Goal: Task Accomplishment & Management: Use online tool/utility

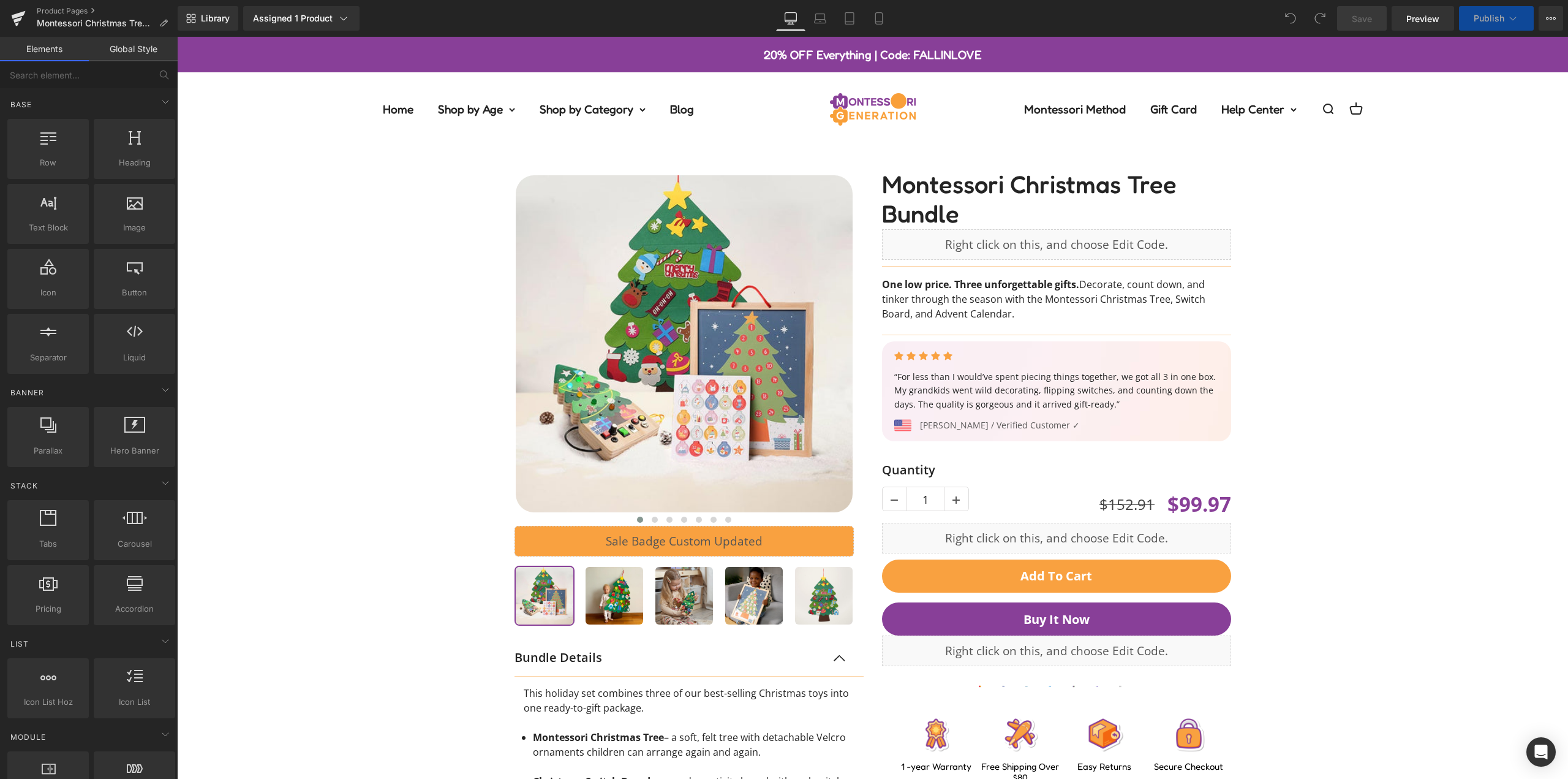
scroll to position [184, 0]
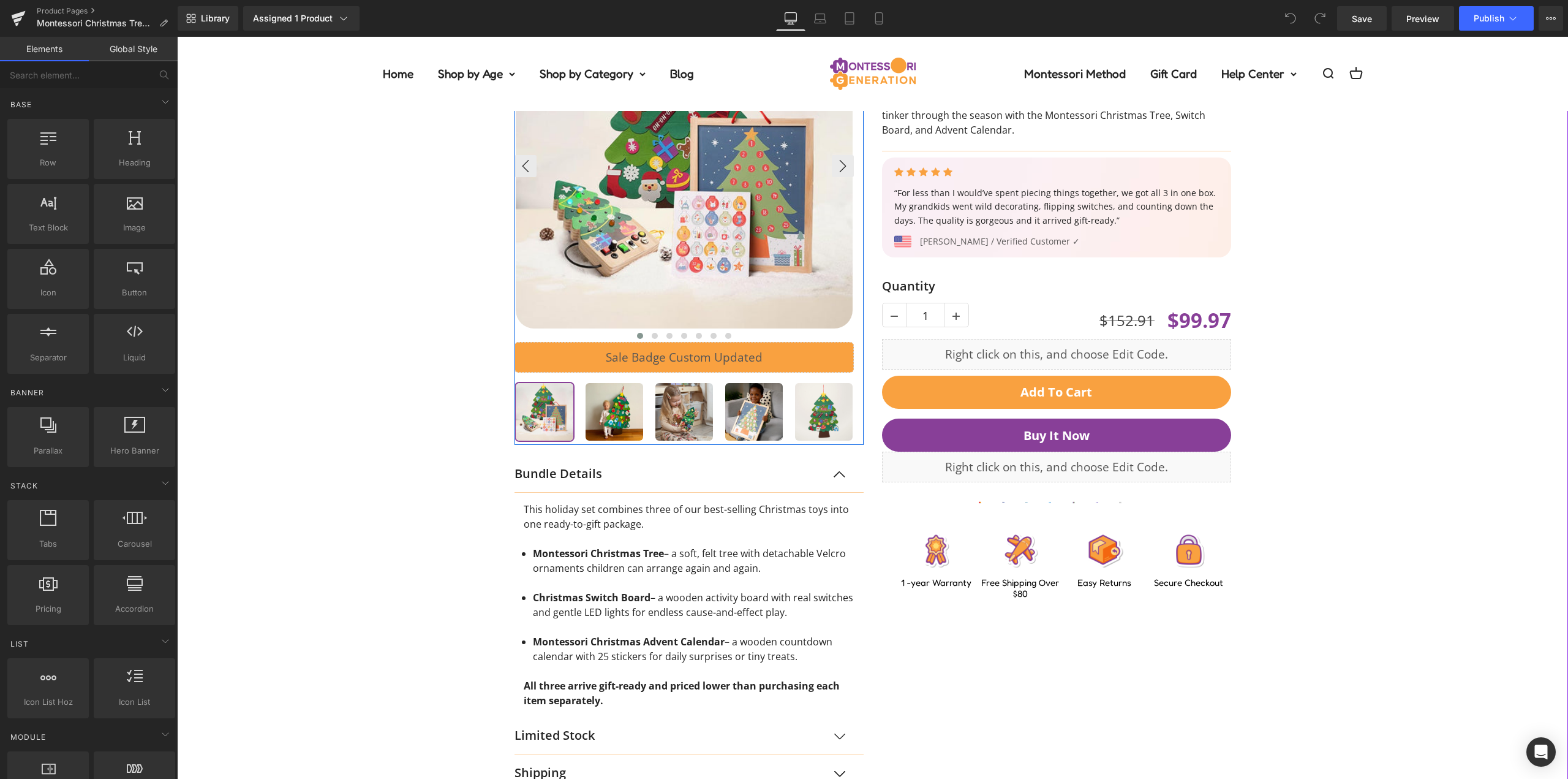
click at [746, 224] on img at bounding box center [684, 160] width 337 height 337
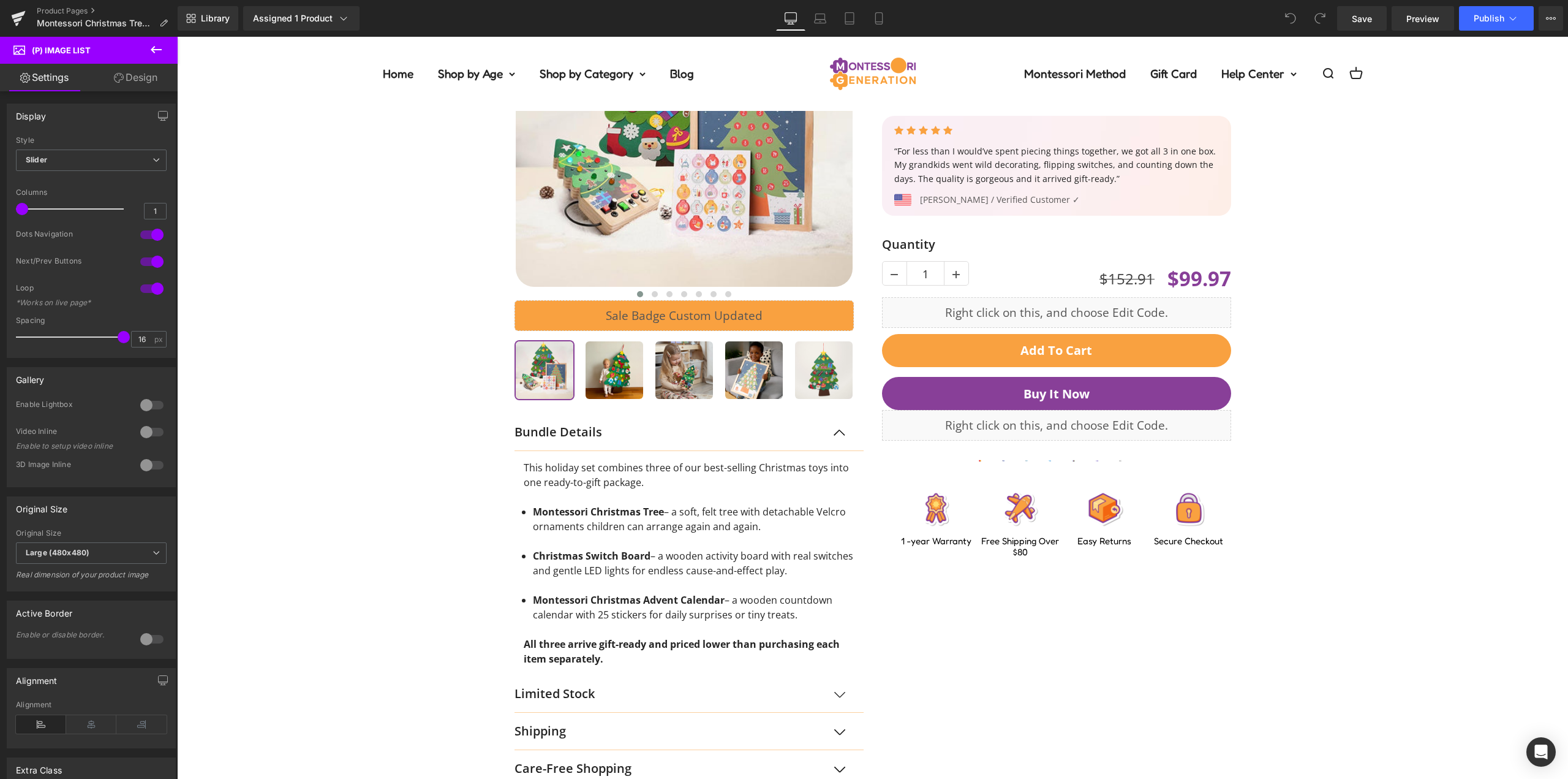
scroll to position [61, 0]
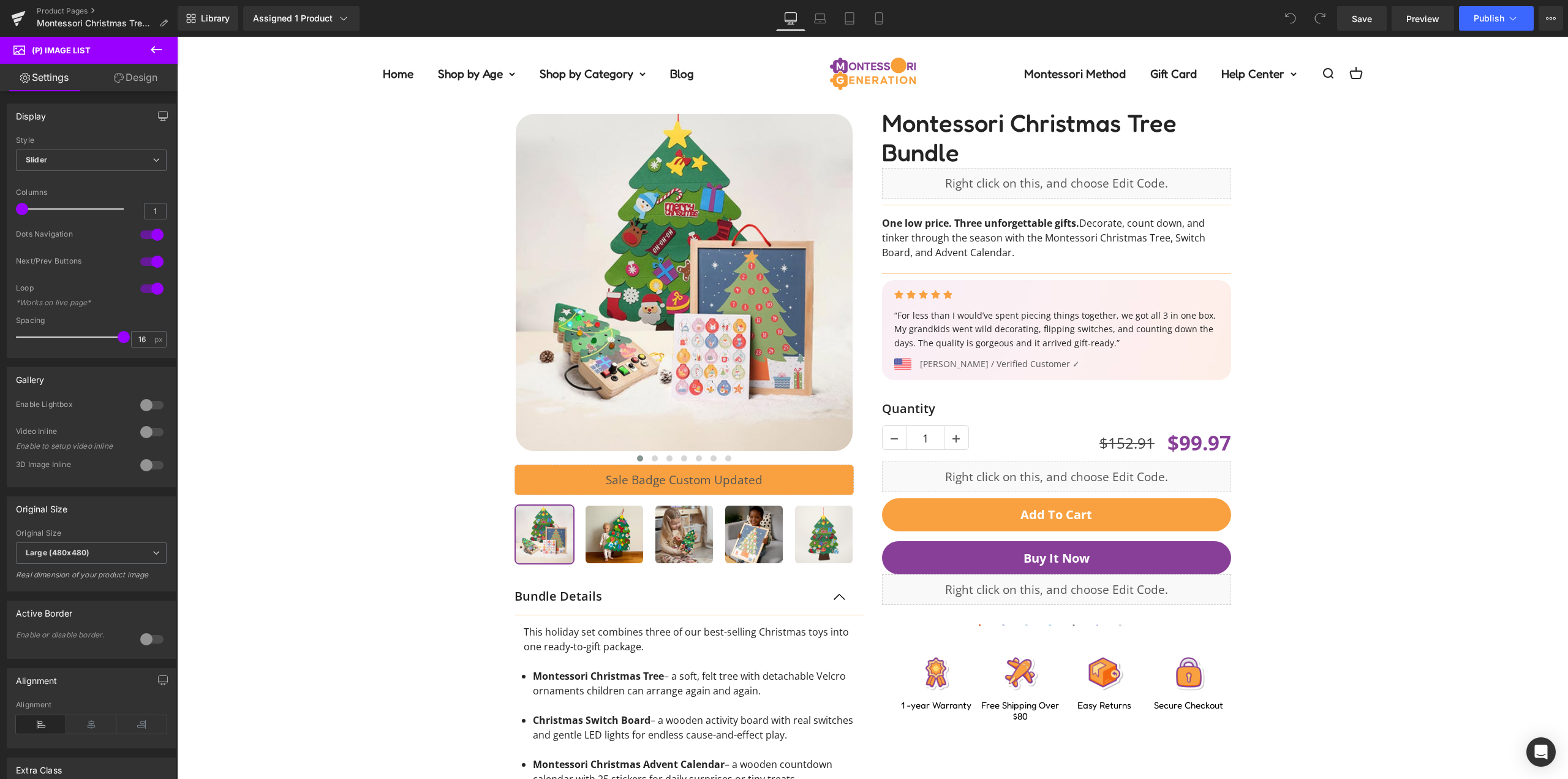
click at [1340, 361] on div "‹ ›" at bounding box center [873, 518] width 1379 height 867
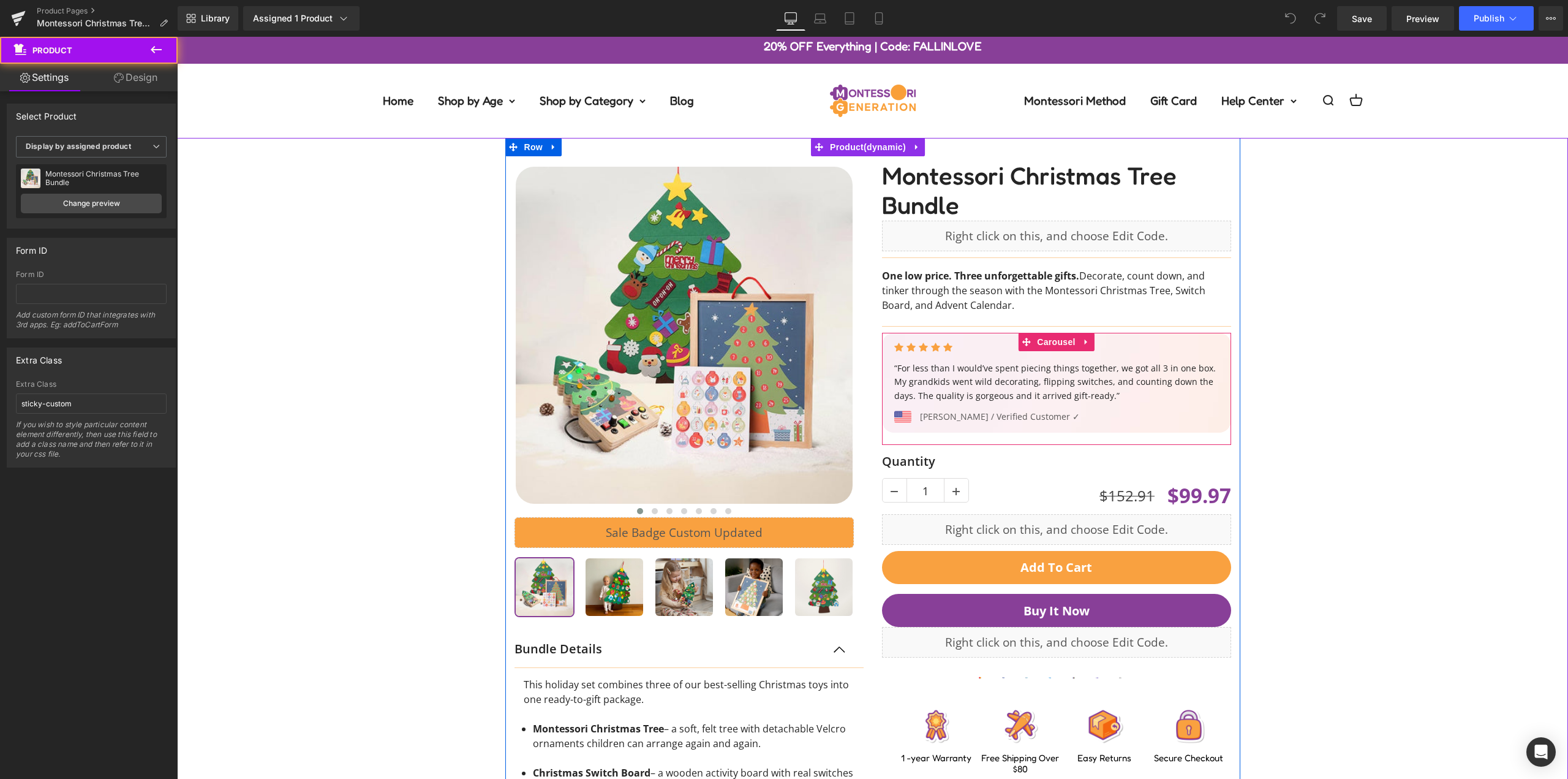
scroll to position [0, 0]
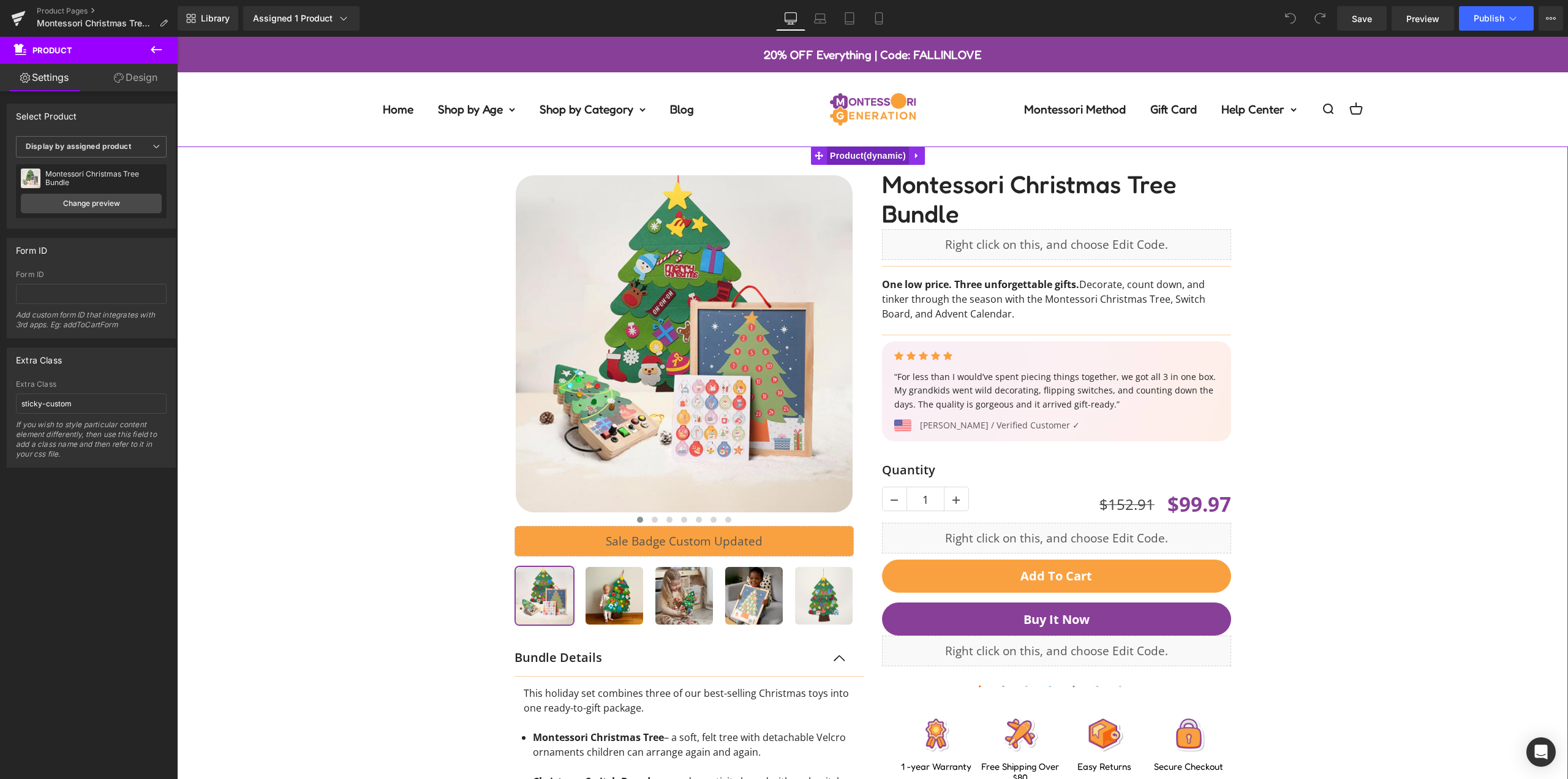
click at [875, 151] on span "Product" at bounding box center [868, 155] width 82 height 19
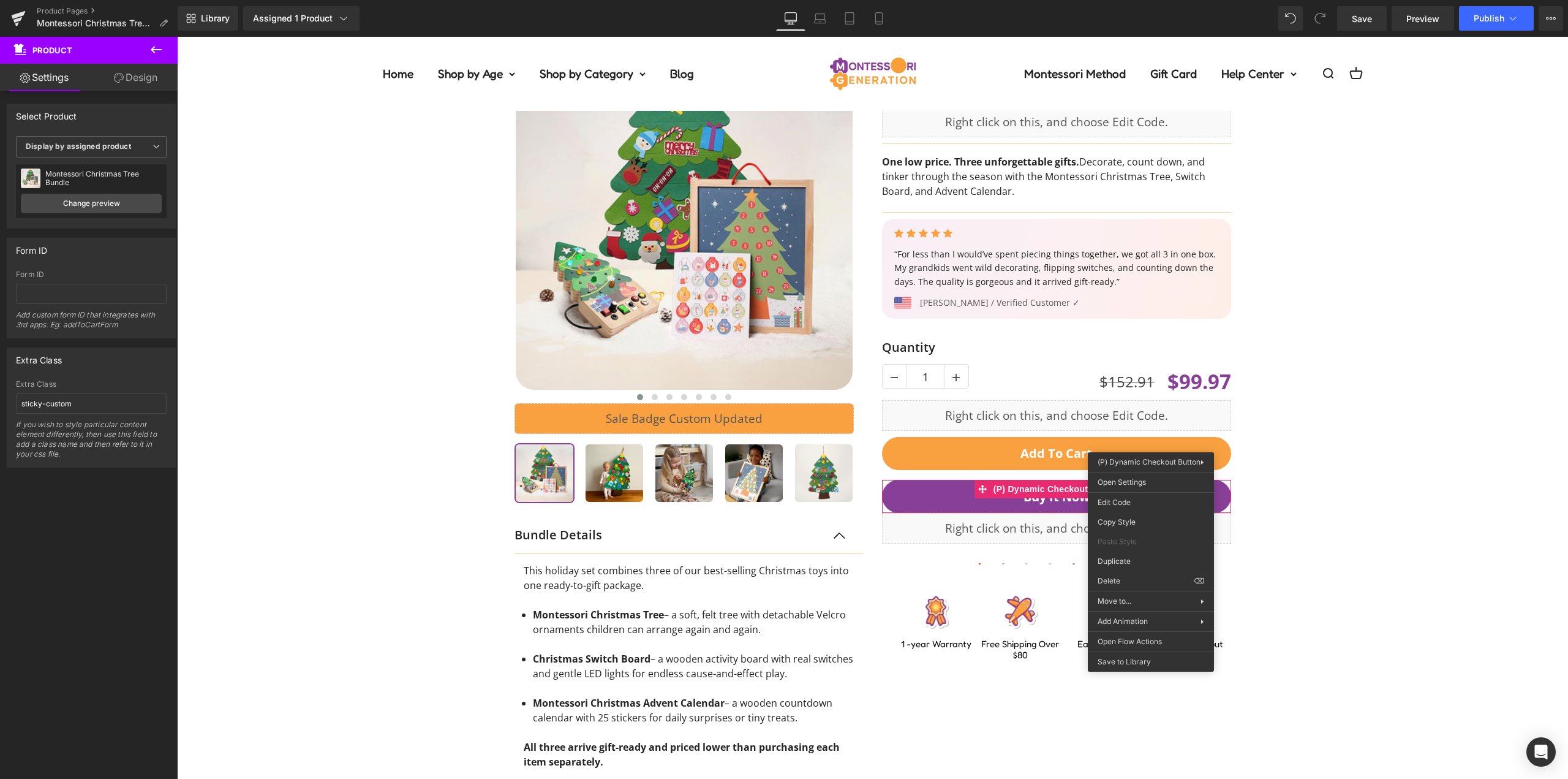
click at [1306, 488] on div "‹ ›" at bounding box center [873, 457] width 1379 height 867
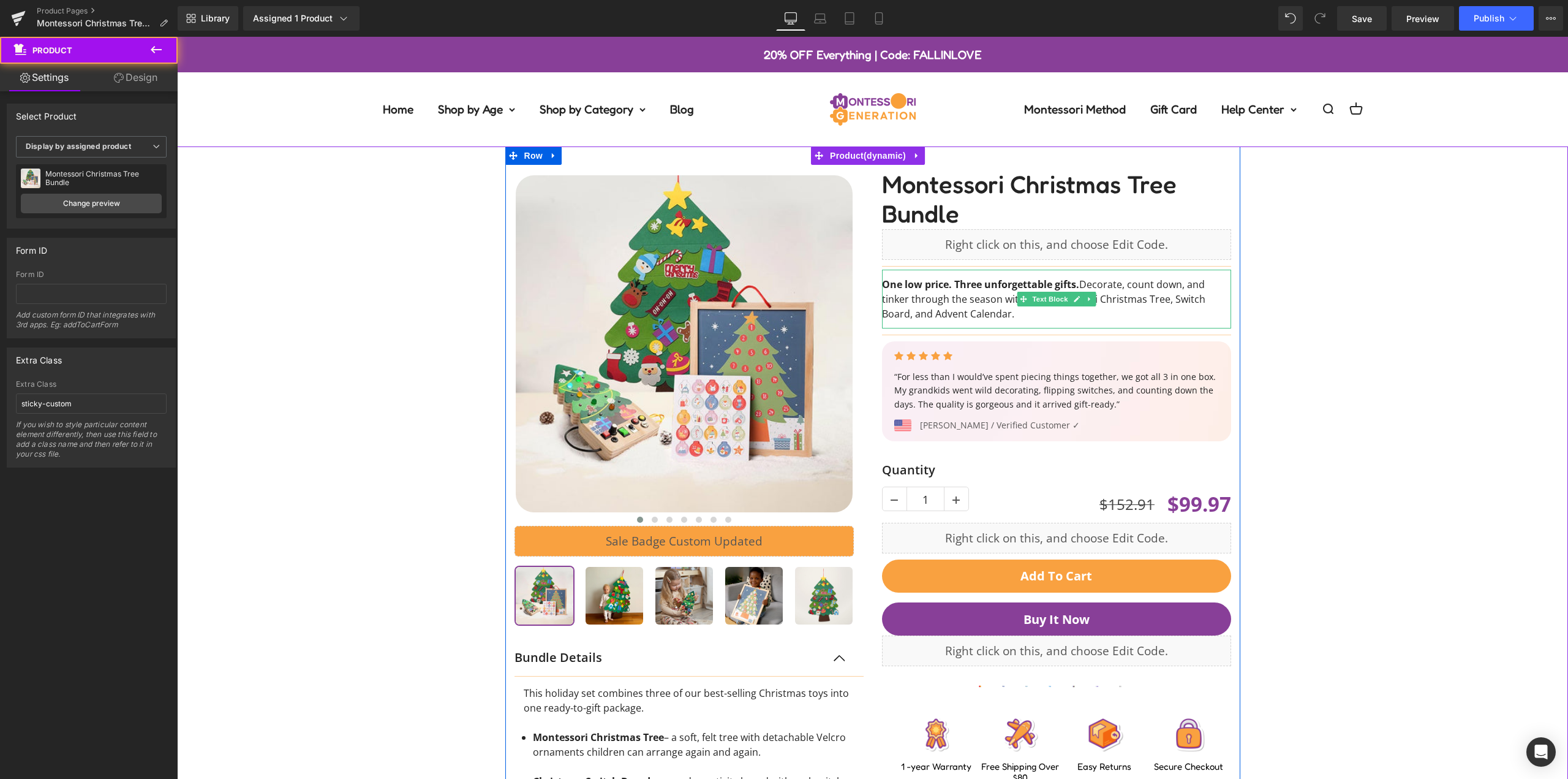
click at [1367, 252] on div "‹ ›" at bounding box center [873, 580] width 1379 height 867
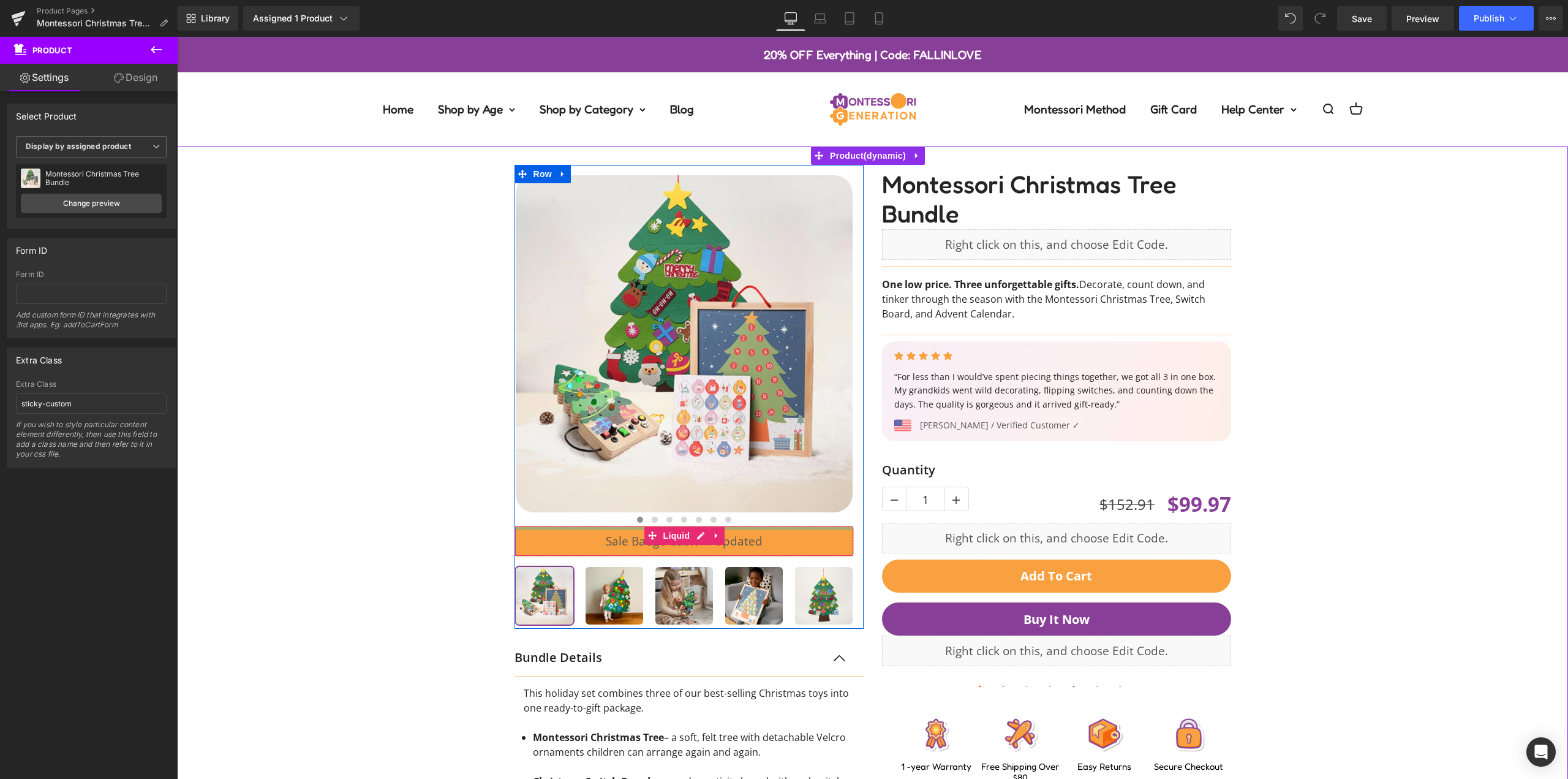
click at [788, 528] on div at bounding box center [684, 528] width 338 height 4
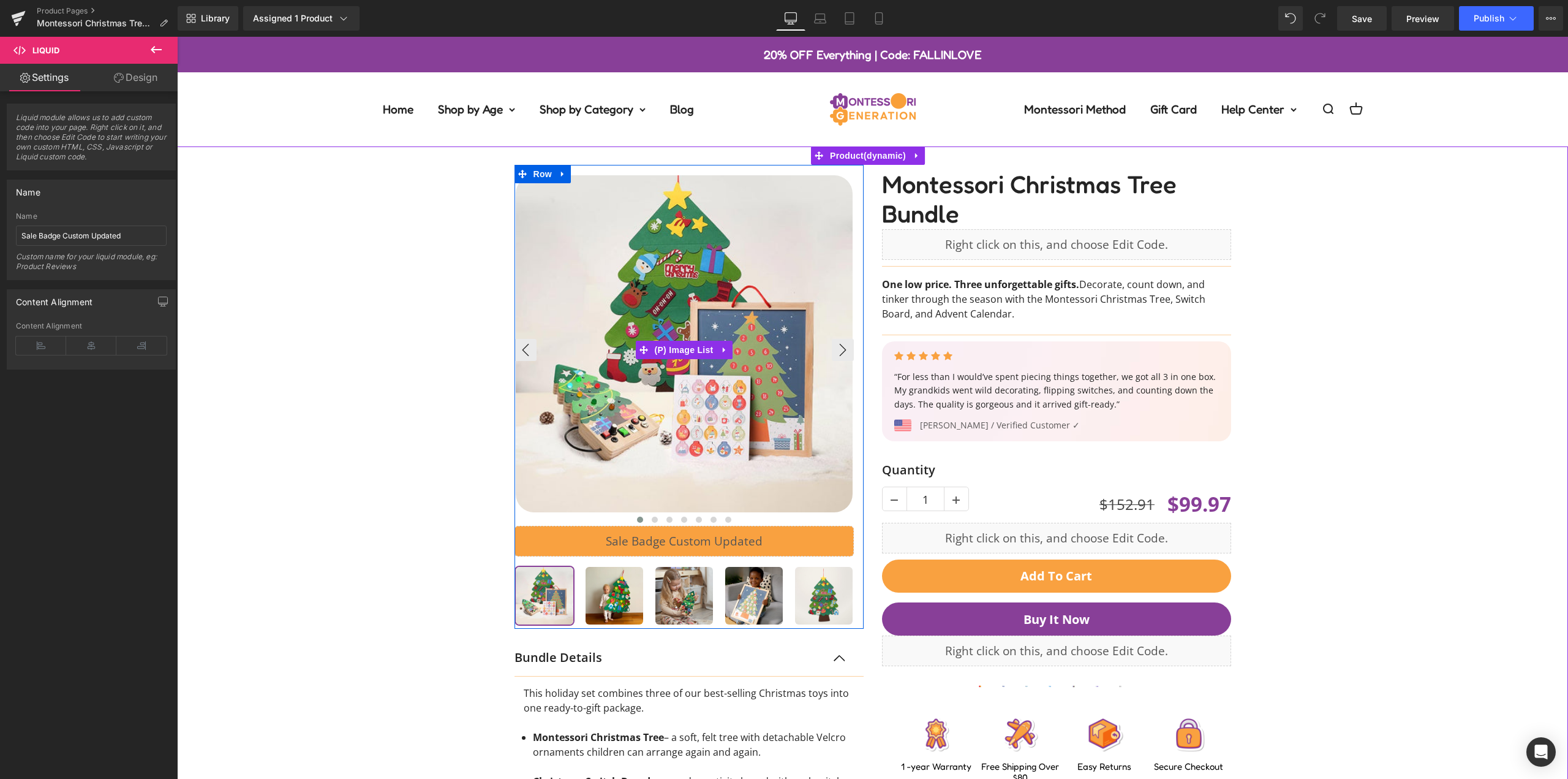
click at [647, 454] on img at bounding box center [684, 343] width 337 height 337
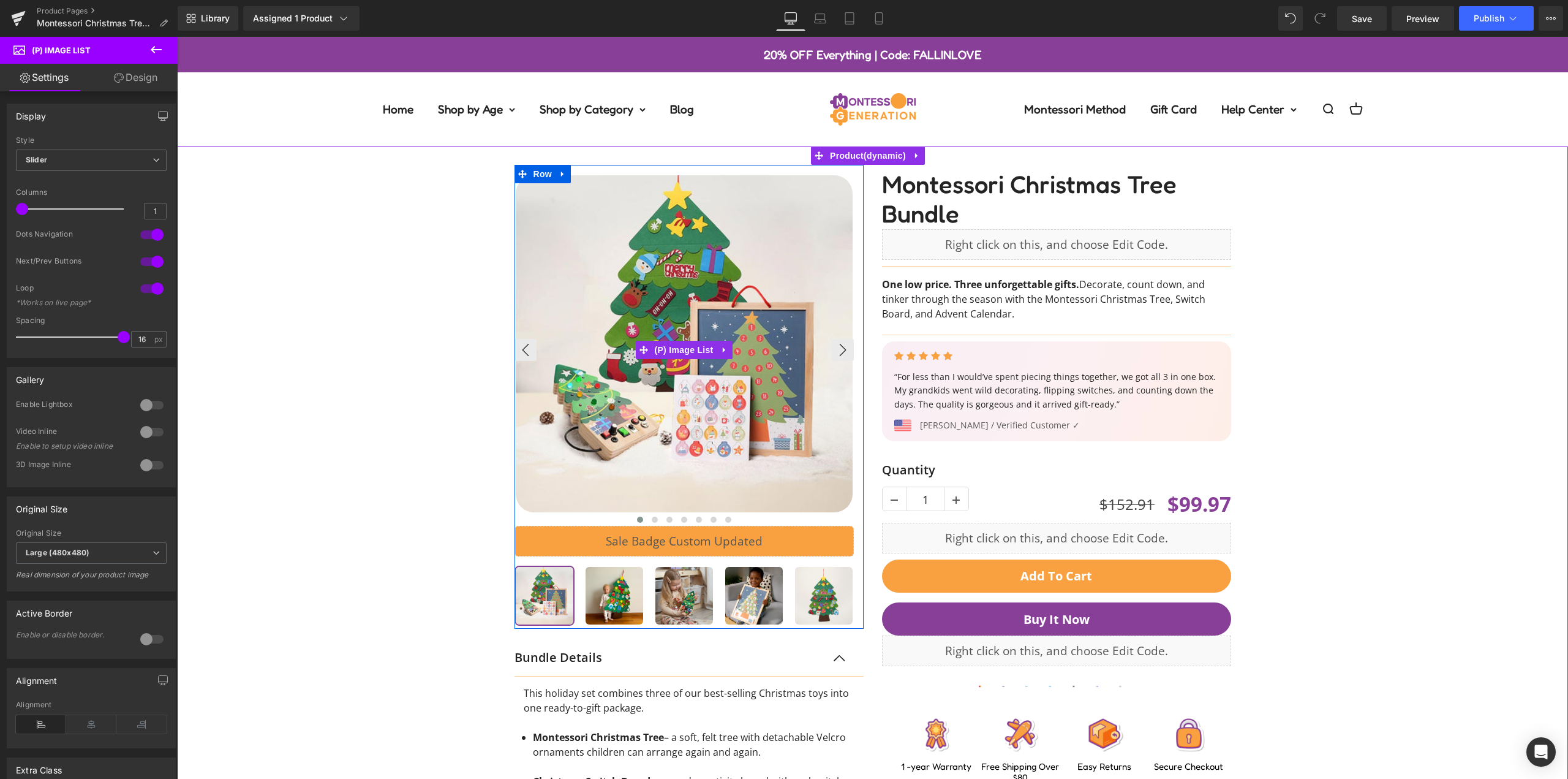
click at [609, 243] on img at bounding box center [684, 343] width 337 height 337
click at [666, 350] on span "(P) Image List" at bounding box center [684, 350] width 65 height 19
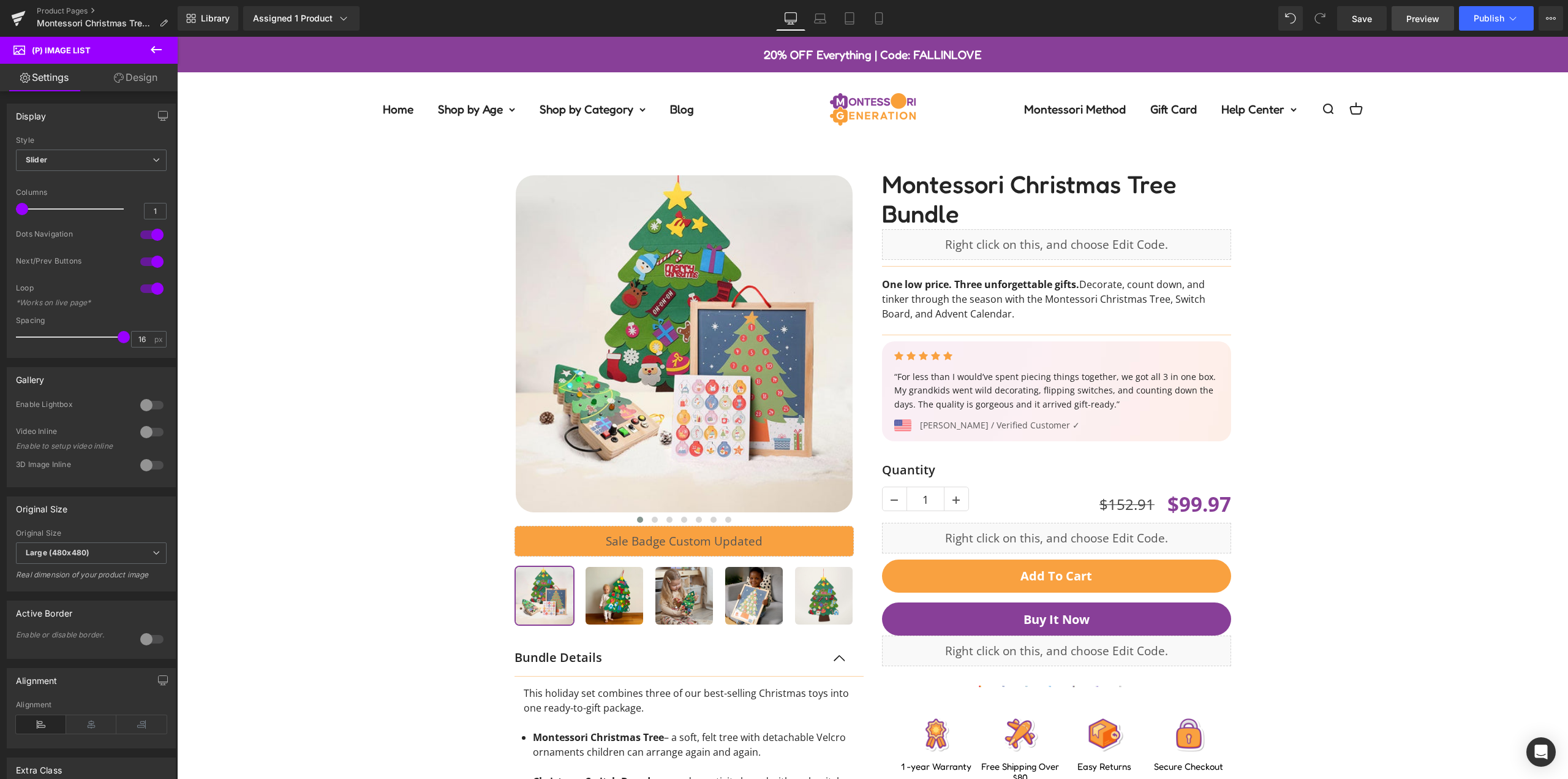
click at [1410, 14] on span "Preview" at bounding box center [1423, 19] width 33 height 13
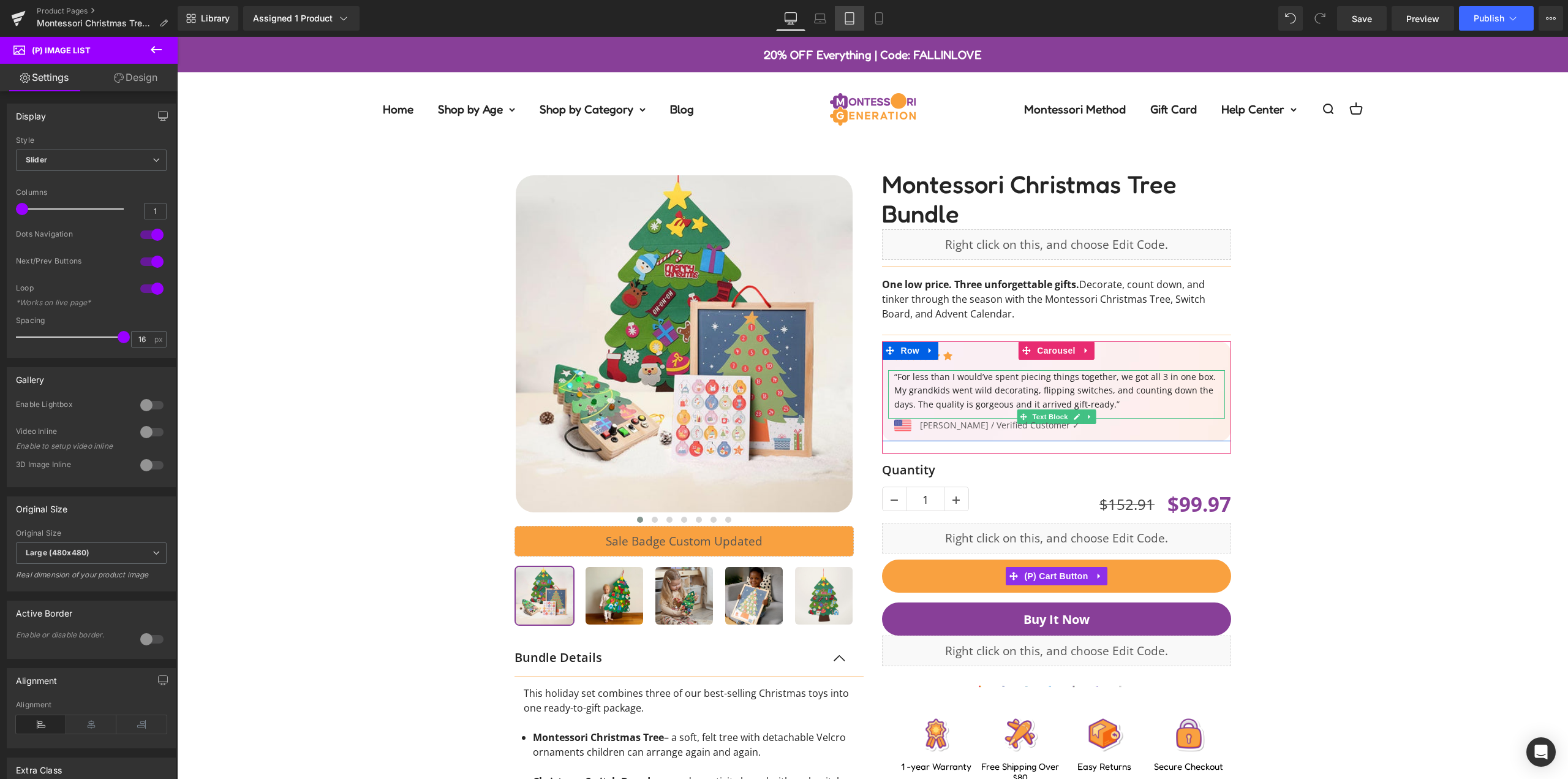
click at [846, 22] on icon at bounding box center [849, 19] width 8 height 12
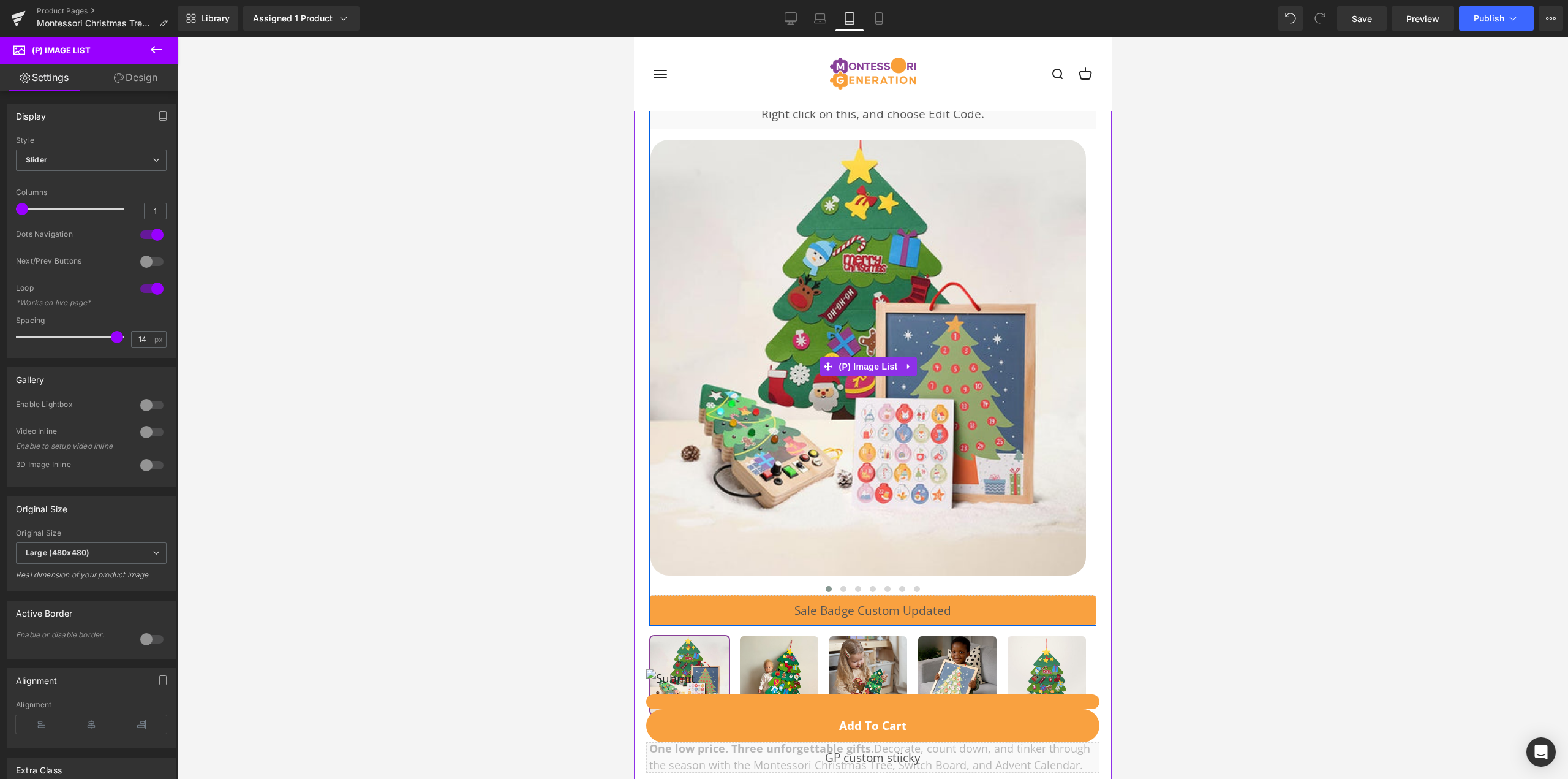
scroll to position [306, 0]
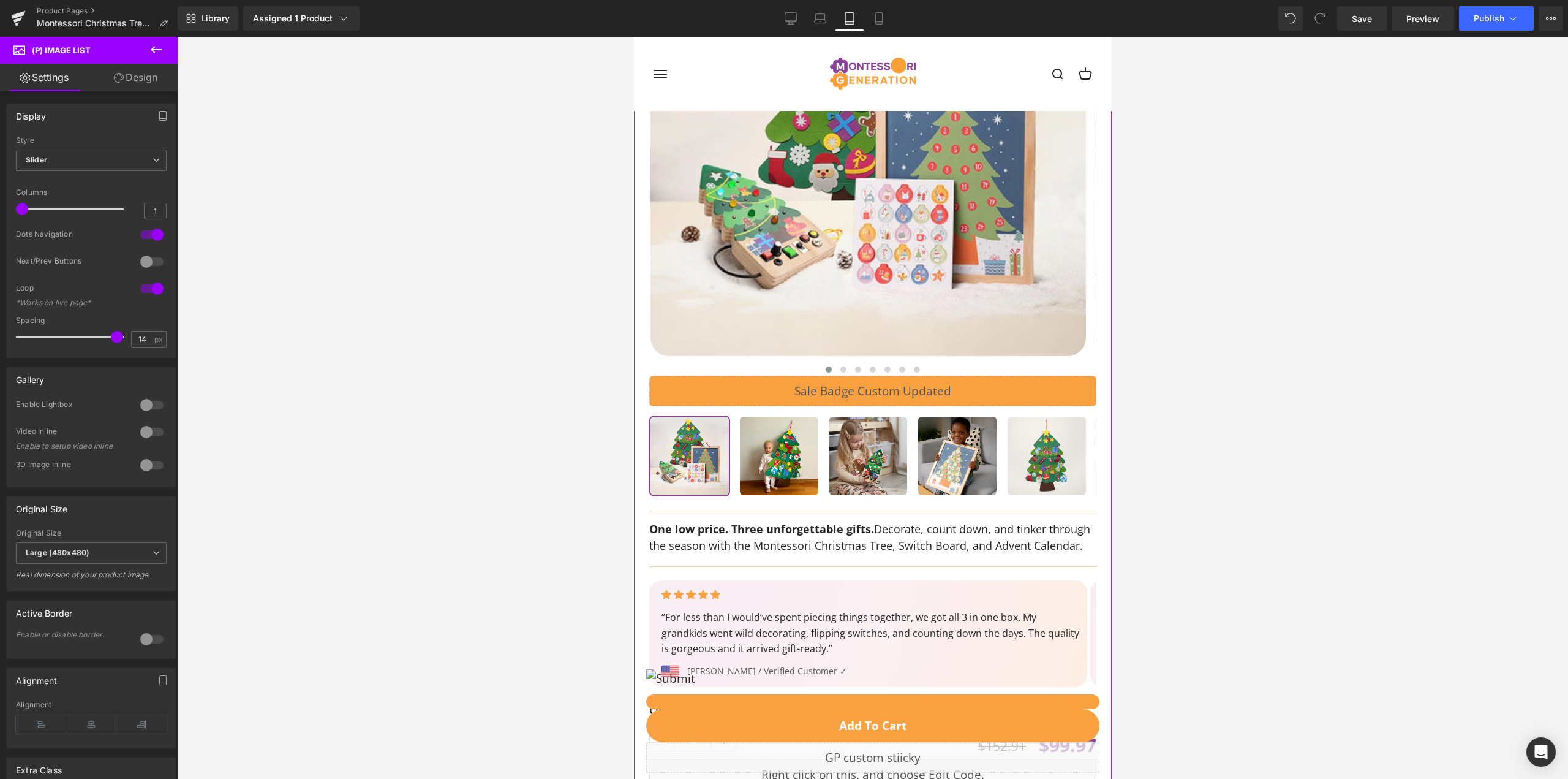
click at [981, 379] on div "Liquid" at bounding box center [872, 391] width 447 height 31
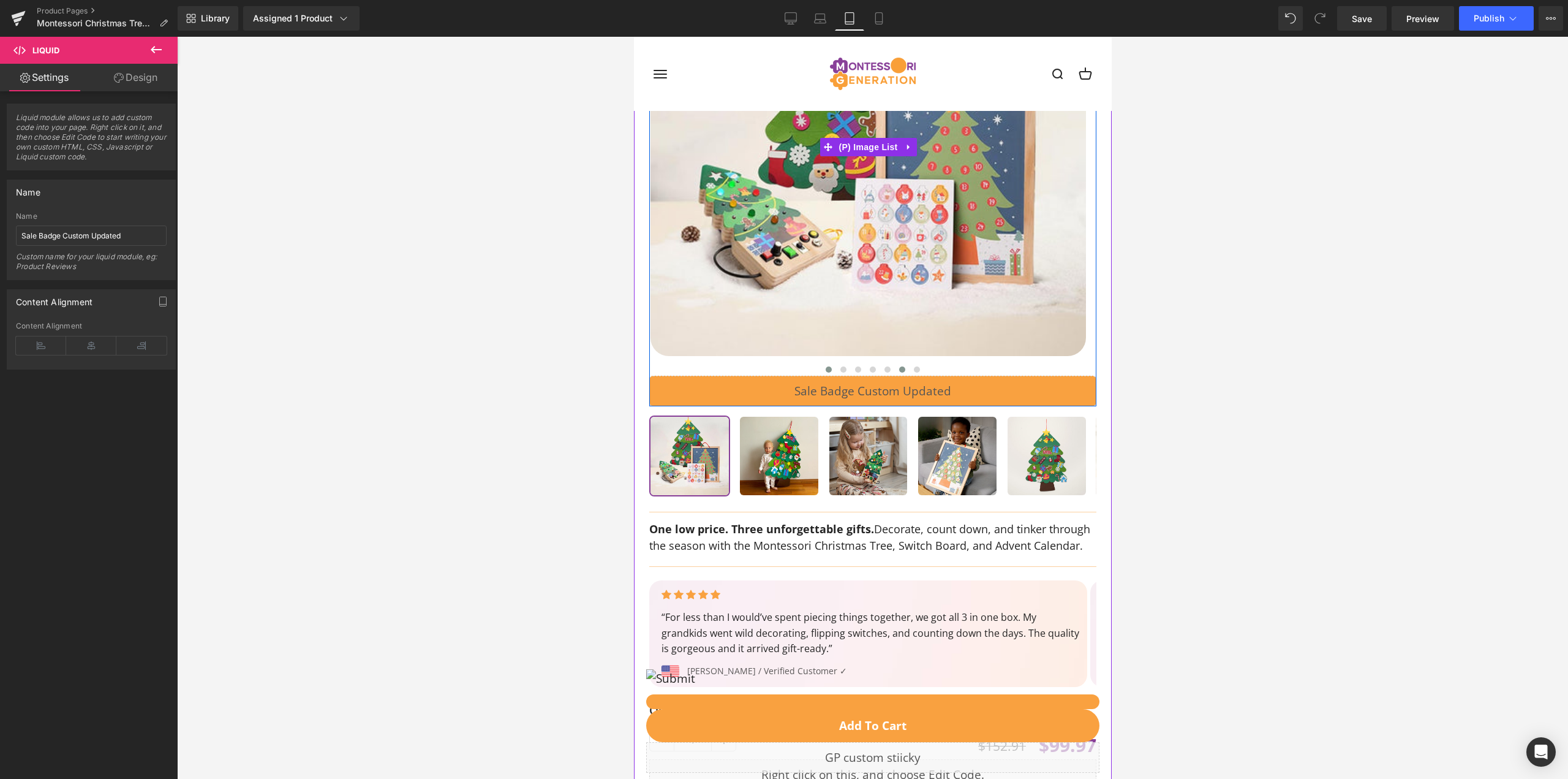
click at [899, 364] on button at bounding box center [902, 369] width 15 height 12
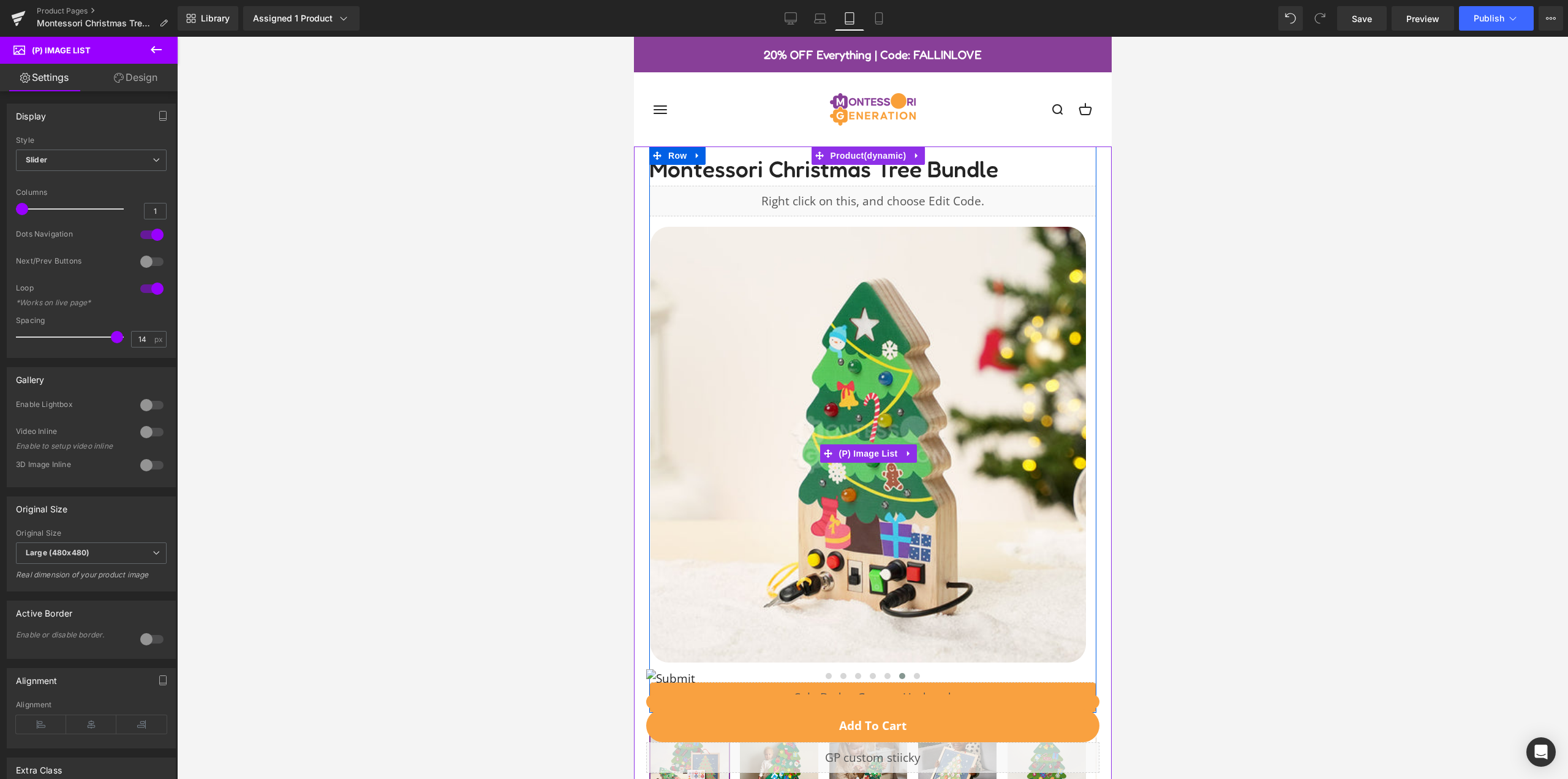
scroll to position [1, 0]
click at [778, 166] on span "Montessori Christmas Tree Bundle" at bounding box center [823, 164] width 349 height 36
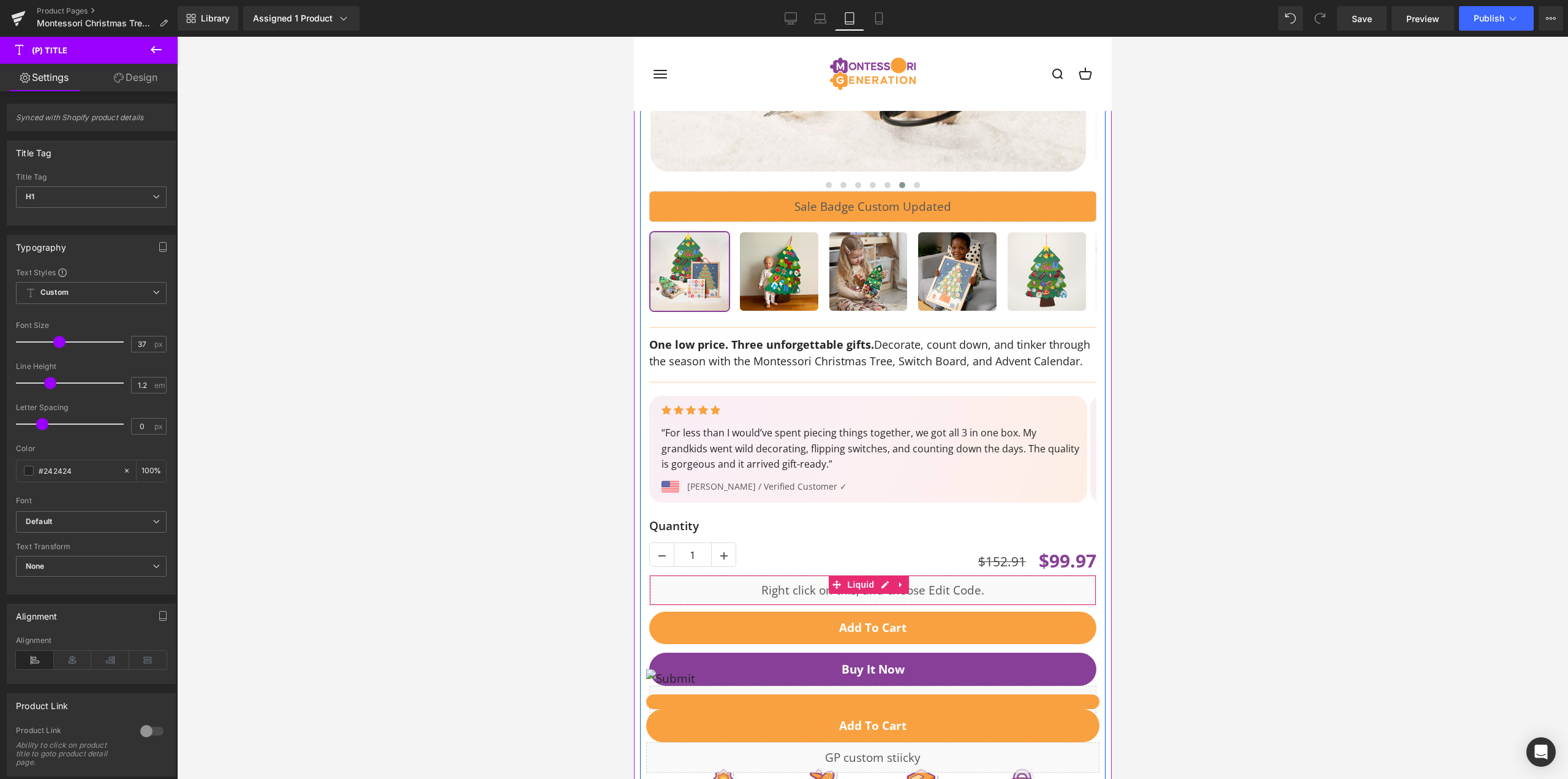
scroll to position [736, 0]
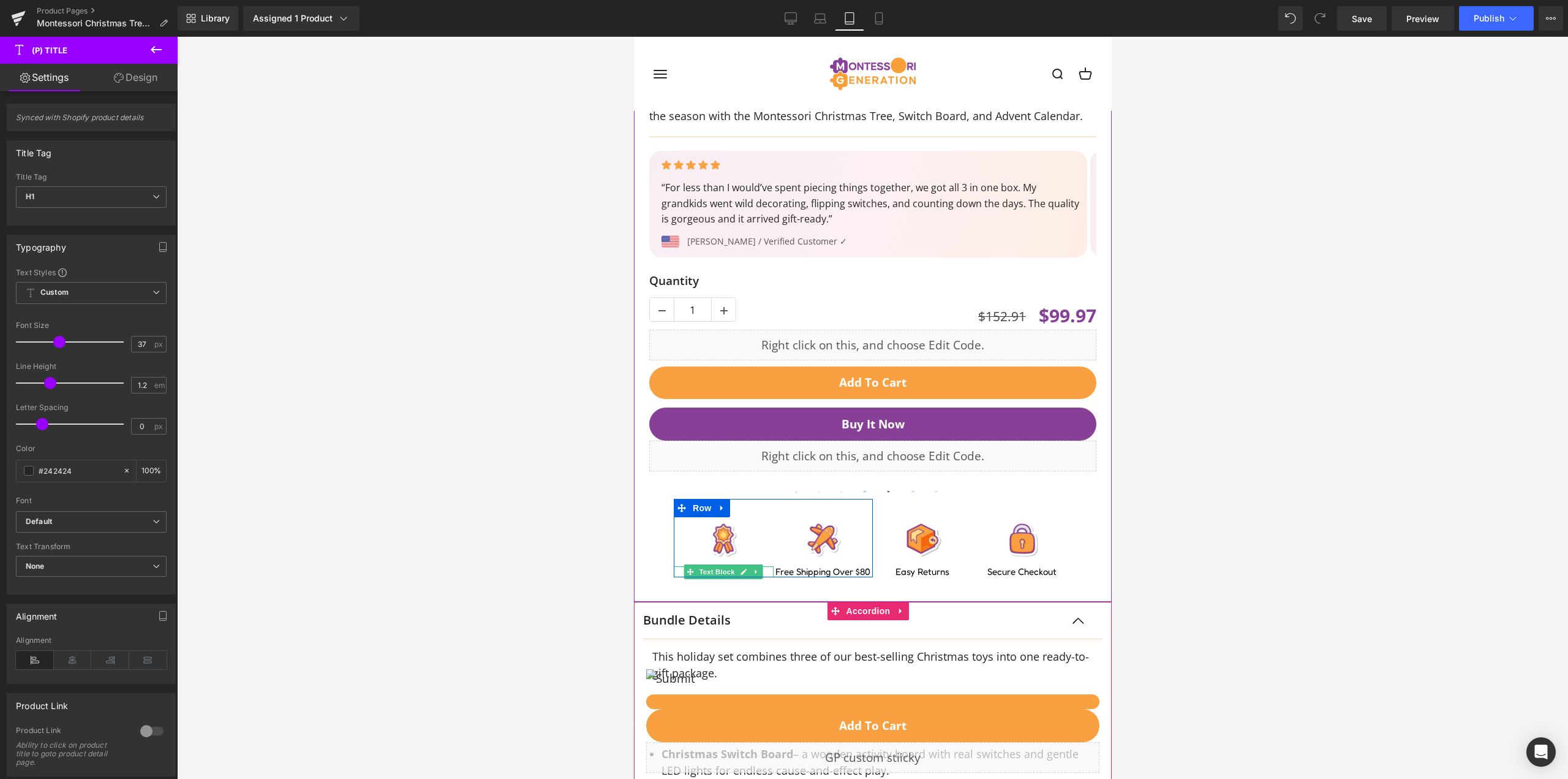
click at [650, 575] on div "Quantity 1 (P) Quantity $152.91 $99.97 (P) Price Row Liquid Add To Cart (P) Car…" at bounding box center [872, 422] width 466 height 311
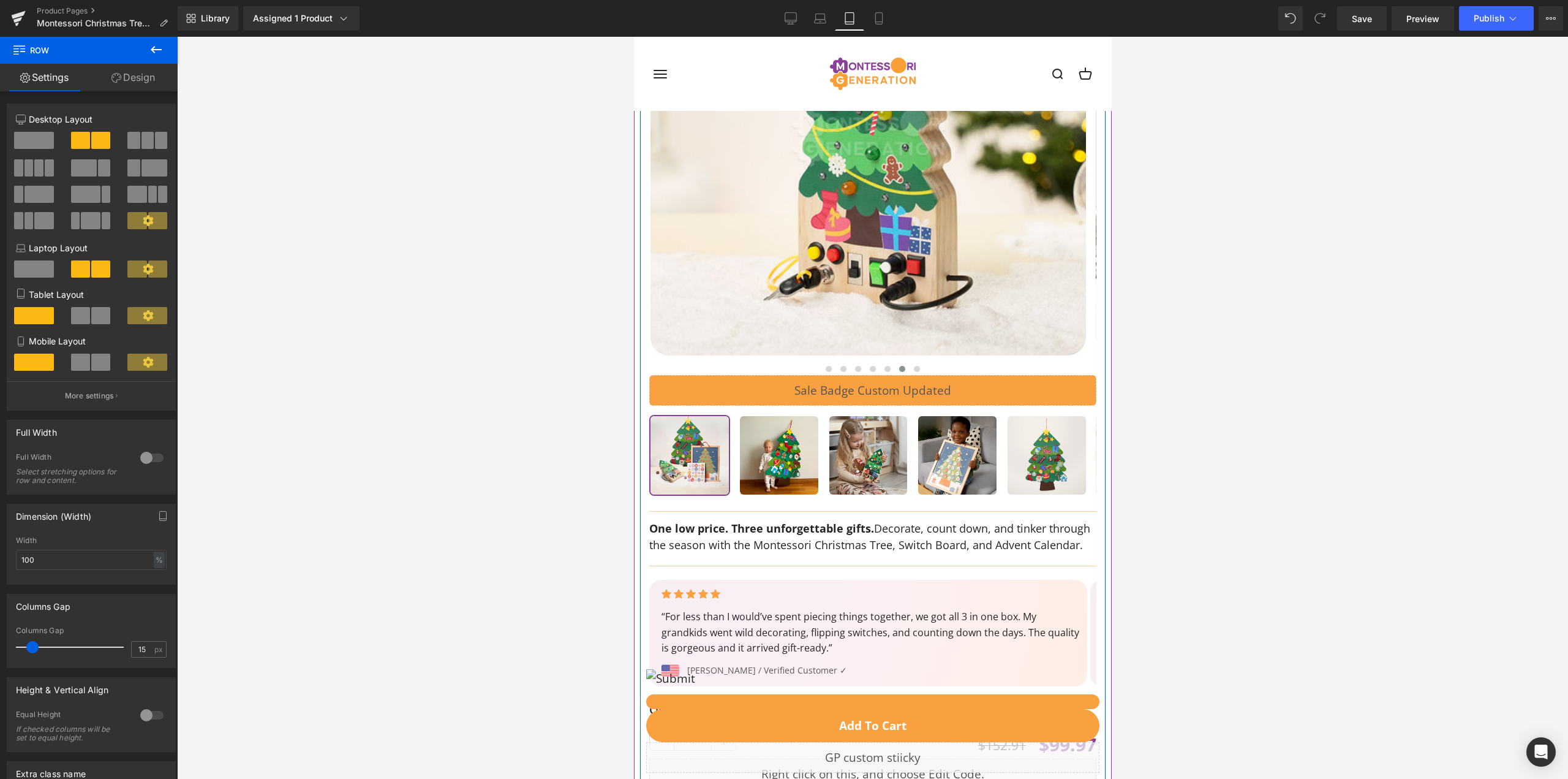
scroll to position [0, 0]
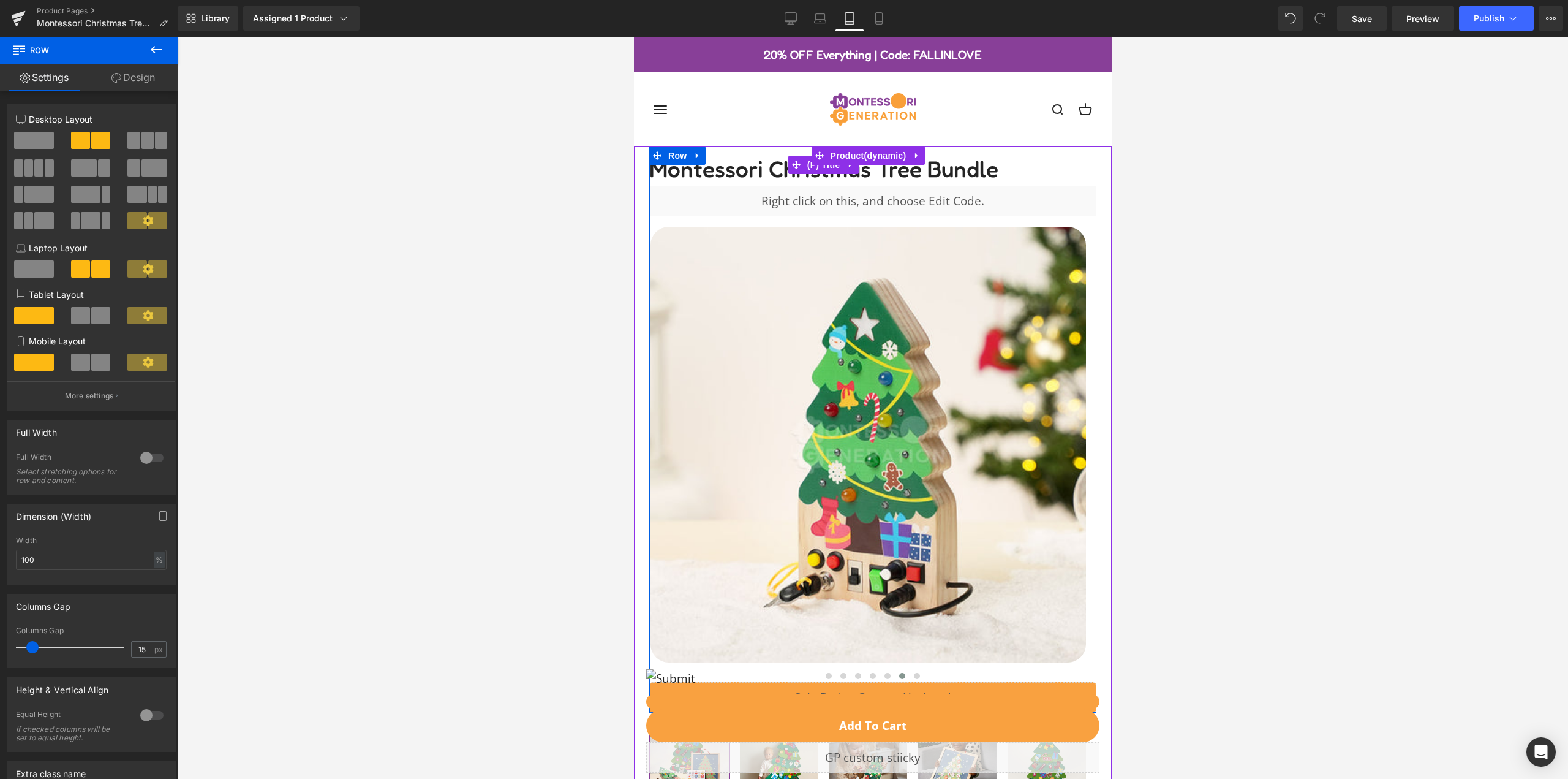
click at [722, 175] on span "Montessori Christmas Tree Bundle" at bounding box center [823, 164] width 349 height 36
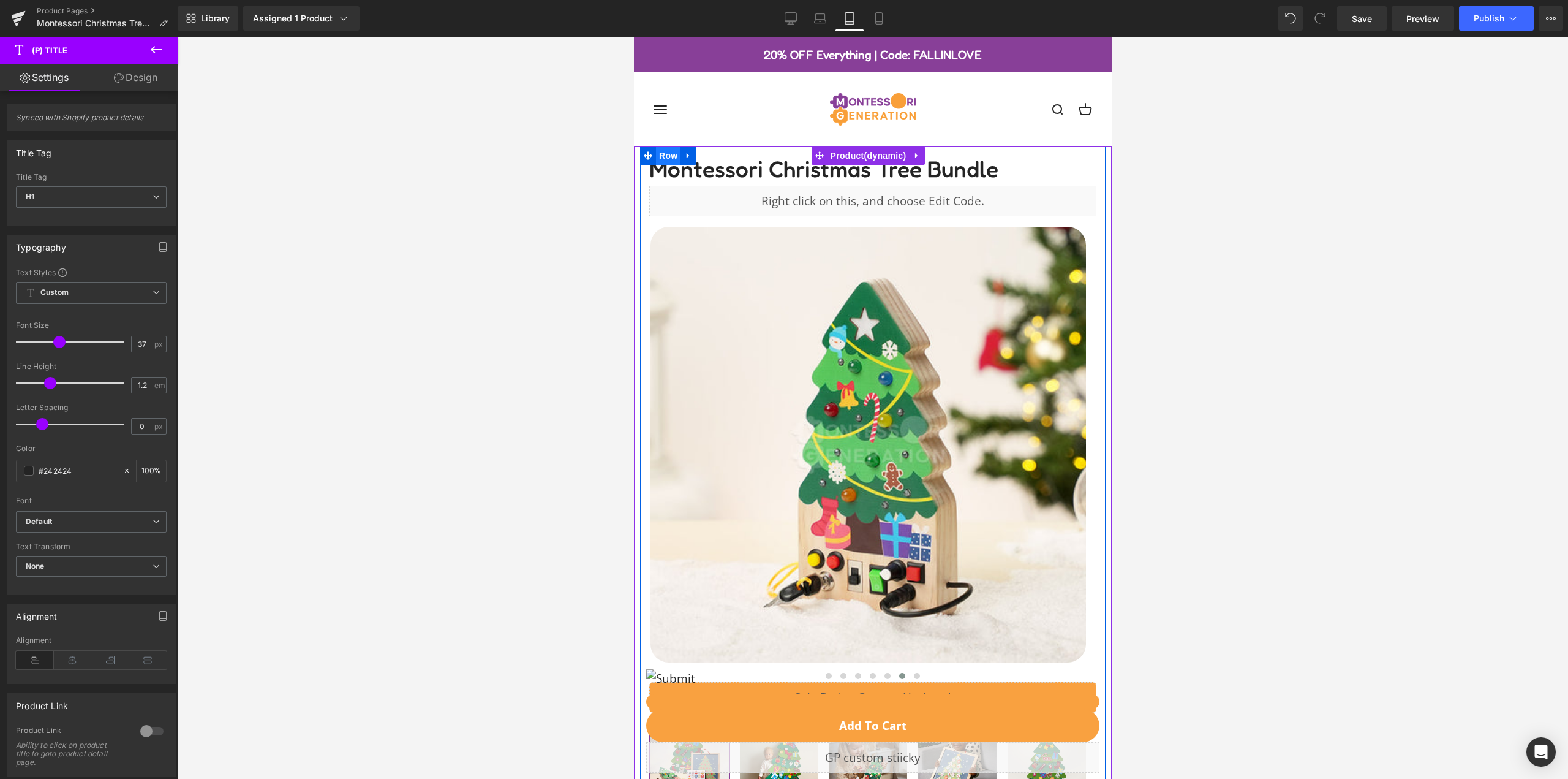
click at [659, 160] on span "Row" at bounding box center [668, 155] width 24 height 19
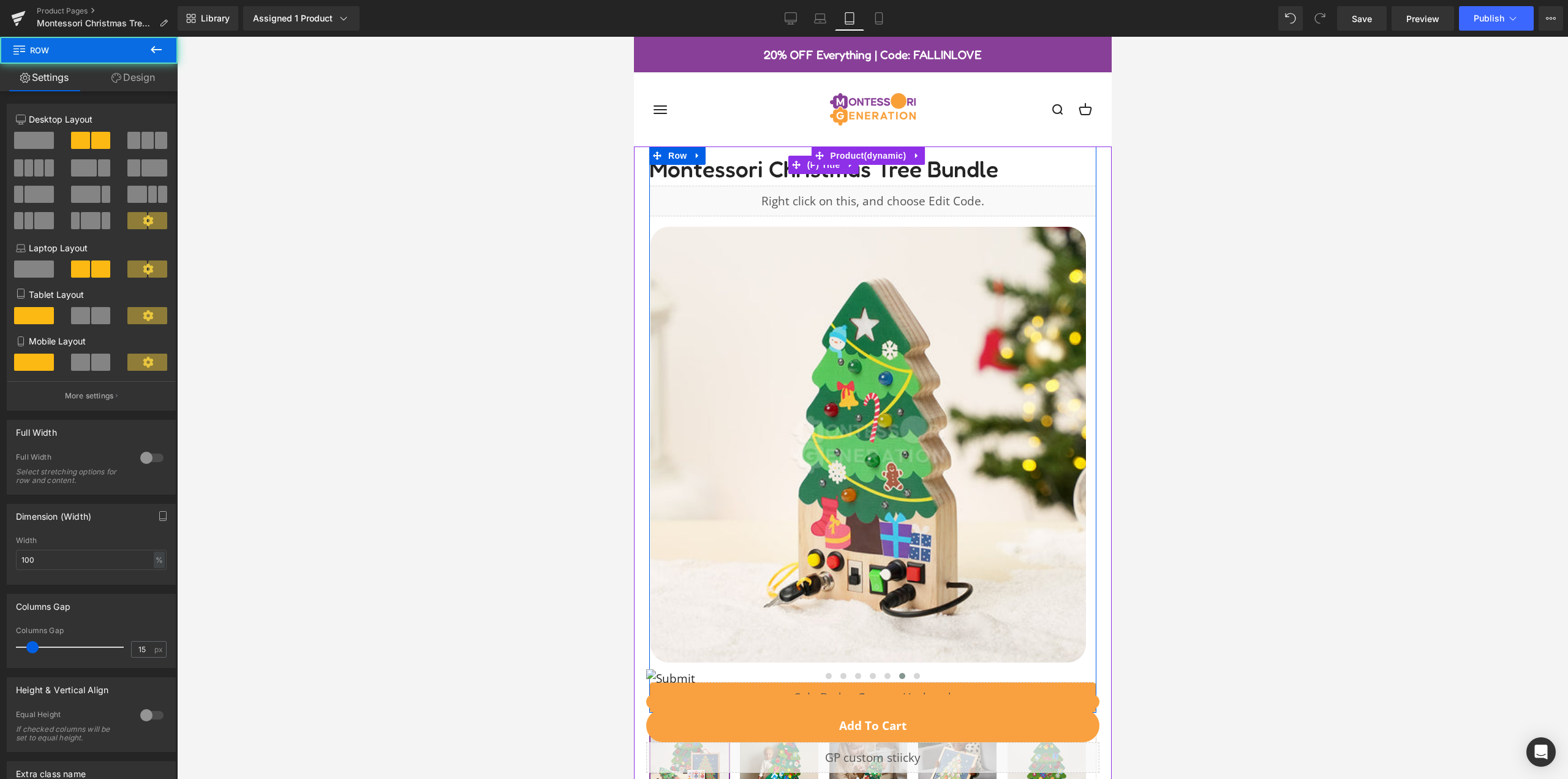
click at [749, 173] on span "Montessori Christmas Tree Bundle" at bounding box center [823, 164] width 349 height 36
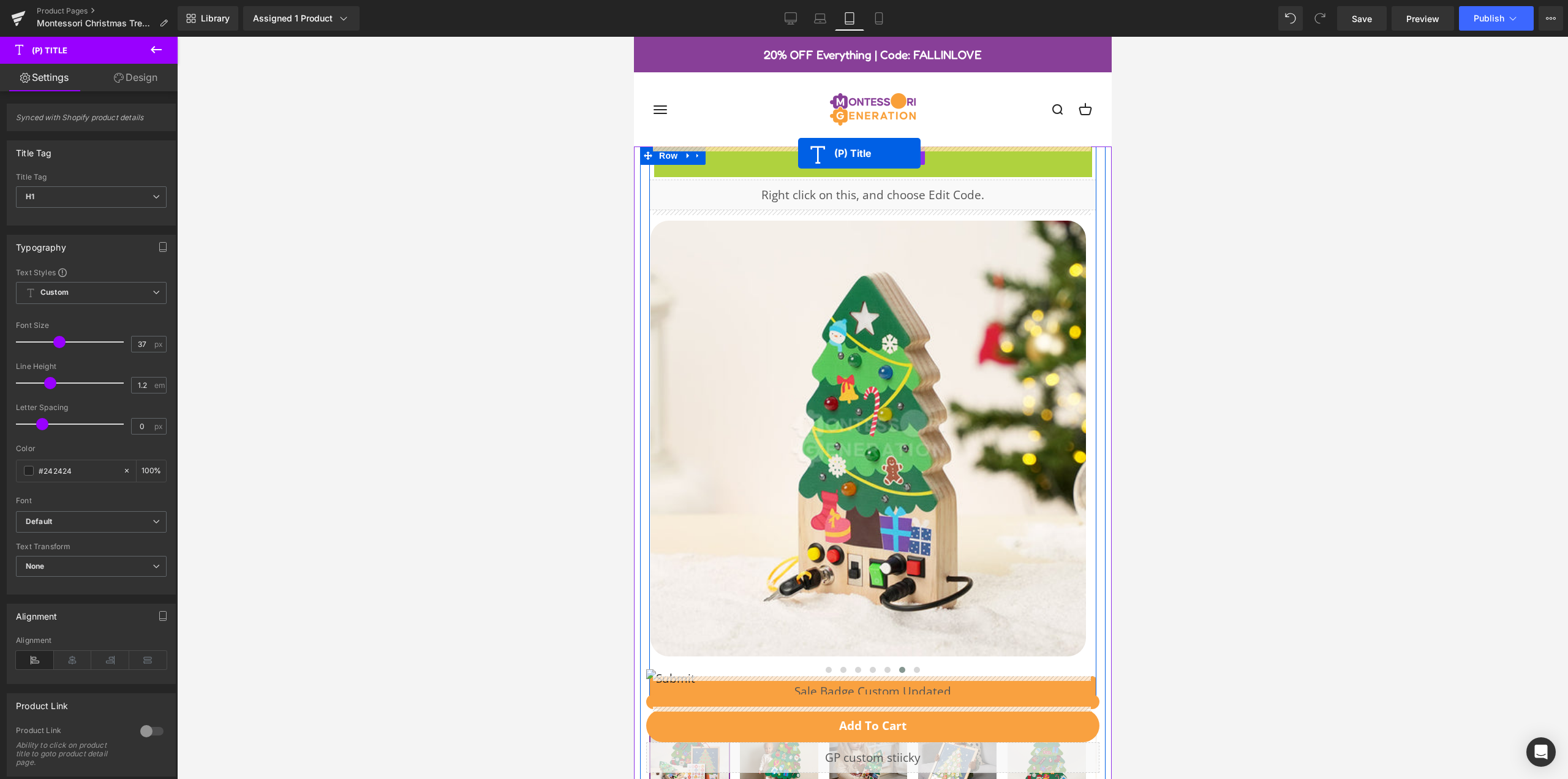
drag, startPoint x: 796, startPoint y: 164, endPoint x: 797, endPoint y: 153, distance: 11.0
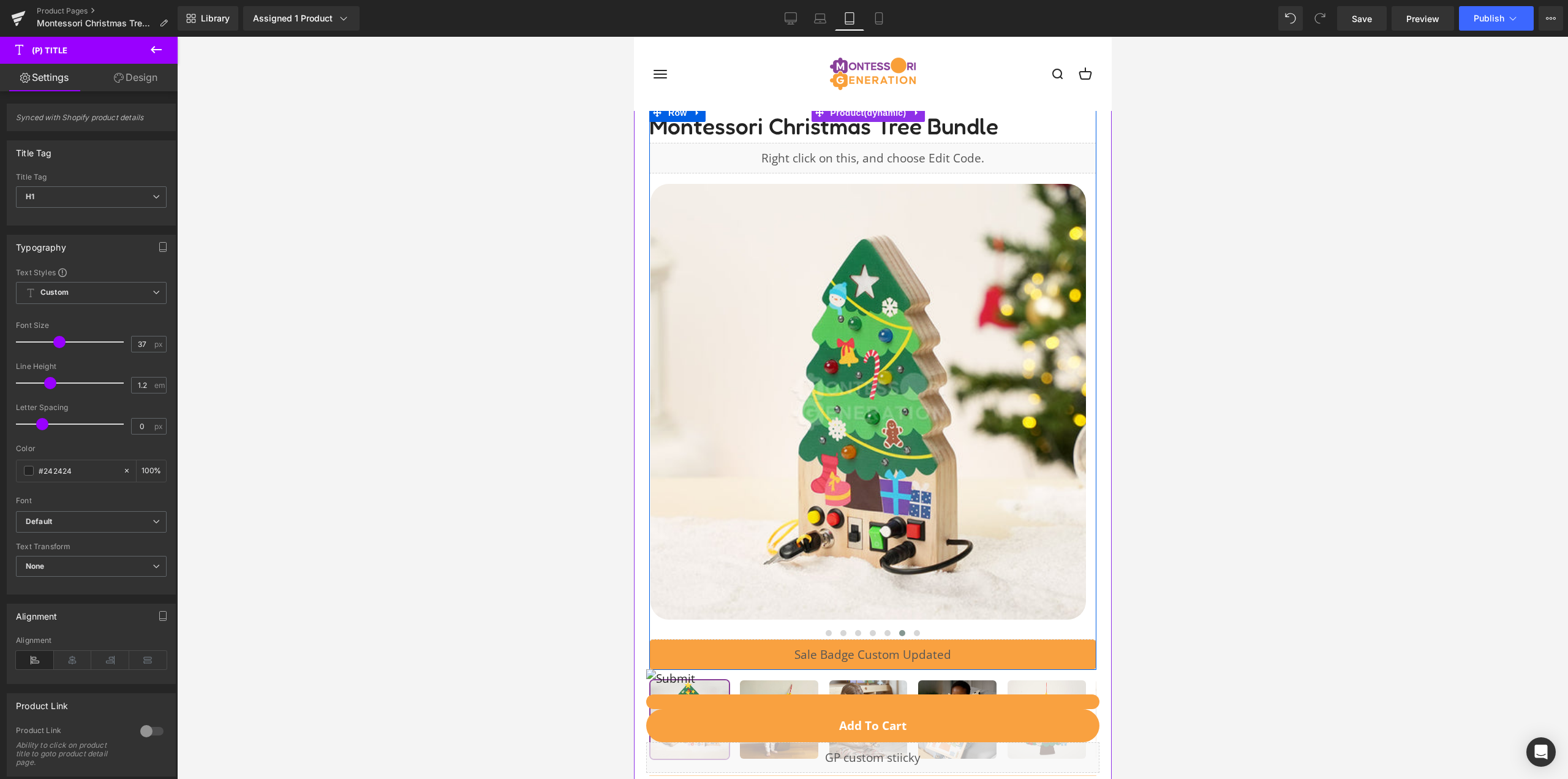
scroll to position [123, 0]
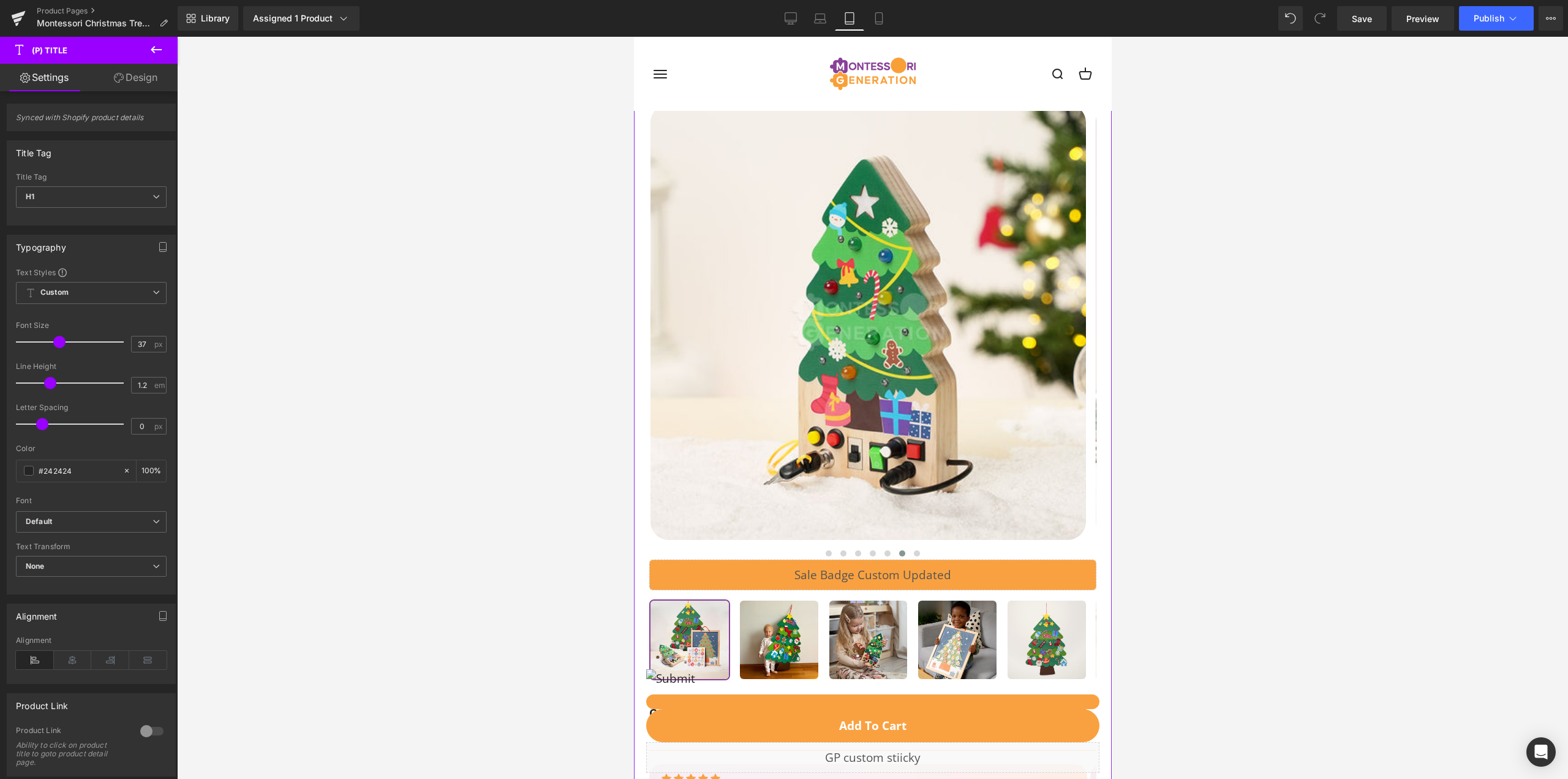
click at [764, 545] on div "‹" at bounding box center [872, 331] width 447 height 456
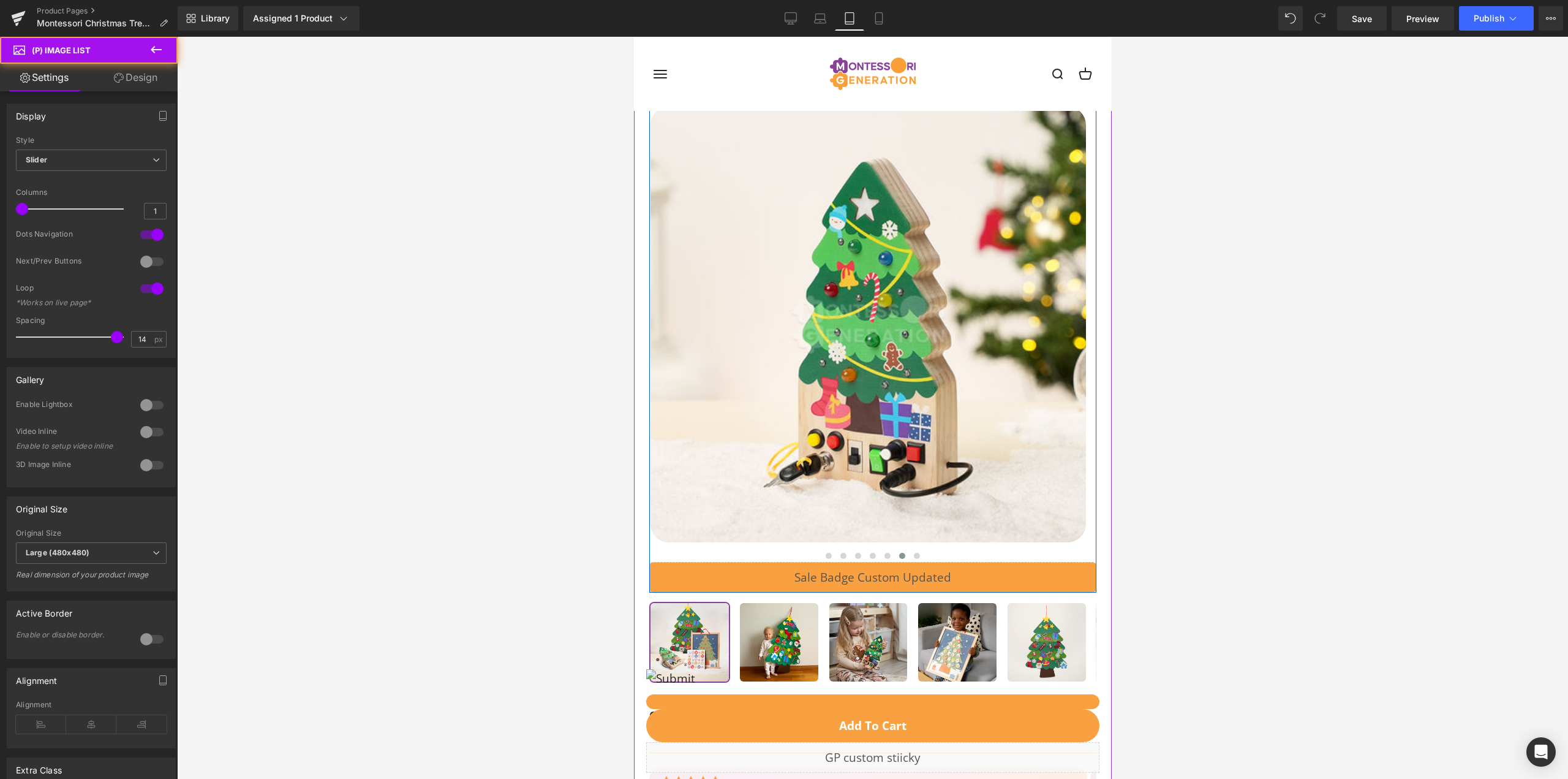
scroll to position [0, 0]
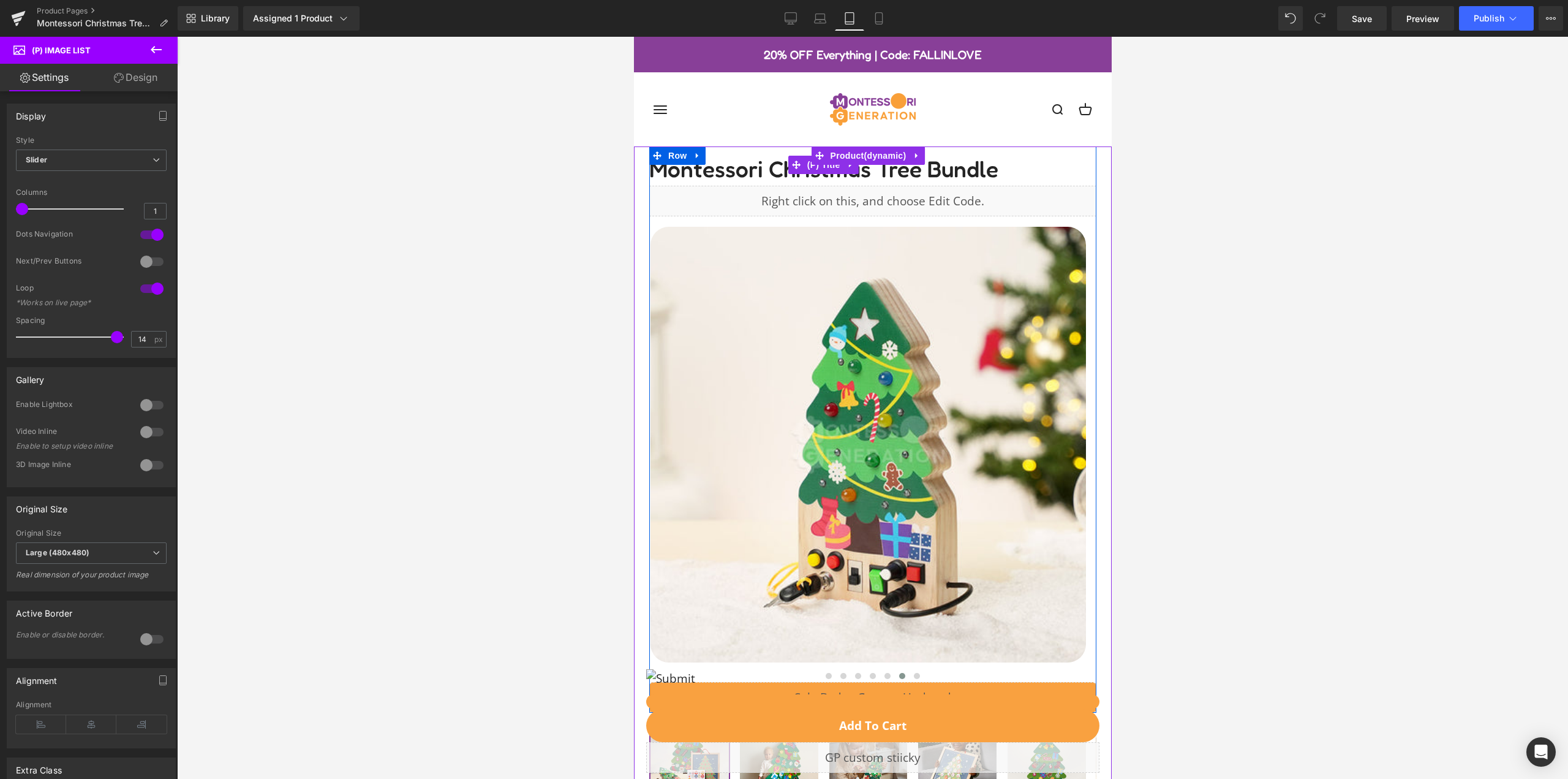
click at [749, 171] on span "Montessori Christmas Tree Bundle" at bounding box center [823, 164] width 349 height 36
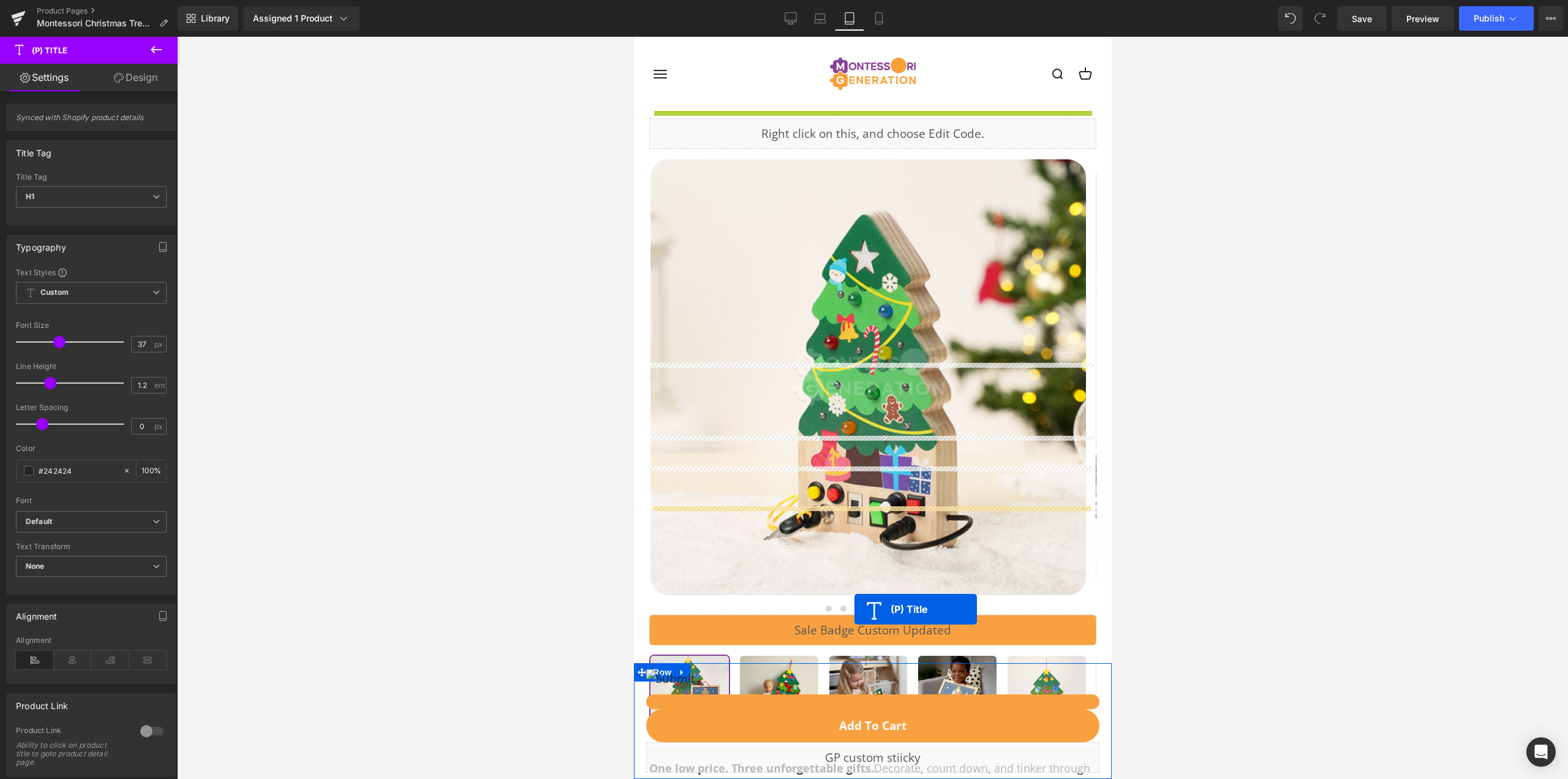
scroll to position [306, 0]
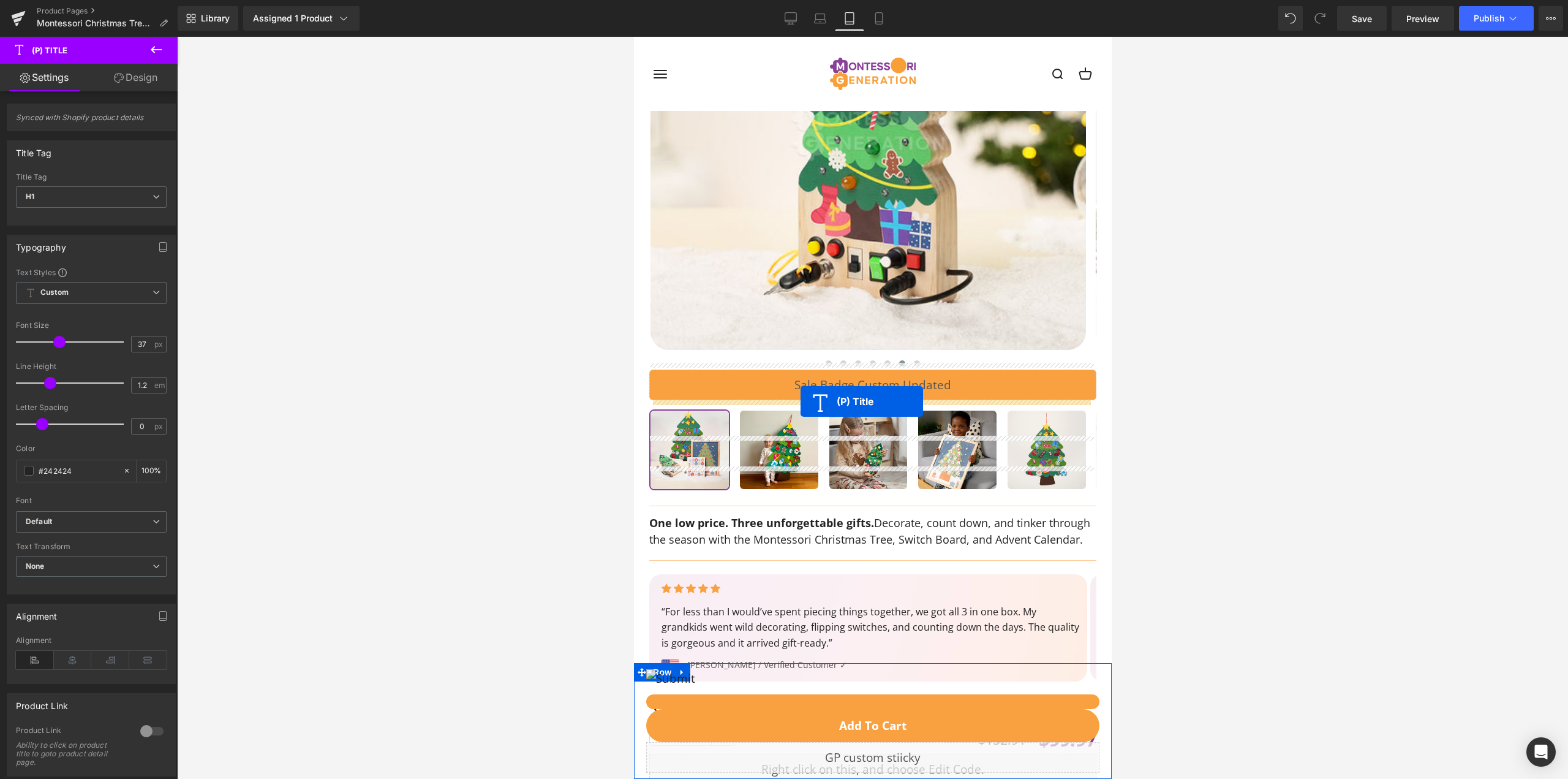
drag, startPoint x: 797, startPoint y: 167, endPoint x: 800, endPoint y: 402, distance: 235.0
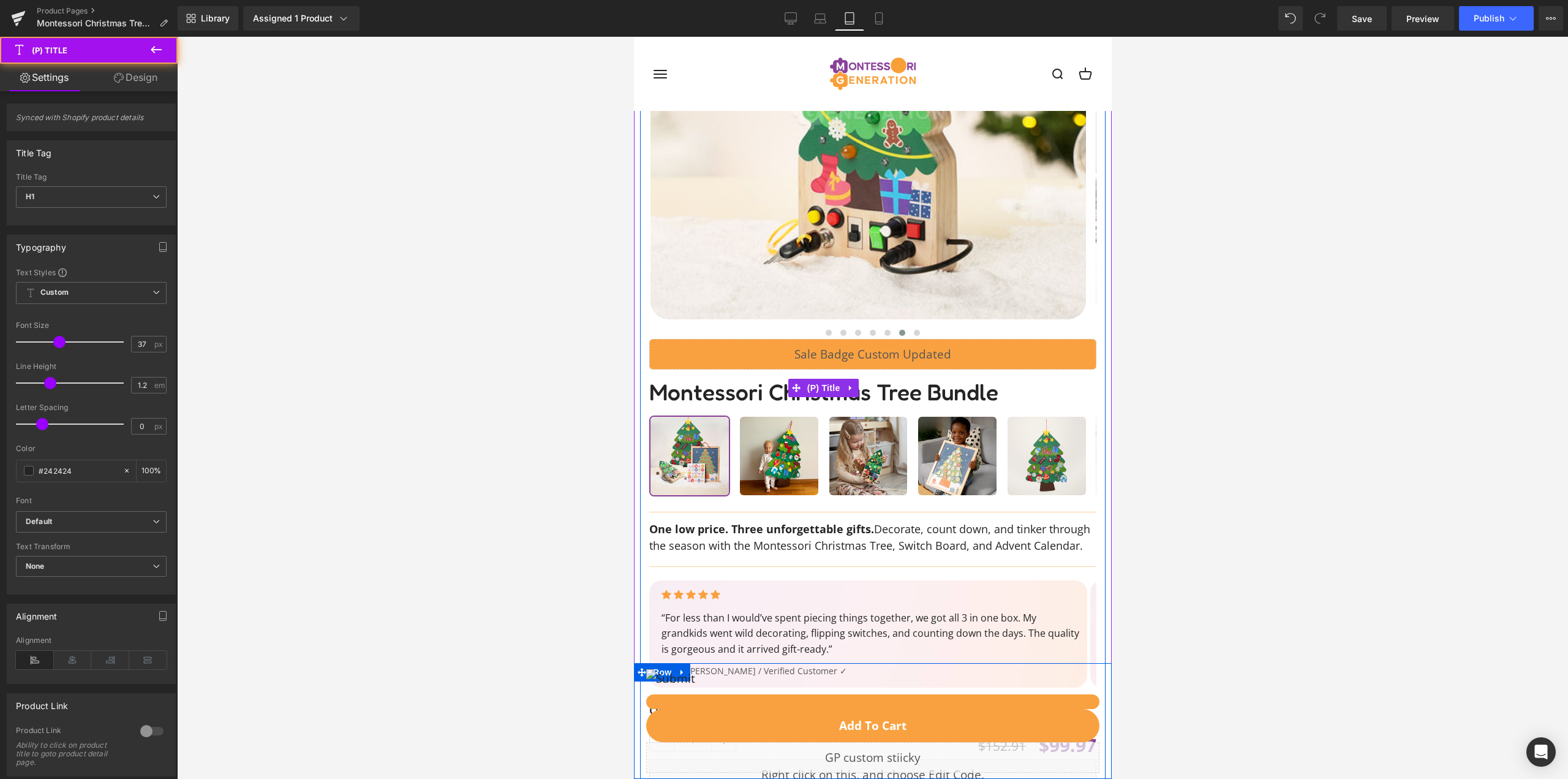
click at [934, 388] on span "Montessori Christmas Tree Bundle" at bounding box center [823, 387] width 349 height 36
click at [994, 306] on img at bounding box center [868, 102] width 436 height 436
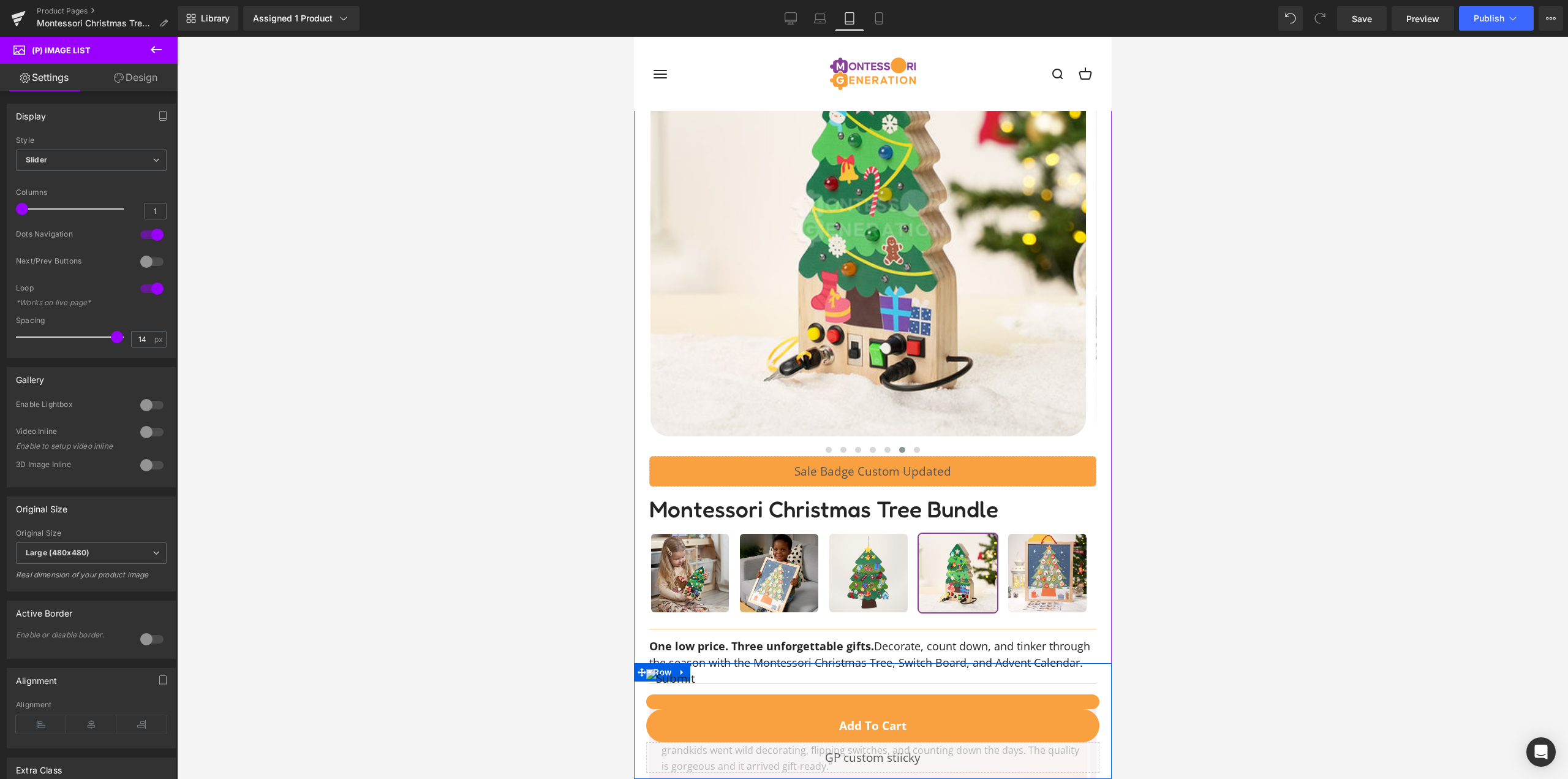
scroll to position [0, 0]
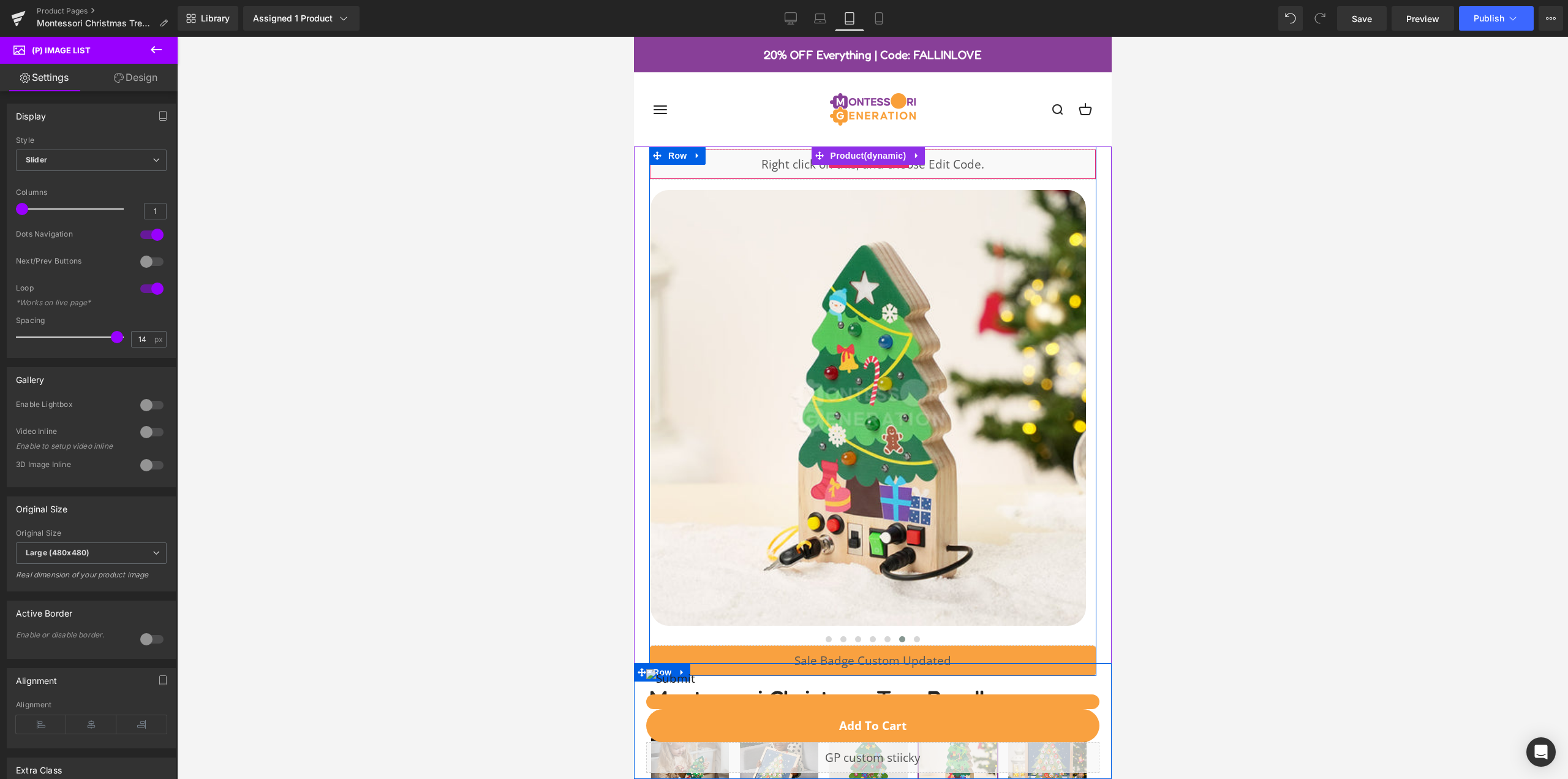
click at [676, 173] on div "Liquid" at bounding box center [872, 164] width 447 height 31
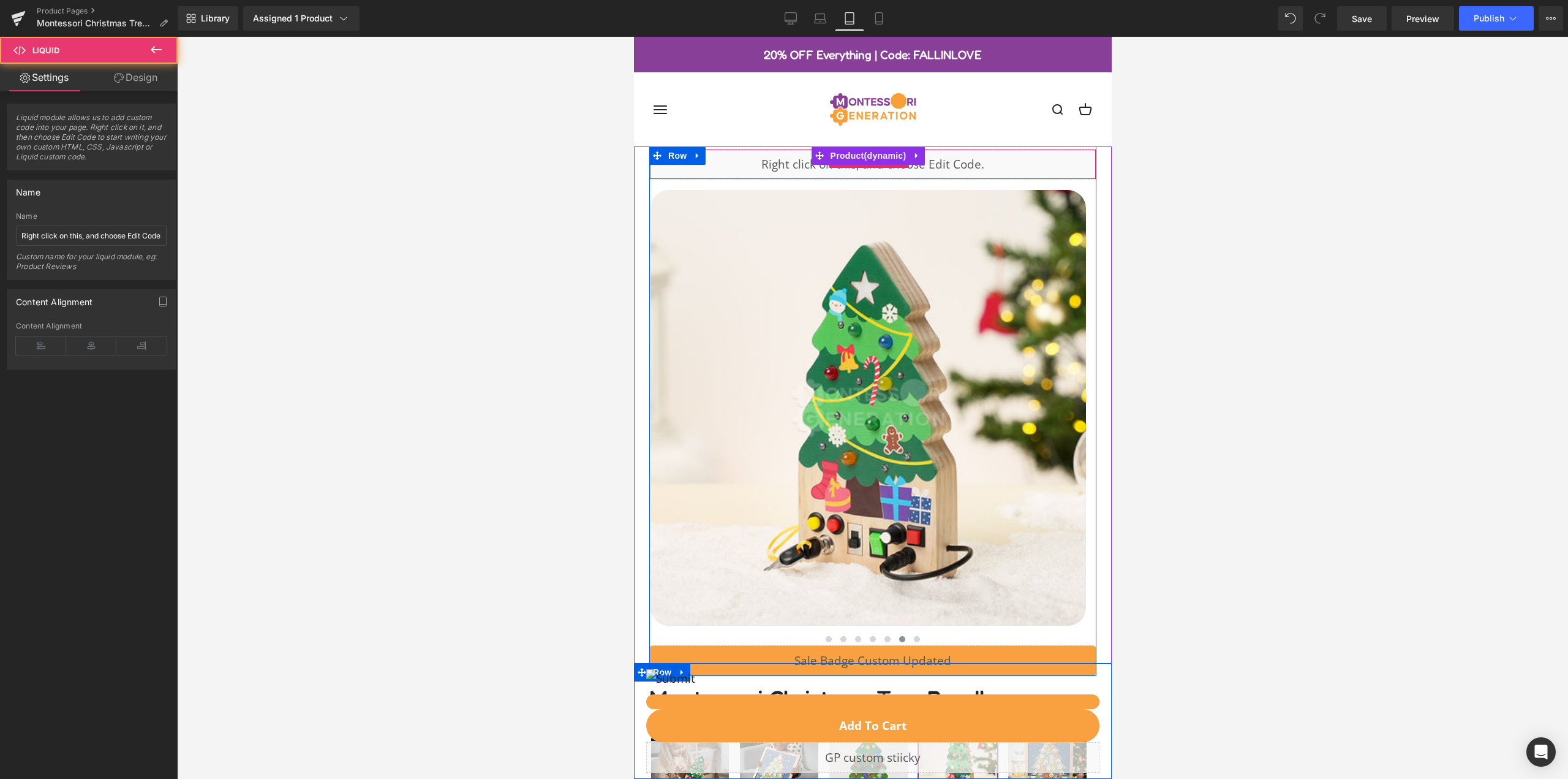
click at [684, 171] on div "Liquid" at bounding box center [872, 164] width 447 height 31
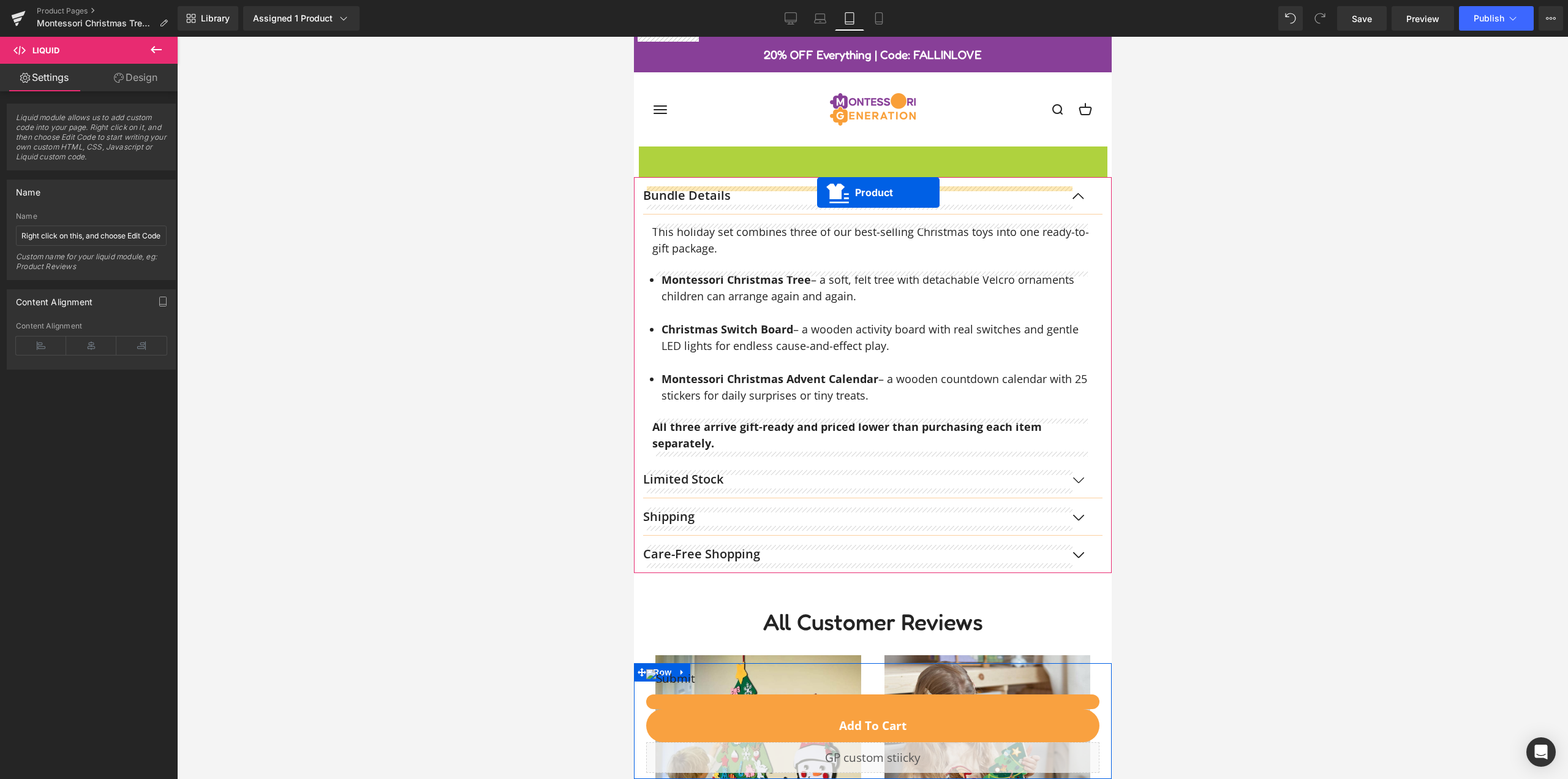
drag, startPoint x: 833, startPoint y: 165, endPoint x: 817, endPoint y: 192, distance: 31.4
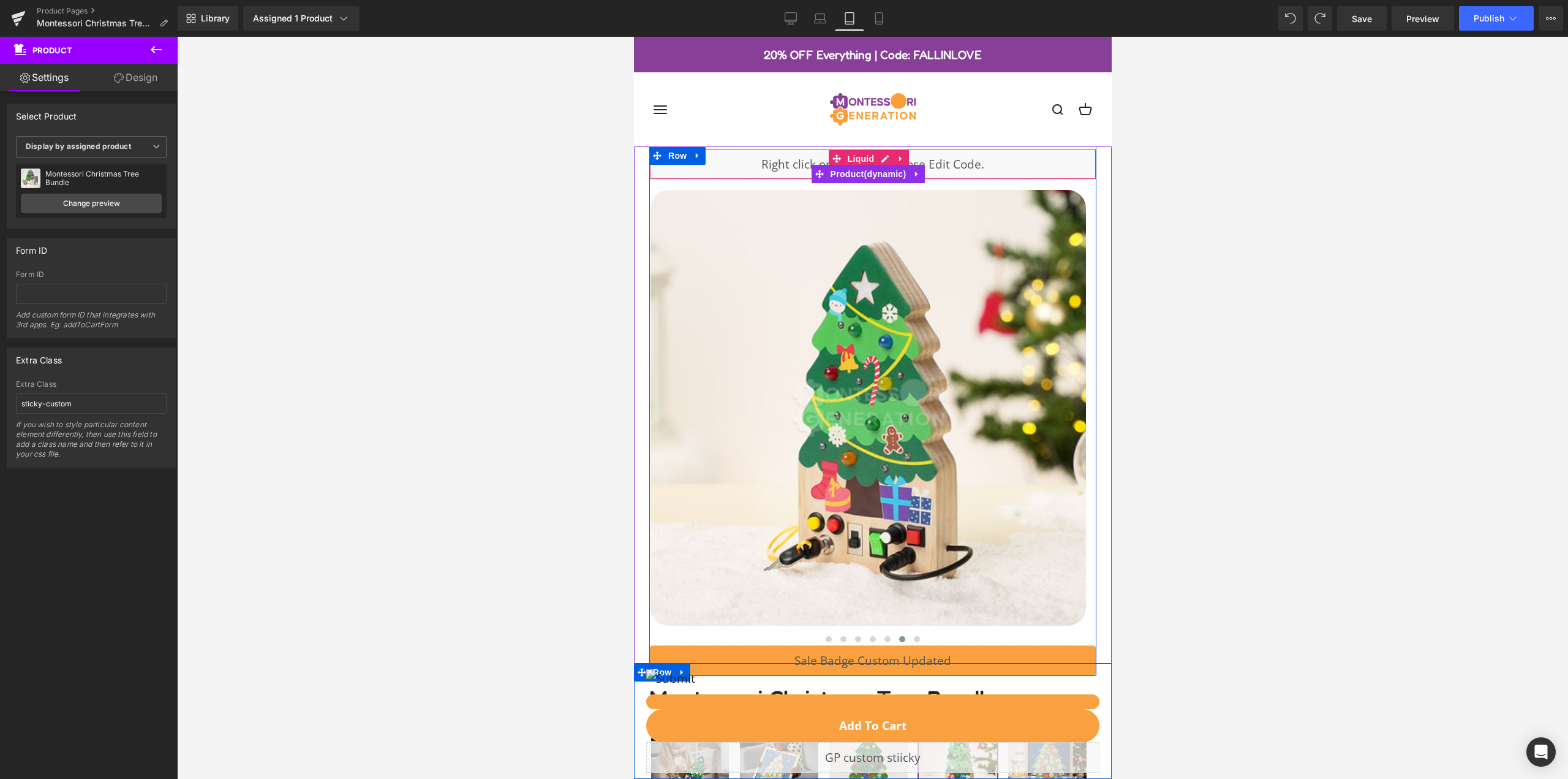
click at [758, 162] on div "Liquid" at bounding box center [872, 164] width 447 height 31
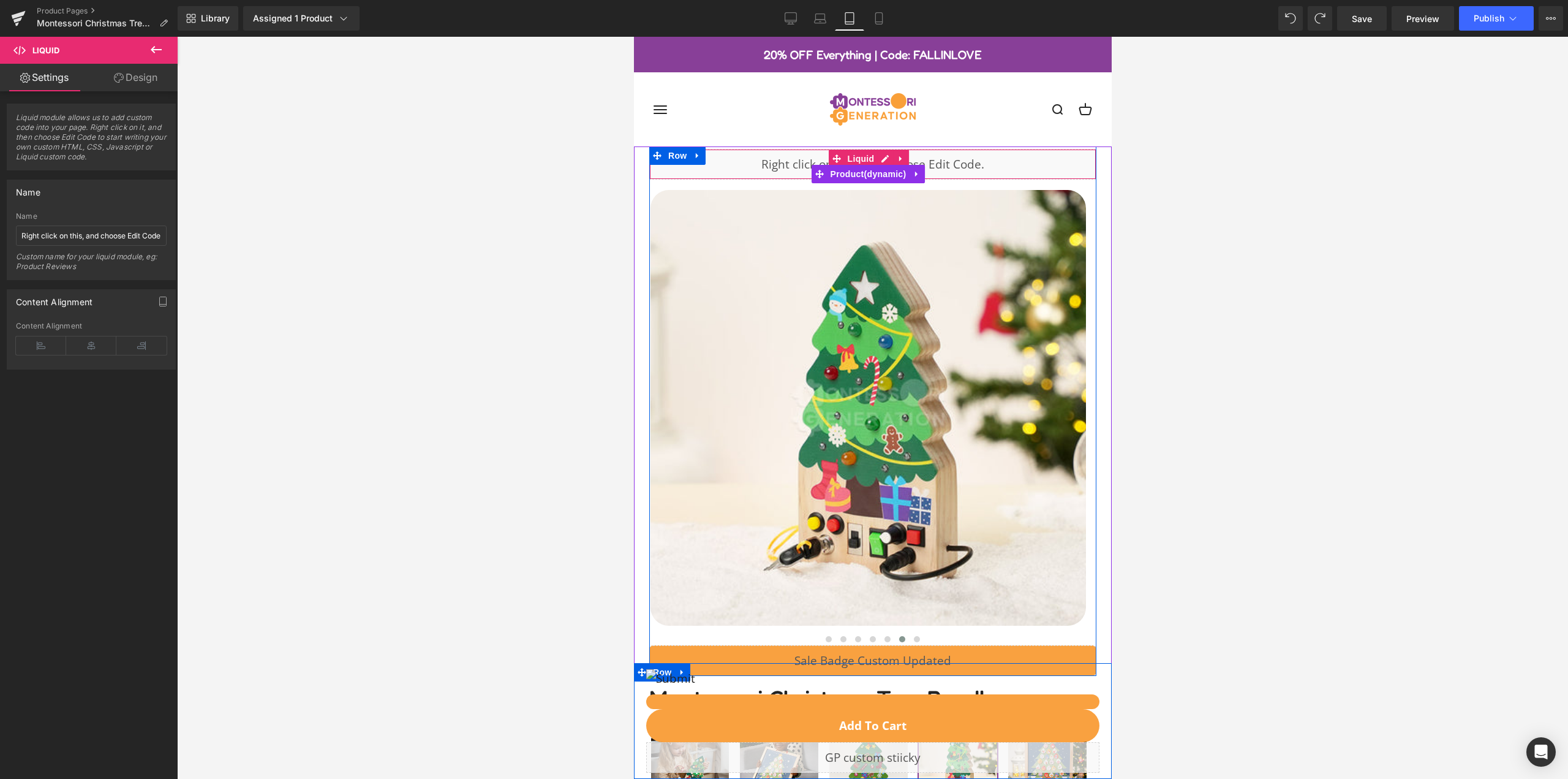
click at [734, 173] on div "Liquid" at bounding box center [872, 164] width 447 height 31
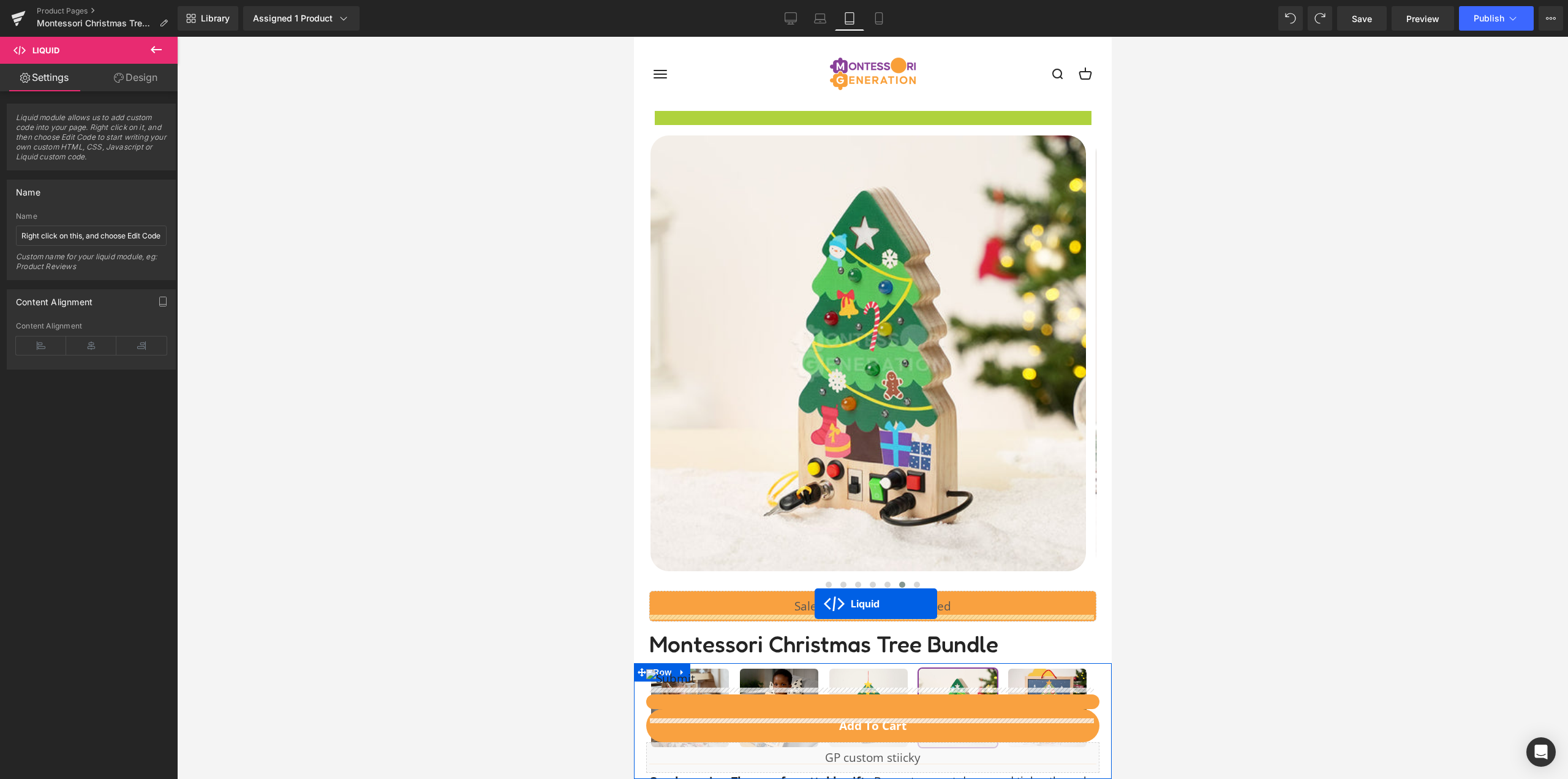
scroll to position [123, 0]
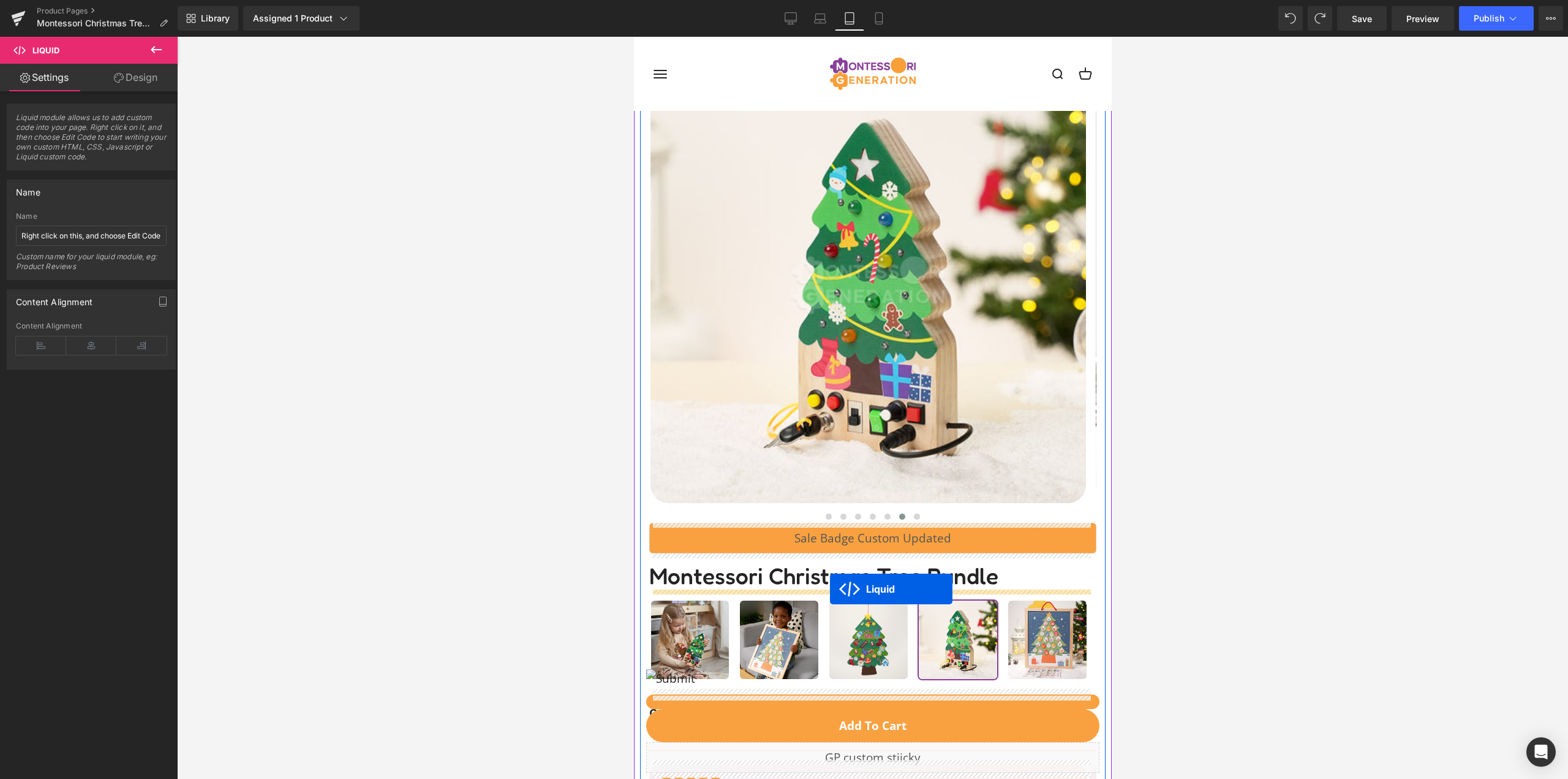
drag, startPoint x: 834, startPoint y: 156, endPoint x: 829, endPoint y: 589, distance: 433.0
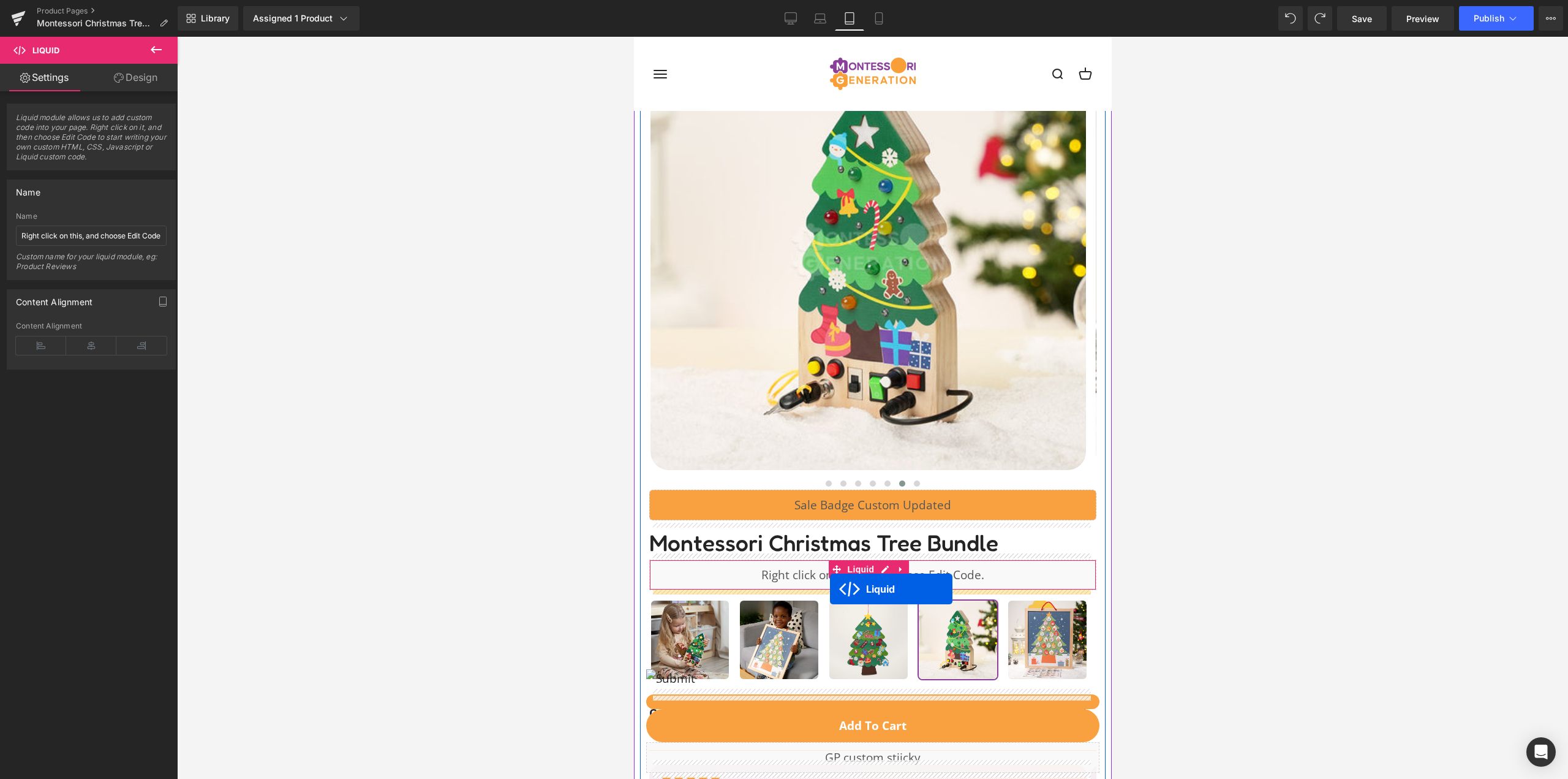
scroll to position [89, 0]
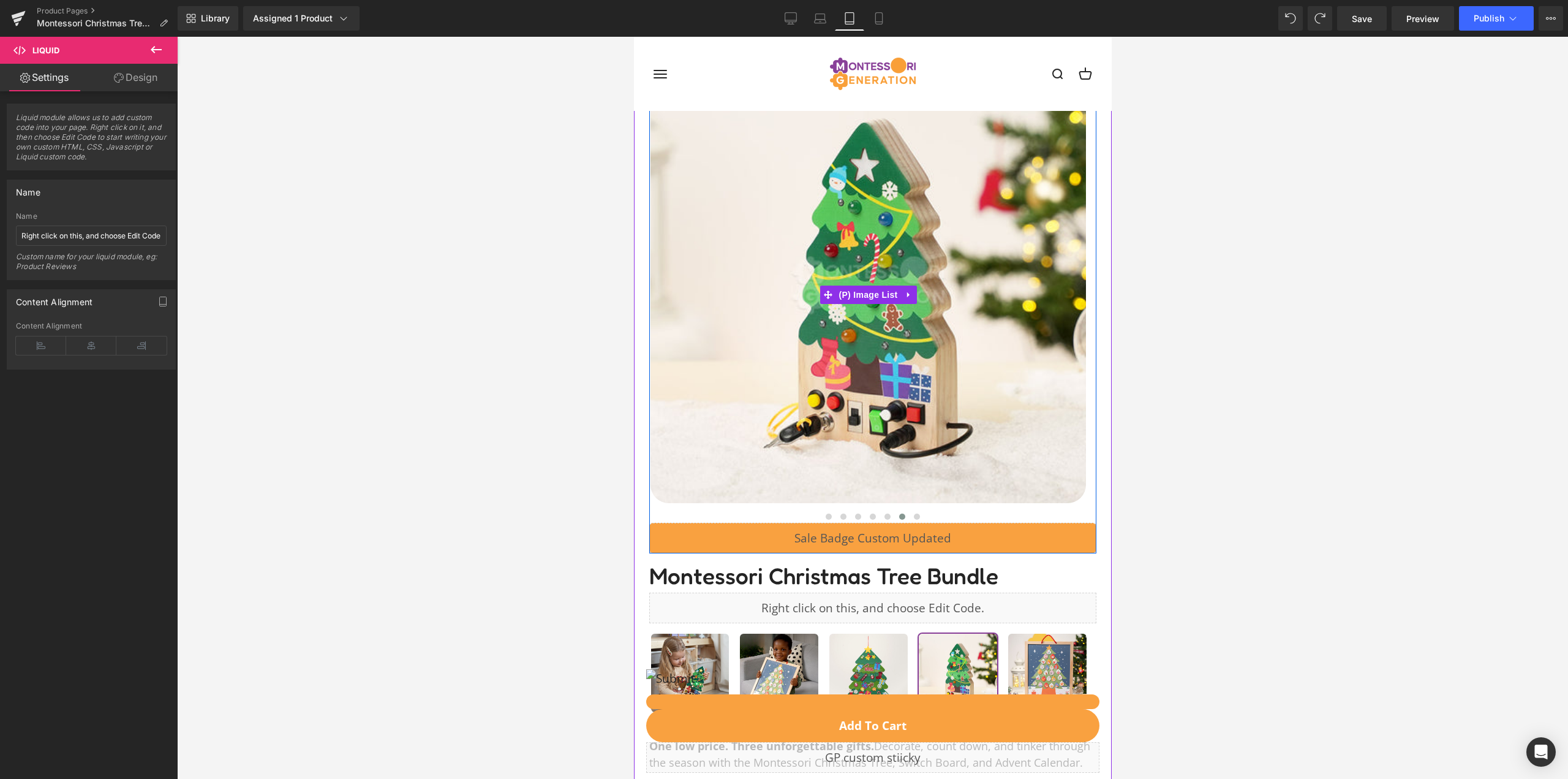
click at [914, 507] on div "‹" at bounding box center [872, 295] width 447 height 456
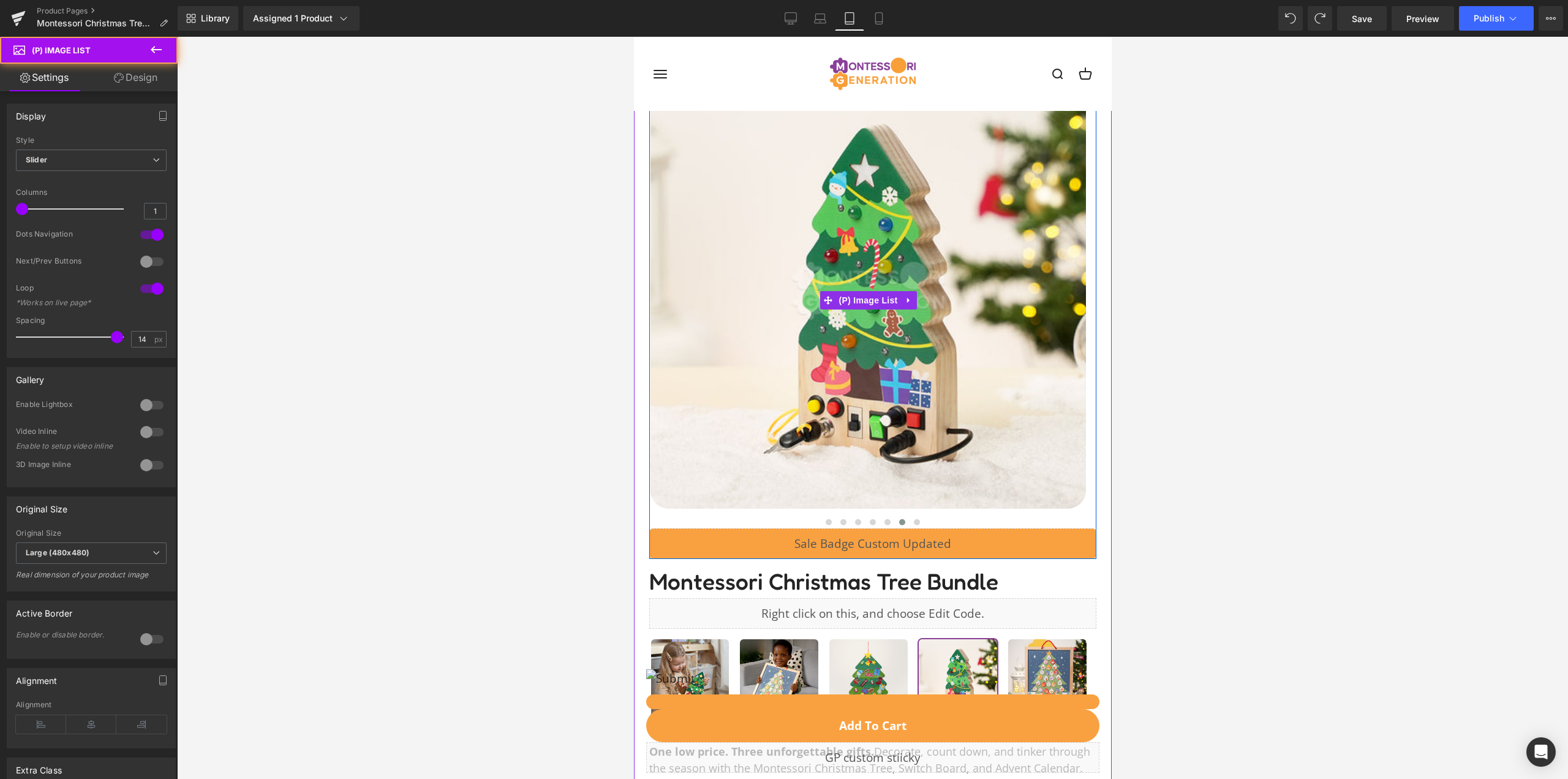
scroll to position [0, 0]
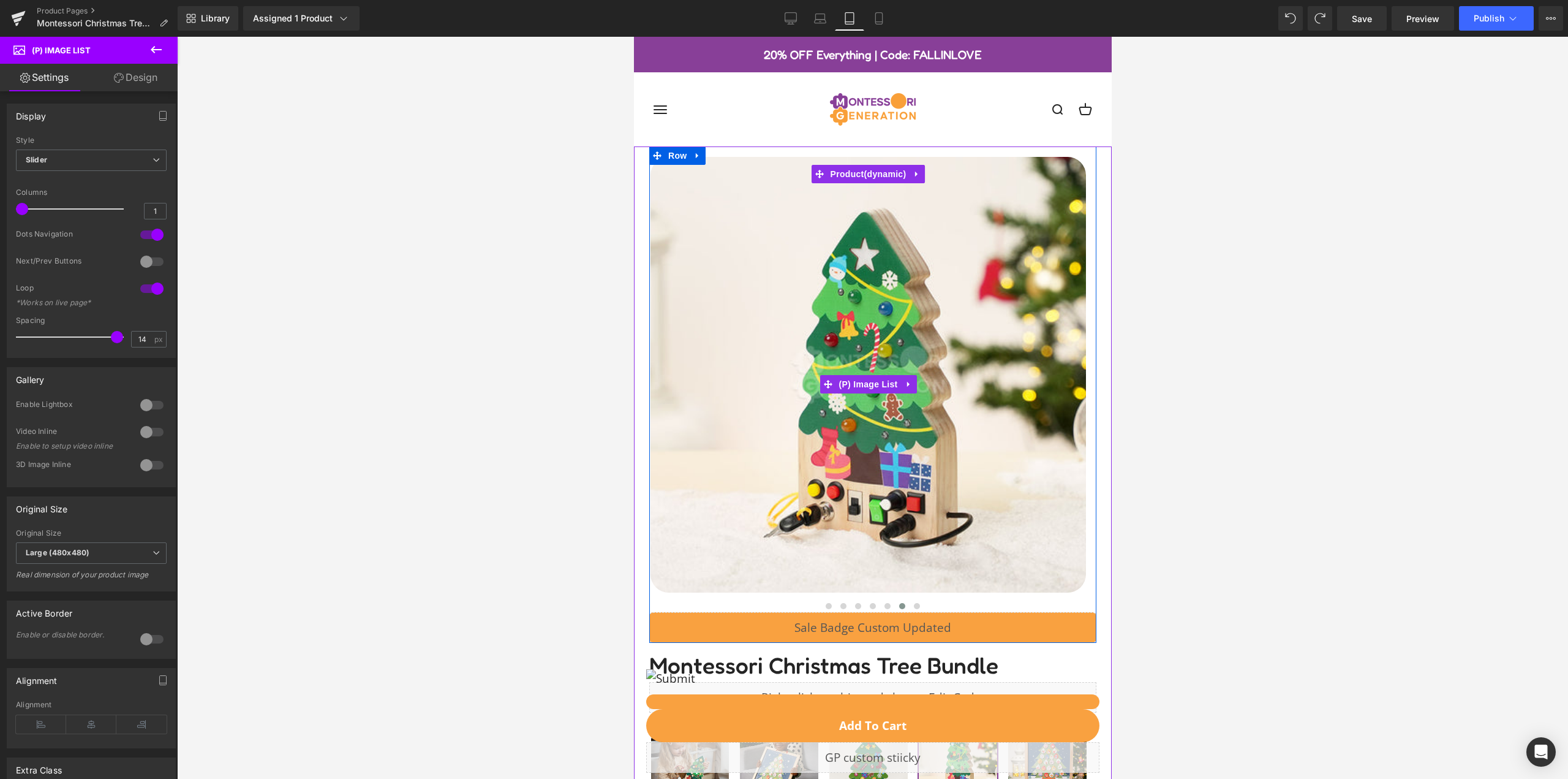
click at [1010, 603] on div at bounding box center [872, 606] width 447 height 12
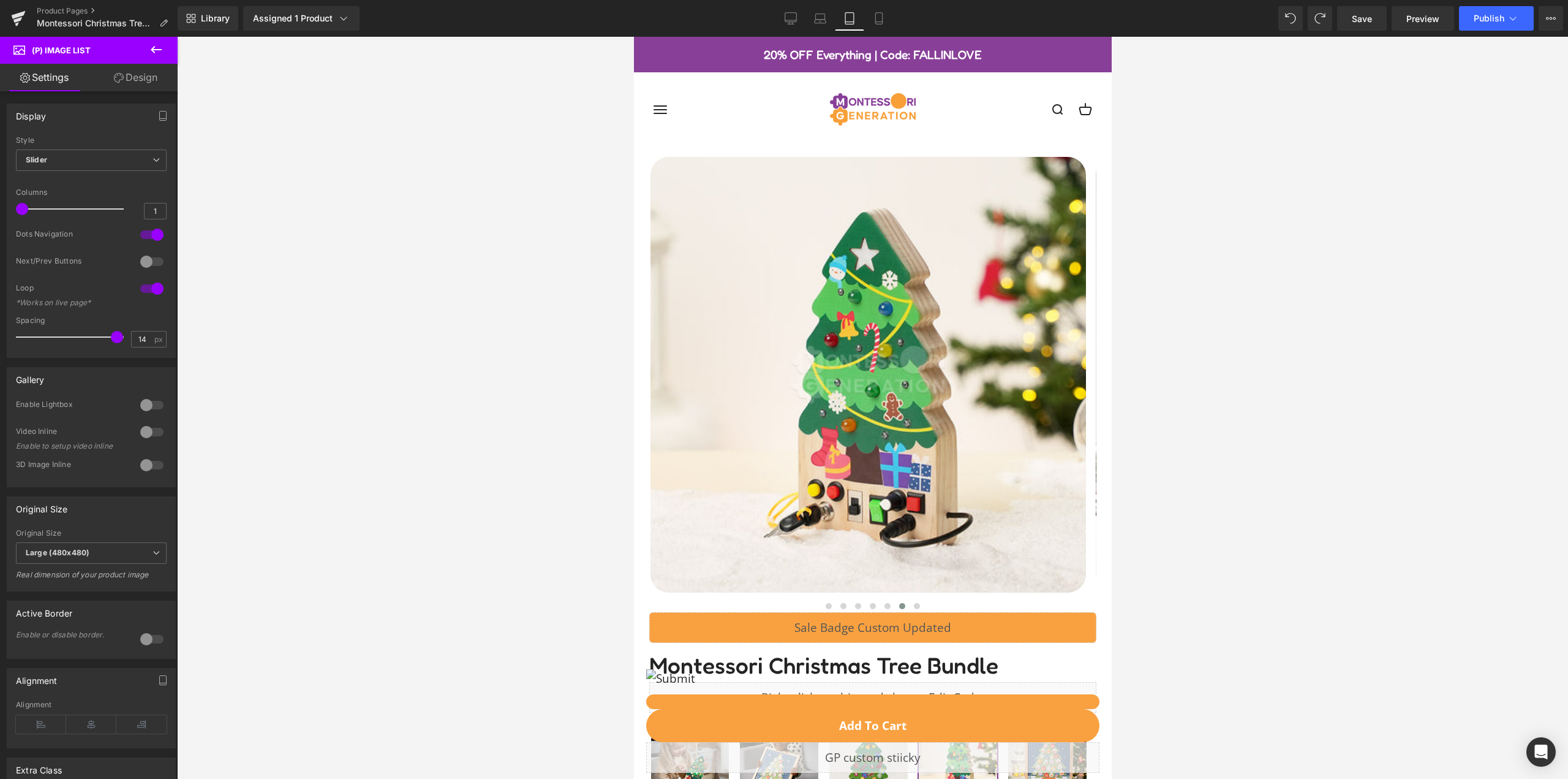
click at [118, 81] on icon at bounding box center [118, 77] width 10 height 10
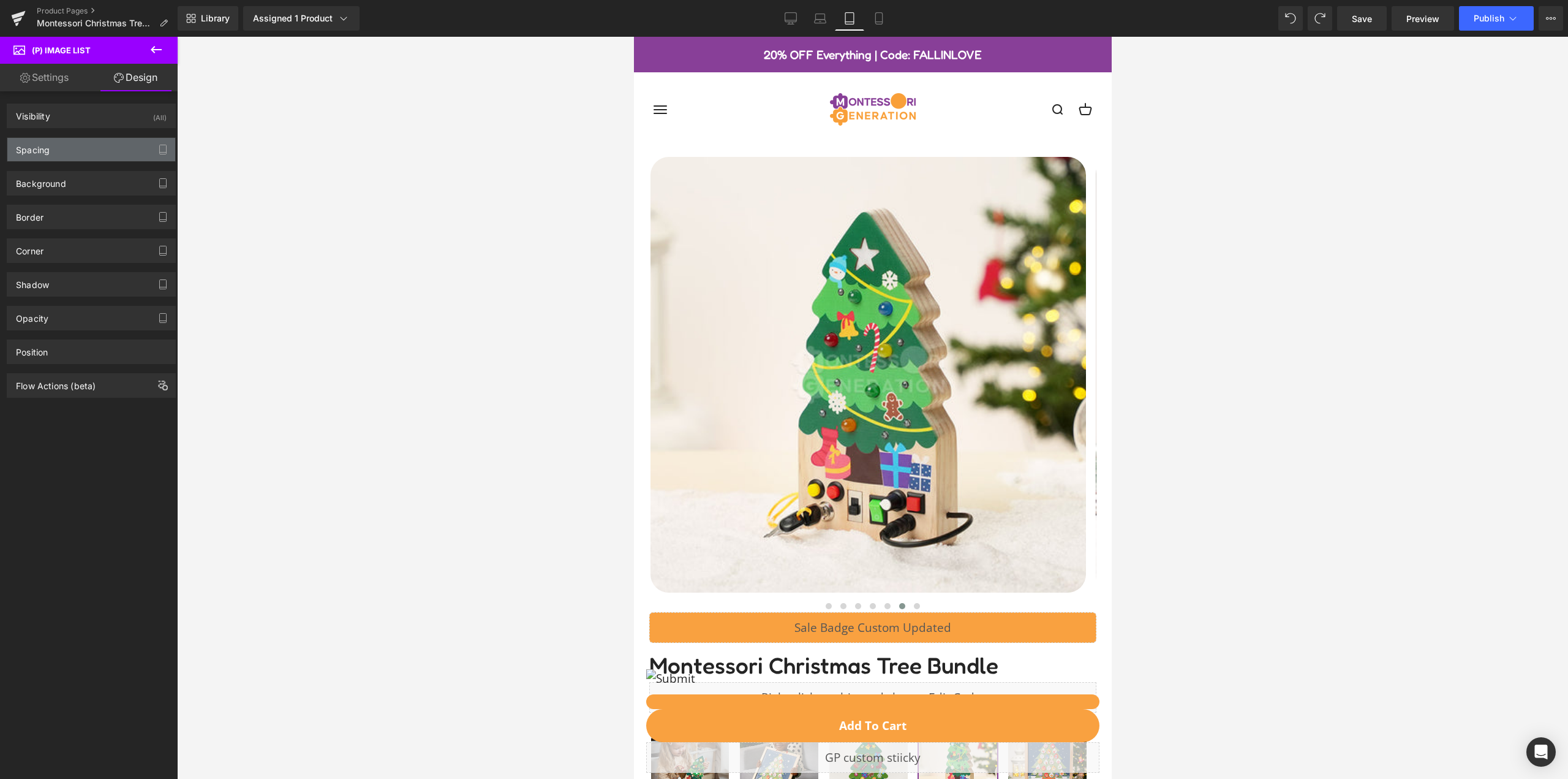
click at [63, 155] on div "Spacing" at bounding box center [91, 150] width 168 height 23
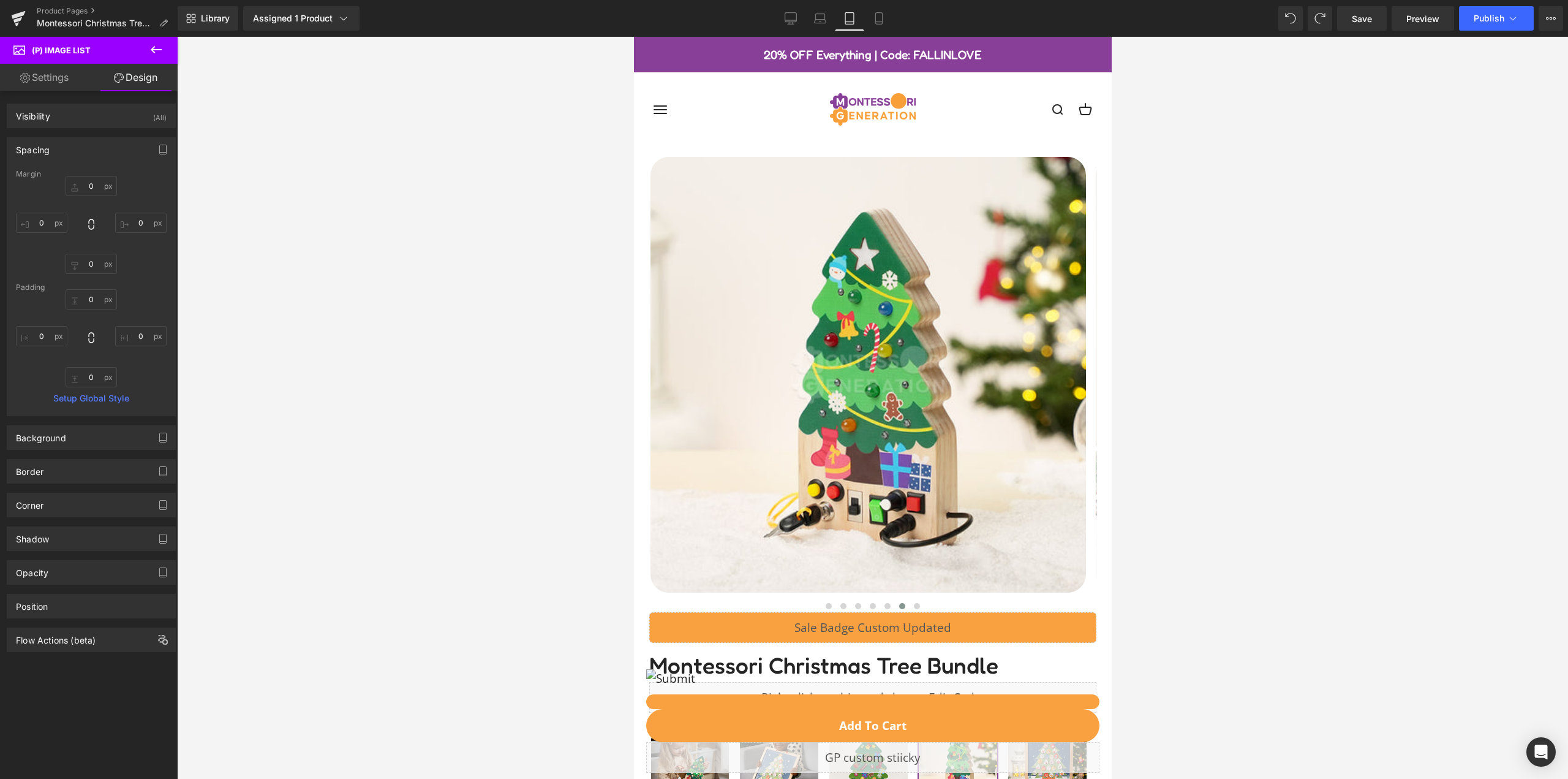
click at [856, 243] on img at bounding box center [868, 374] width 436 height 436
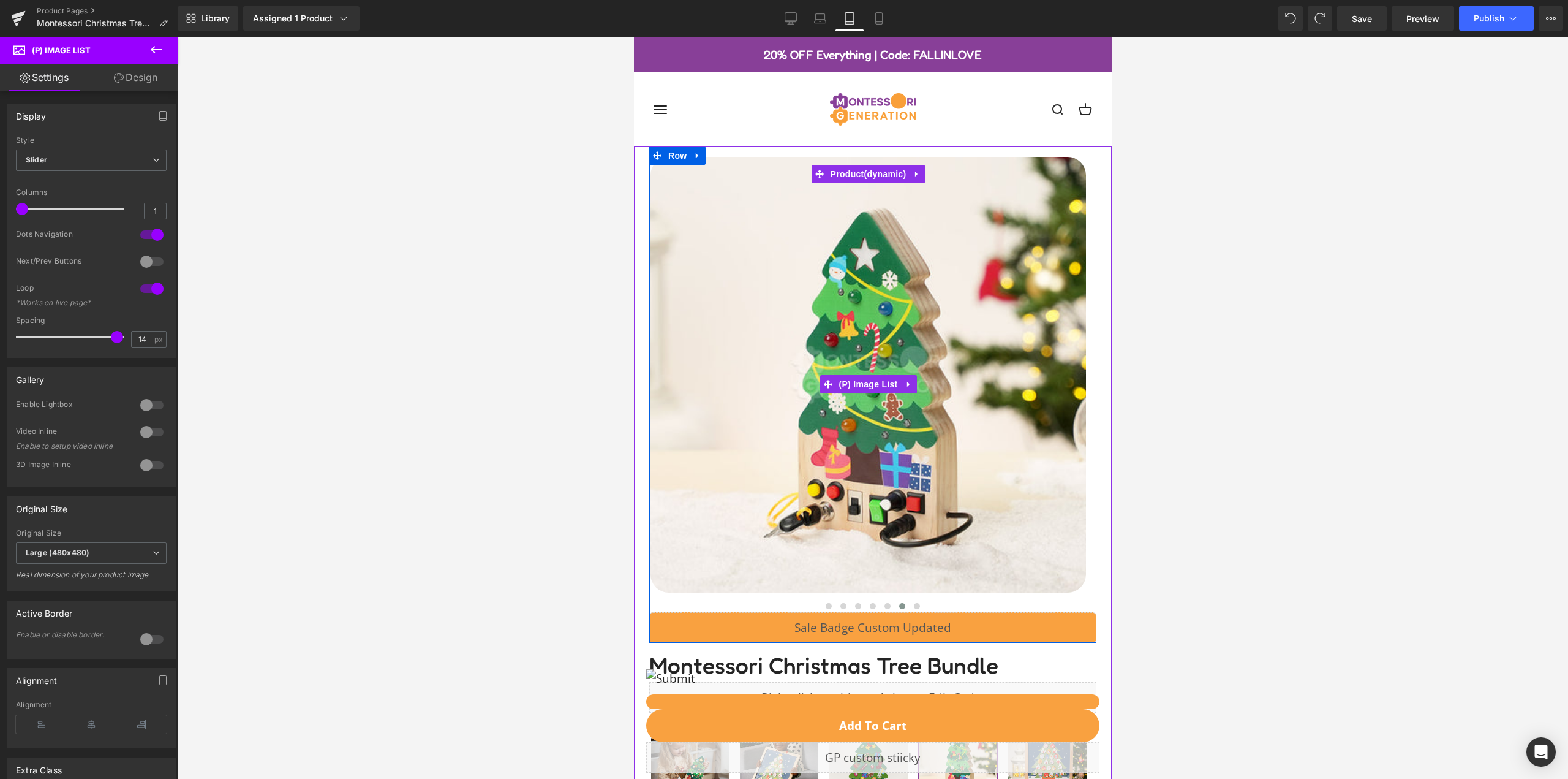
scroll to position [245, 0]
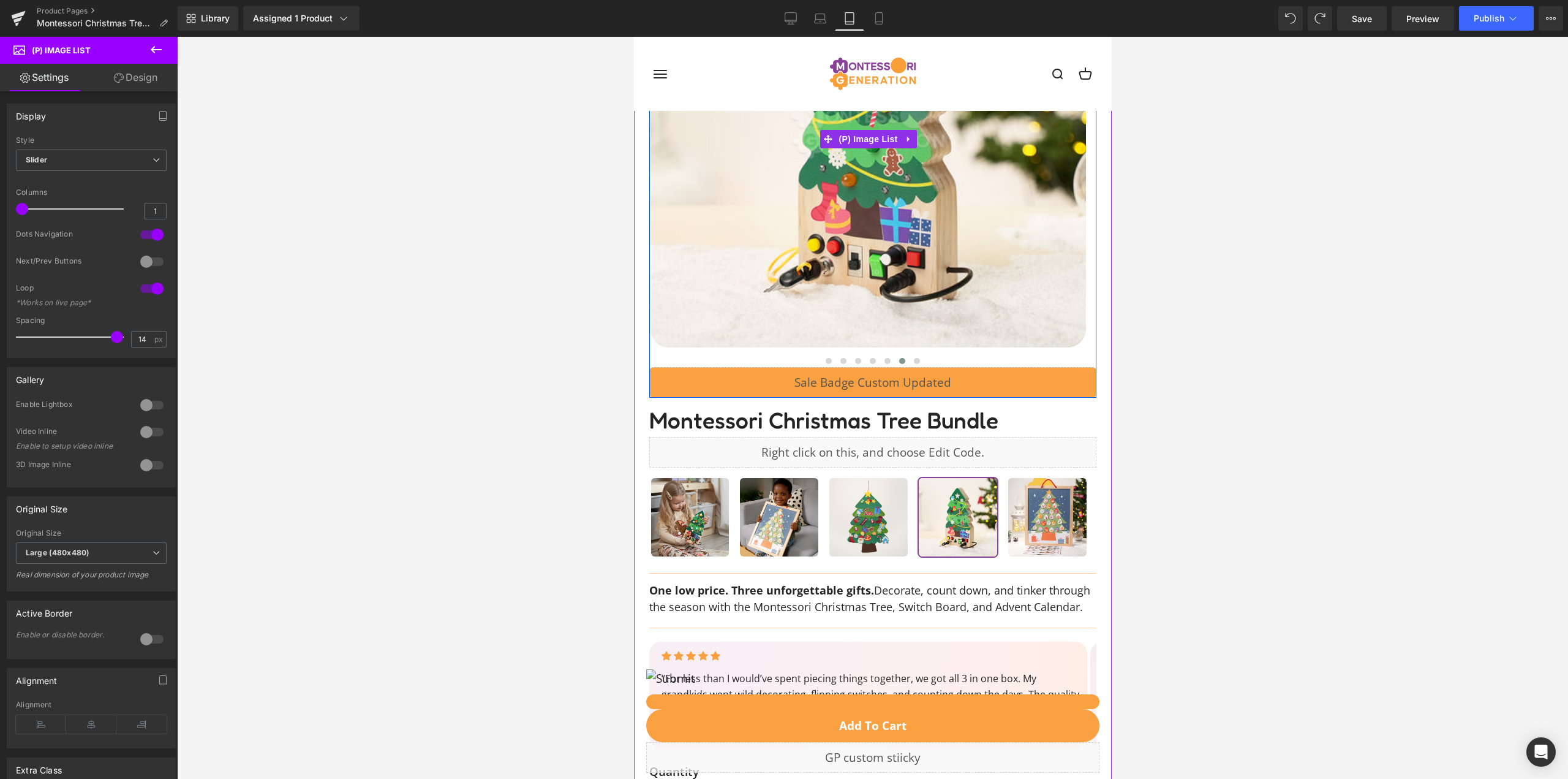
click at [755, 226] on img at bounding box center [868, 130] width 436 height 436
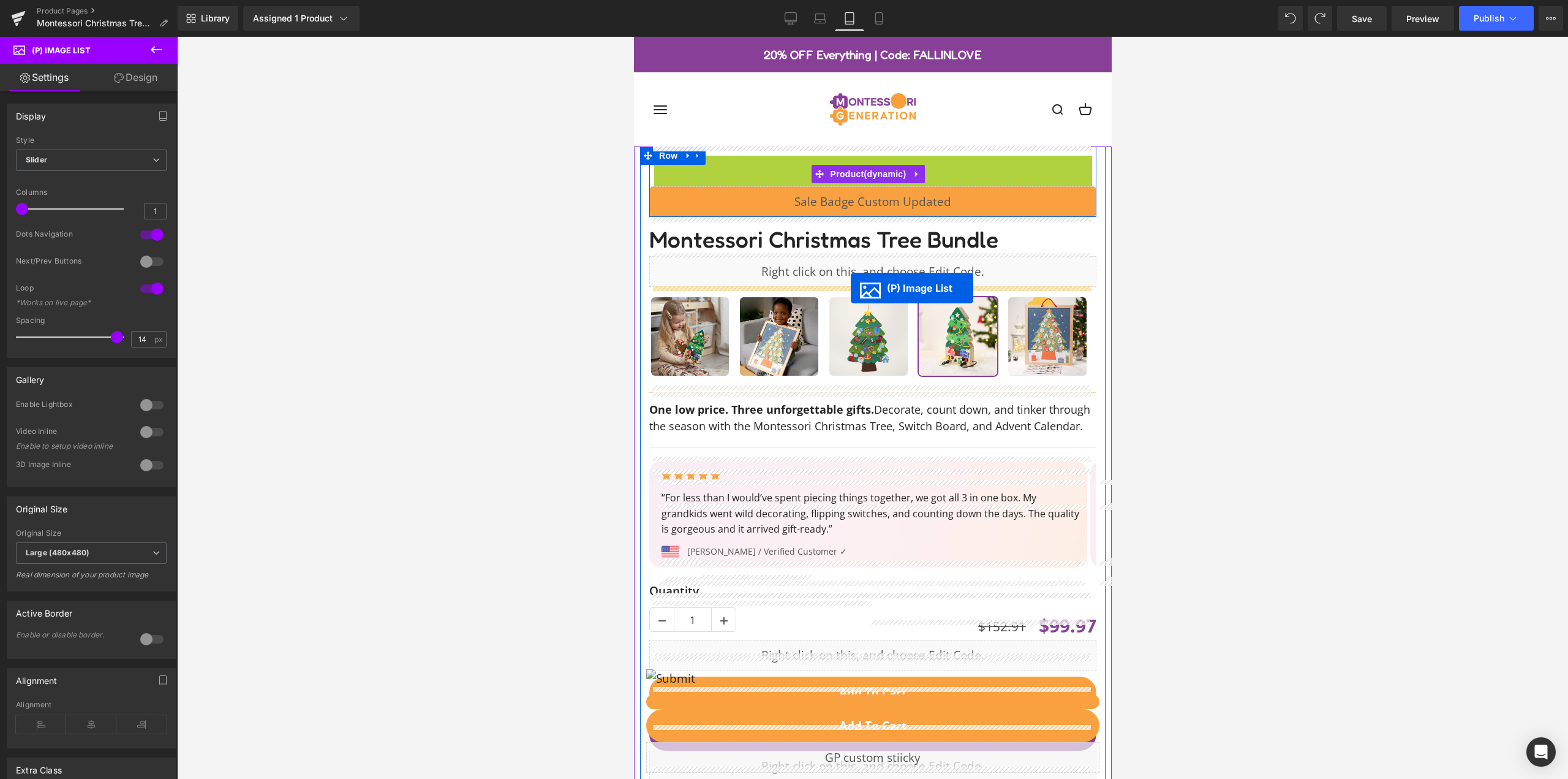
drag, startPoint x: 828, startPoint y: 140, endPoint x: 850, endPoint y: 288, distance: 149.6
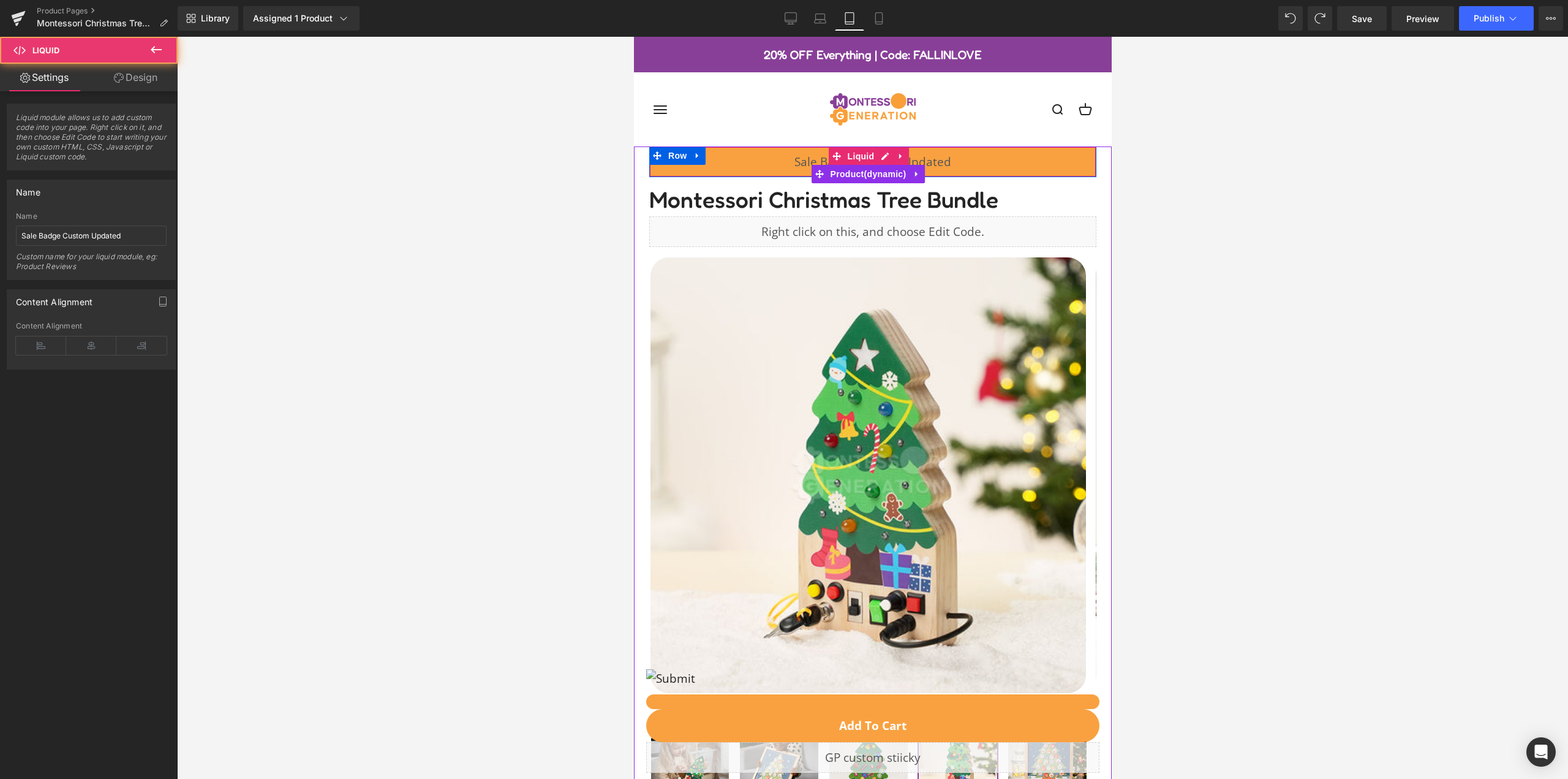
click at [725, 156] on div "Liquid" at bounding box center [872, 162] width 447 height 31
click at [724, 160] on div "Liquid" at bounding box center [872, 162] width 447 height 31
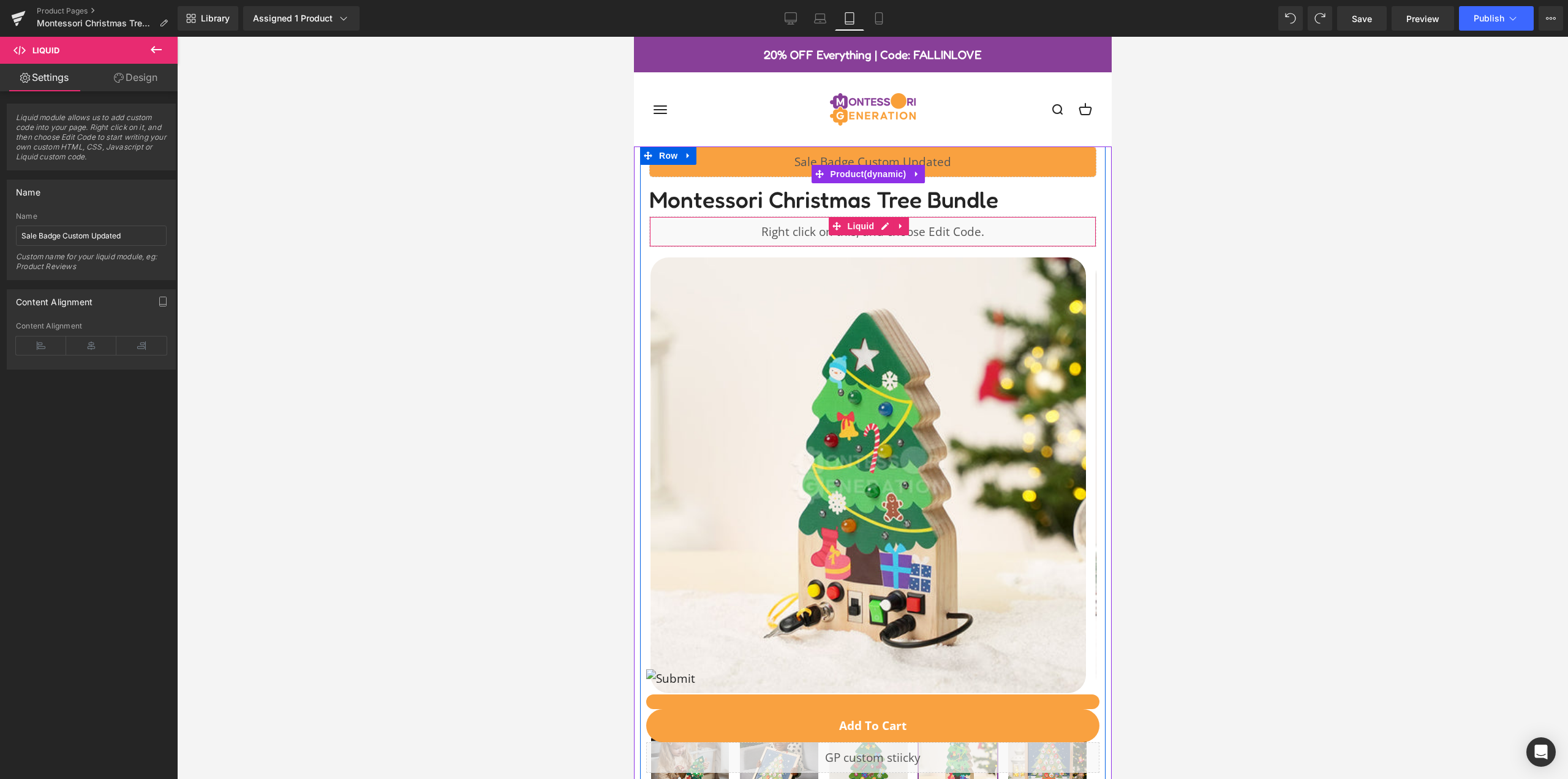
click at [921, 226] on div "Liquid" at bounding box center [872, 231] width 447 height 31
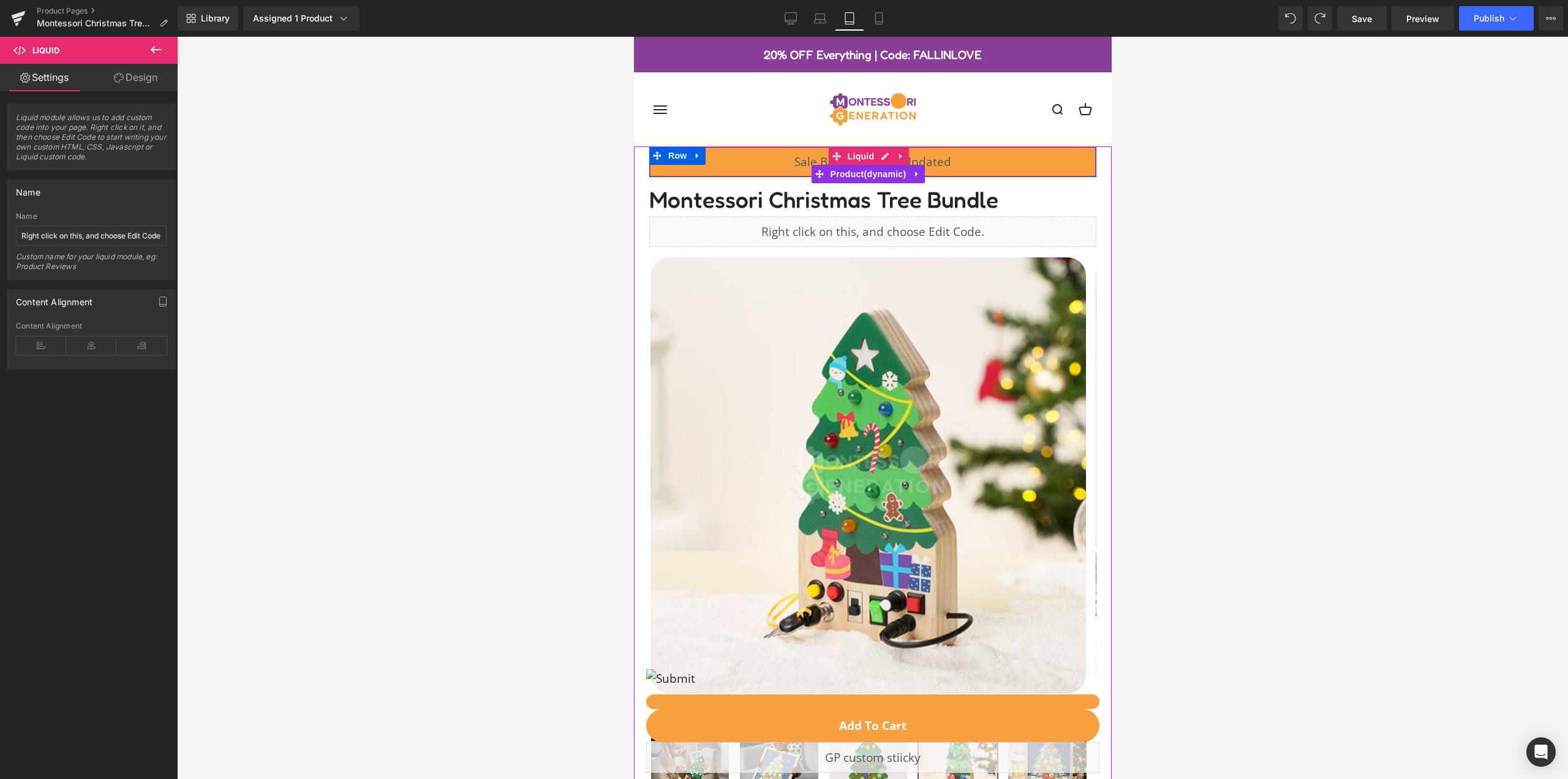
click at [982, 164] on div "Liquid" at bounding box center [872, 162] width 447 height 31
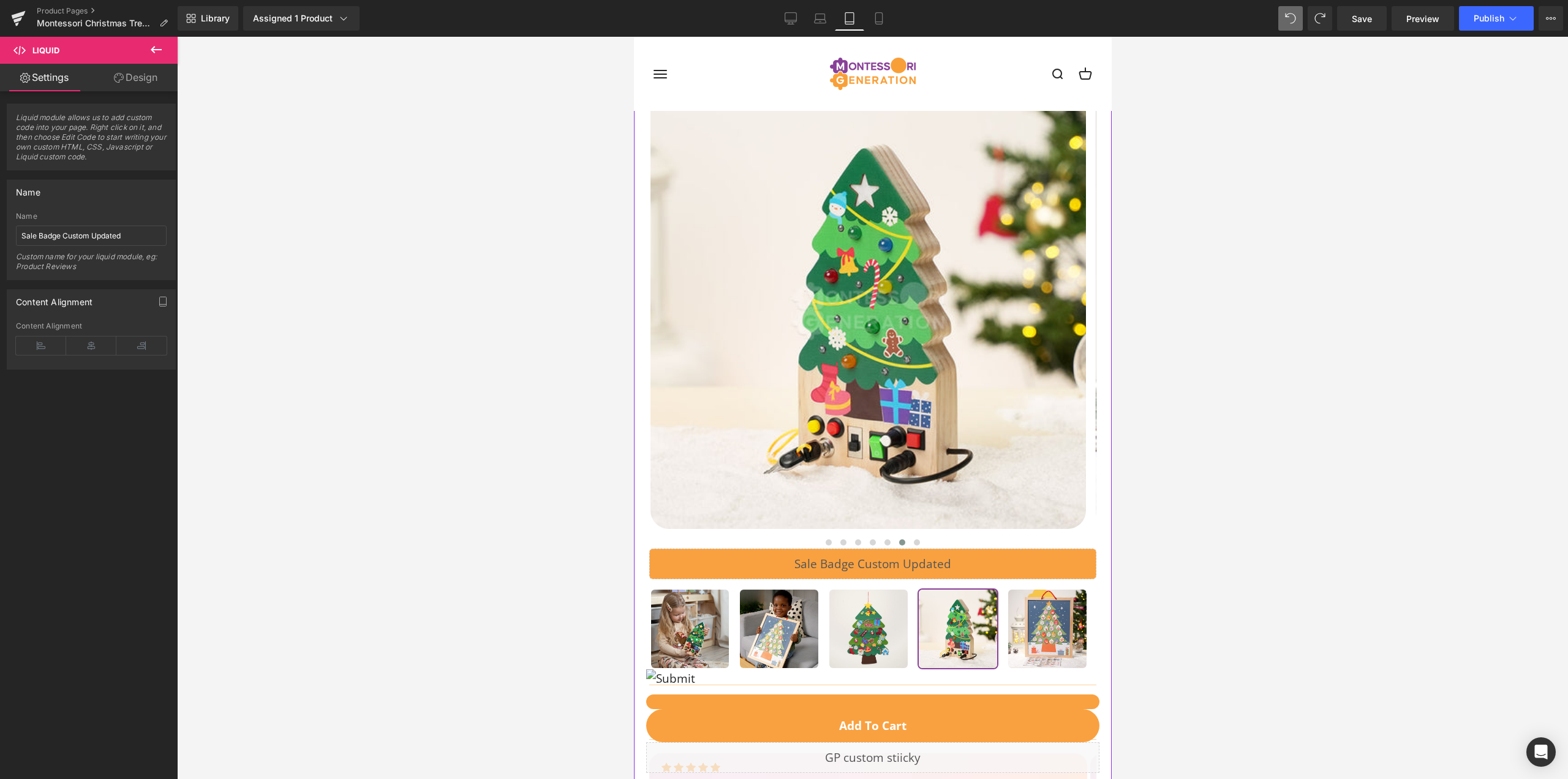
scroll to position [367, 0]
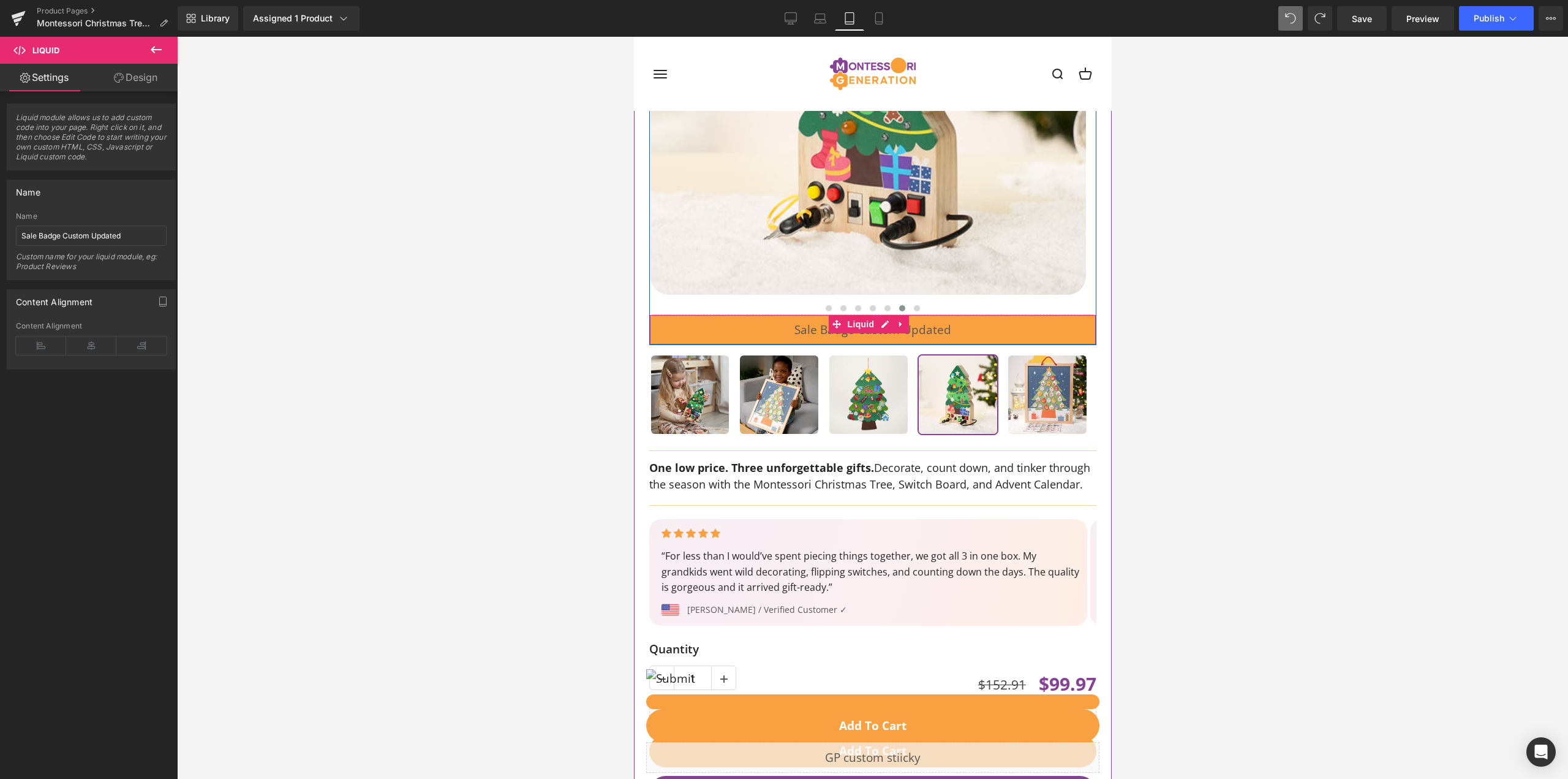
click at [682, 314] on div "Liquid" at bounding box center [872, 330] width 447 height 31
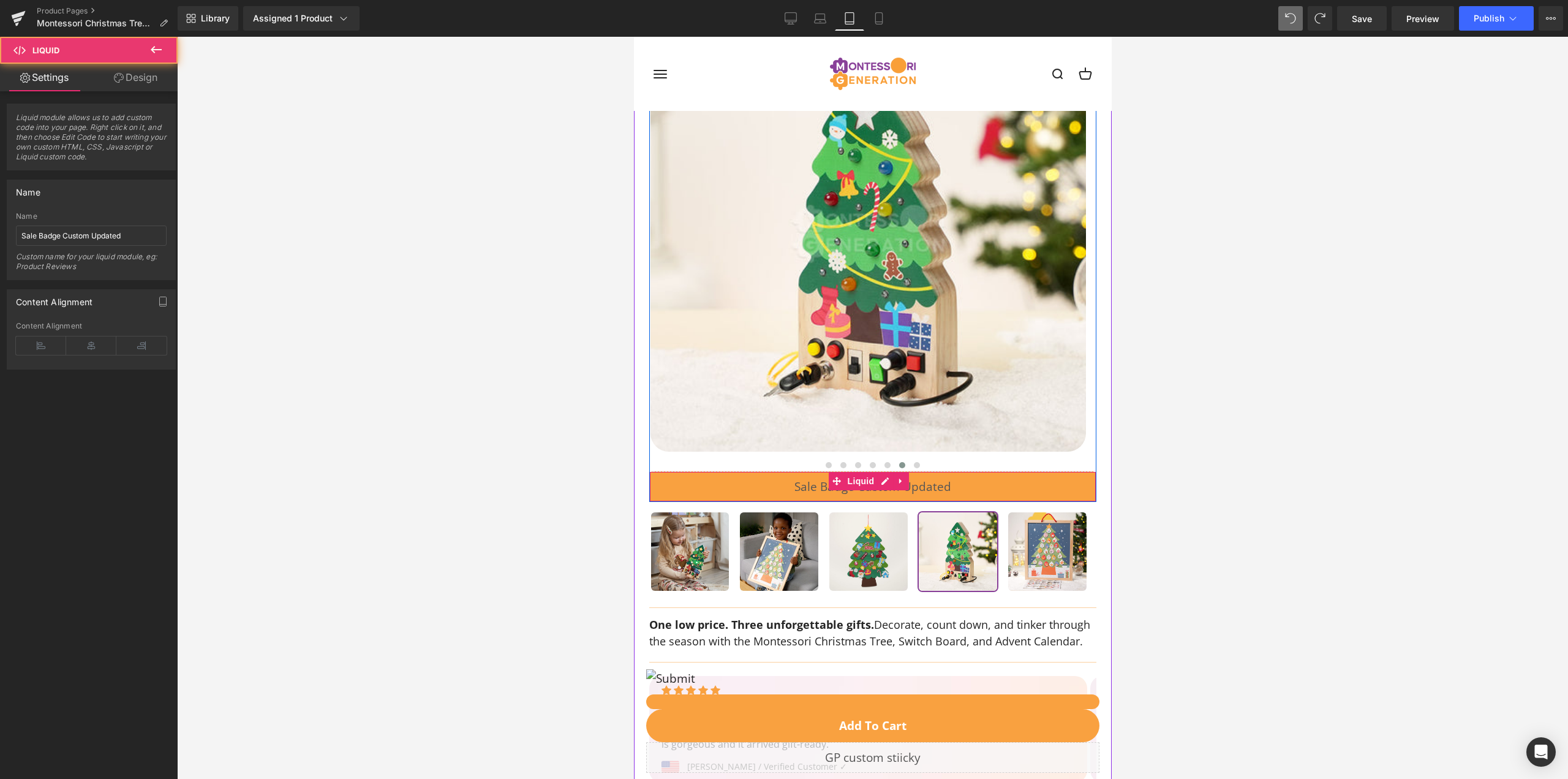
scroll to position [0, 0]
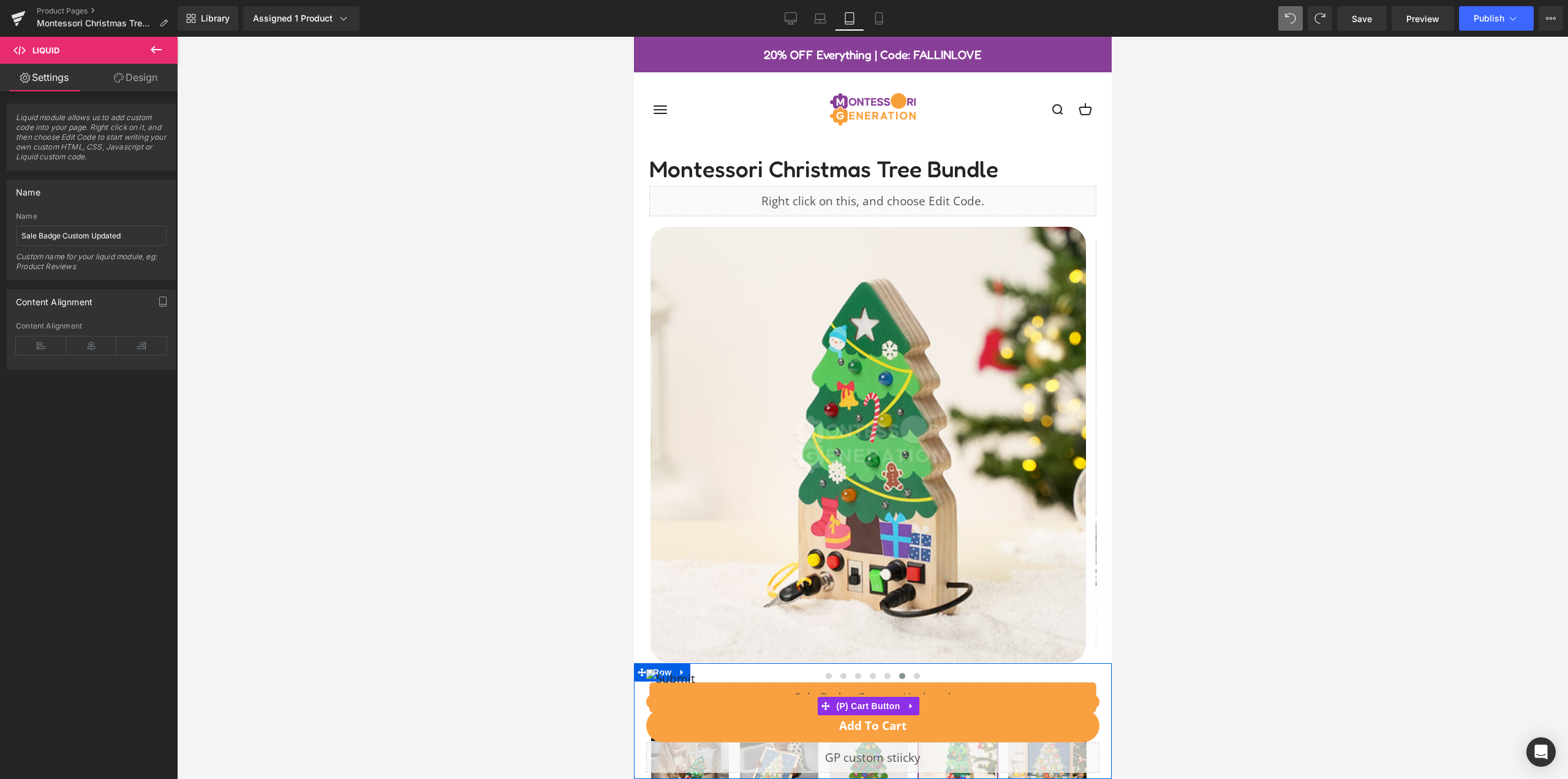
click at [789, 561] on img at bounding box center [868, 445] width 436 height 436
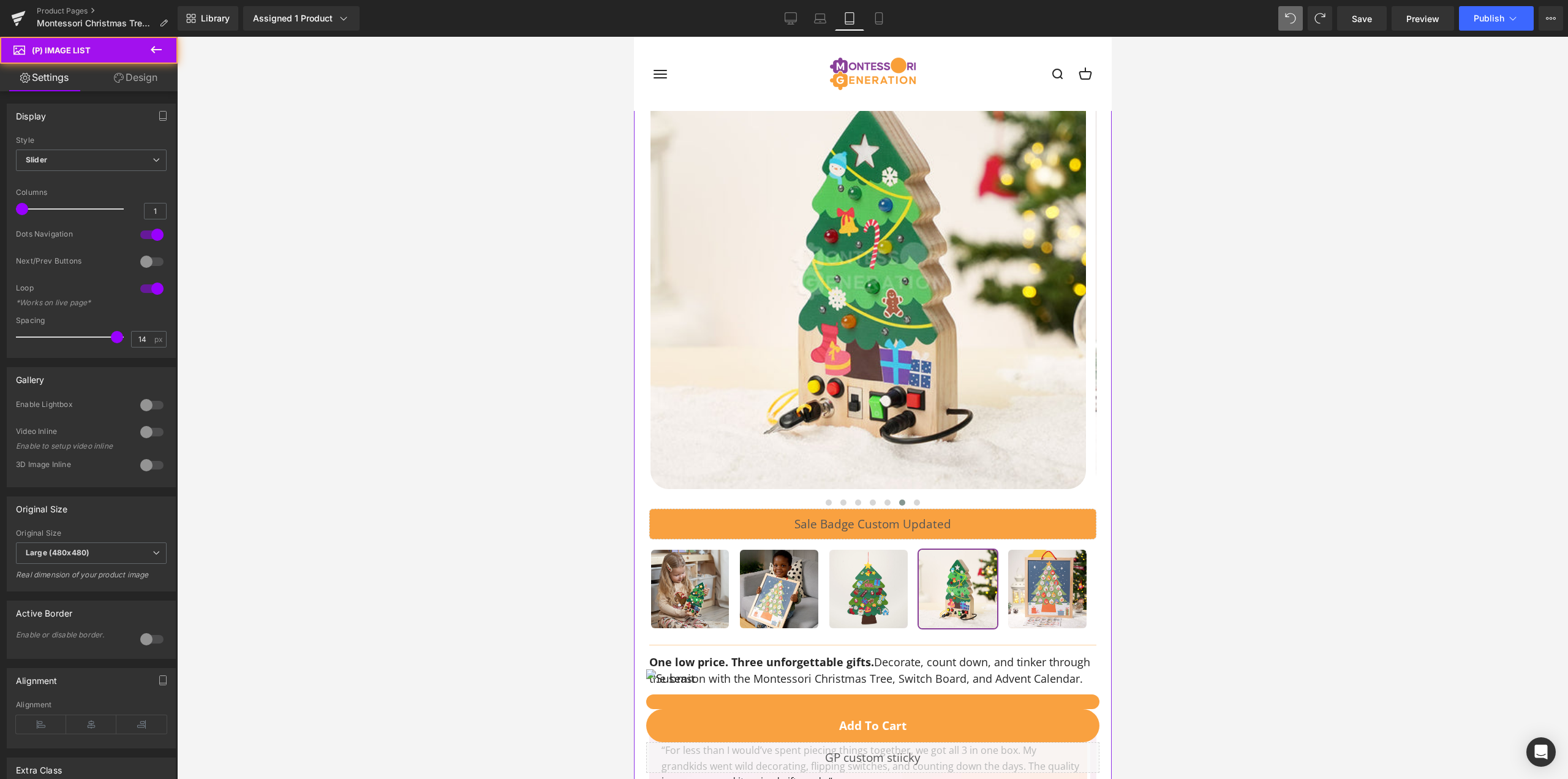
scroll to position [306, 0]
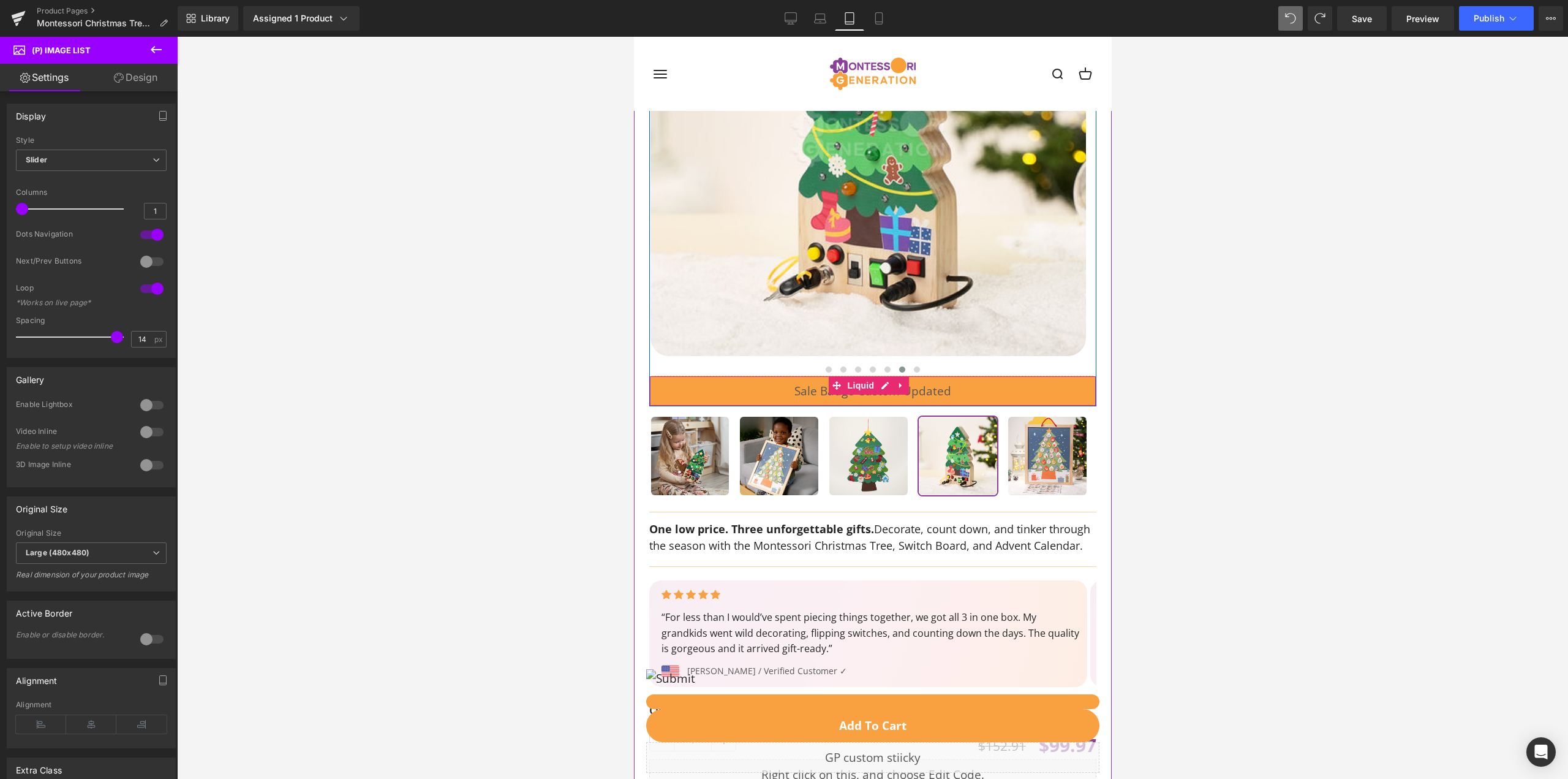
click at [734, 386] on div "Liquid" at bounding box center [872, 391] width 447 height 31
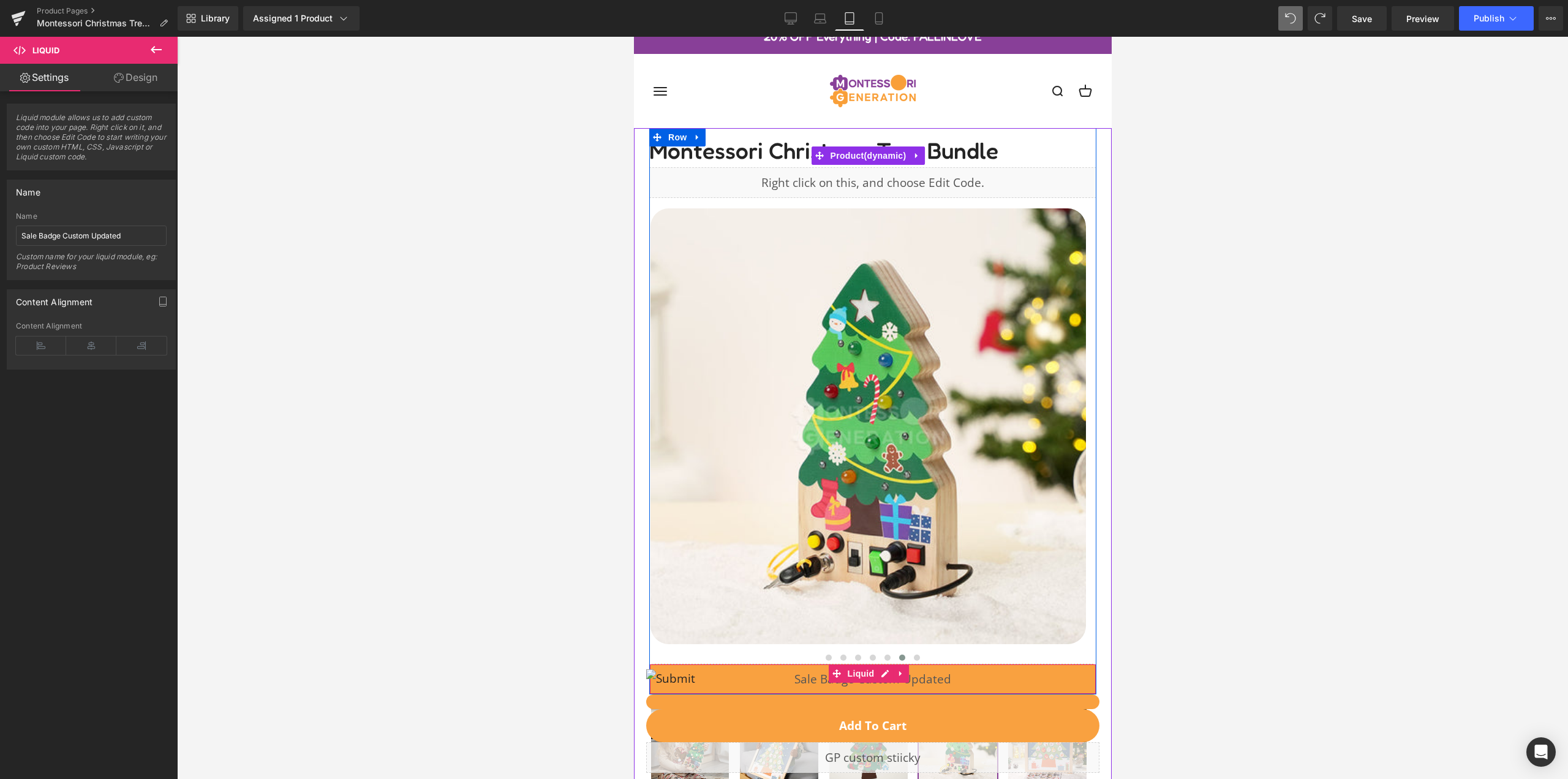
scroll to position [0, 0]
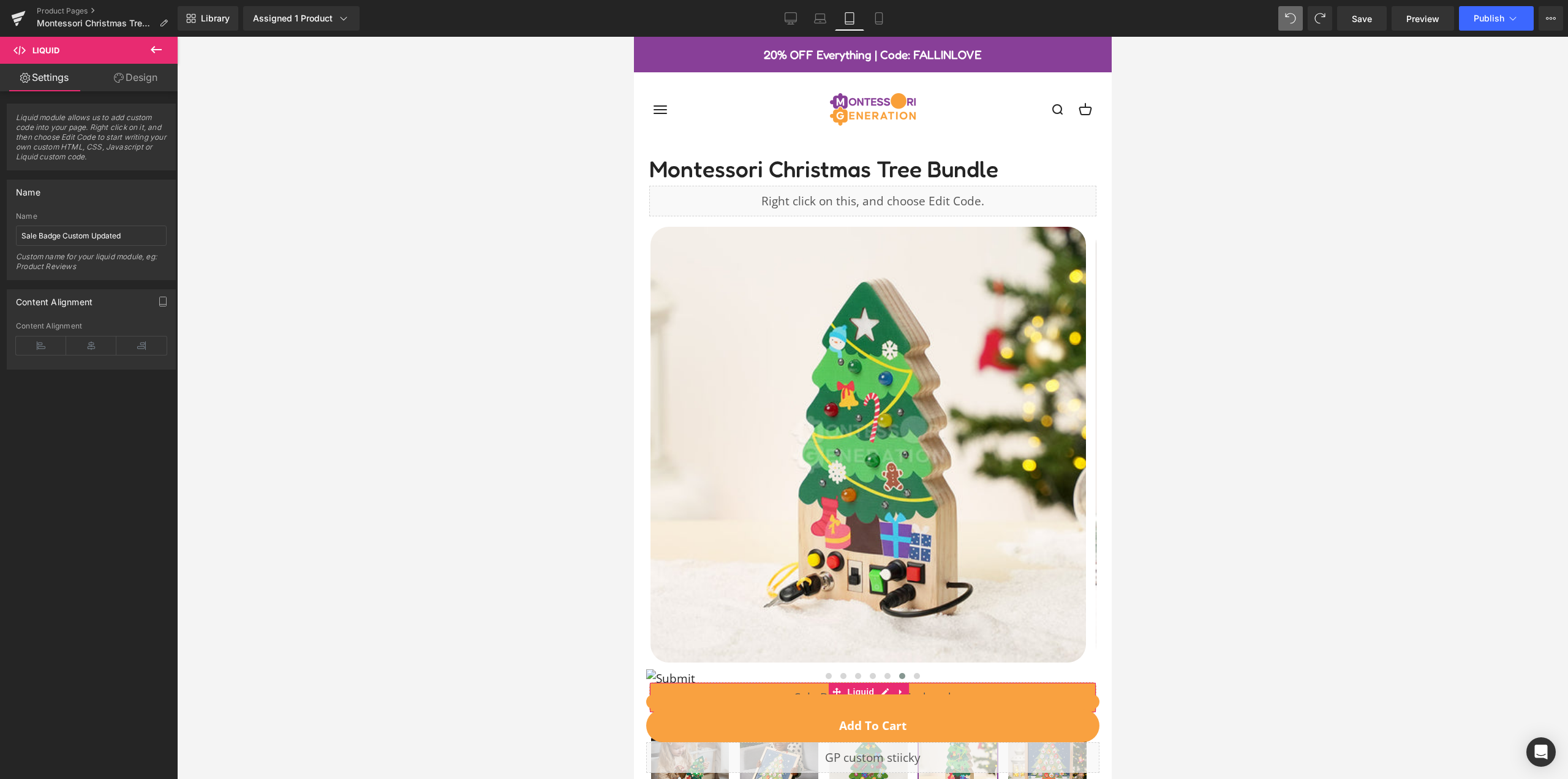
click at [120, 82] on icon at bounding box center [118, 77] width 10 height 10
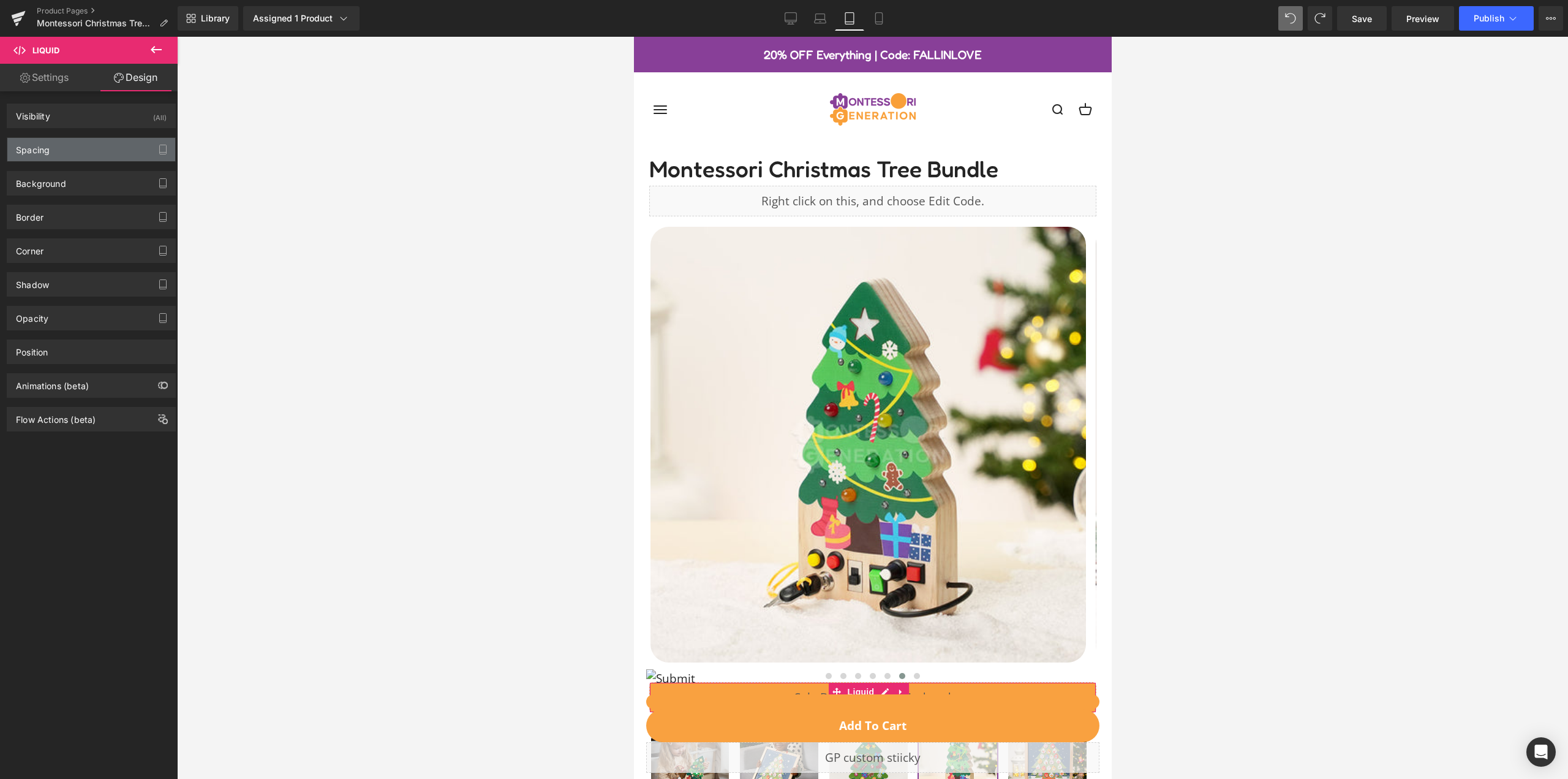
click at [88, 147] on div "Spacing" at bounding box center [91, 150] width 168 height 23
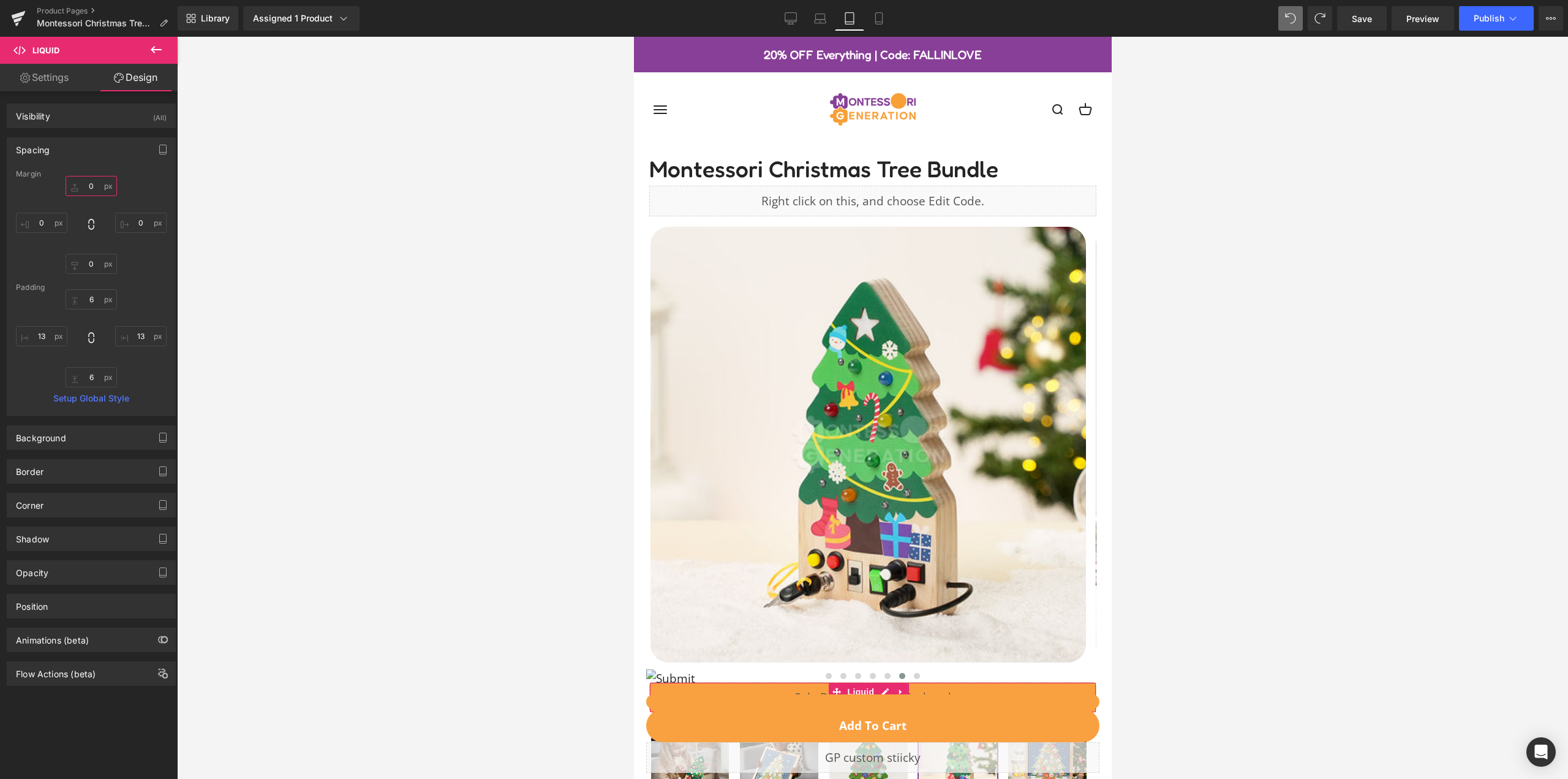
click at [86, 181] on input "0" at bounding box center [91, 186] width 52 height 20
click at [86, 181] on input "0" at bounding box center [91, 186] width 52 height 20
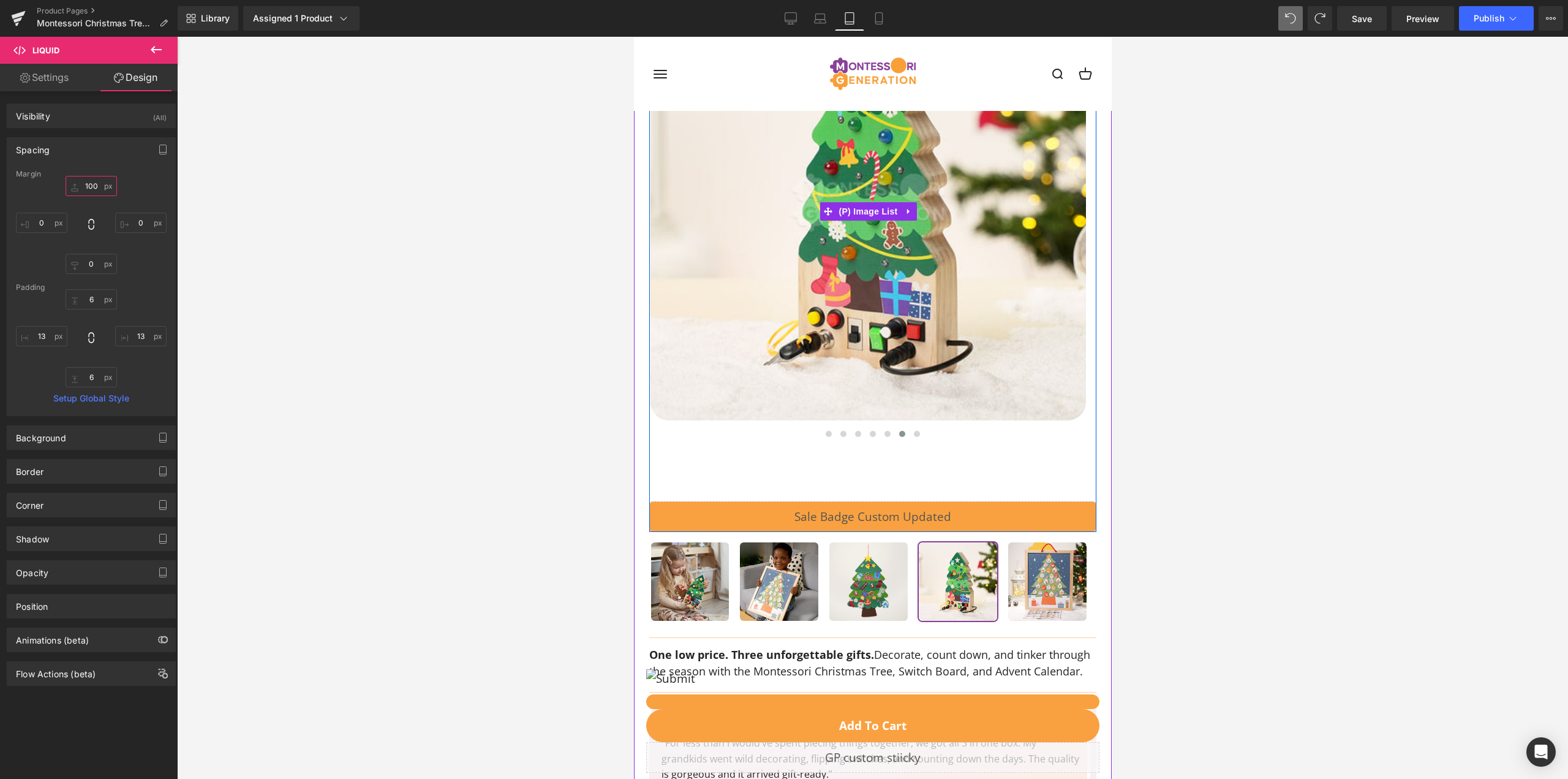
scroll to position [245, 0]
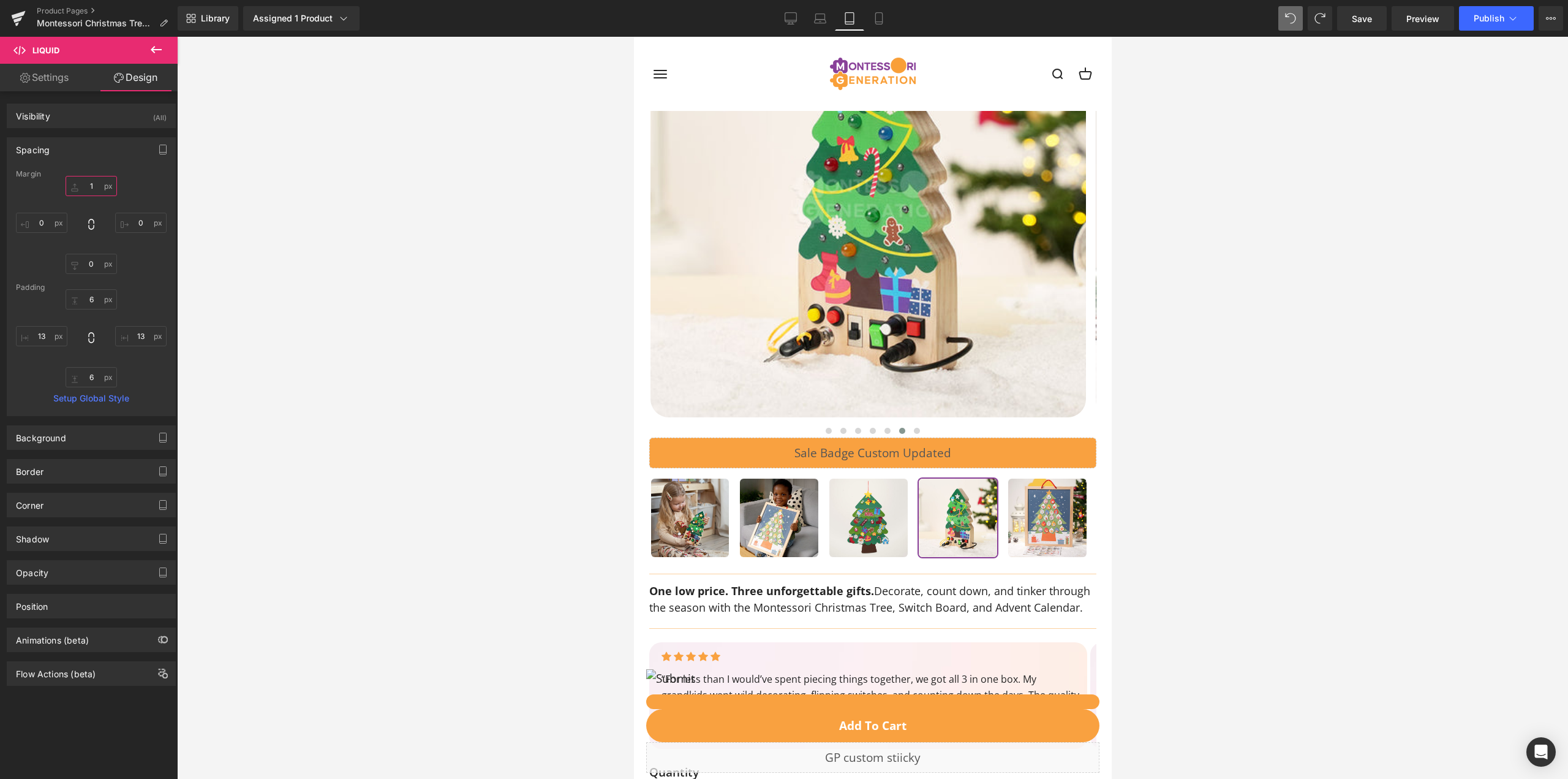
type input "0"
click at [838, 288] on img at bounding box center [868, 199] width 436 height 436
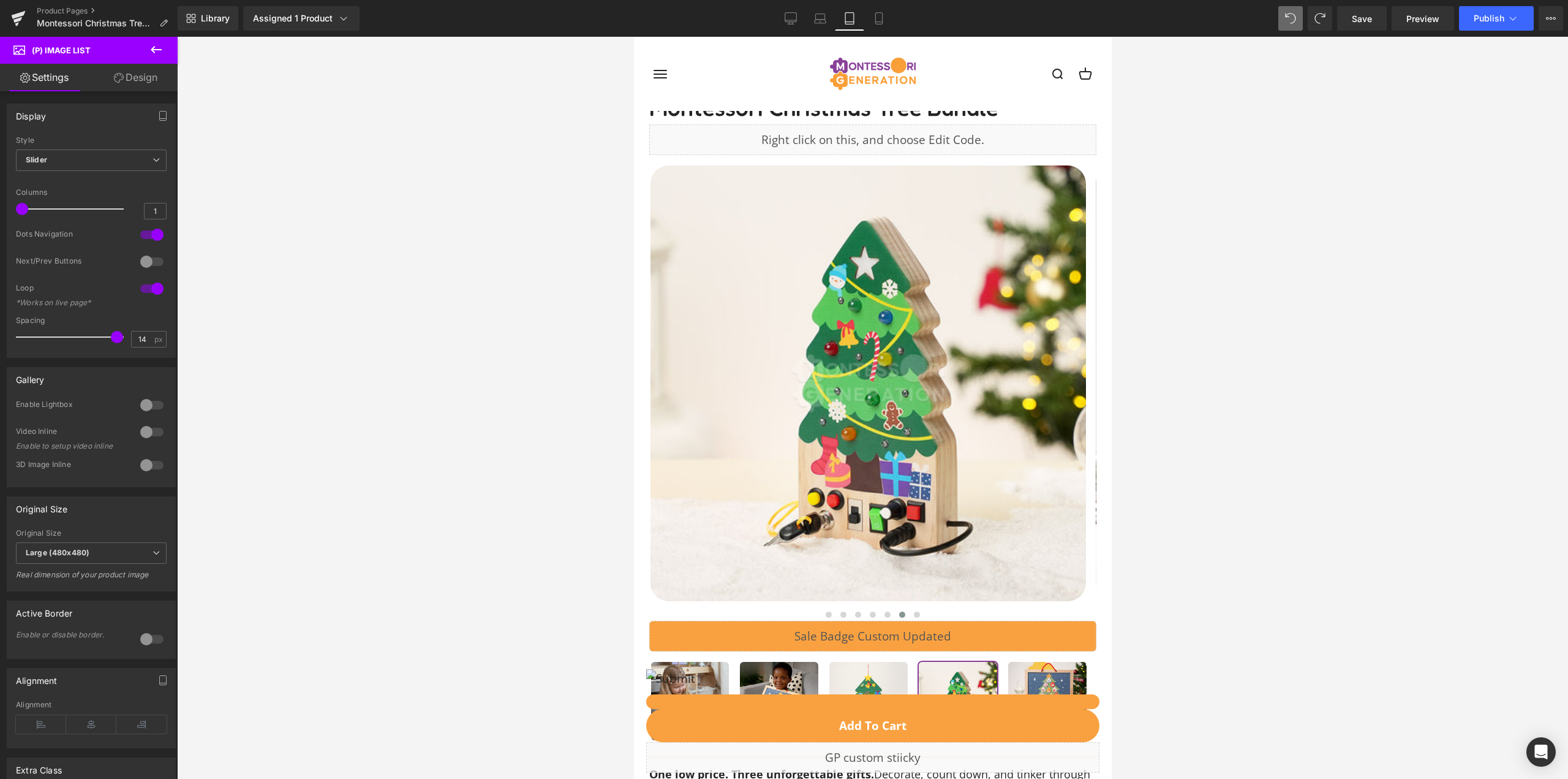
scroll to position [0, 0]
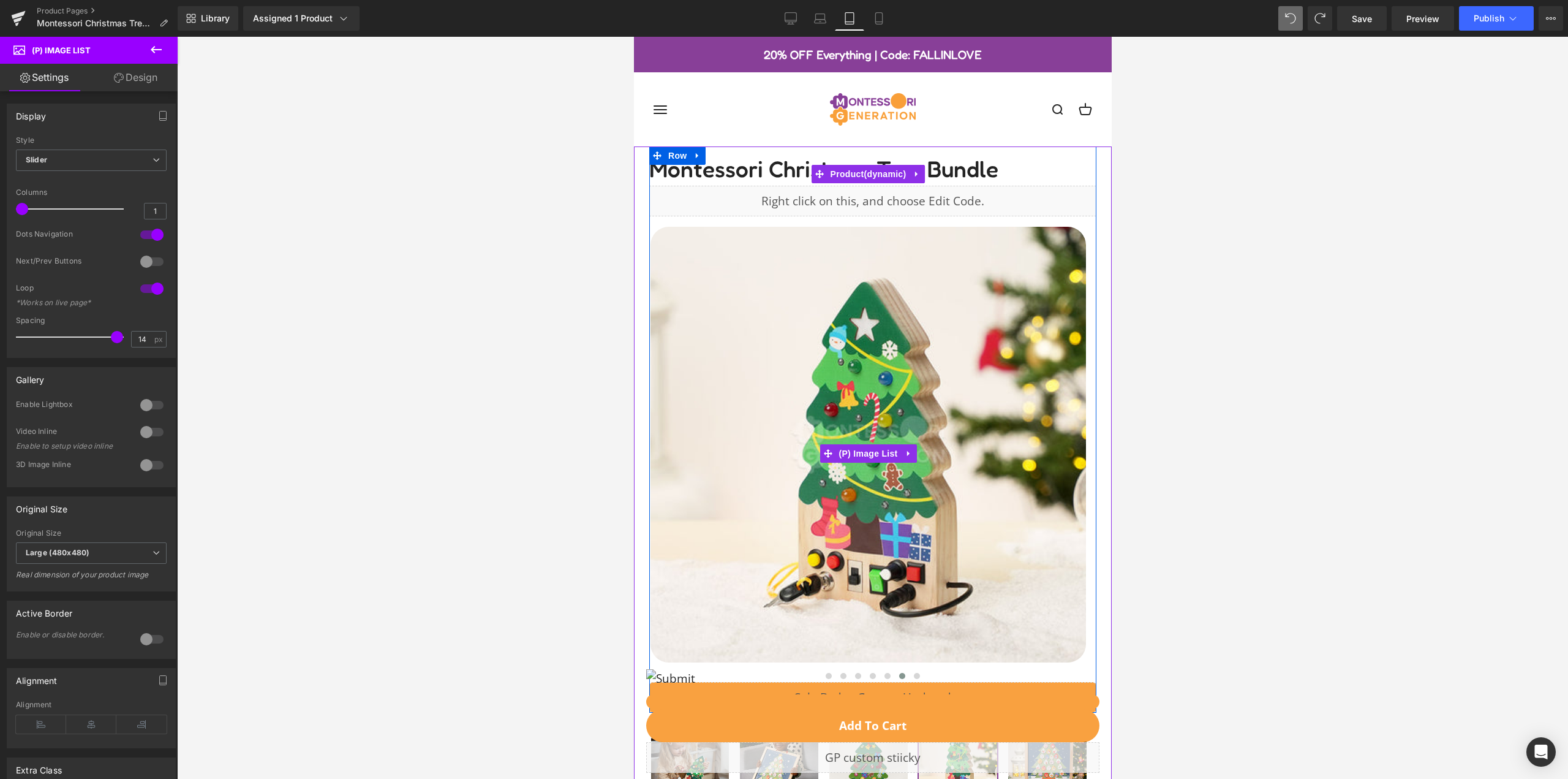
click at [727, 243] on img at bounding box center [868, 445] width 436 height 436
click at [719, 170] on span "Montessori Christmas Tree Bundle" at bounding box center [823, 164] width 349 height 36
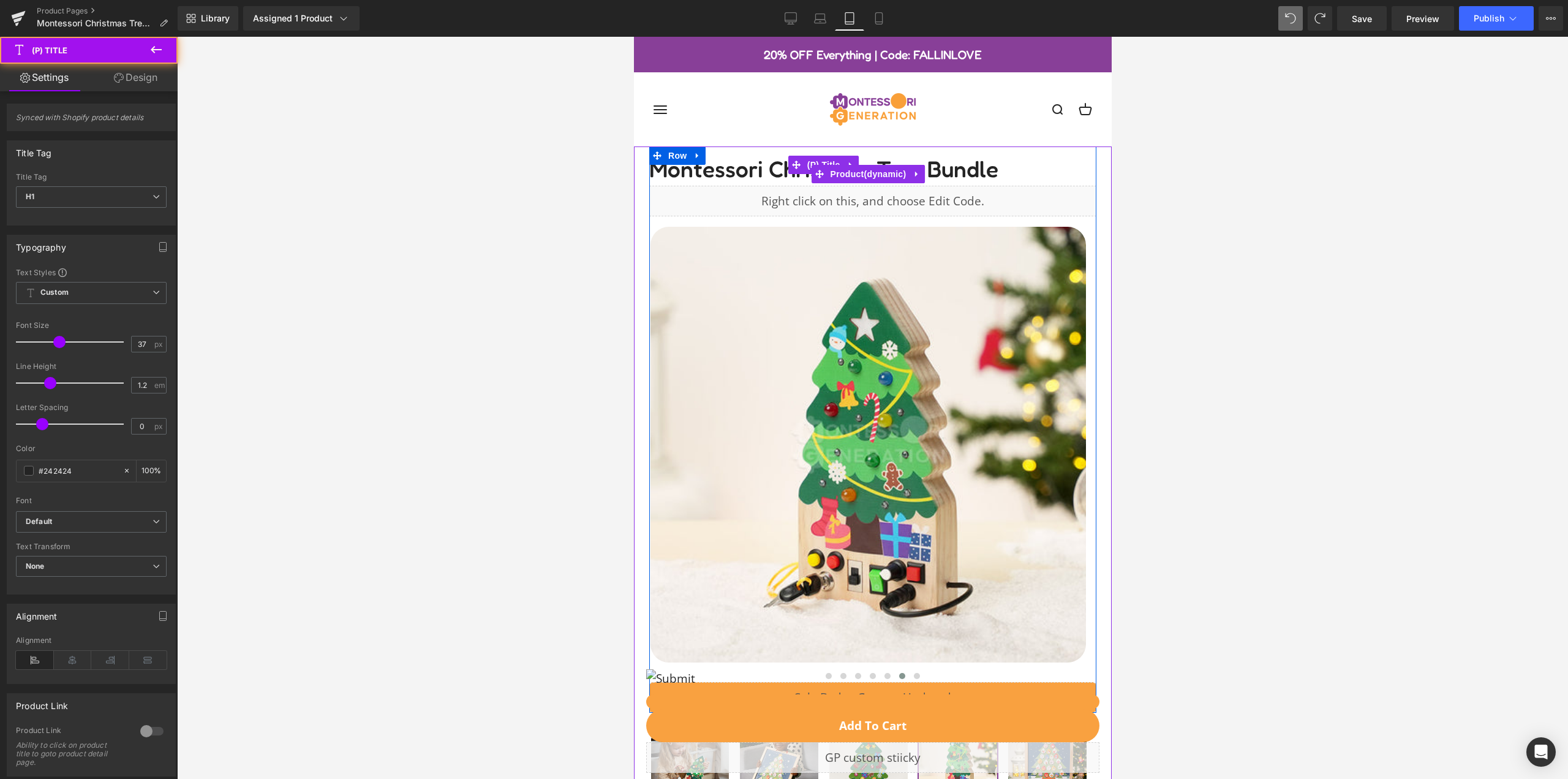
click at [762, 180] on span "Montessori Christmas Tree Bundle" at bounding box center [823, 164] width 349 height 36
click at [851, 159] on link at bounding box center [850, 165] width 16 height 19
click at [733, 171] on span "Montessori Christmas Tree Bundle" at bounding box center [823, 164] width 349 height 36
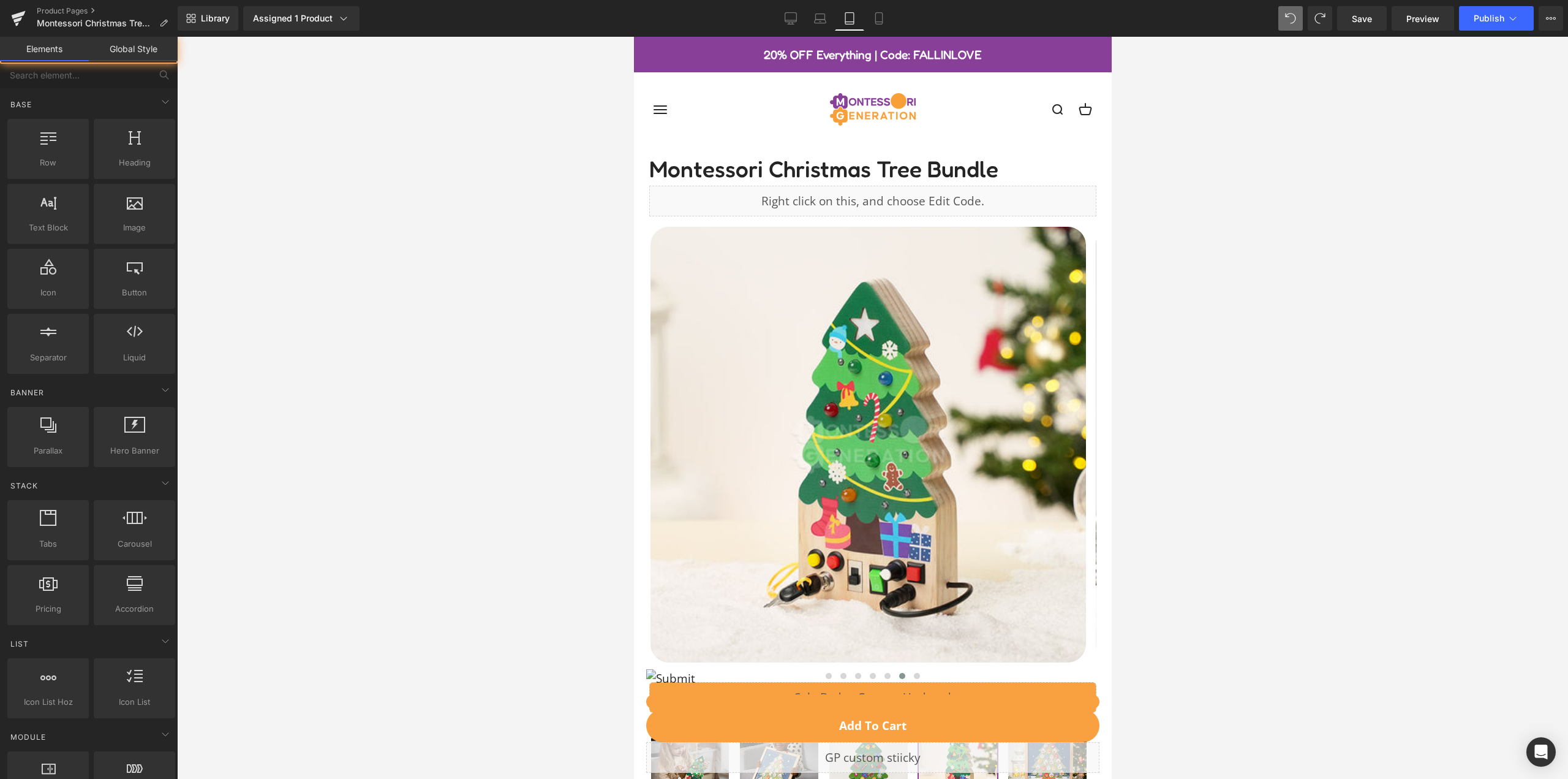
drag, startPoint x: 1471, startPoint y: 289, endPoint x: 1124, endPoint y: 286, distance: 347.0
click at [1467, 289] on div at bounding box center [872, 408] width 1391 height 742
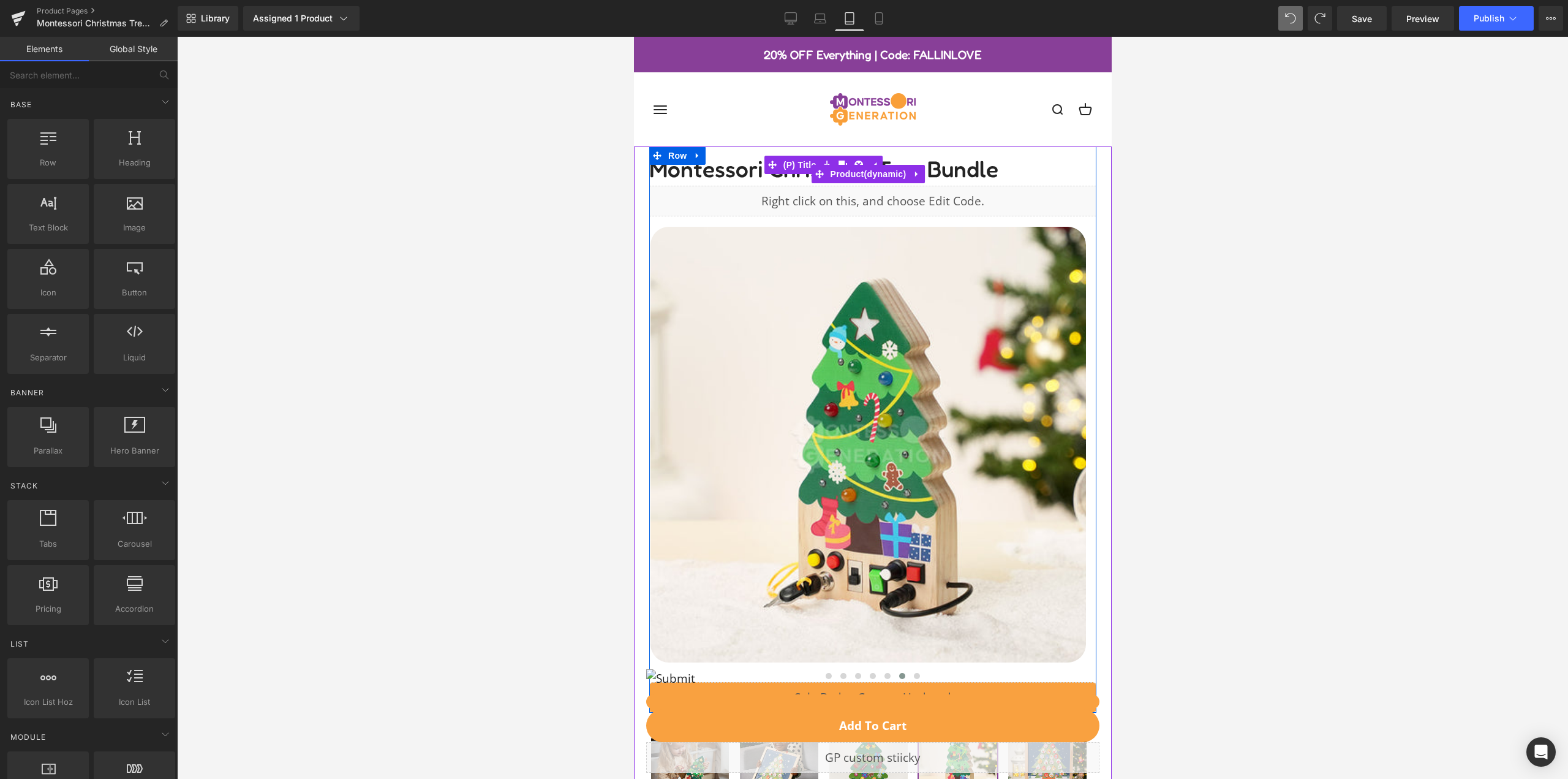
click at [730, 173] on span "Montessori Christmas Tree Bundle" at bounding box center [823, 164] width 349 height 36
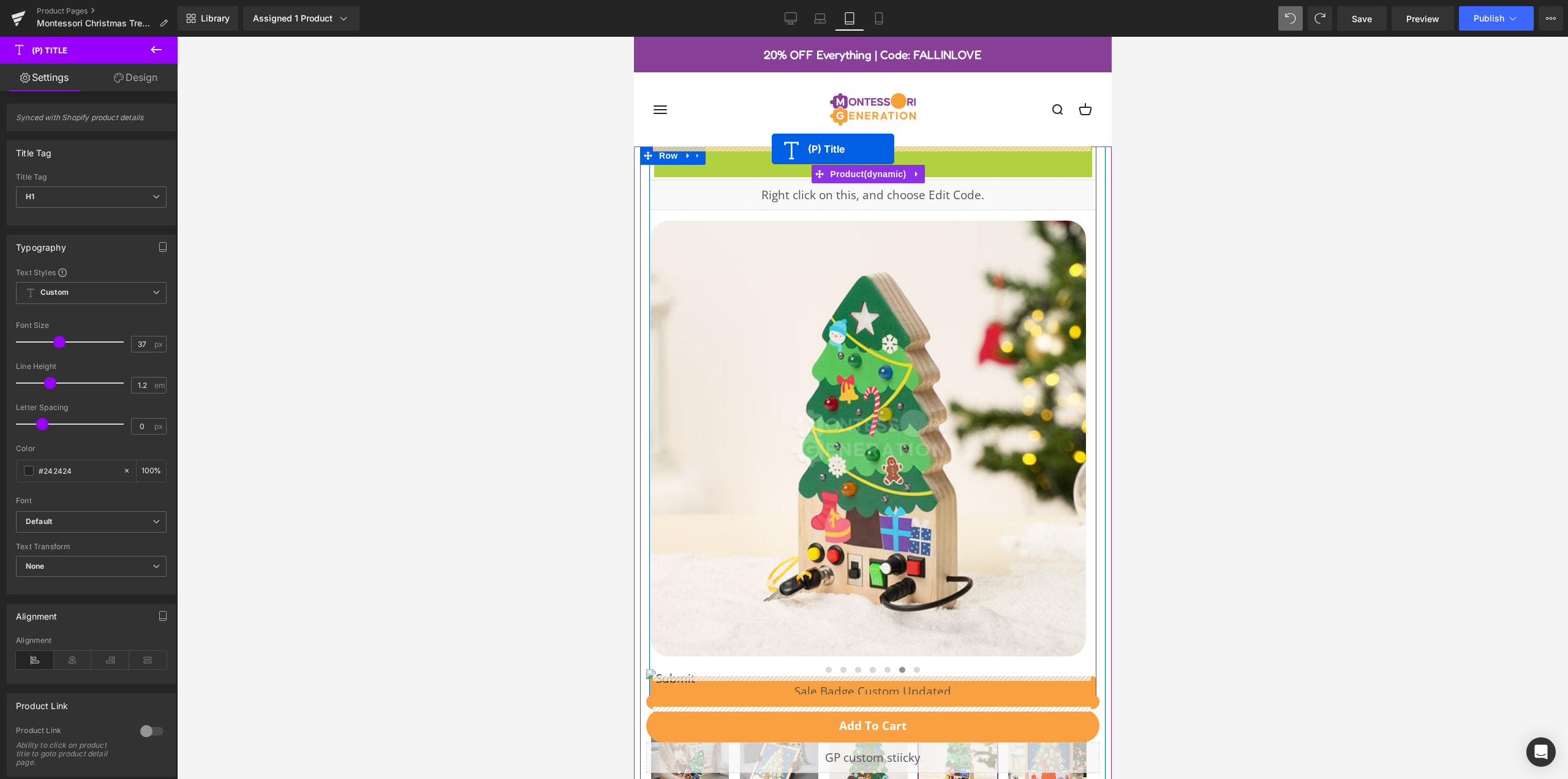
drag, startPoint x: 772, startPoint y: 166, endPoint x: 771, endPoint y: 149, distance: 17.0
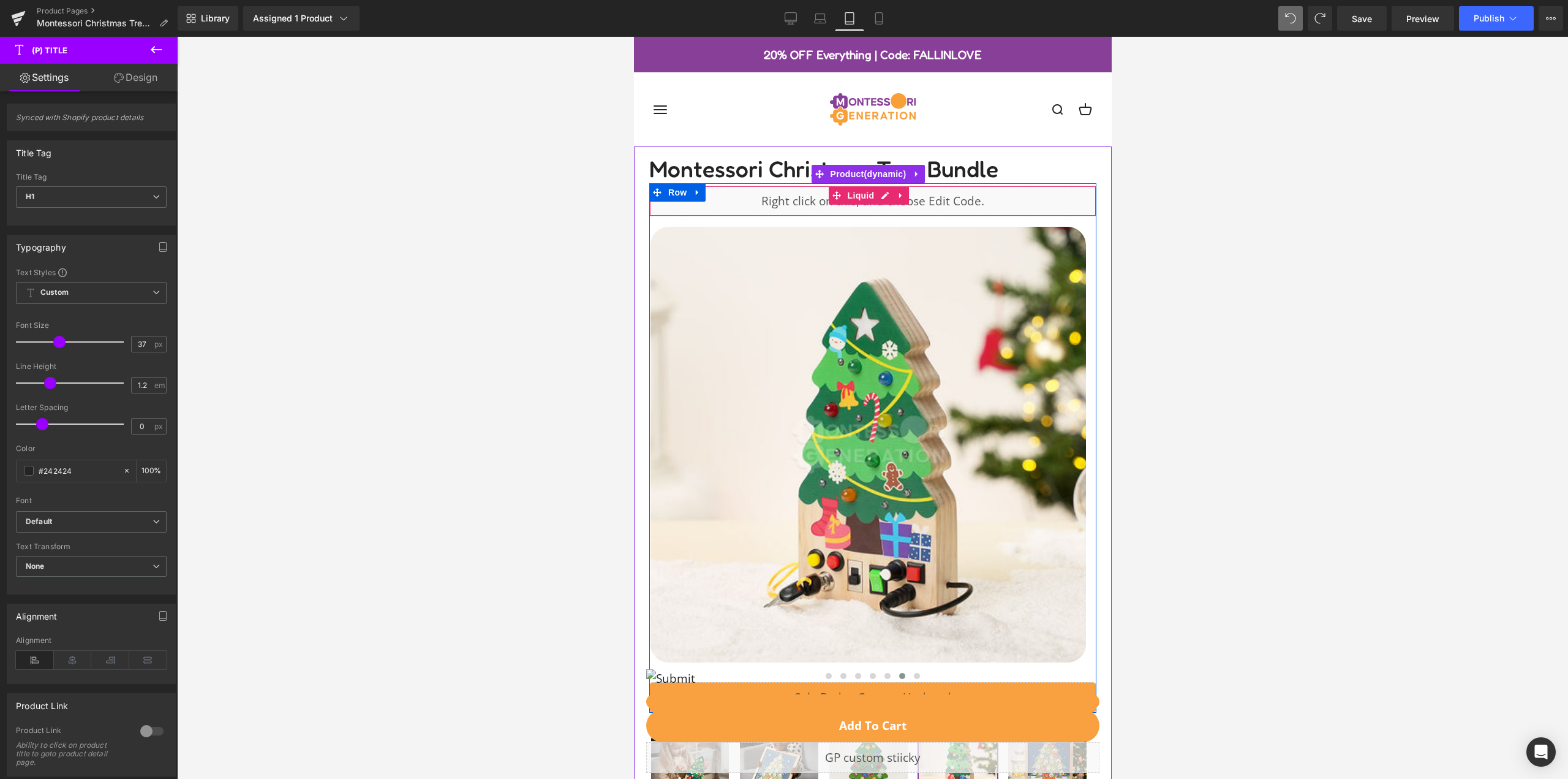
click at [735, 200] on div "Liquid" at bounding box center [872, 201] width 447 height 31
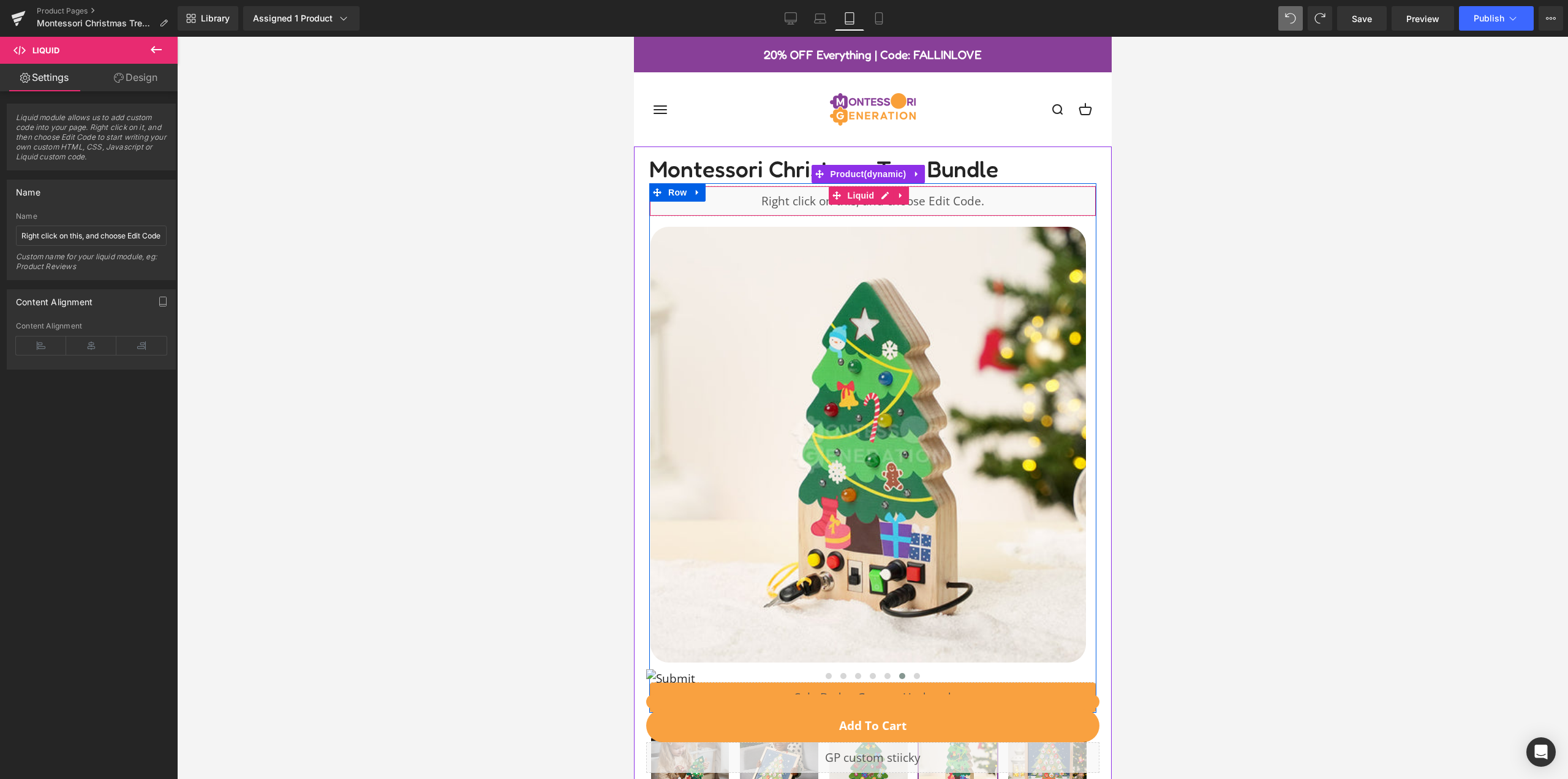
click at [1024, 202] on div "Liquid" at bounding box center [872, 201] width 447 height 31
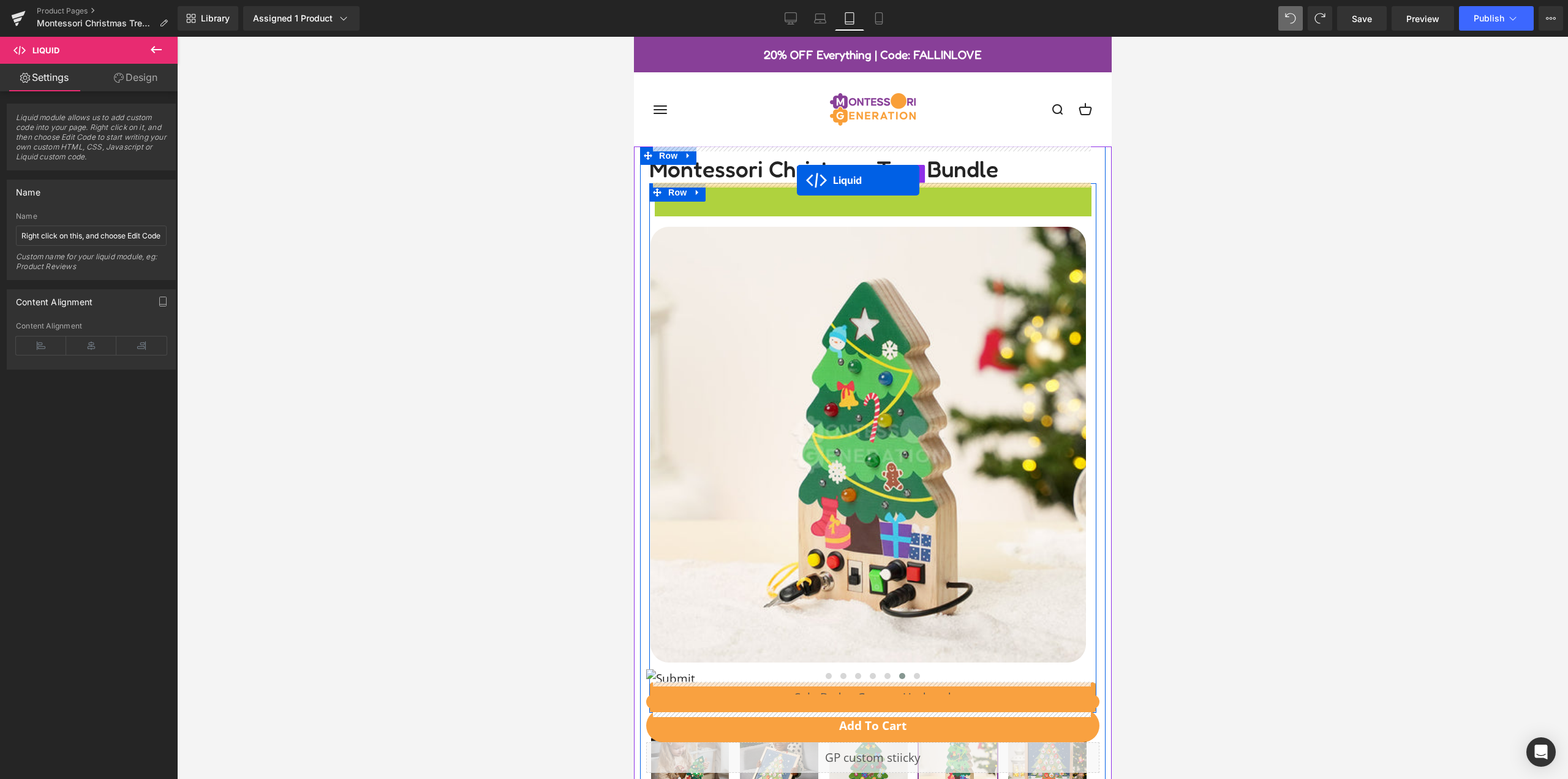
drag, startPoint x: 831, startPoint y: 193, endPoint x: 796, endPoint y: 180, distance: 37.3
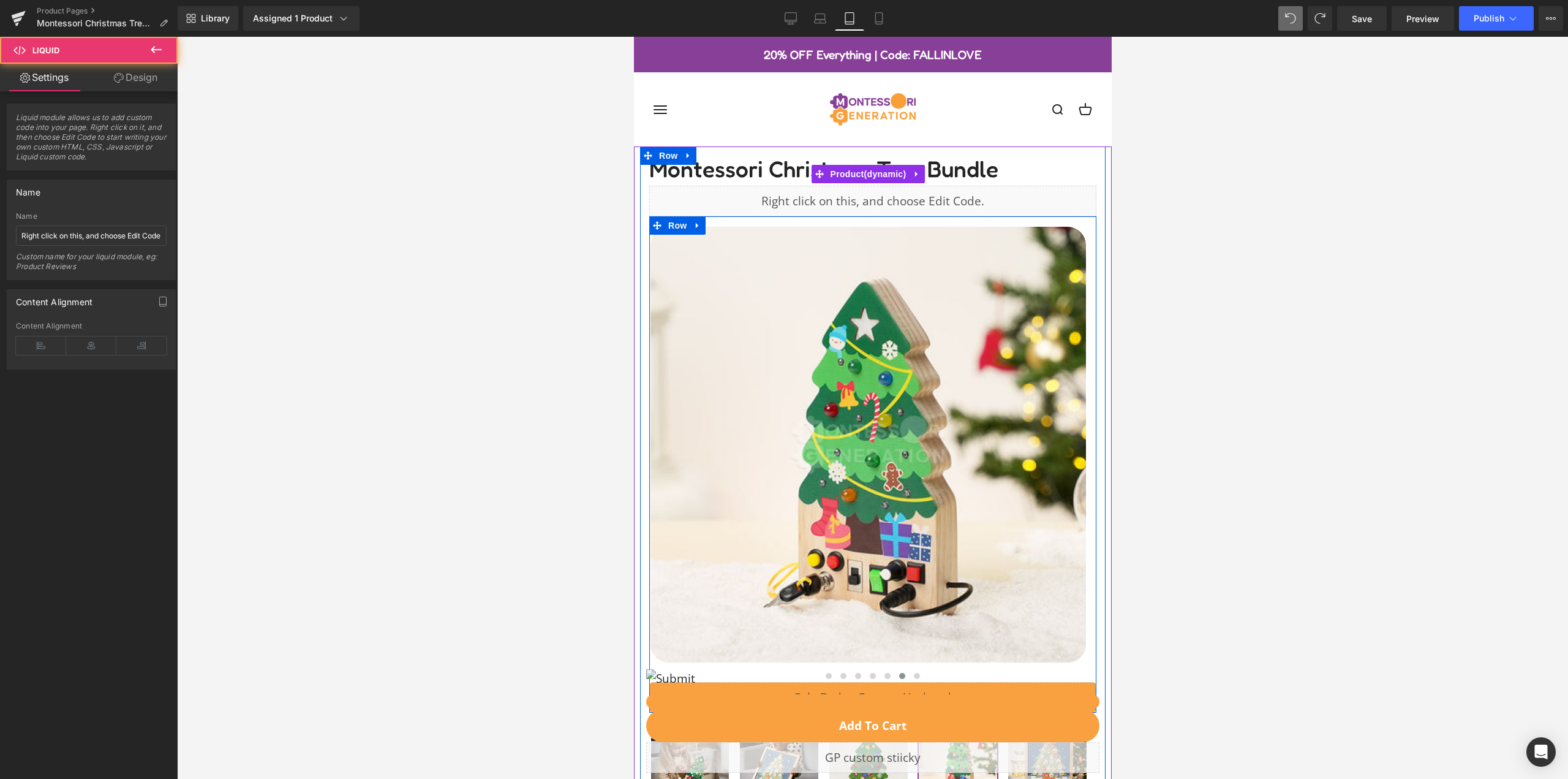
click at [773, 273] on img at bounding box center [868, 445] width 436 height 436
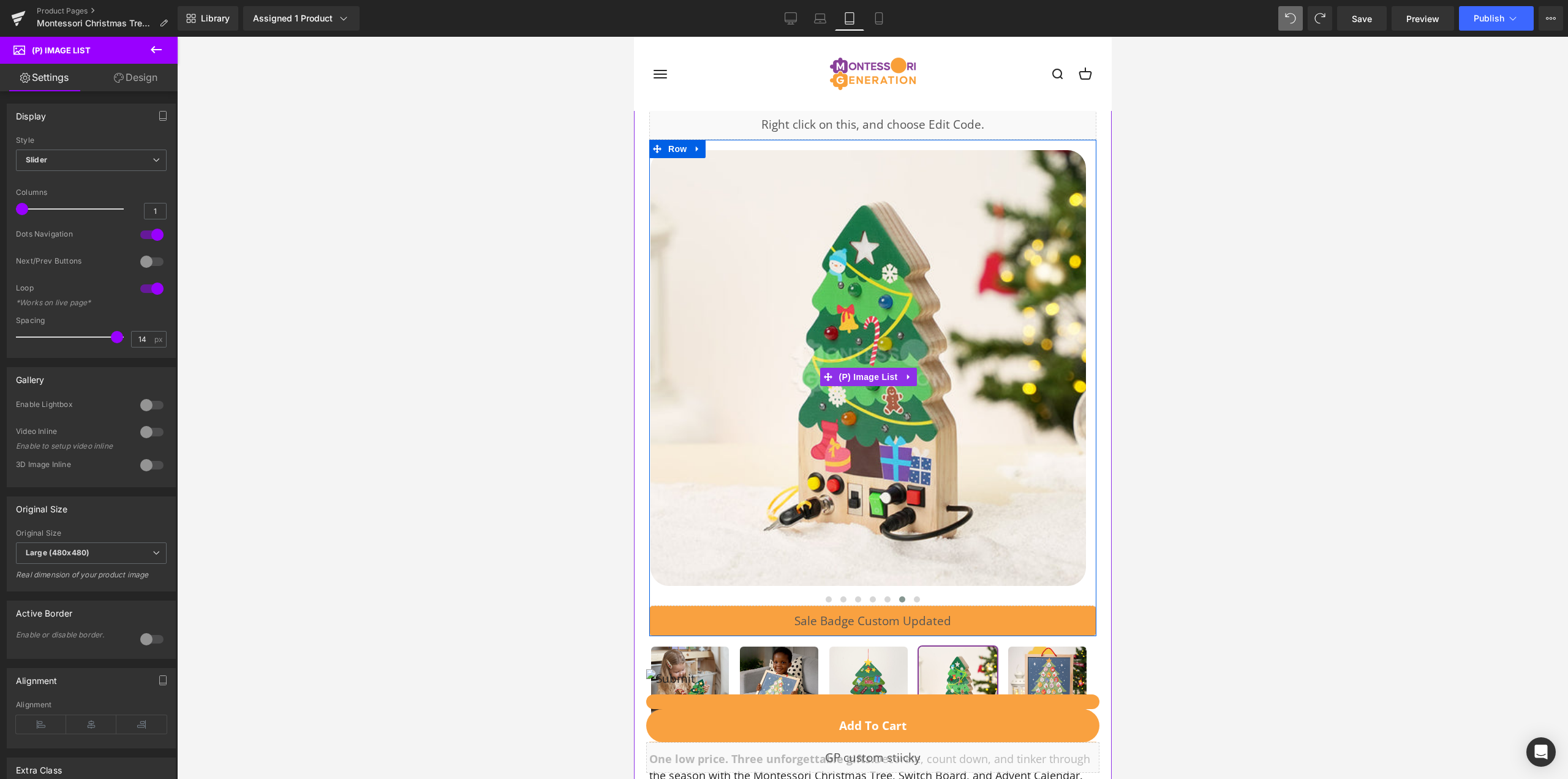
scroll to position [245, 0]
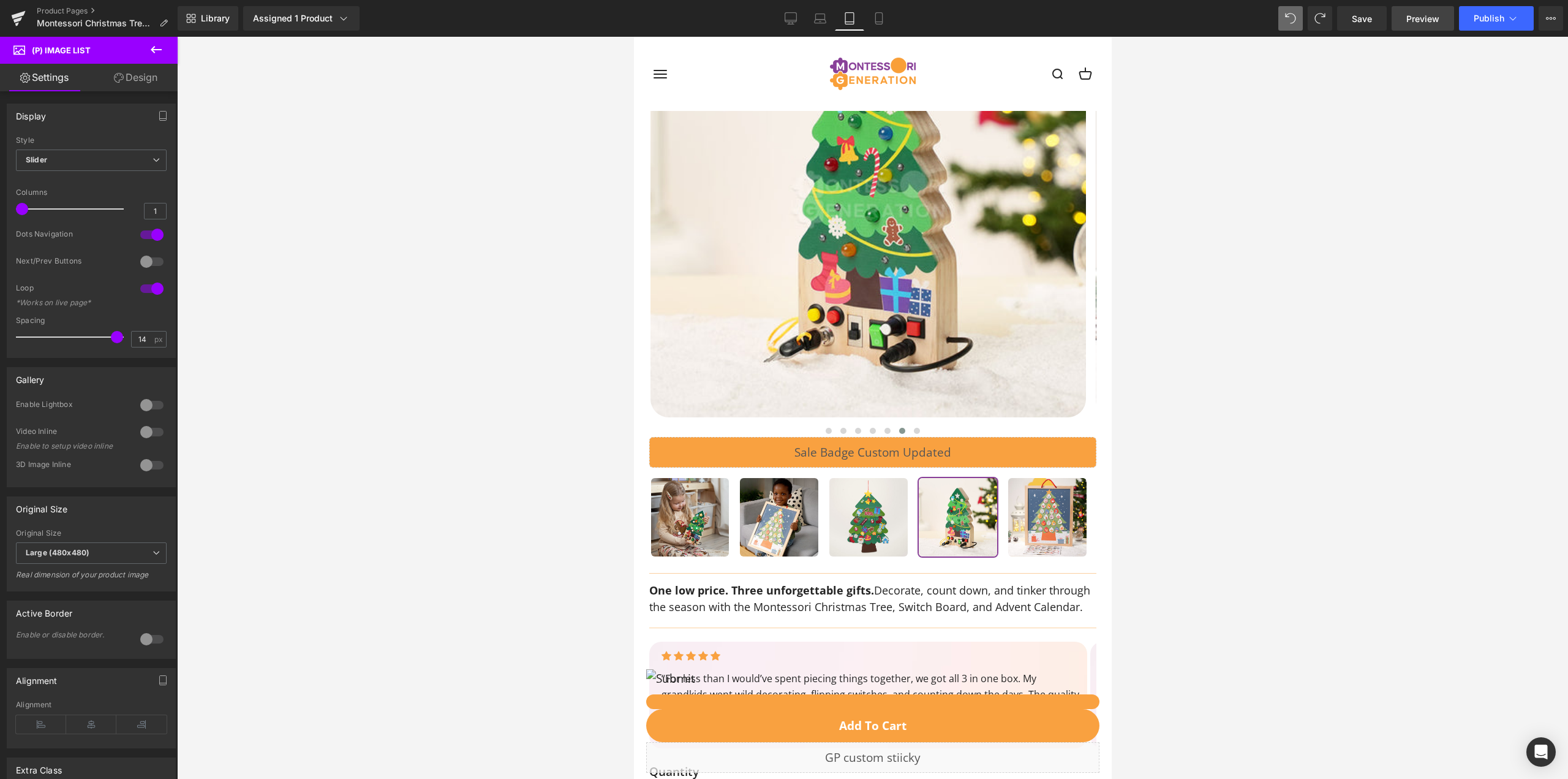
click at [1432, 17] on span "Preview" at bounding box center [1423, 19] width 33 height 13
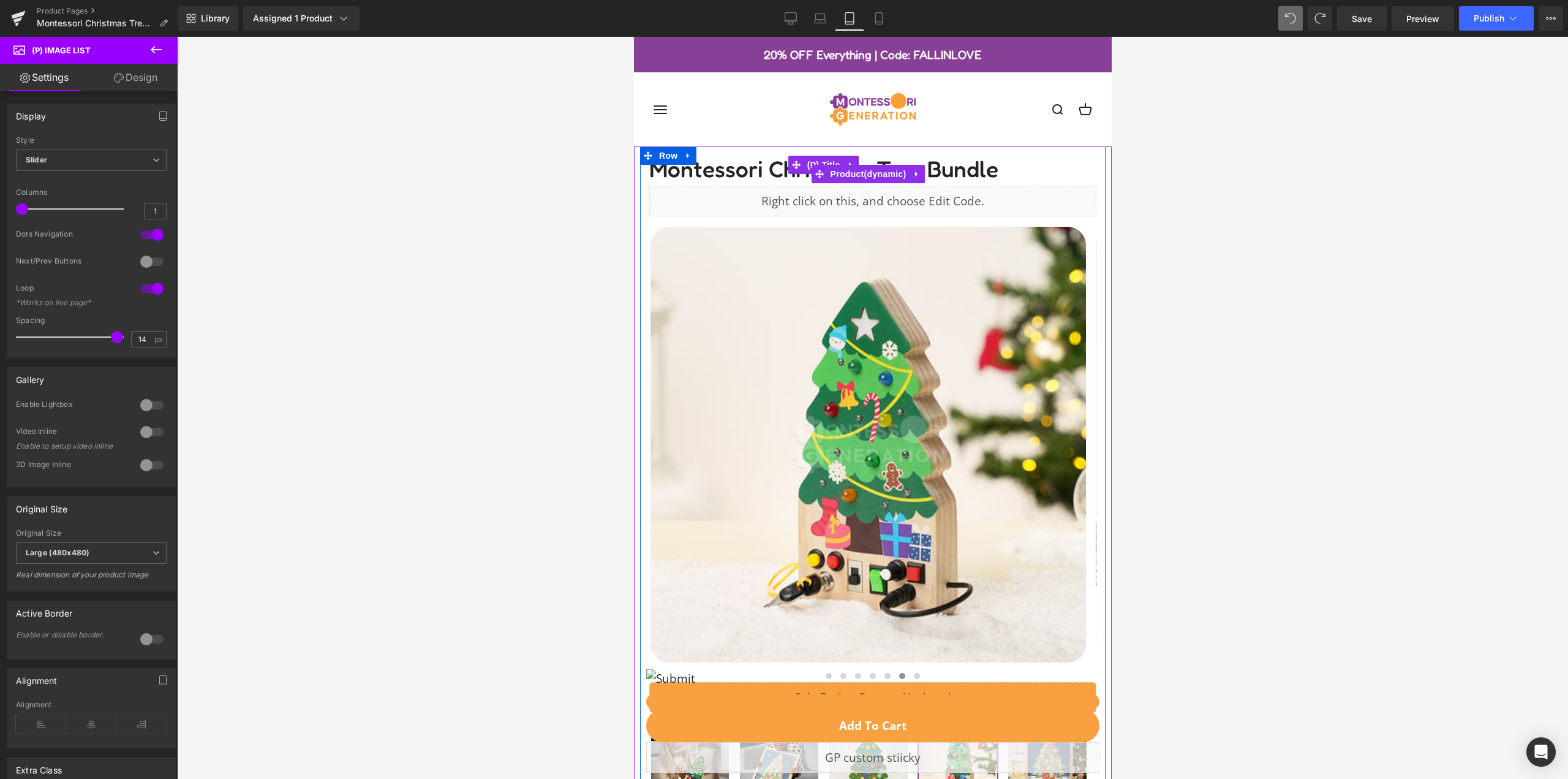
click at [674, 173] on span "Montessori Christmas Tree Bundle" at bounding box center [823, 164] width 349 height 36
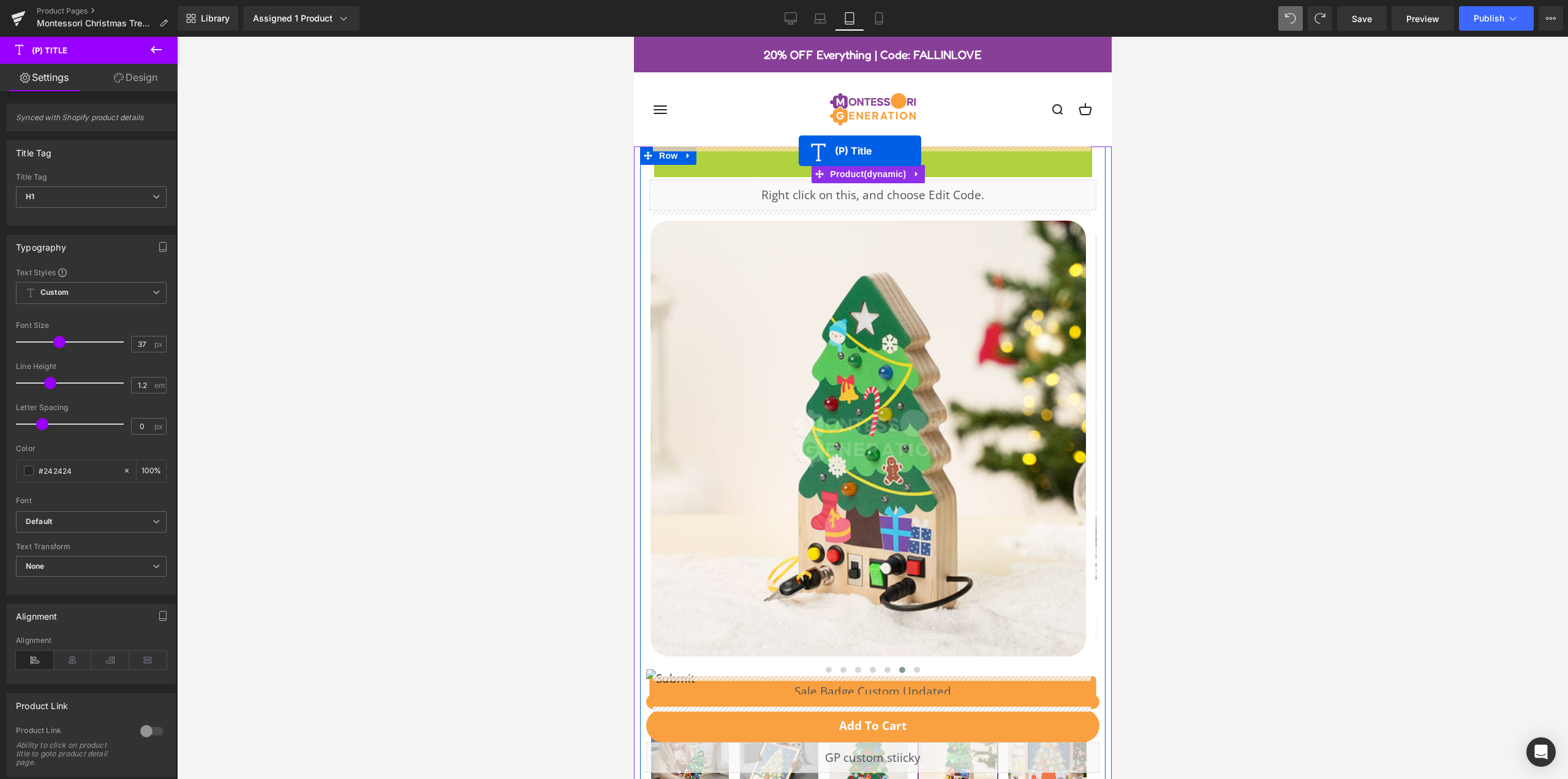
drag, startPoint x: 794, startPoint y: 167, endPoint x: 798, endPoint y: 151, distance: 16.5
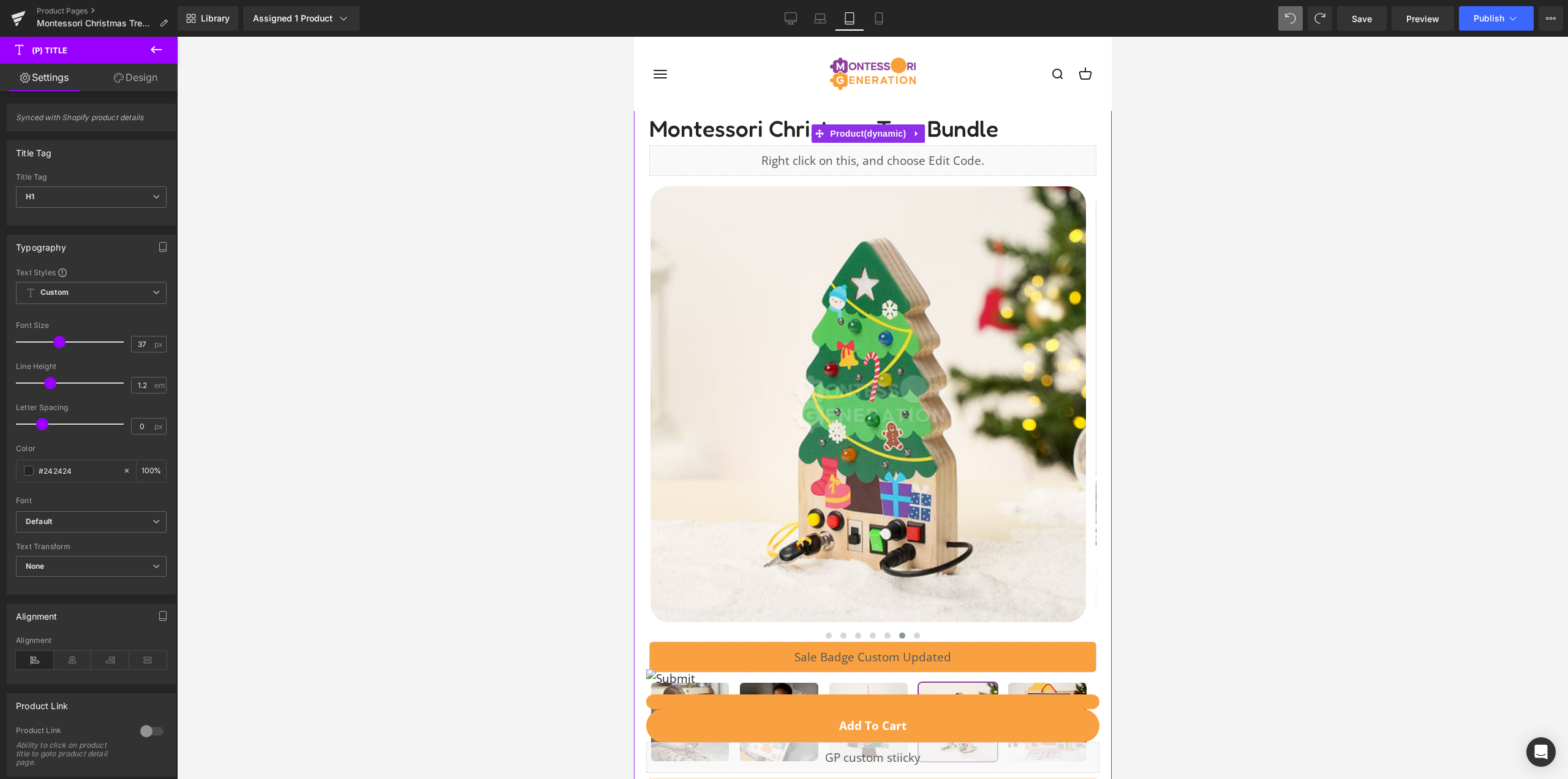
scroll to position [184, 0]
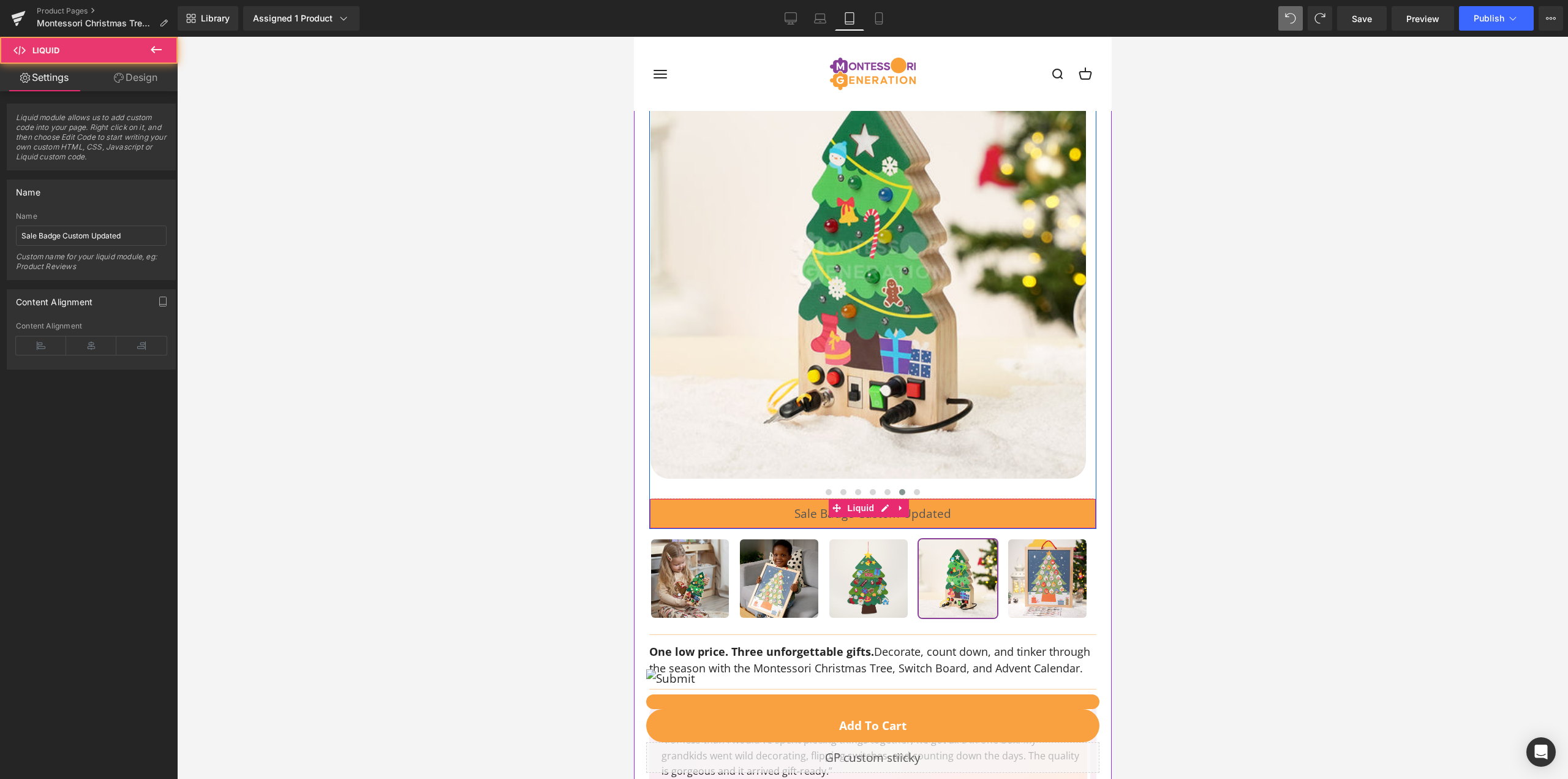
click at [666, 498] on div "Liquid" at bounding box center [872, 513] width 447 height 31
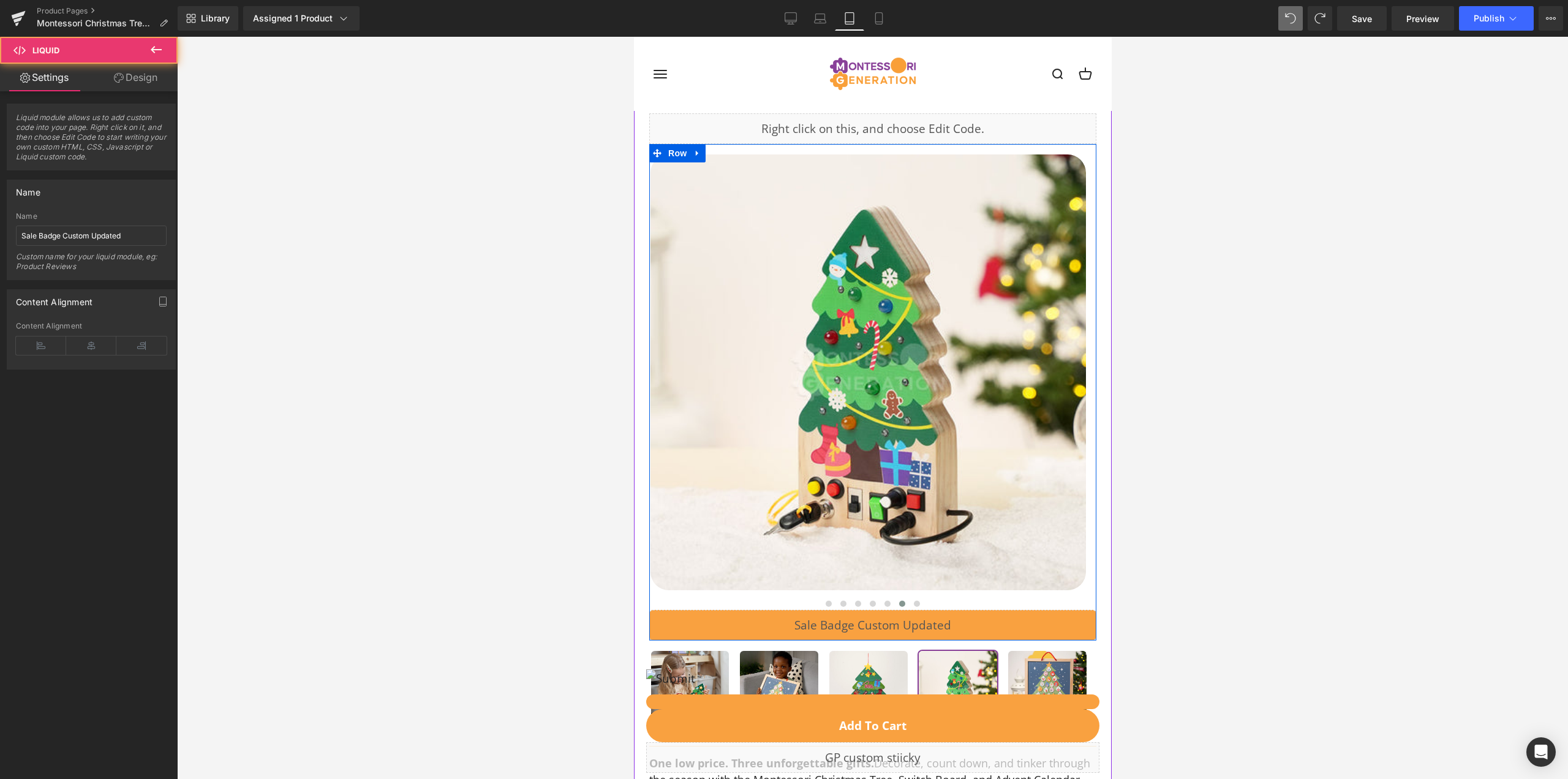
scroll to position [61, 0]
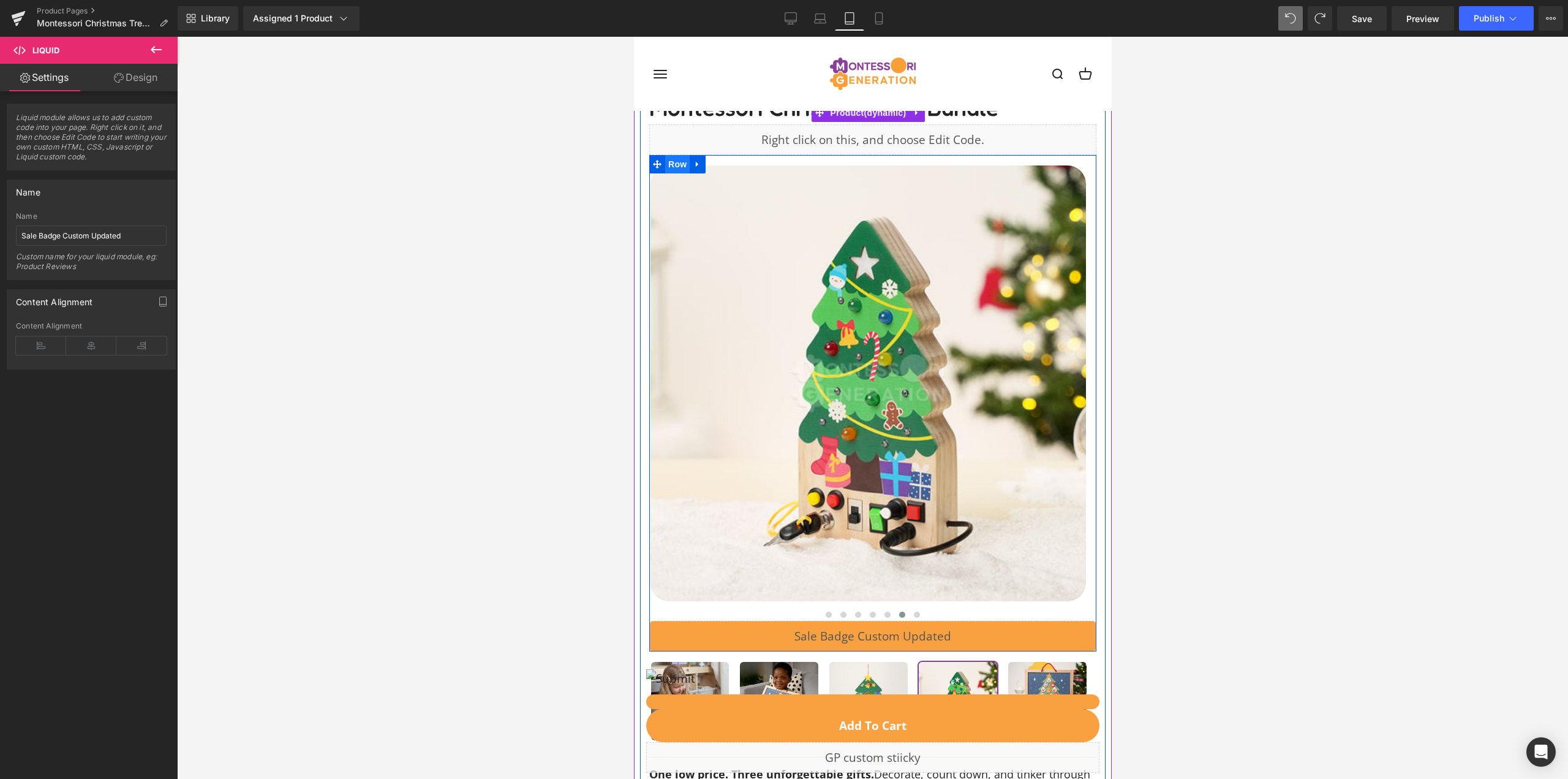
click at [684, 166] on span "Row" at bounding box center [677, 164] width 24 height 19
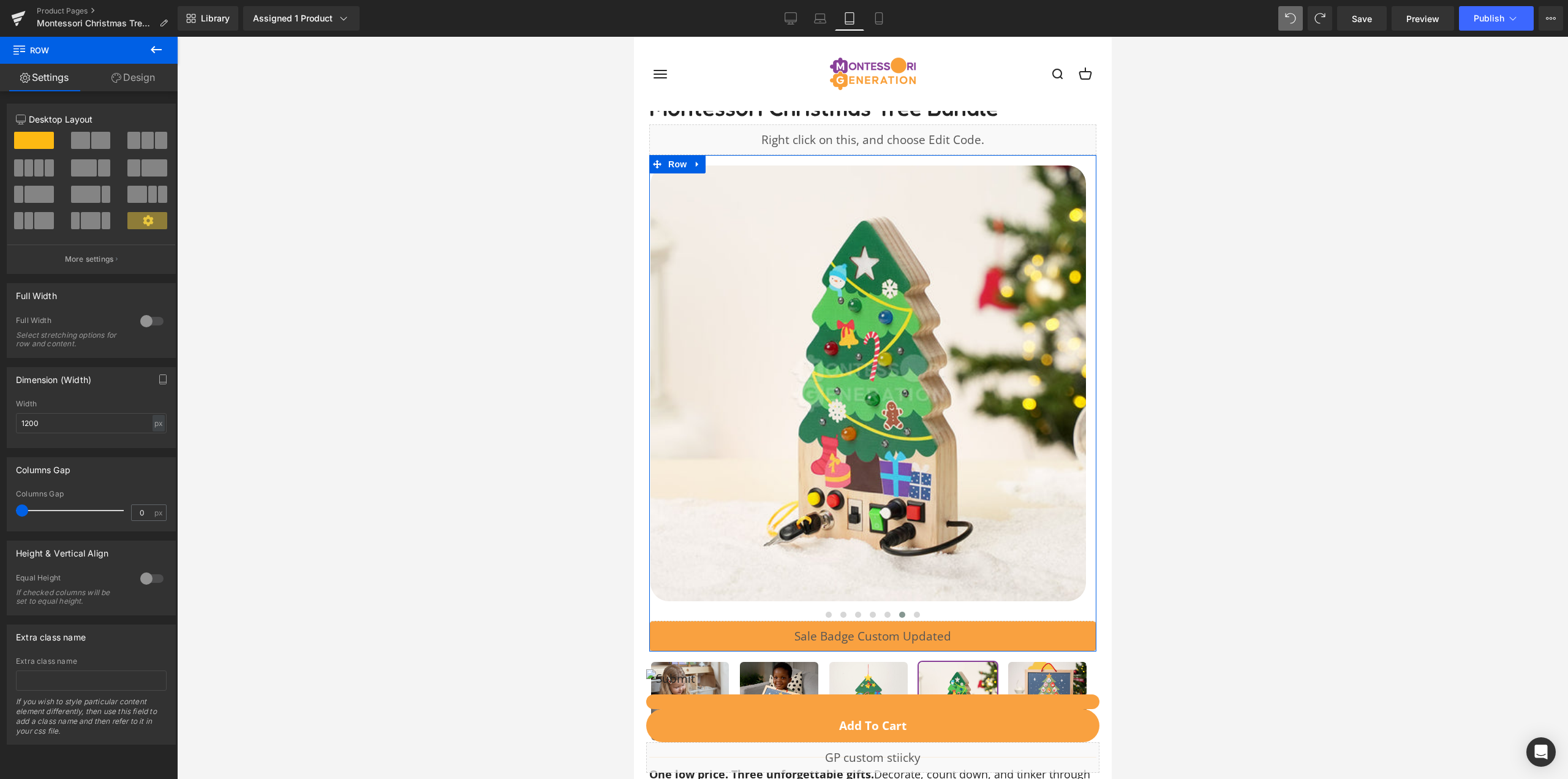
click at [124, 70] on link "Design" at bounding box center [133, 77] width 89 height 27
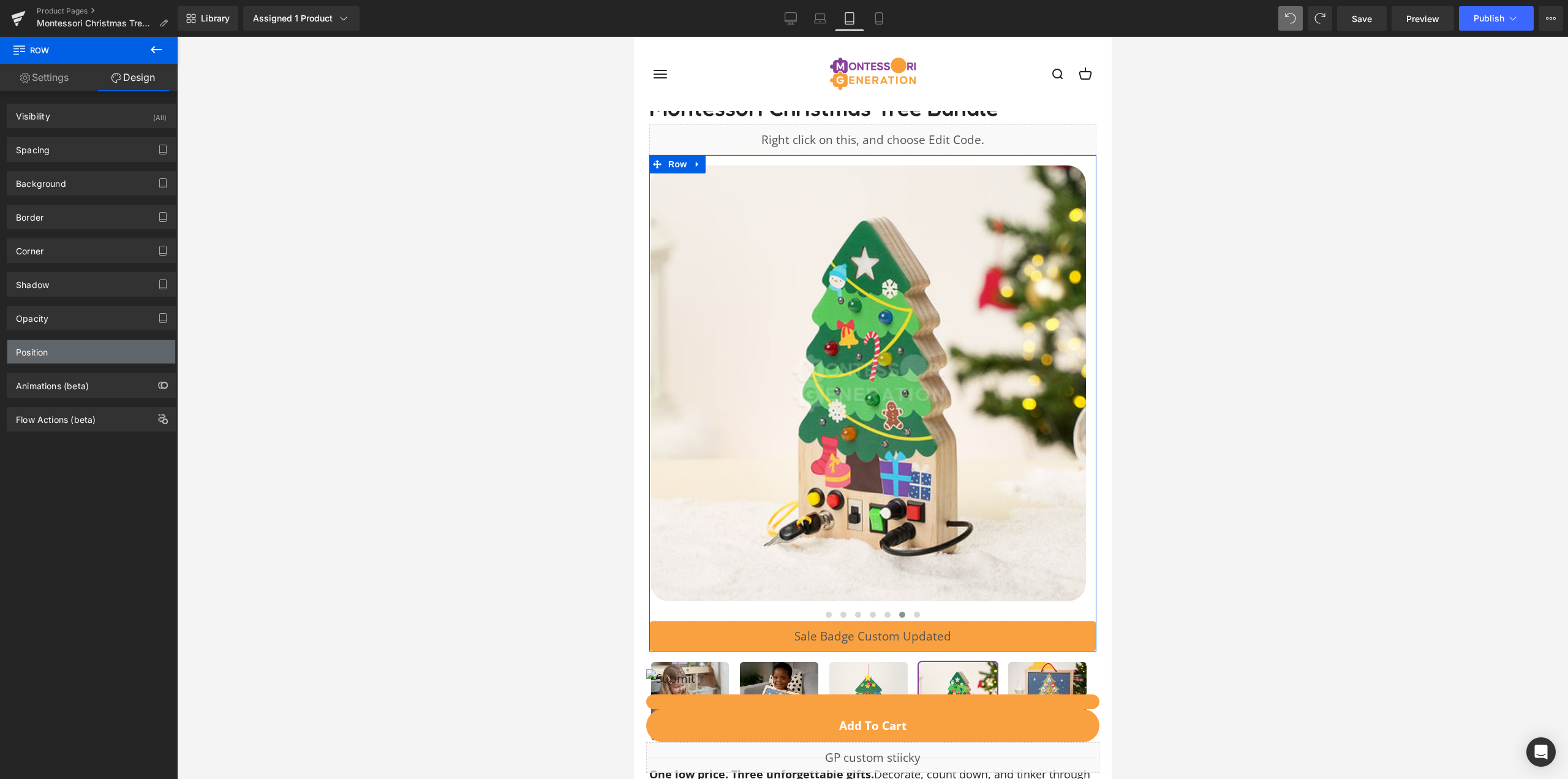
click at [70, 350] on div "Position" at bounding box center [91, 351] width 168 height 23
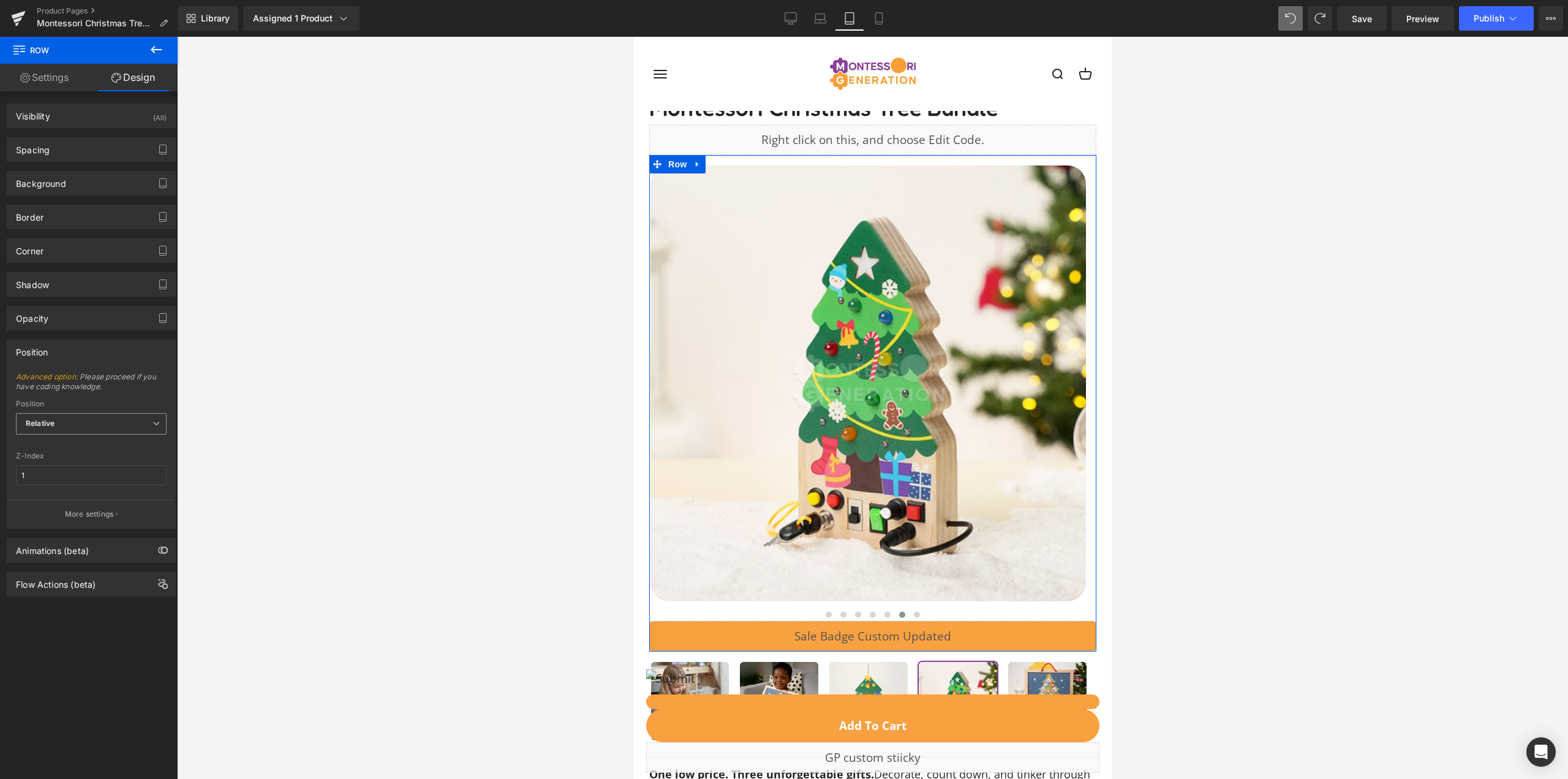
click at [82, 427] on span "Relative" at bounding box center [91, 424] width 151 height 22
click at [83, 427] on span "Relative" at bounding box center [91, 424] width 151 height 22
click at [81, 506] on button "More settings" at bounding box center [91, 513] width 168 height 29
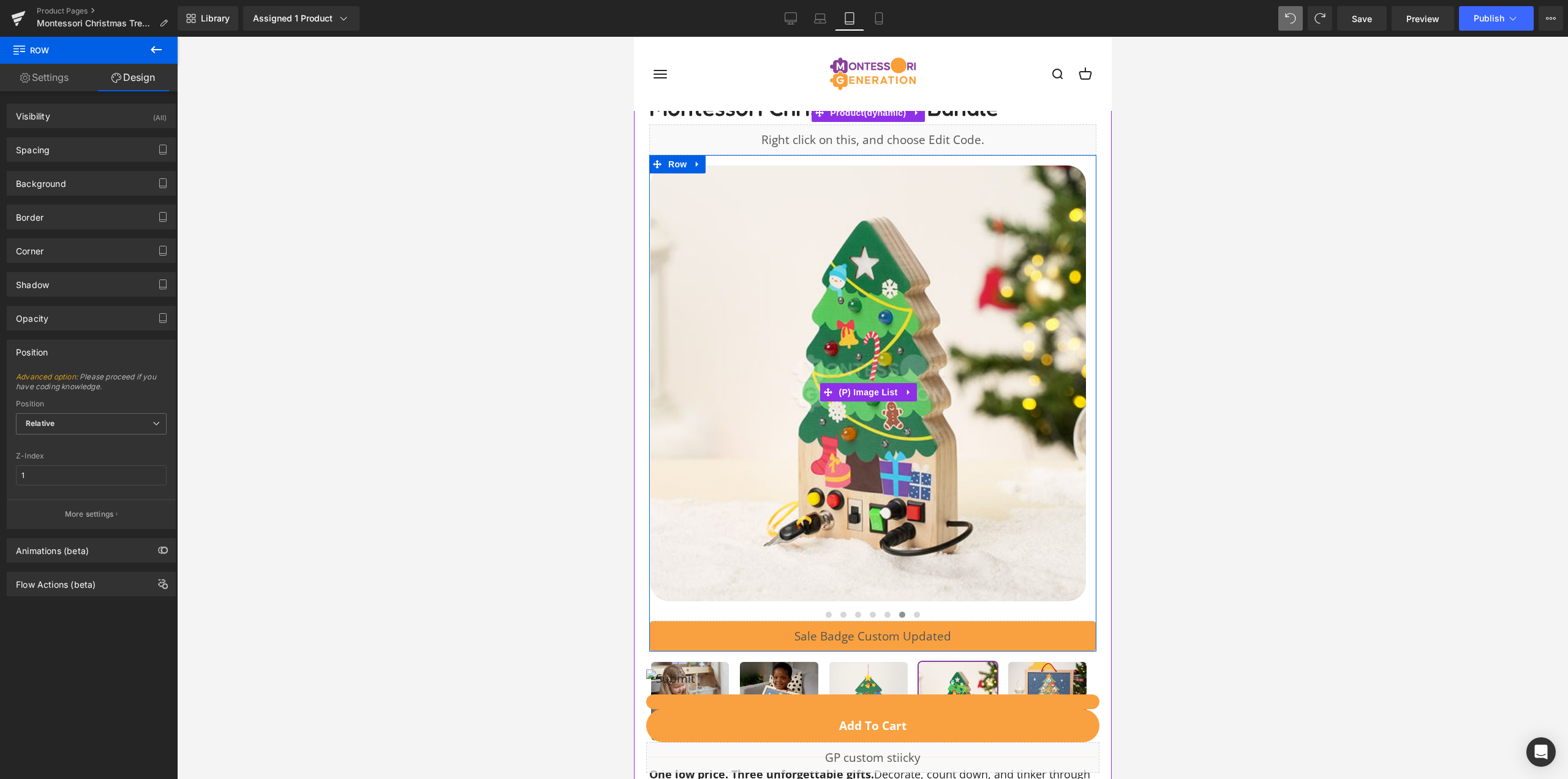
click at [701, 608] on div at bounding box center [872, 614] width 447 height 12
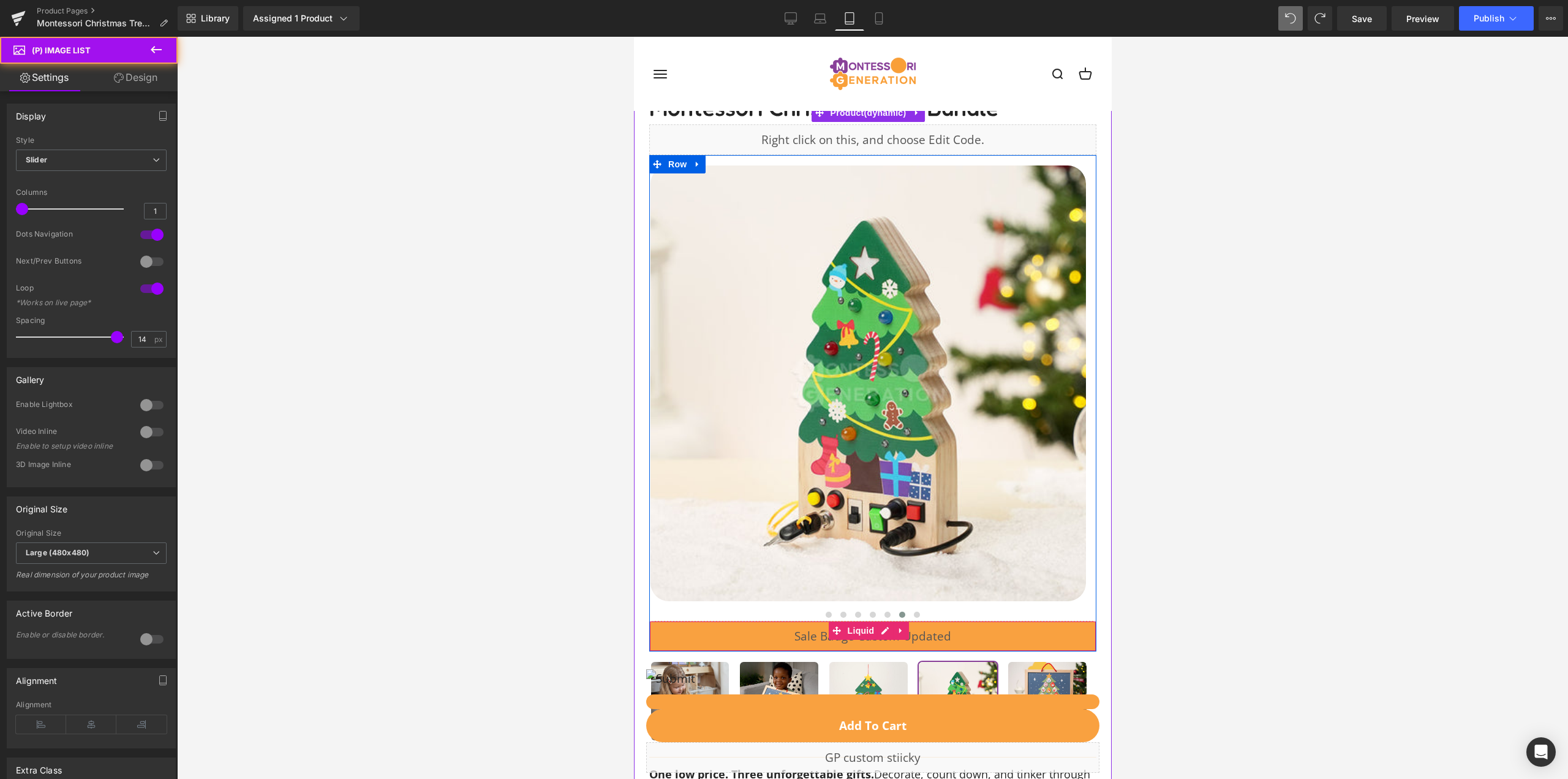
click at [700, 635] on div "Liquid" at bounding box center [872, 636] width 447 height 31
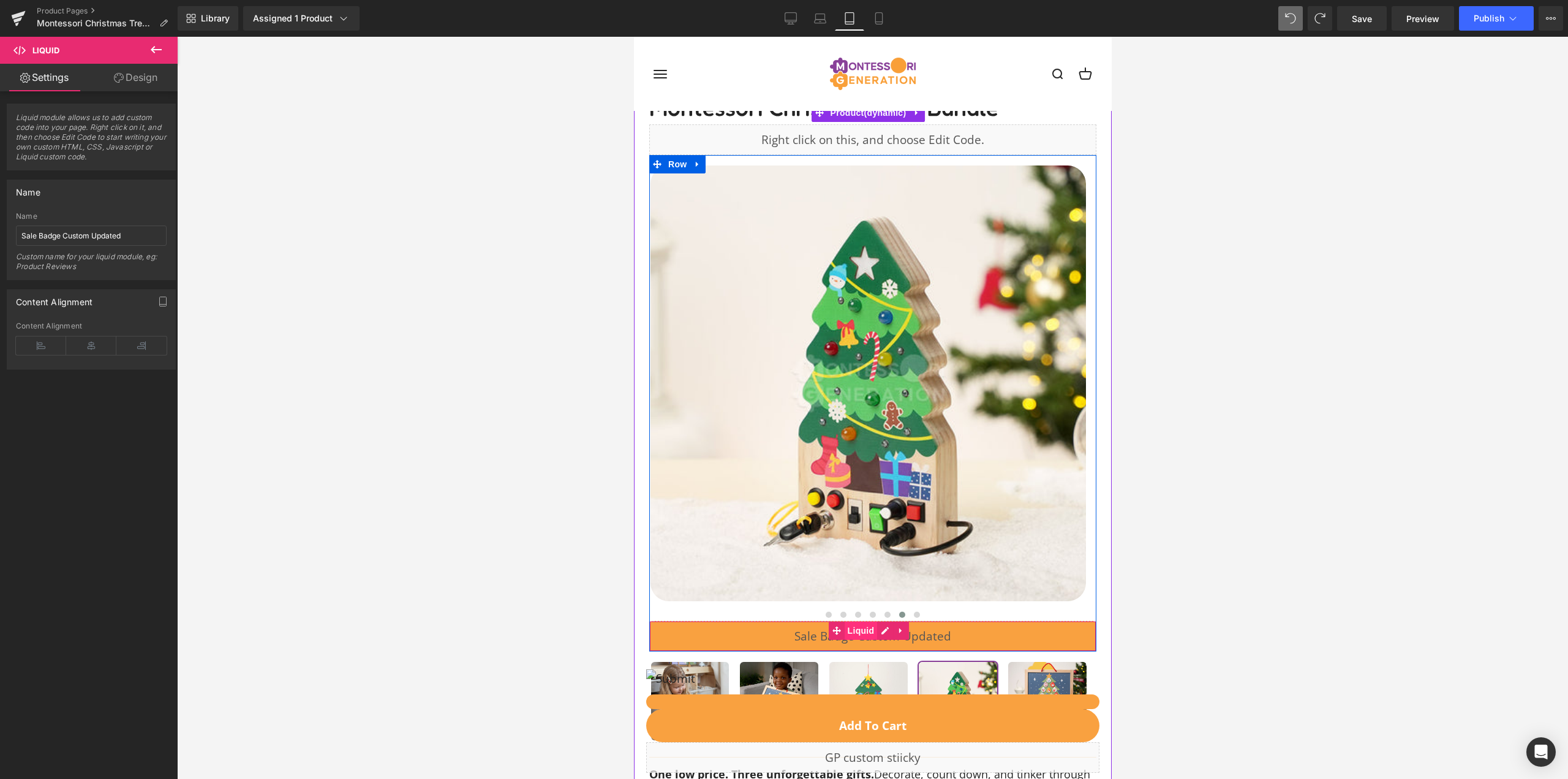
click at [865, 635] on span "Liquid" at bounding box center [861, 630] width 33 height 19
click at [886, 628] on div "Liquid" at bounding box center [872, 636] width 447 height 31
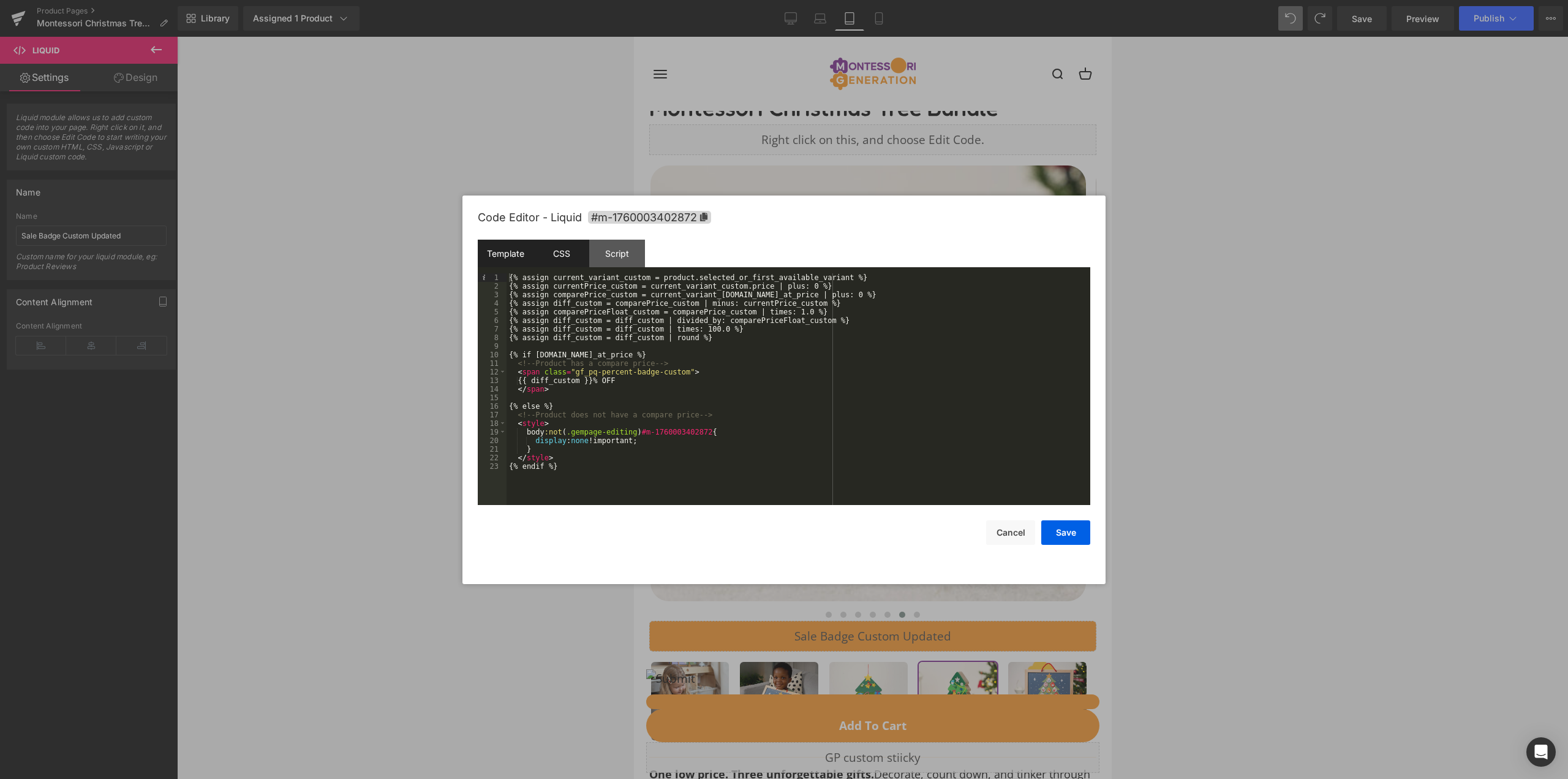
click at [565, 249] on div "CSS" at bounding box center [561, 253] width 56 height 27
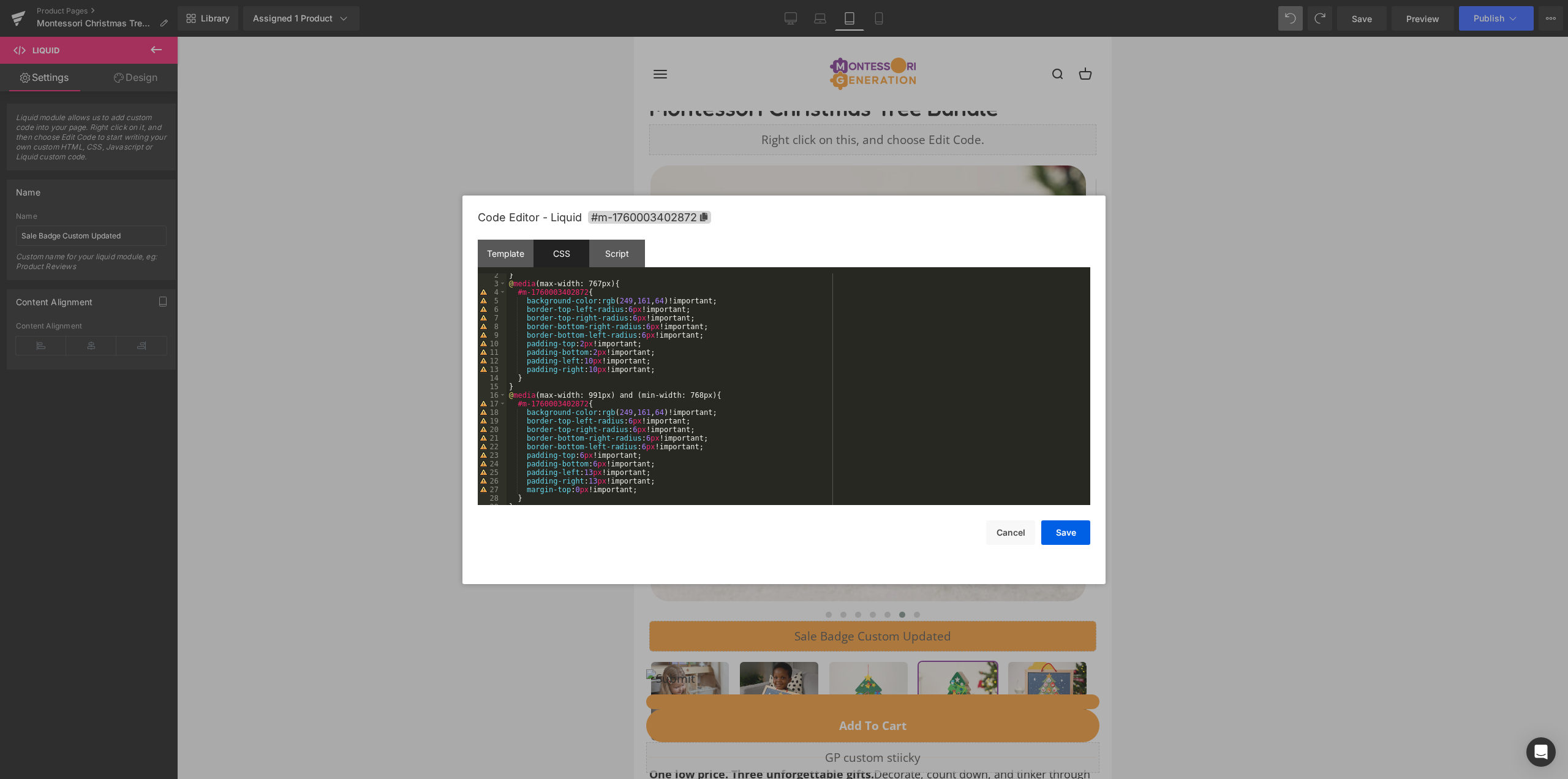
scroll to position [0, 0]
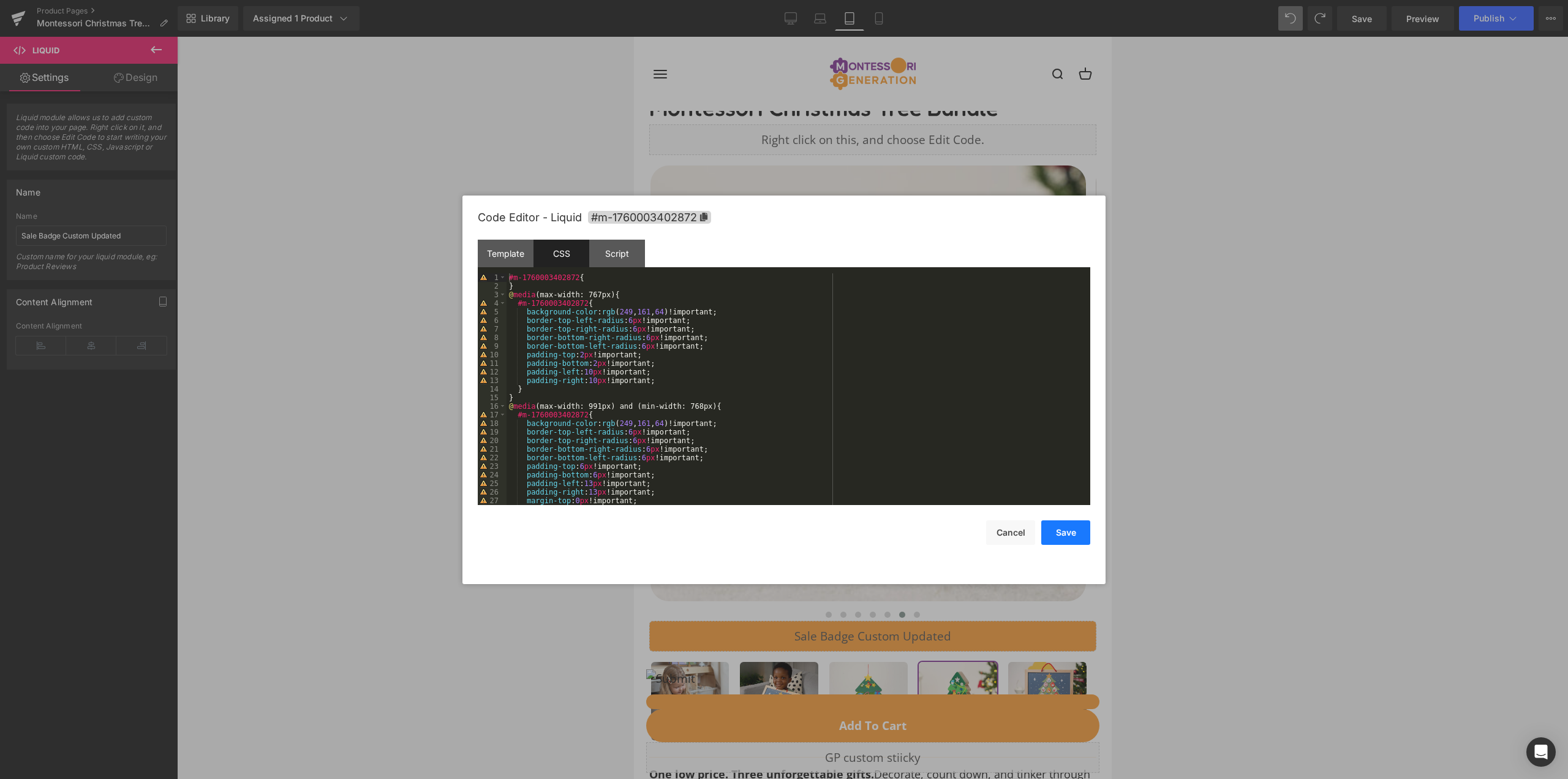
click at [1072, 522] on button "Save" at bounding box center [1066, 532] width 49 height 24
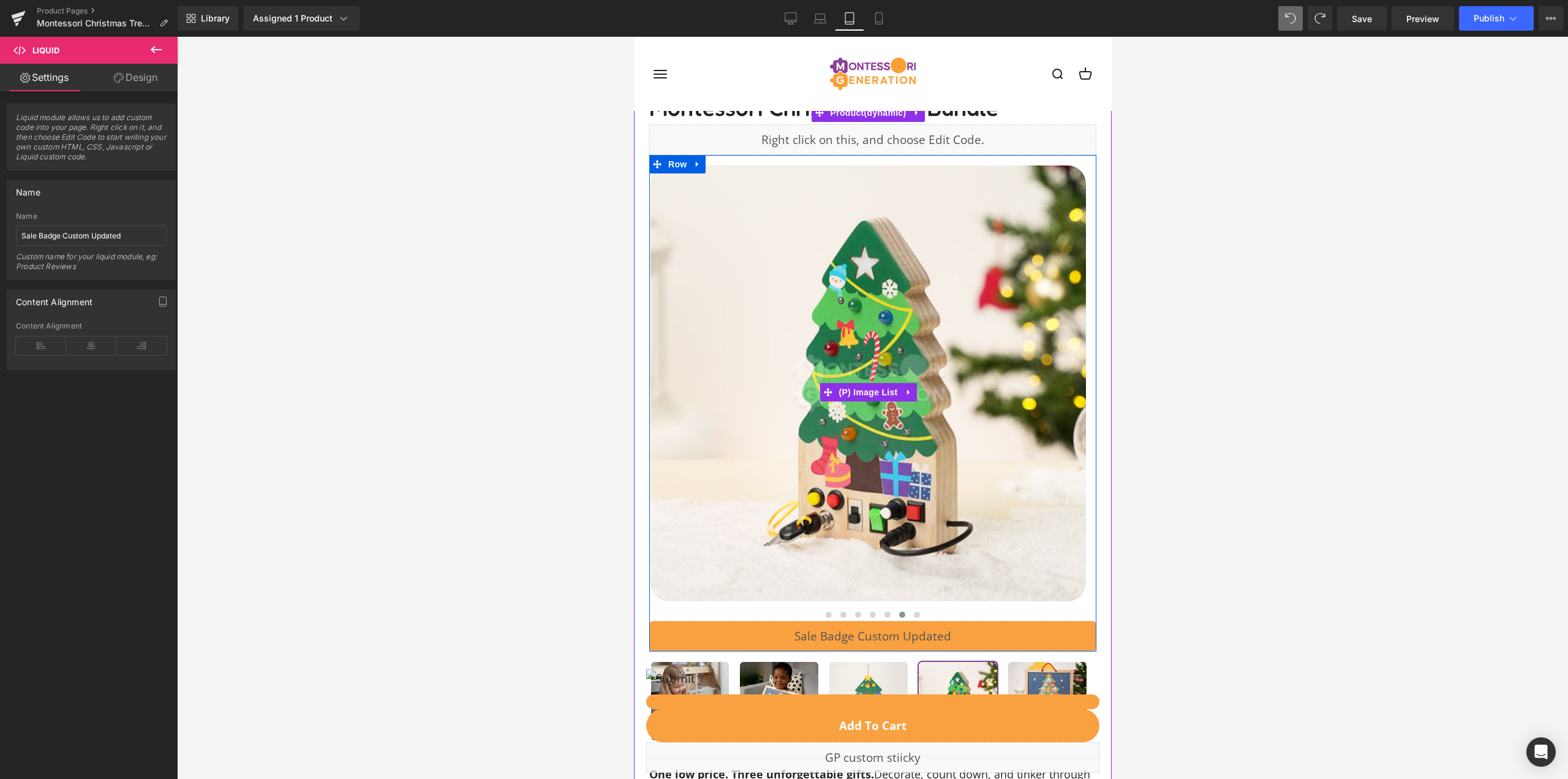
click at [929, 195] on img at bounding box center [868, 383] width 436 height 436
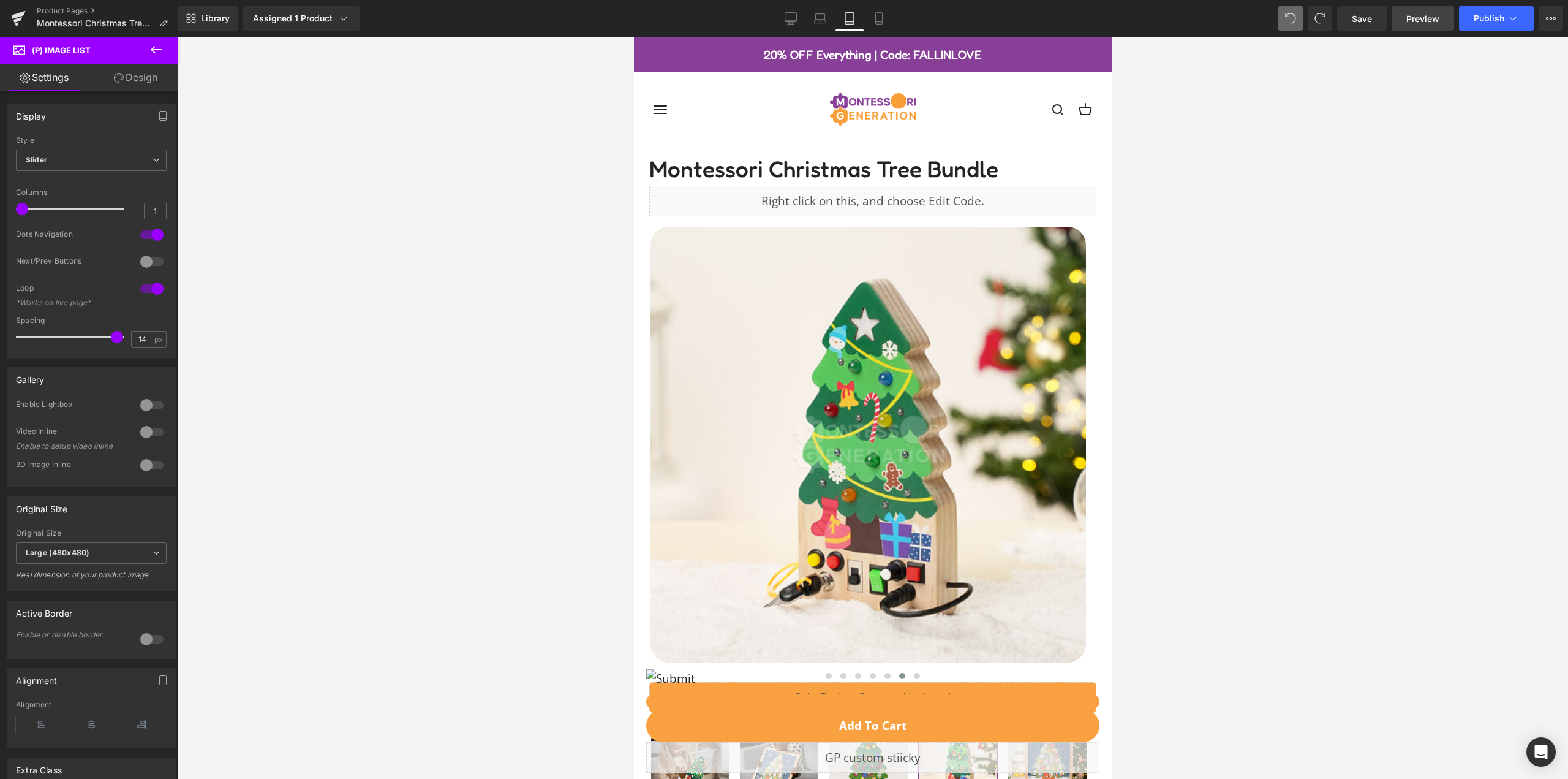
click at [1428, 20] on span "Preview" at bounding box center [1423, 19] width 33 height 13
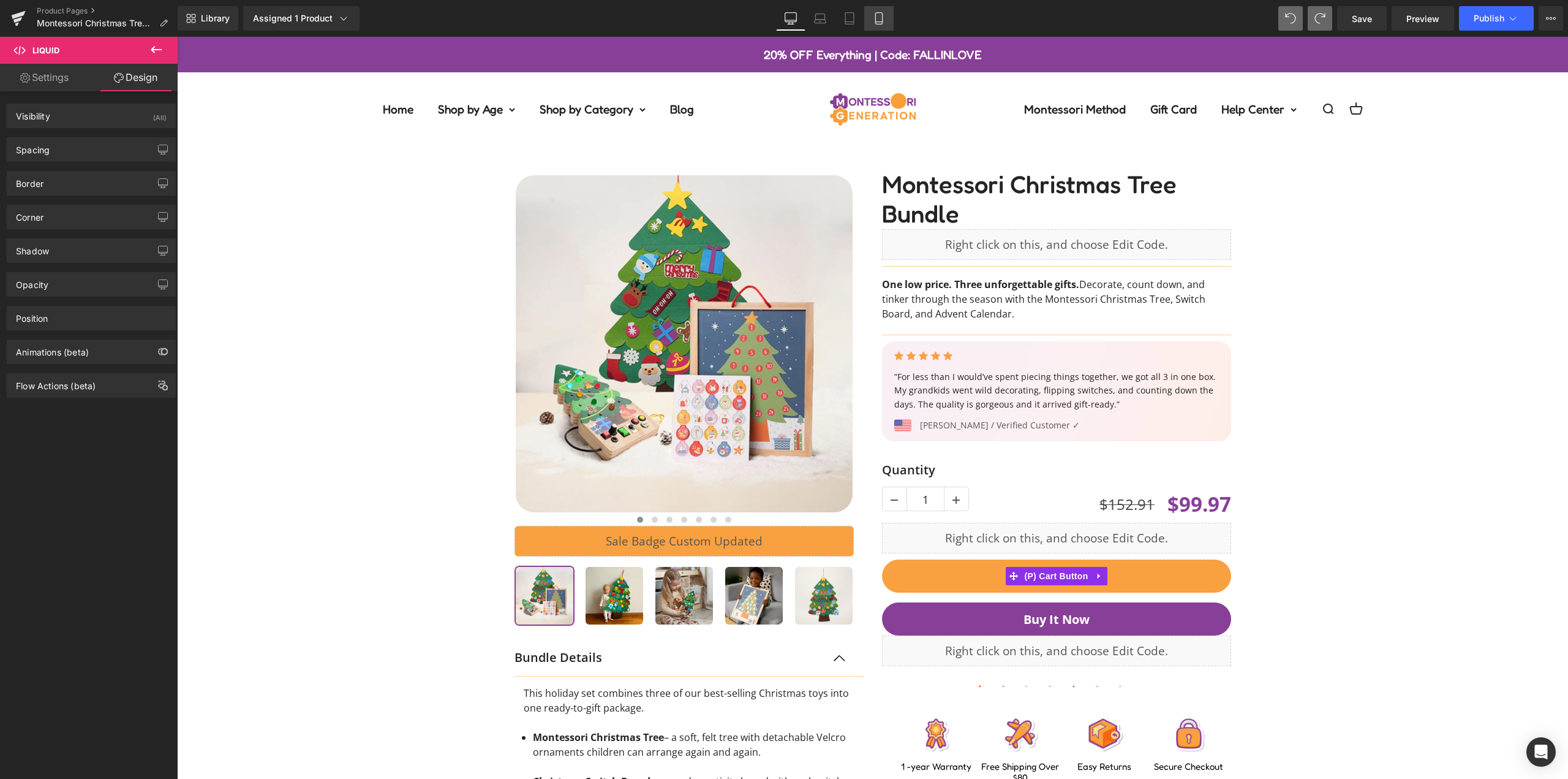
click at [874, 13] on icon at bounding box center [879, 18] width 12 height 12
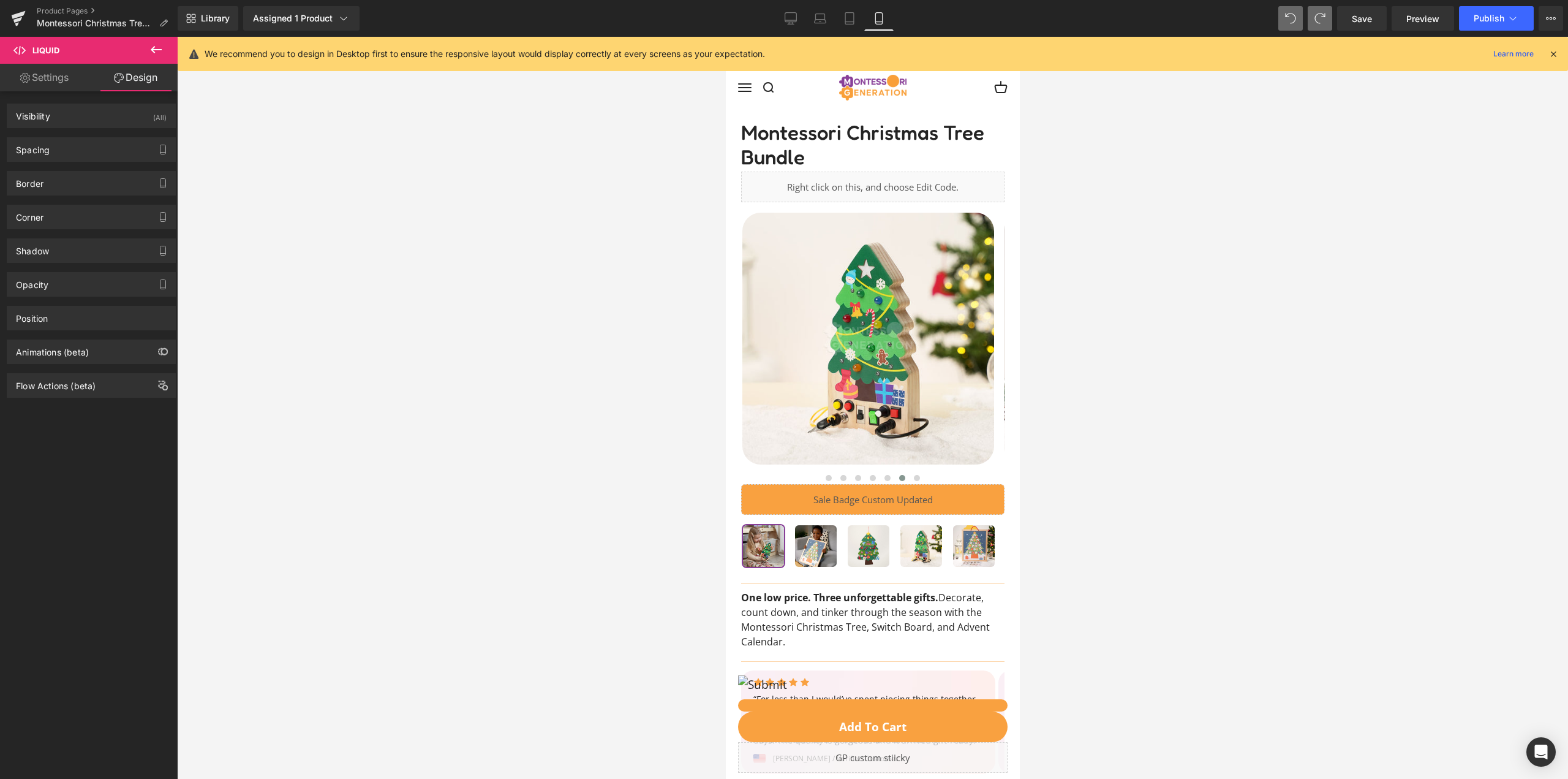
click at [59, 74] on link "Settings" at bounding box center [44, 77] width 89 height 27
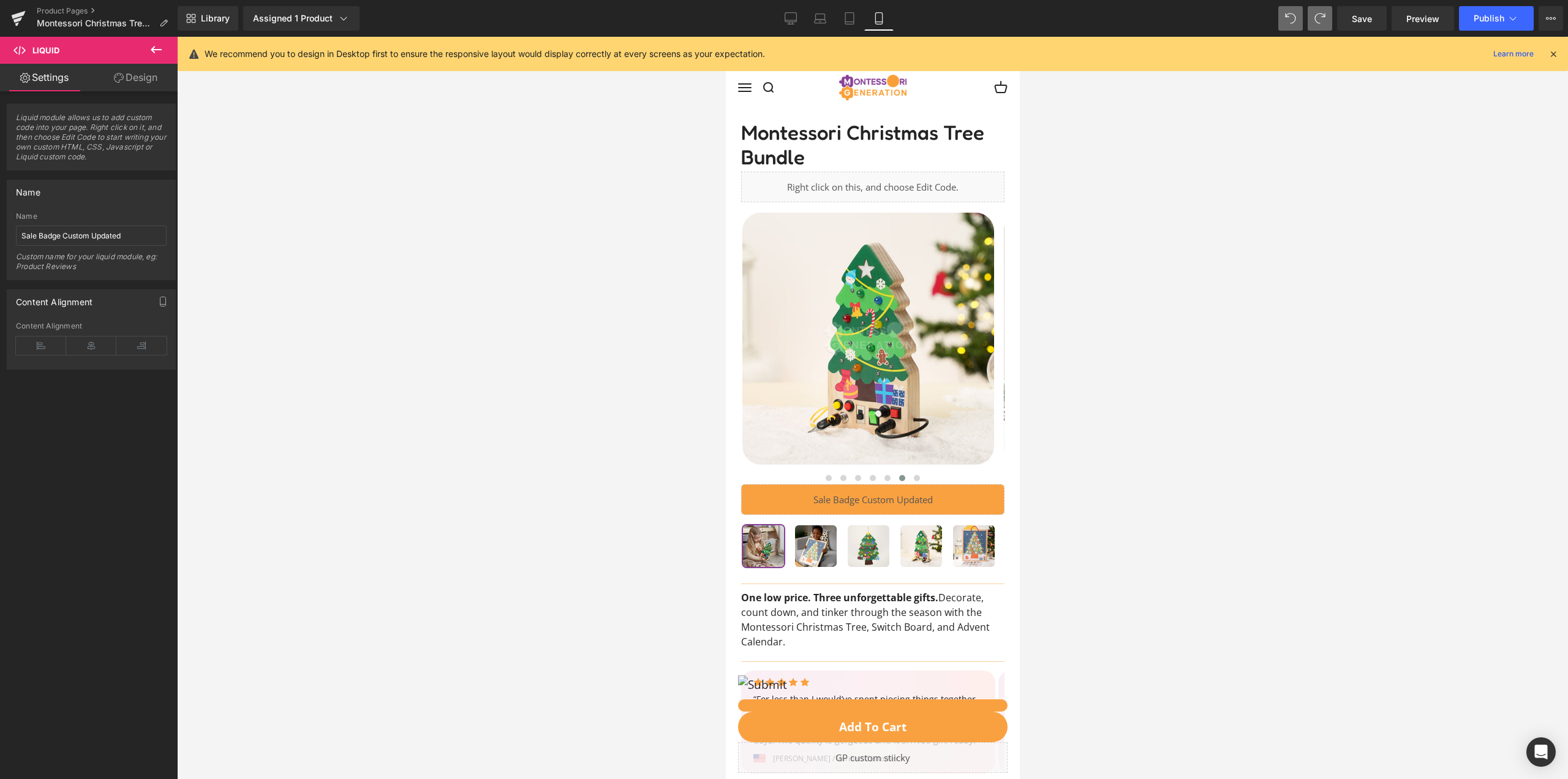
click at [126, 74] on link "Design" at bounding box center [135, 77] width 89 height 27
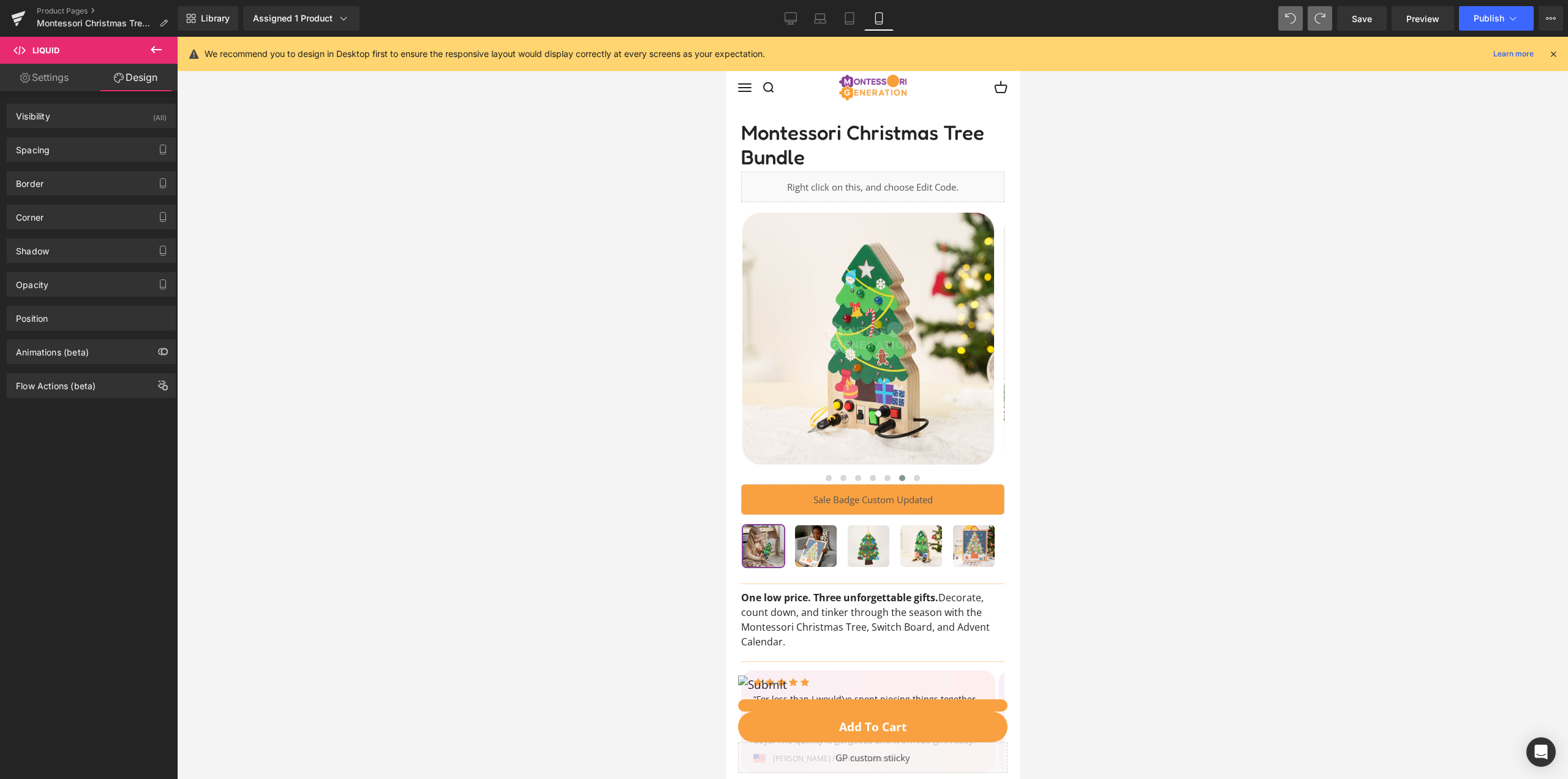
click at [608, 298] on div at bounding box center [872, 408] width 1391 height 742
click at [150, 47] on icon at bounding box center [156, 49] width 15 height 15
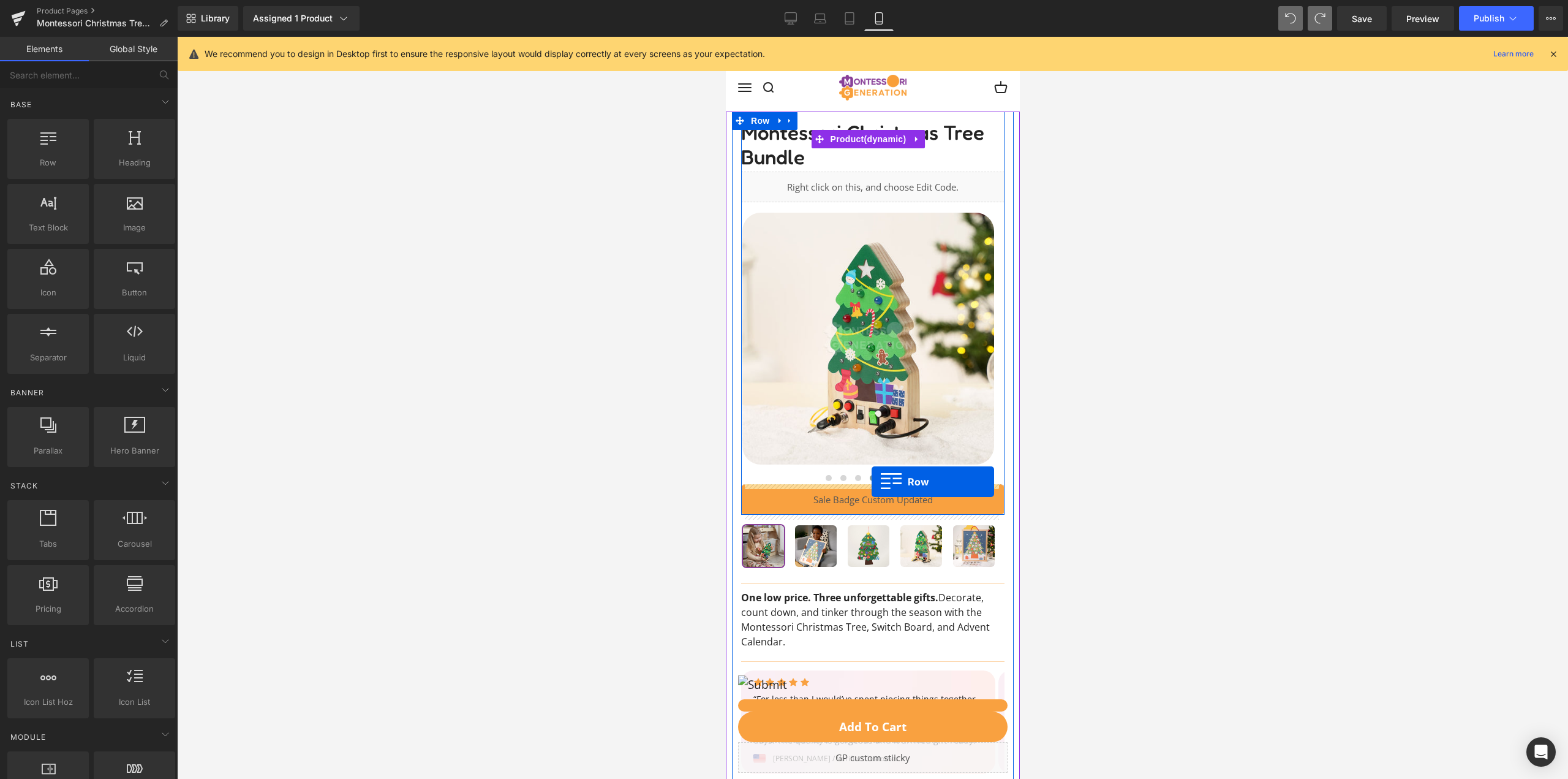
drag, startPoint x: 1206, startPoint y: 295, endPoint x: 871, endPoint y: 482, distance: 383.7
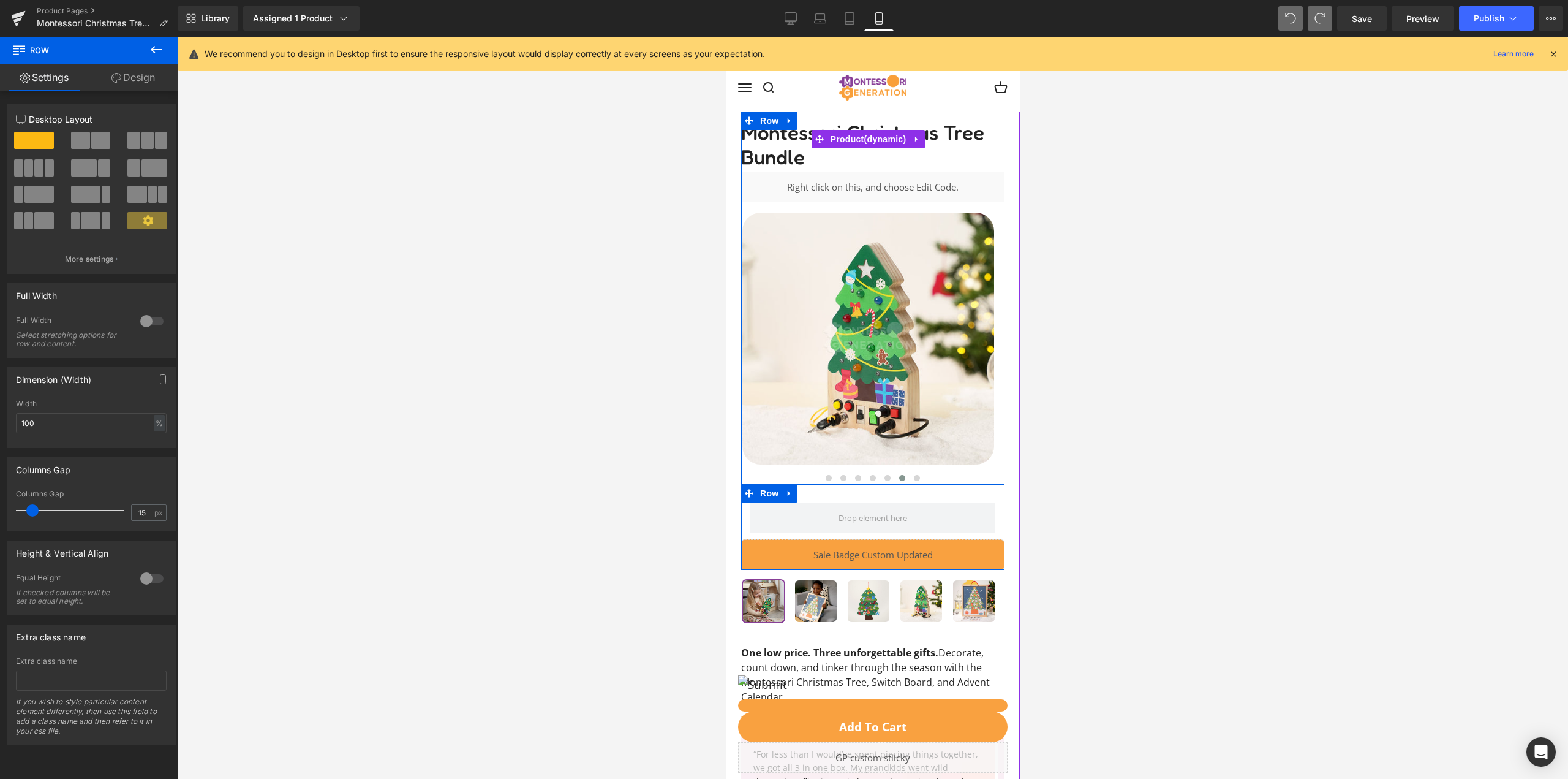
click at [893, 418] on img at bounding box center [868, 339] width 252 height 252
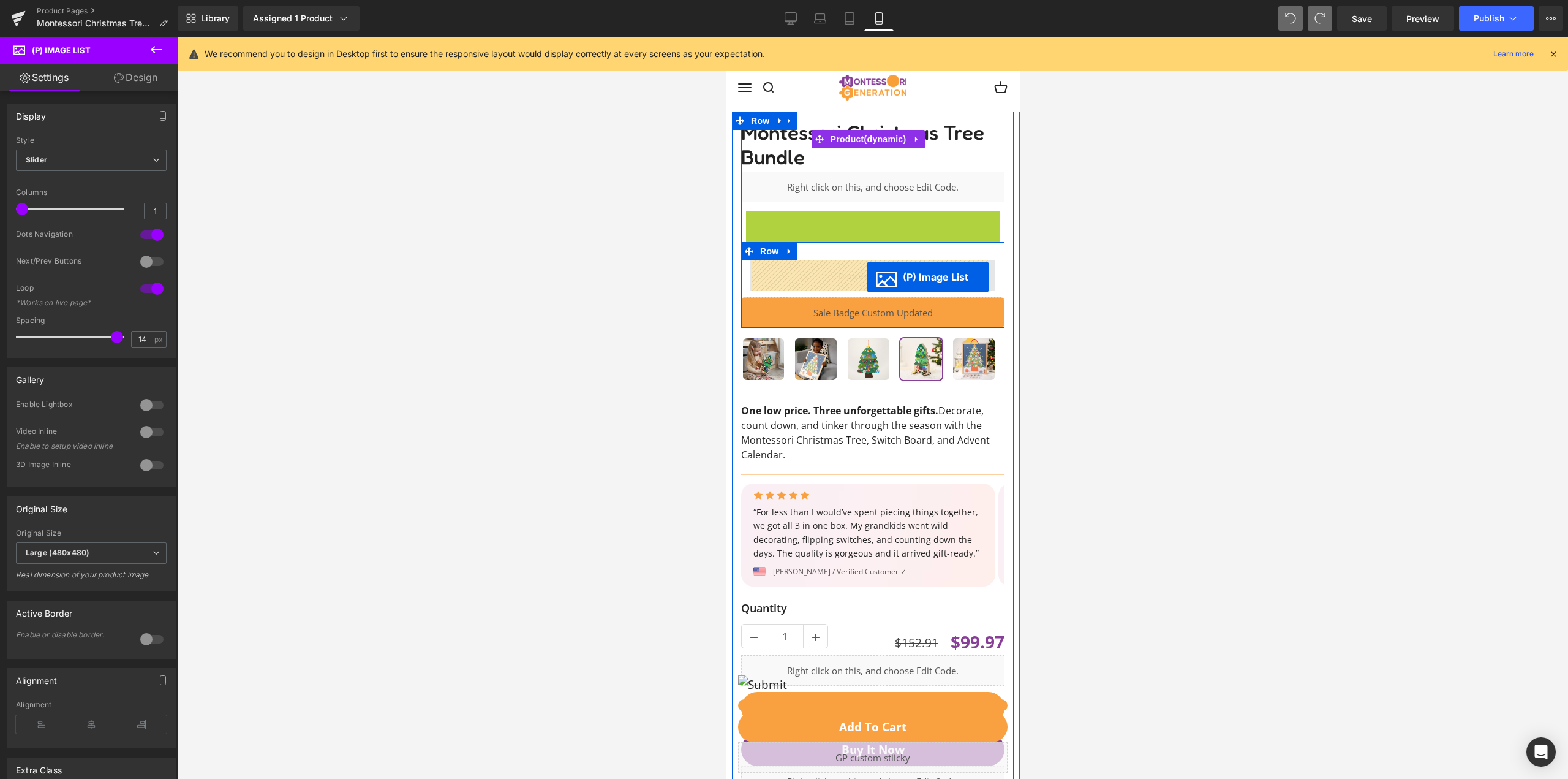
drag, startPoint x: 829, startPoint y: 345, endPoint x: 866, endPoint y: 277, distance: 77.4
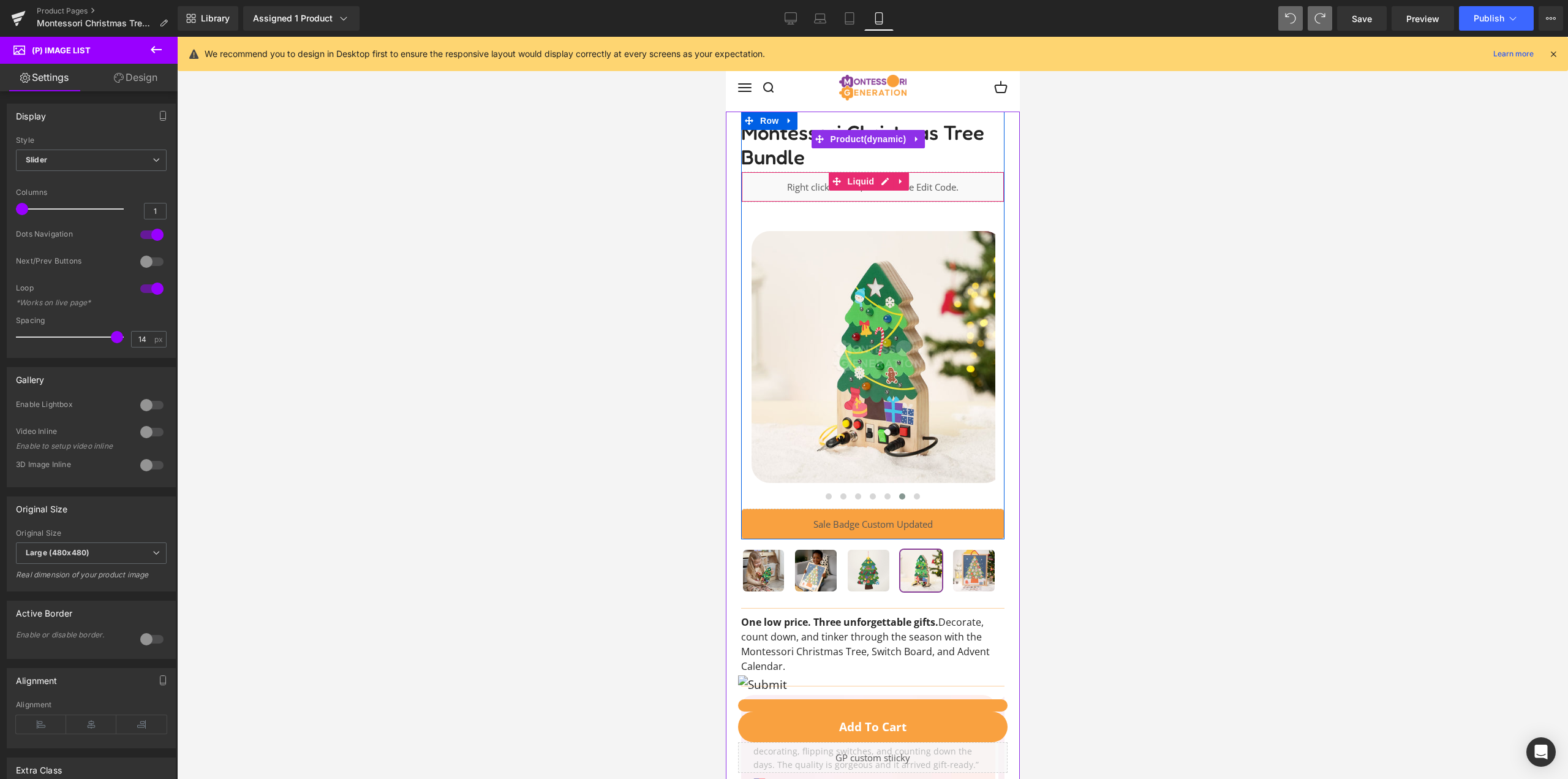
click at [961, 185] on div "Liquid" at bounding box center [872, 187] width 263 height 31
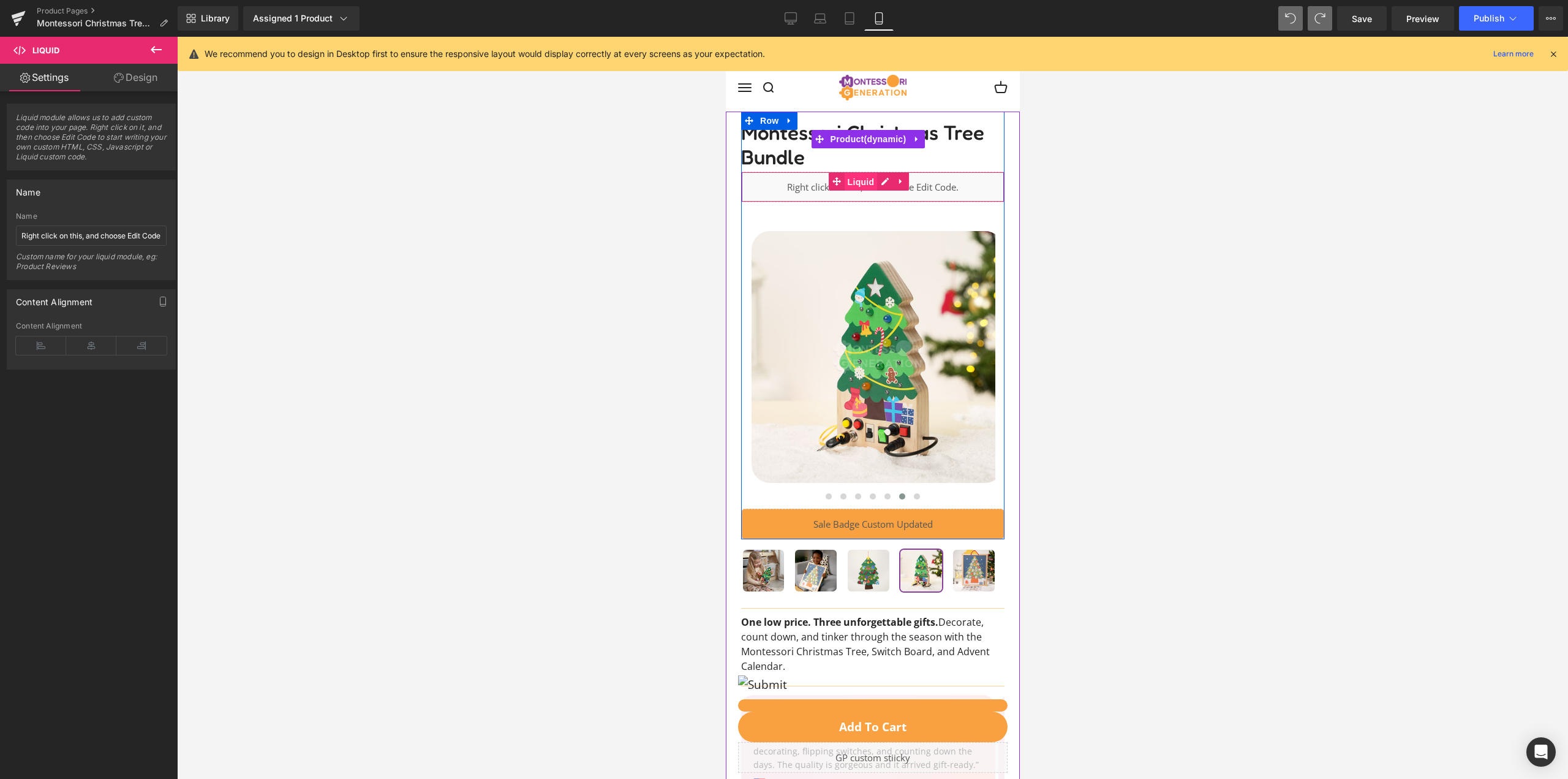
click at [859, 180] on span "Liquid" at bounding box center [861, 181] width 33 height 19
click at [879, 180] on div "Liquid" at bounding box center [872, 187] width 263 height 31
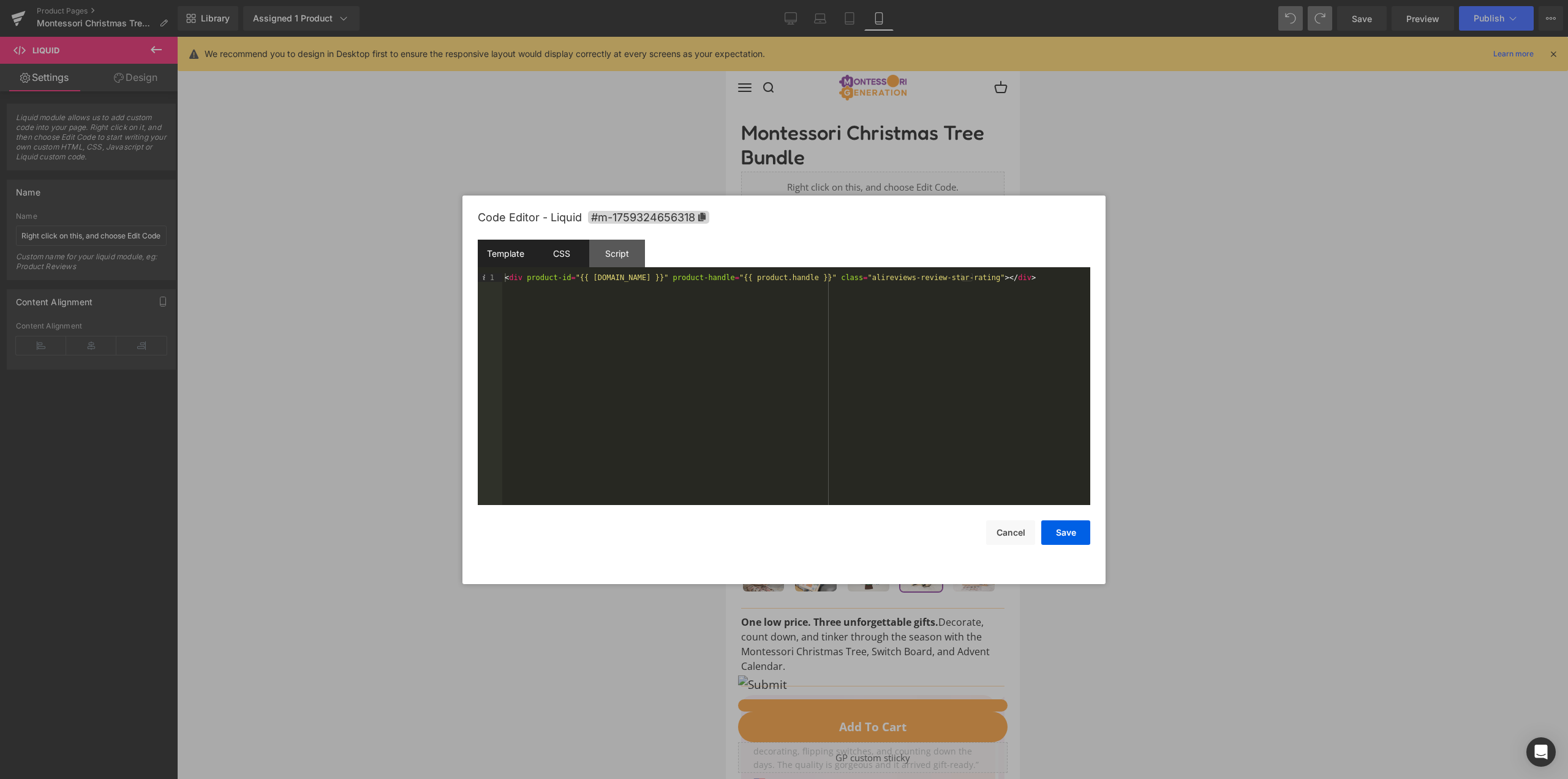
click at [567, 249] on div "CSS" at bounding box center [561, 253] width 56 height 27
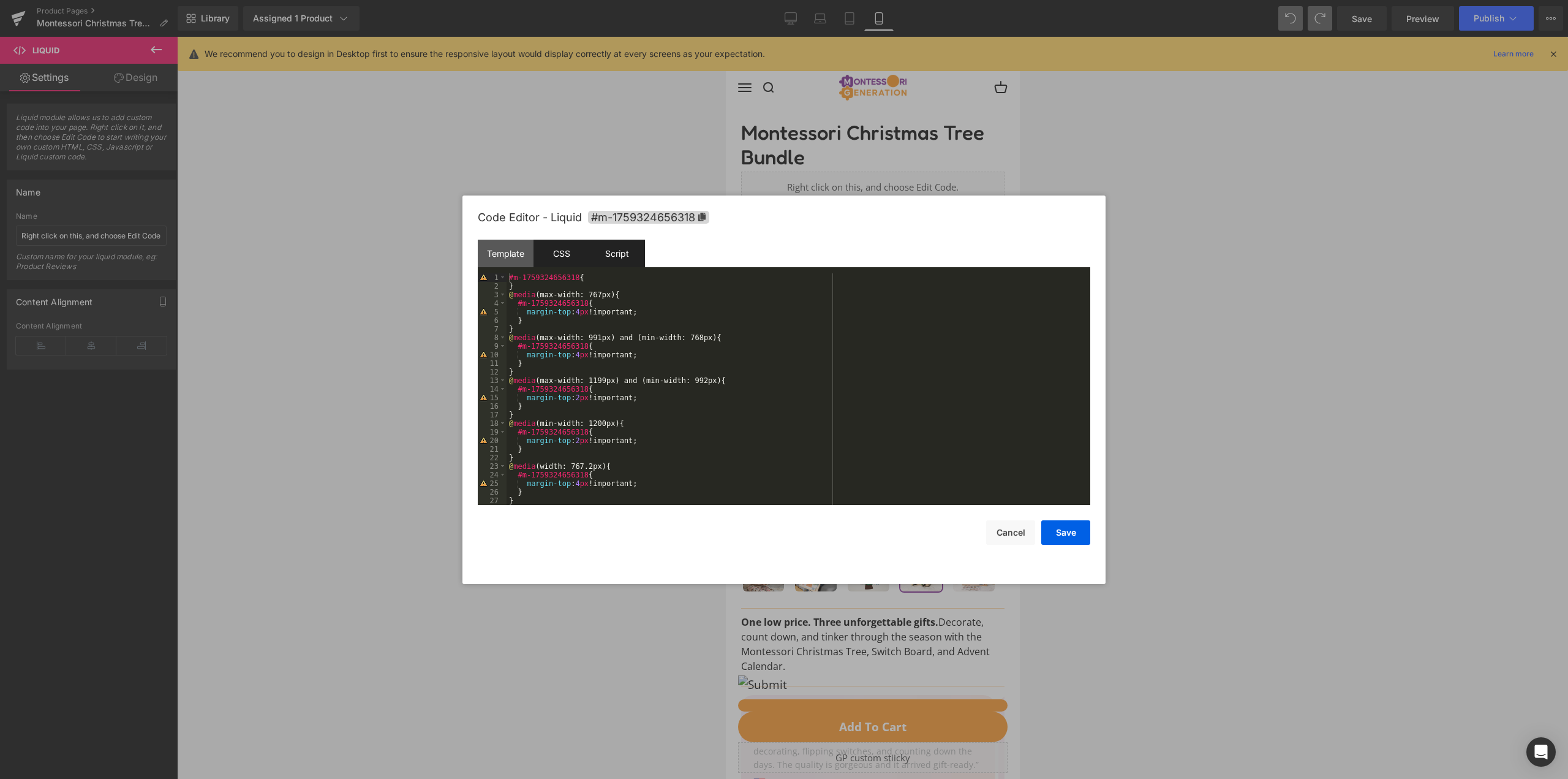
click at [599, 249] on div "Script" at bounding box center [617, 253] width 56 height 27
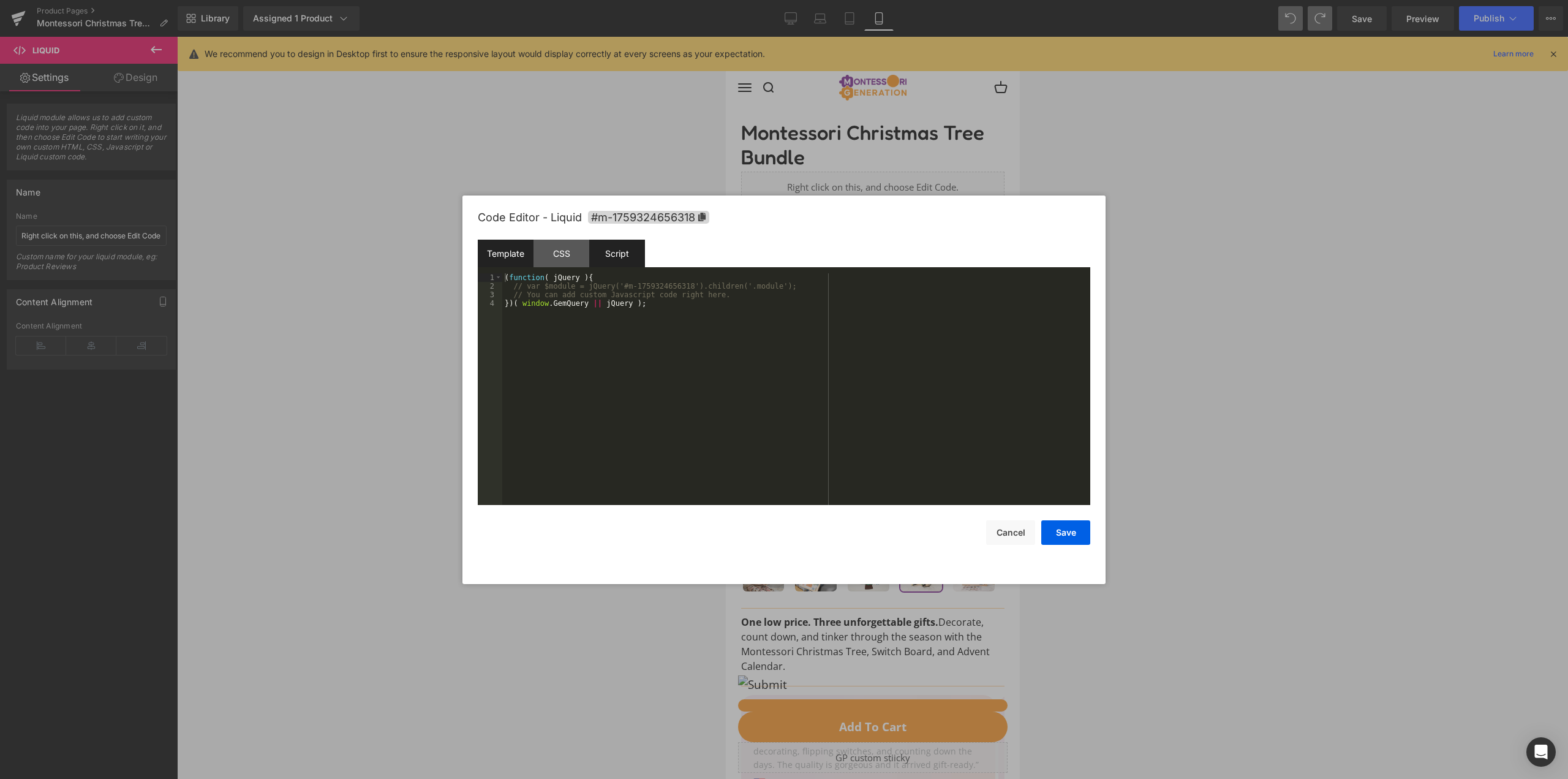
click at [503, 250] on div "Template" at bounding box center [505, 253] width 56 height 27
click at [564, 249] on div "CSS" at bounding box center [561, 253] width 56 height 27
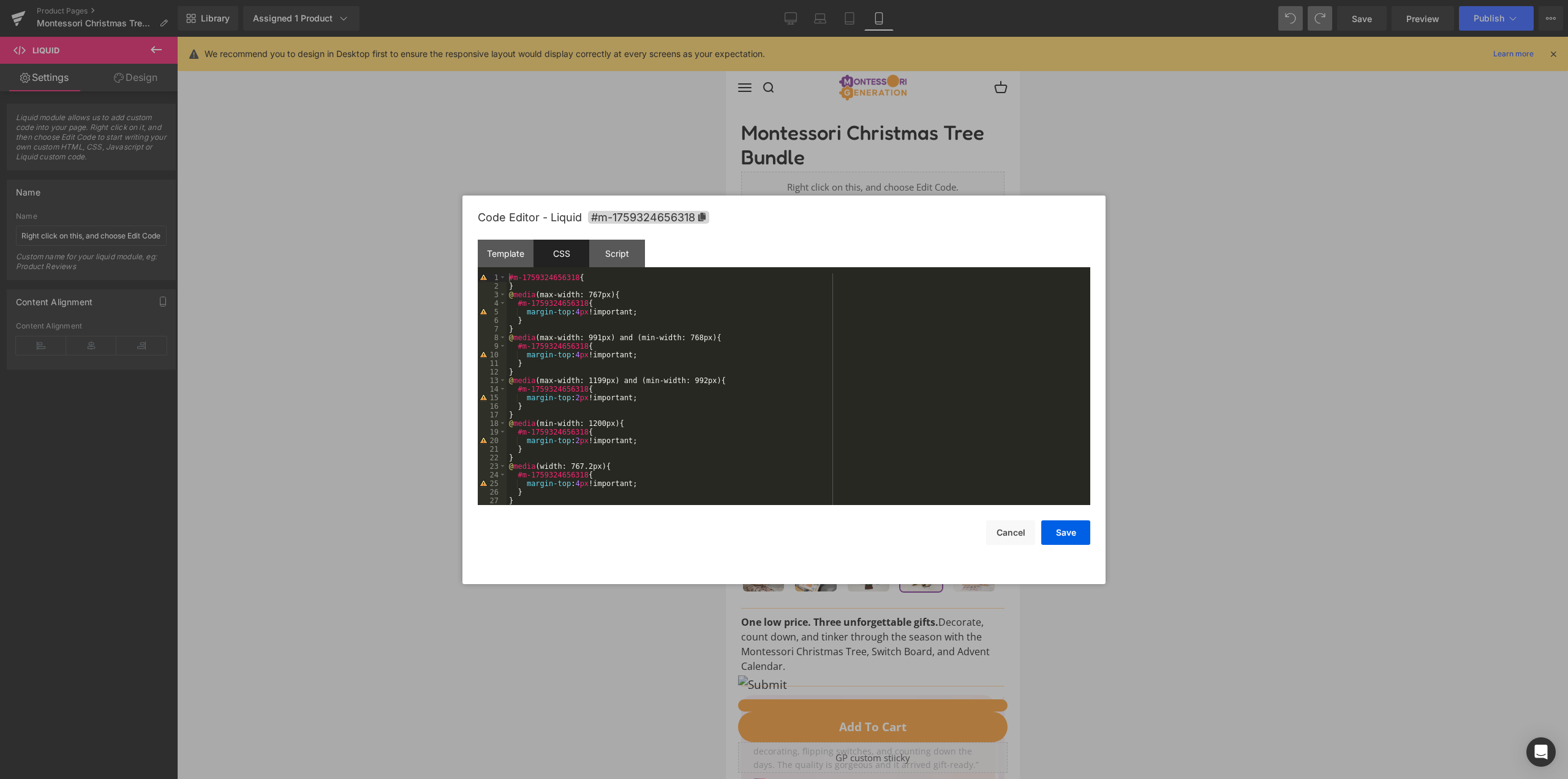
scroll to position [8, 0]
click at [1006, 537] on button "Cancel" at bounding box center [1011, 532] width 49 height 24
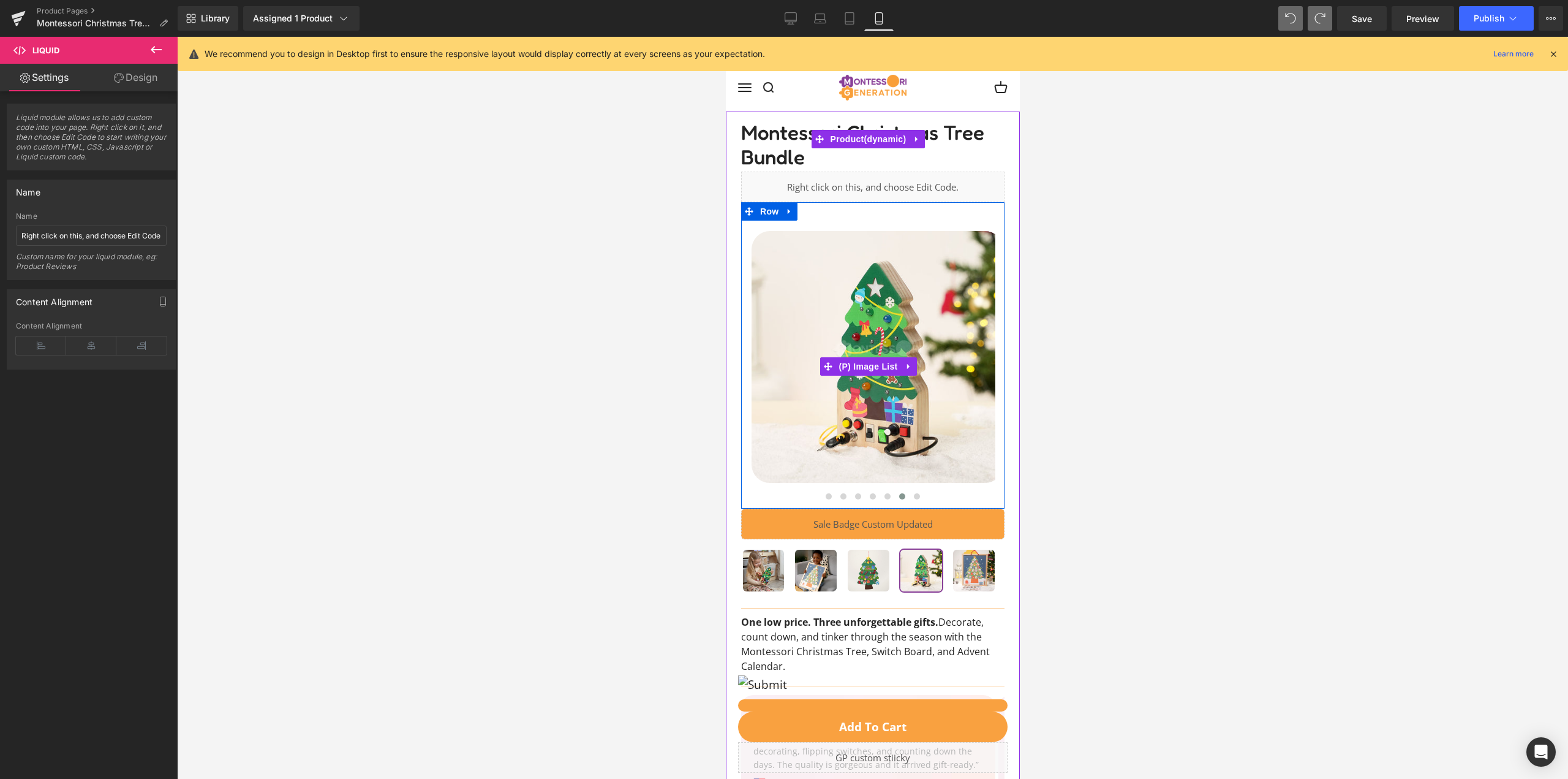
click at [909, 334] on img at bounding box center [877, 357] width 252 height 252
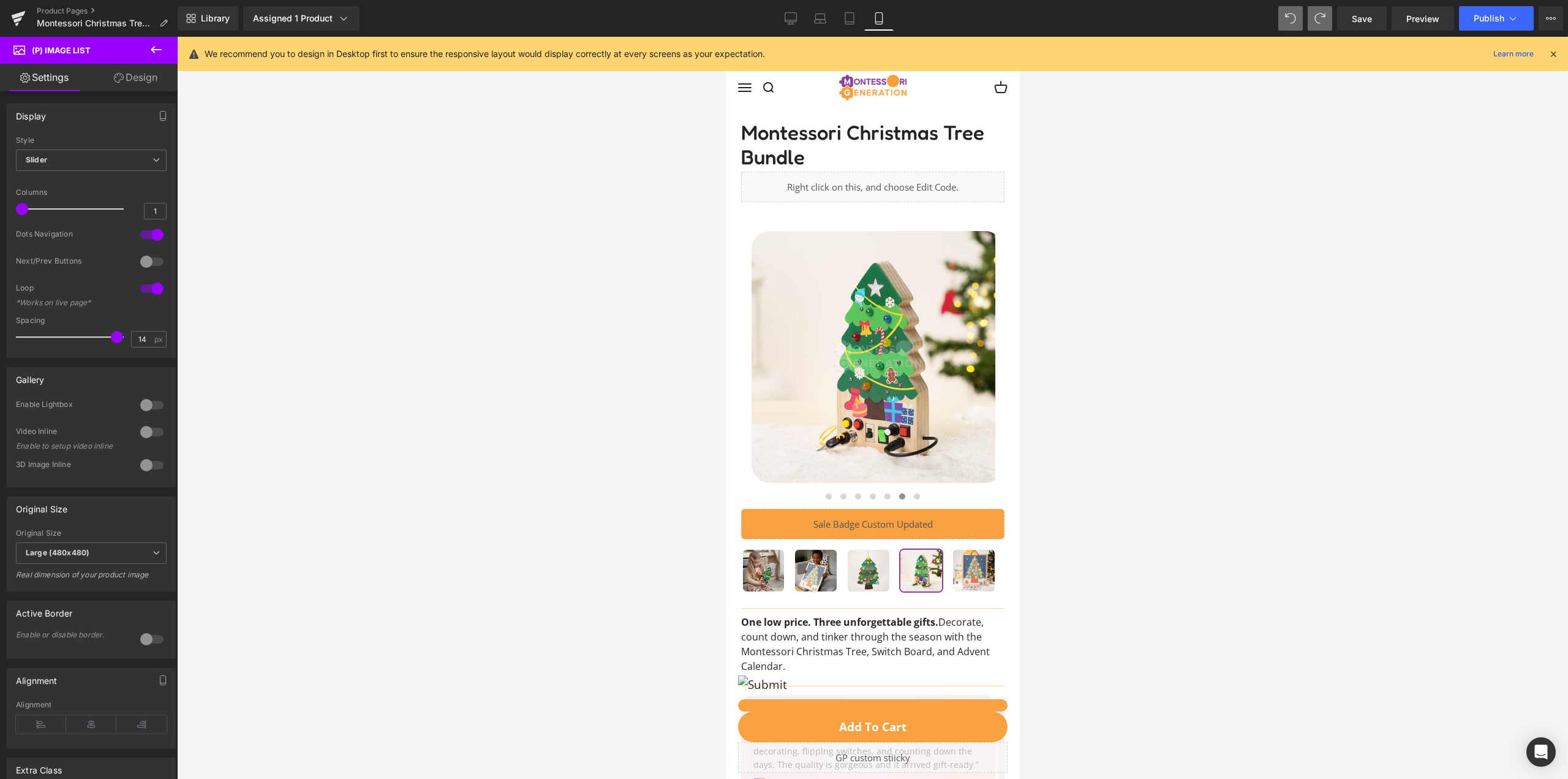
click at [108, 75] on link "Design" at bounding box center [135, 77] width 89 height 27
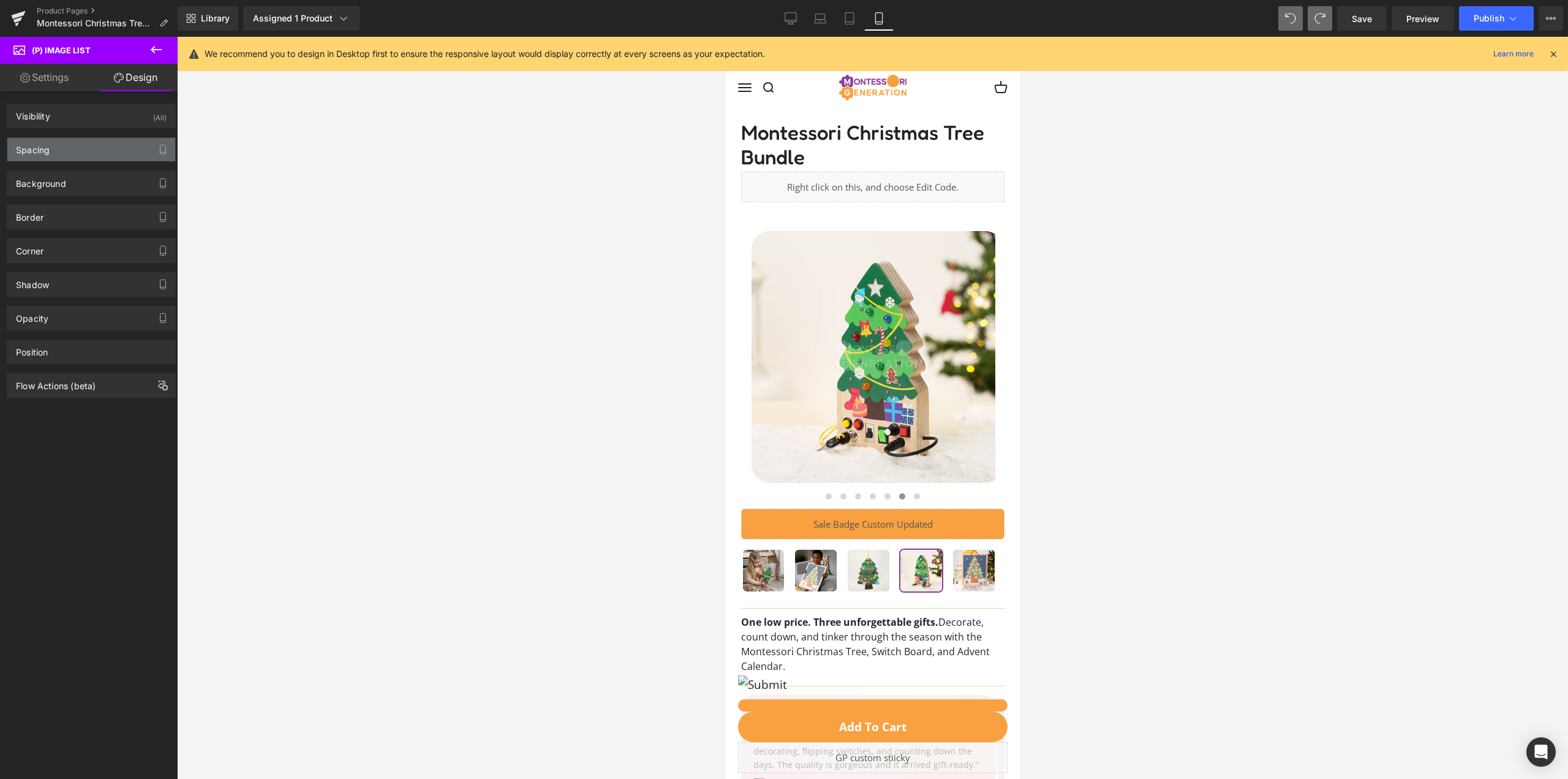
click at [85, 150] on div "Spacing" at bounding box center [91, 150] width 168 height 23
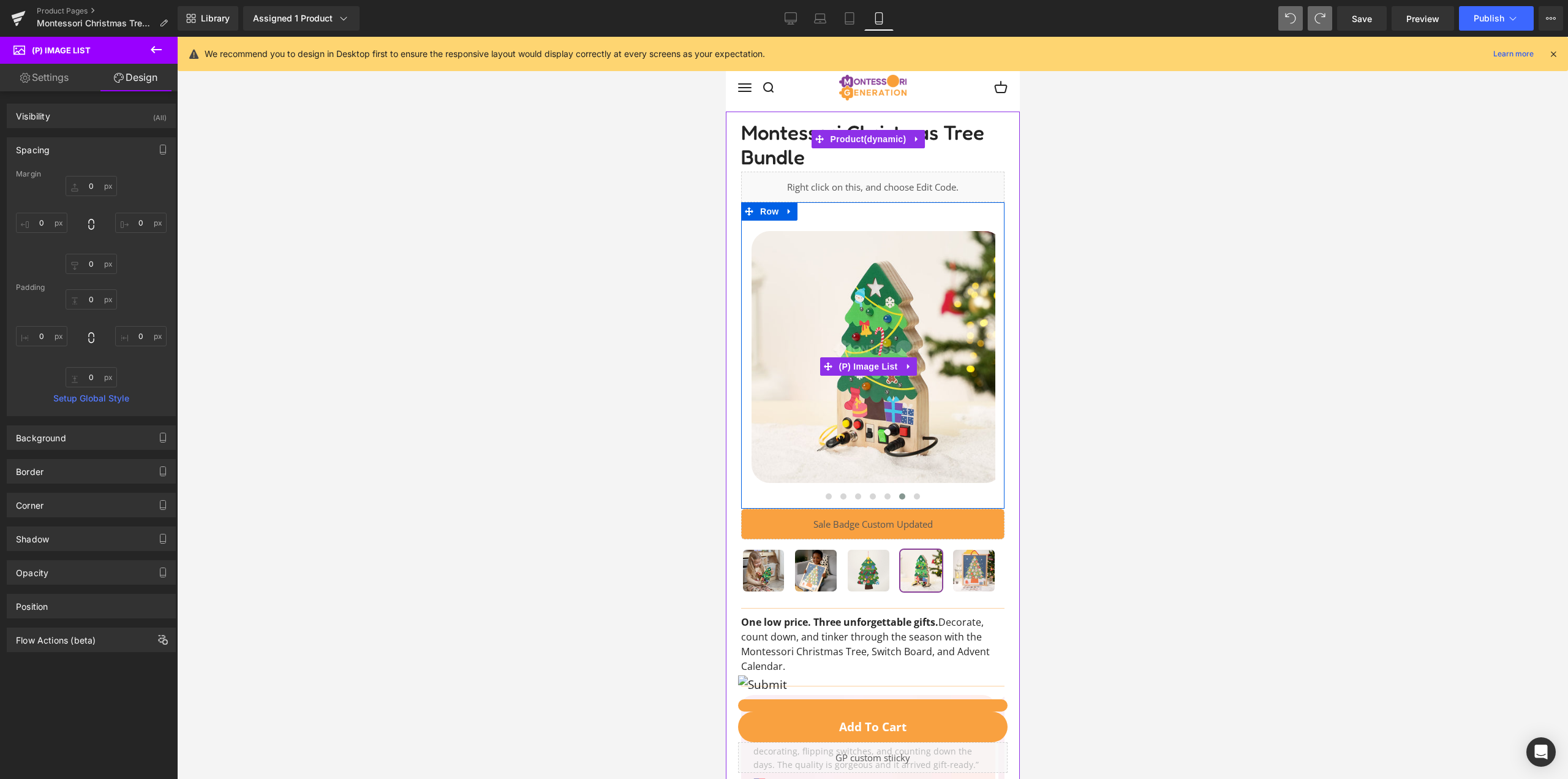
click at [751, 353] on img at bounding box center [877, 357] width 252 height 252
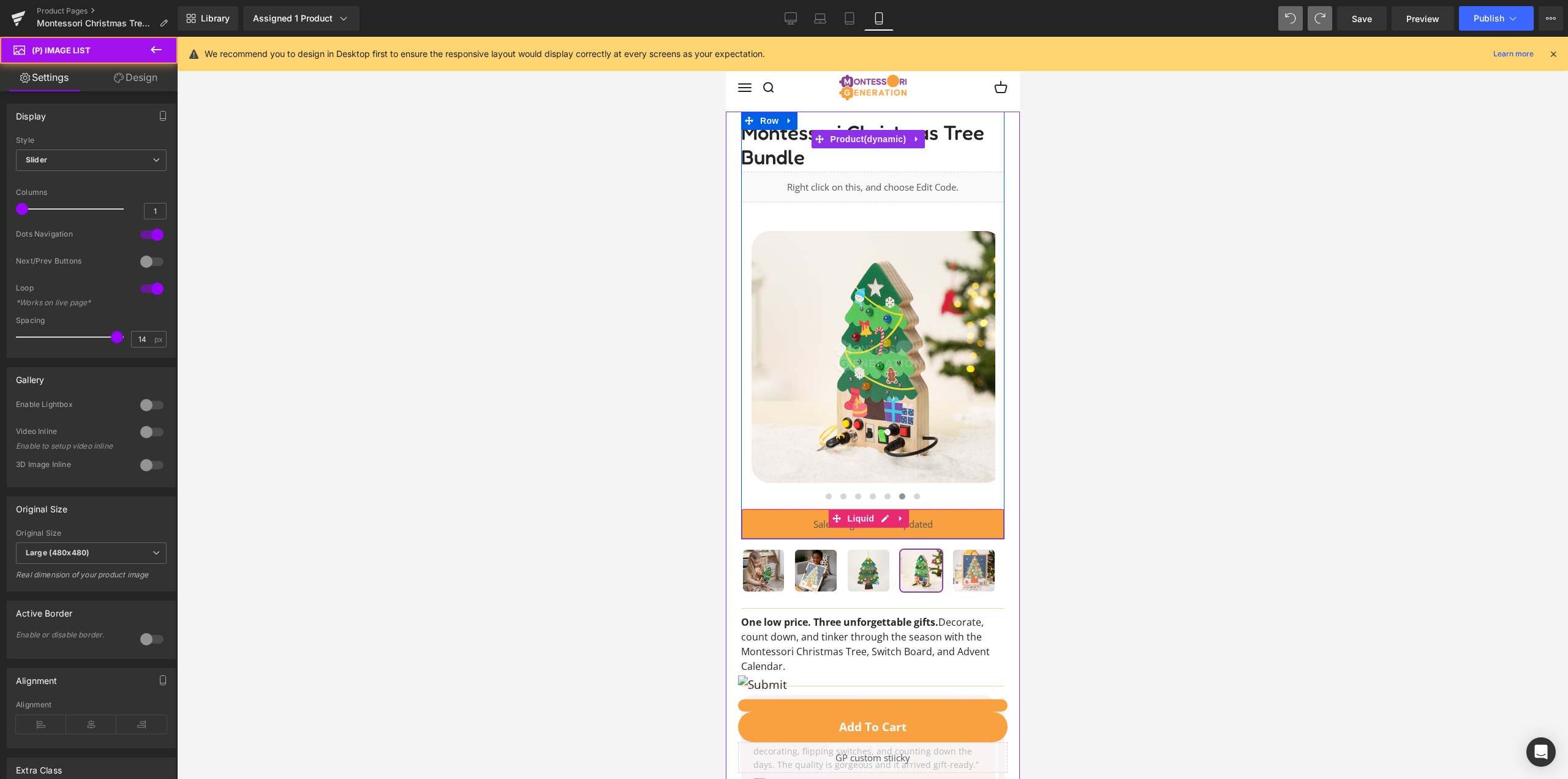
click at [755, 530] on div "Liquid" at bounding box center [872, 524] width 263 height 31
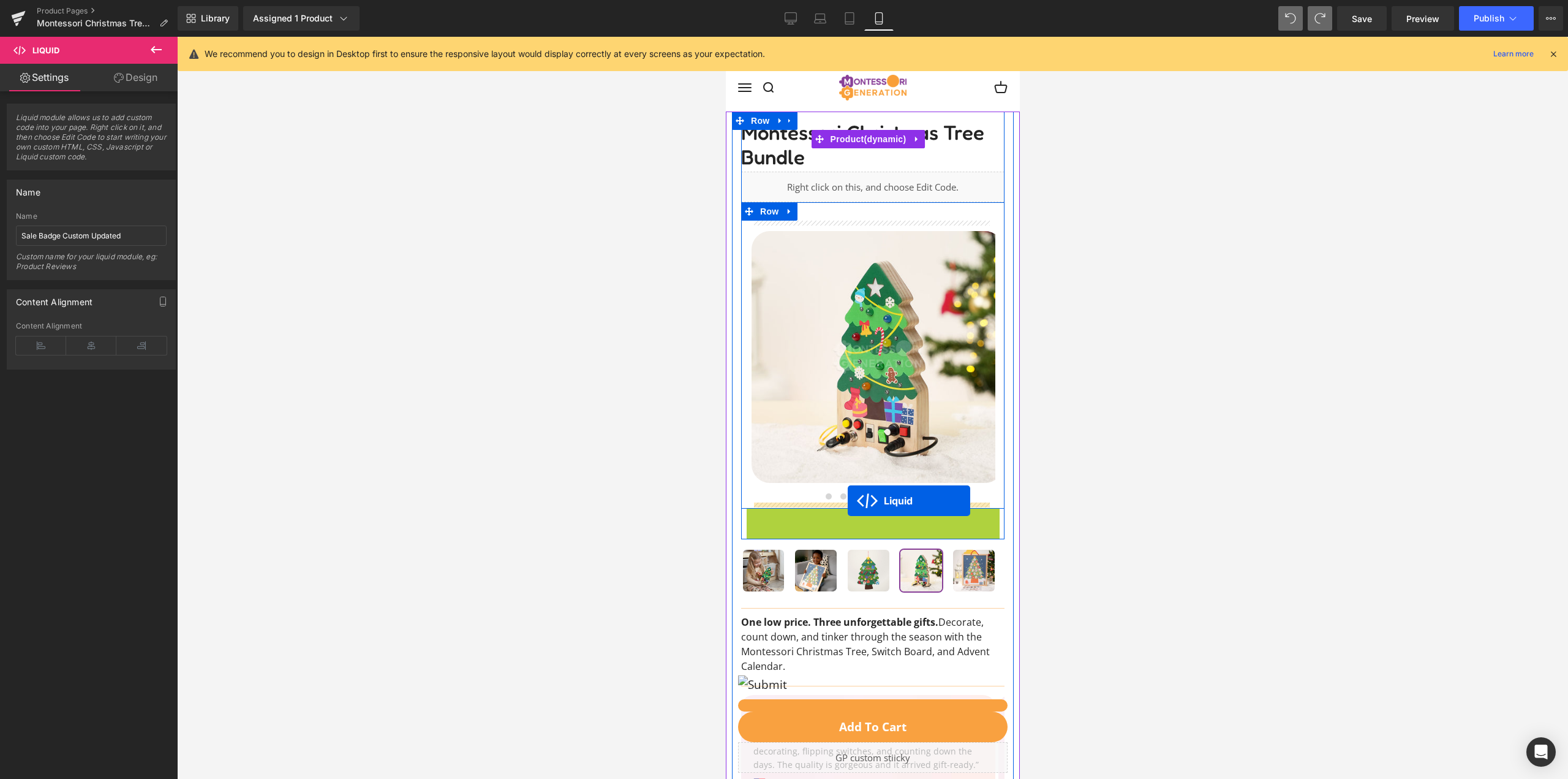
drag, startPoint x: 834, startPoint y: 517, endPoint x: 847, endPoint y: 500, distance: 21.4
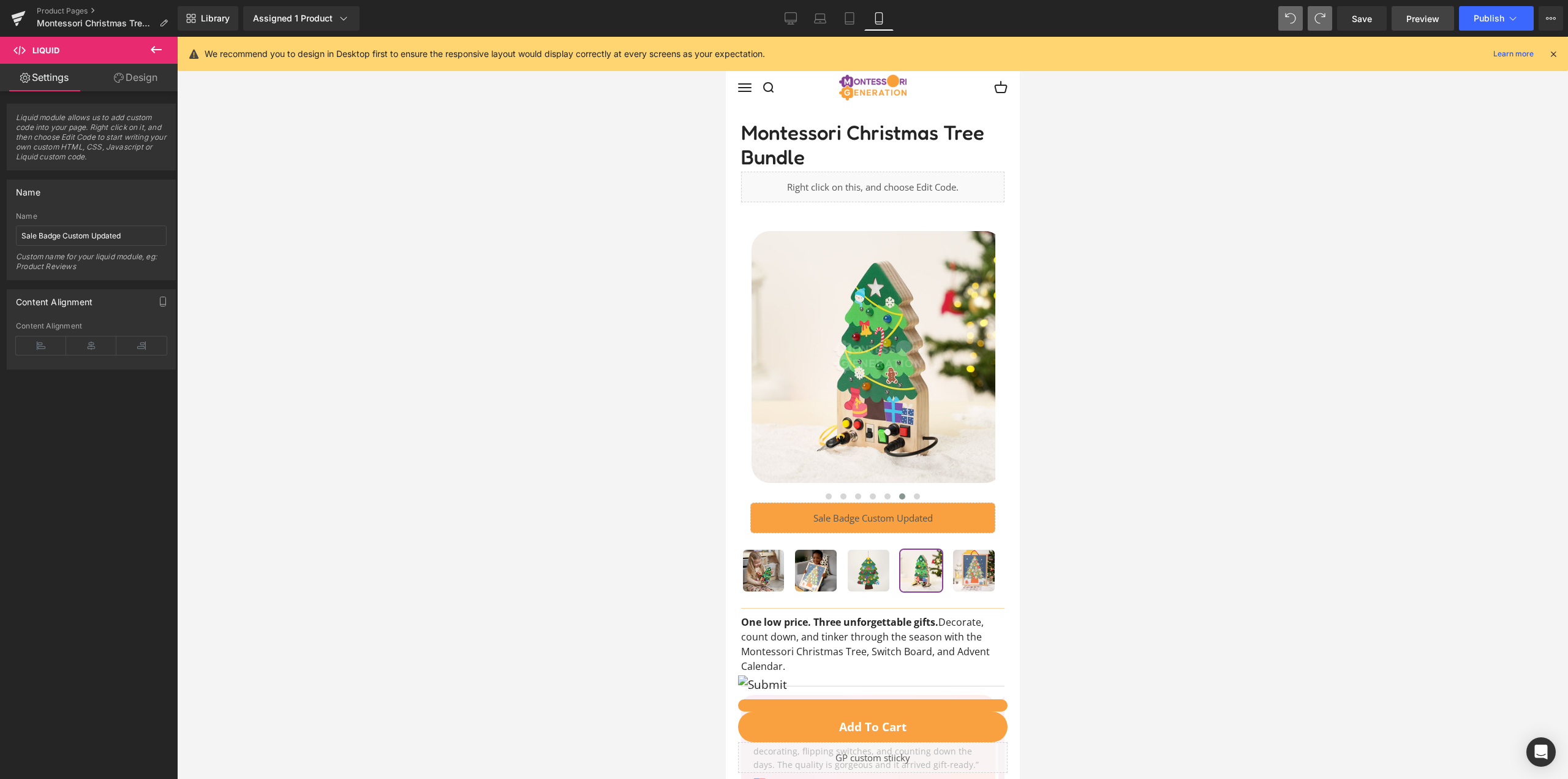
click at [1420, 20] on span "Preview" at bounding box center [1423, 19] width 33 height 13
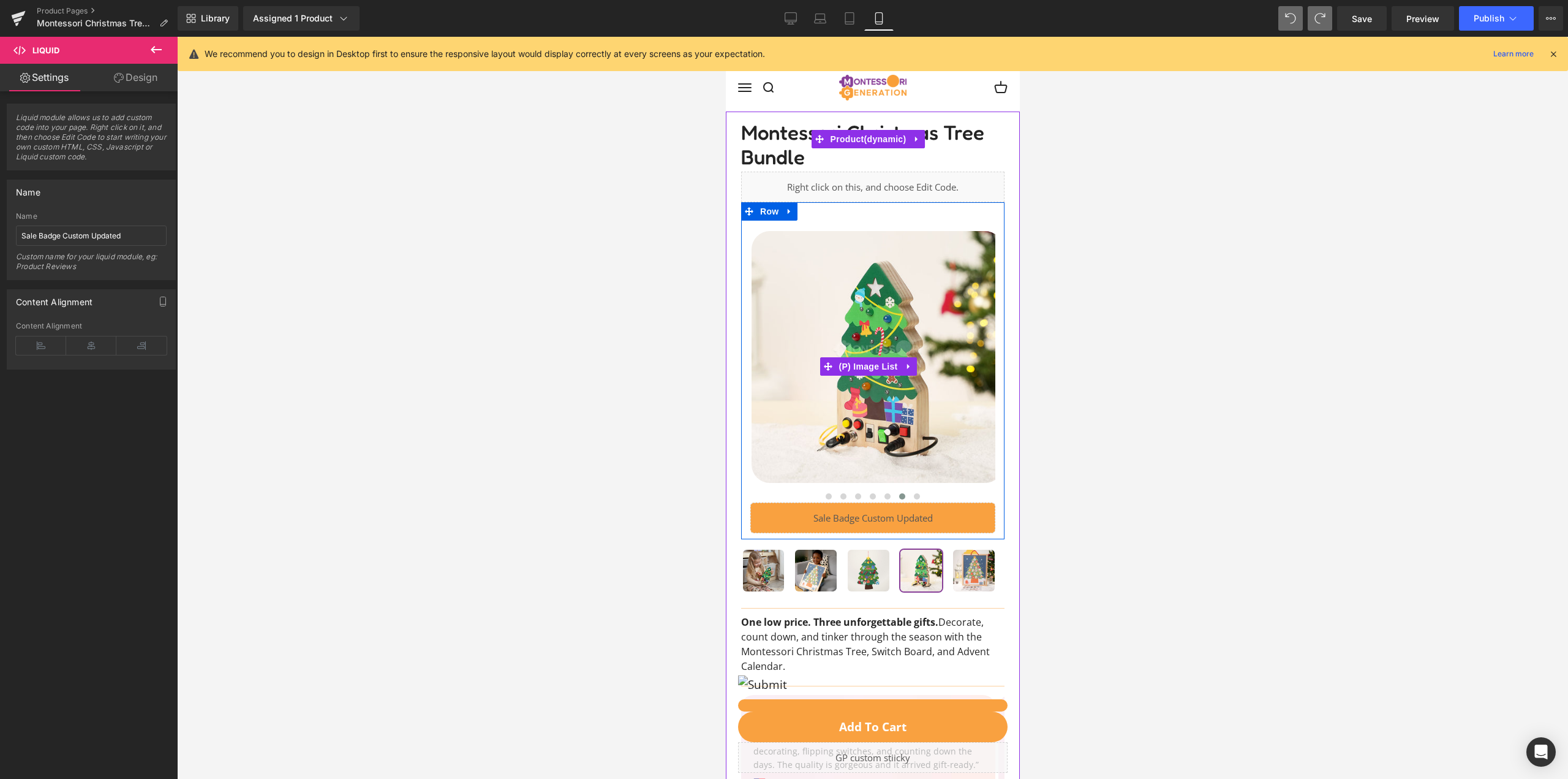
click at [760, 490] on div at bounding box center [872, 496] width 245 height 12
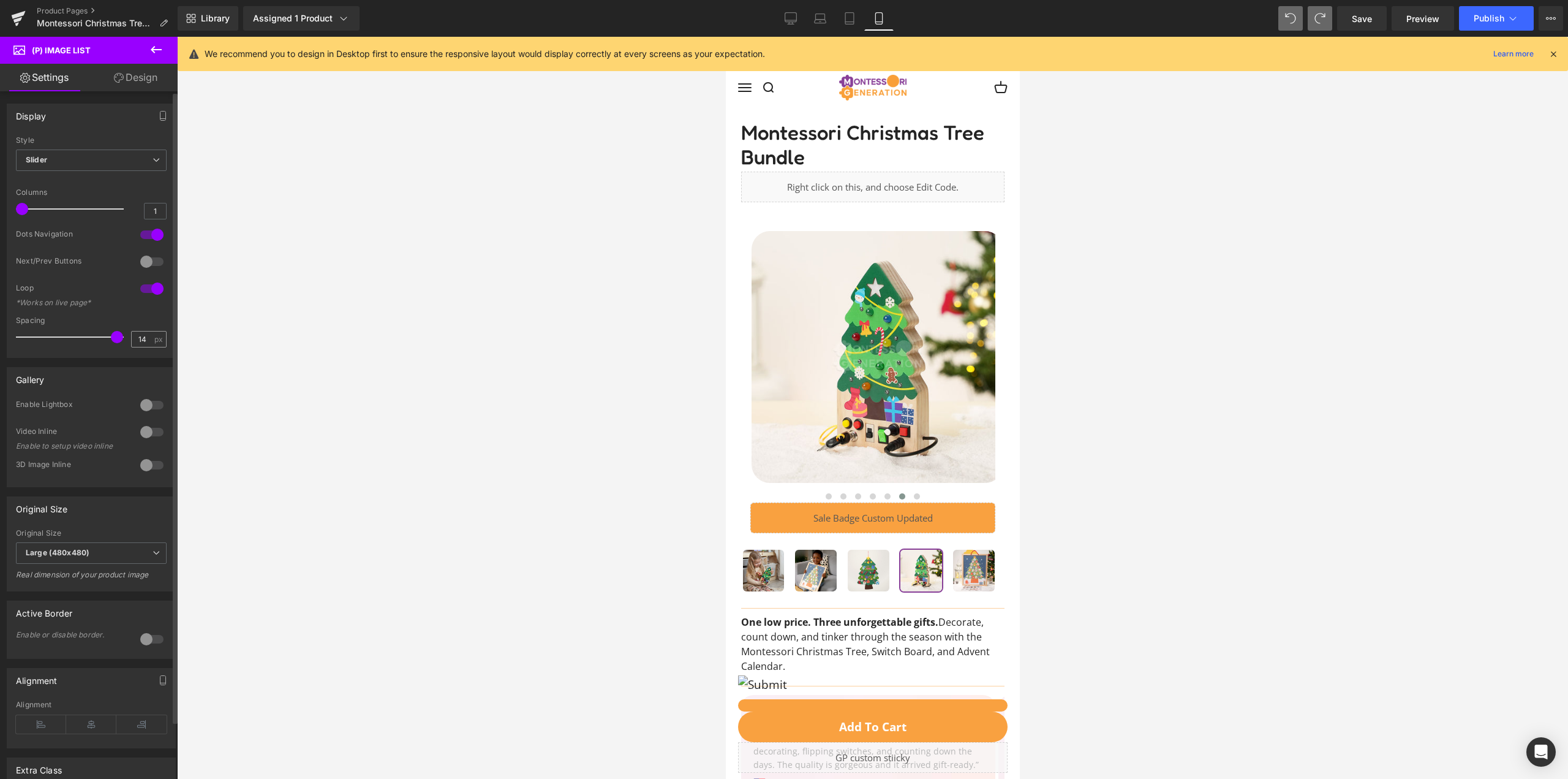
drag, startPoint x: 111, startPoint y: 337, endPoint x: 141, endPoint y: 336, distance: 30.0
click at [140, 336] on div "Spacing 14 px" at bounding box center [91, 337] width 151 height 41
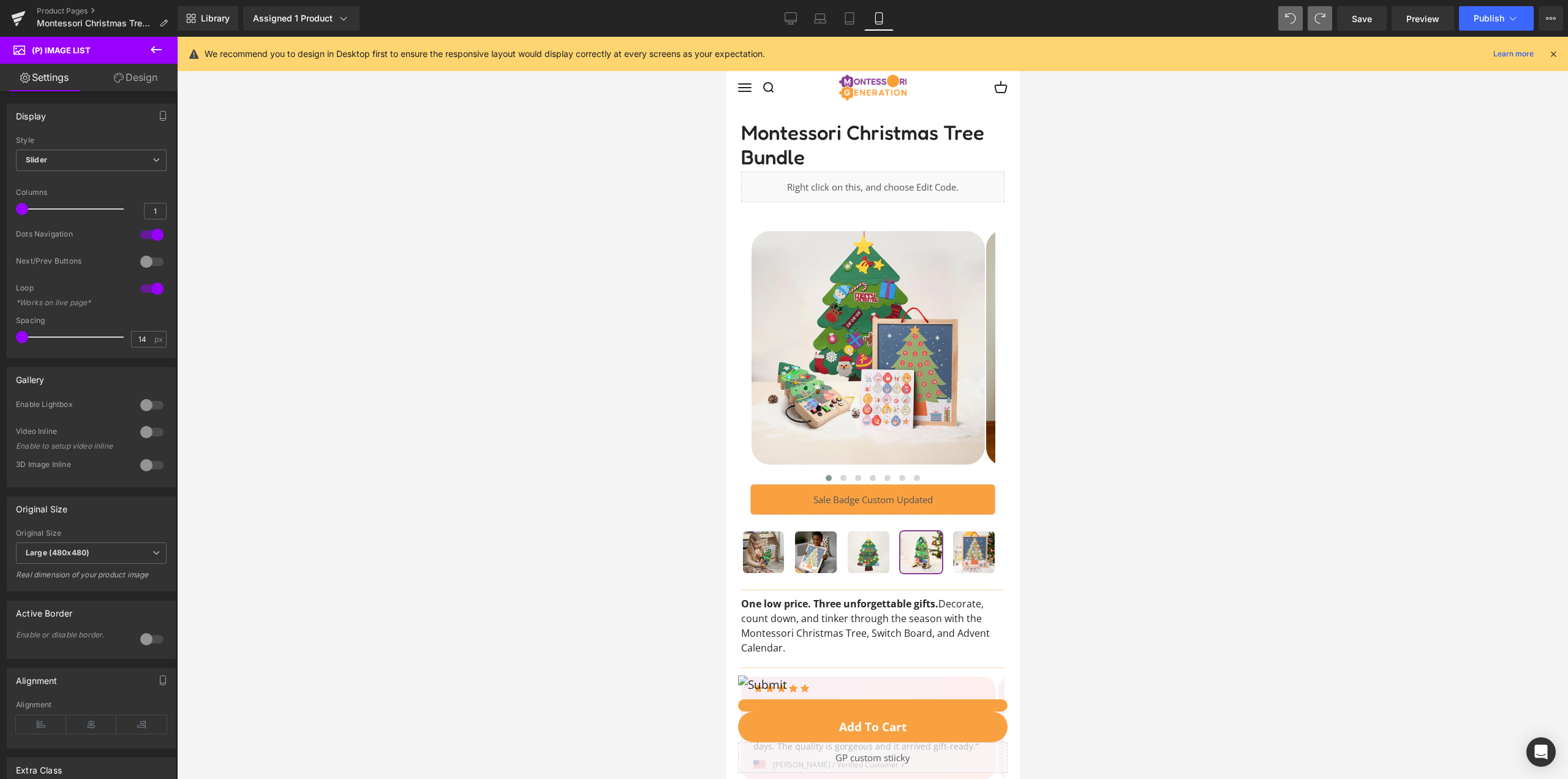
drag, startPoint x: 120, startPoint y: 332, endPoint x: -17, endPoint y: 329, distance: 137.0
click at [0, 329] on html "Liquid You are previewing how the will restyle your page. You can not edit Elem…" at bounding box center [784, 389] width 1568 height 779
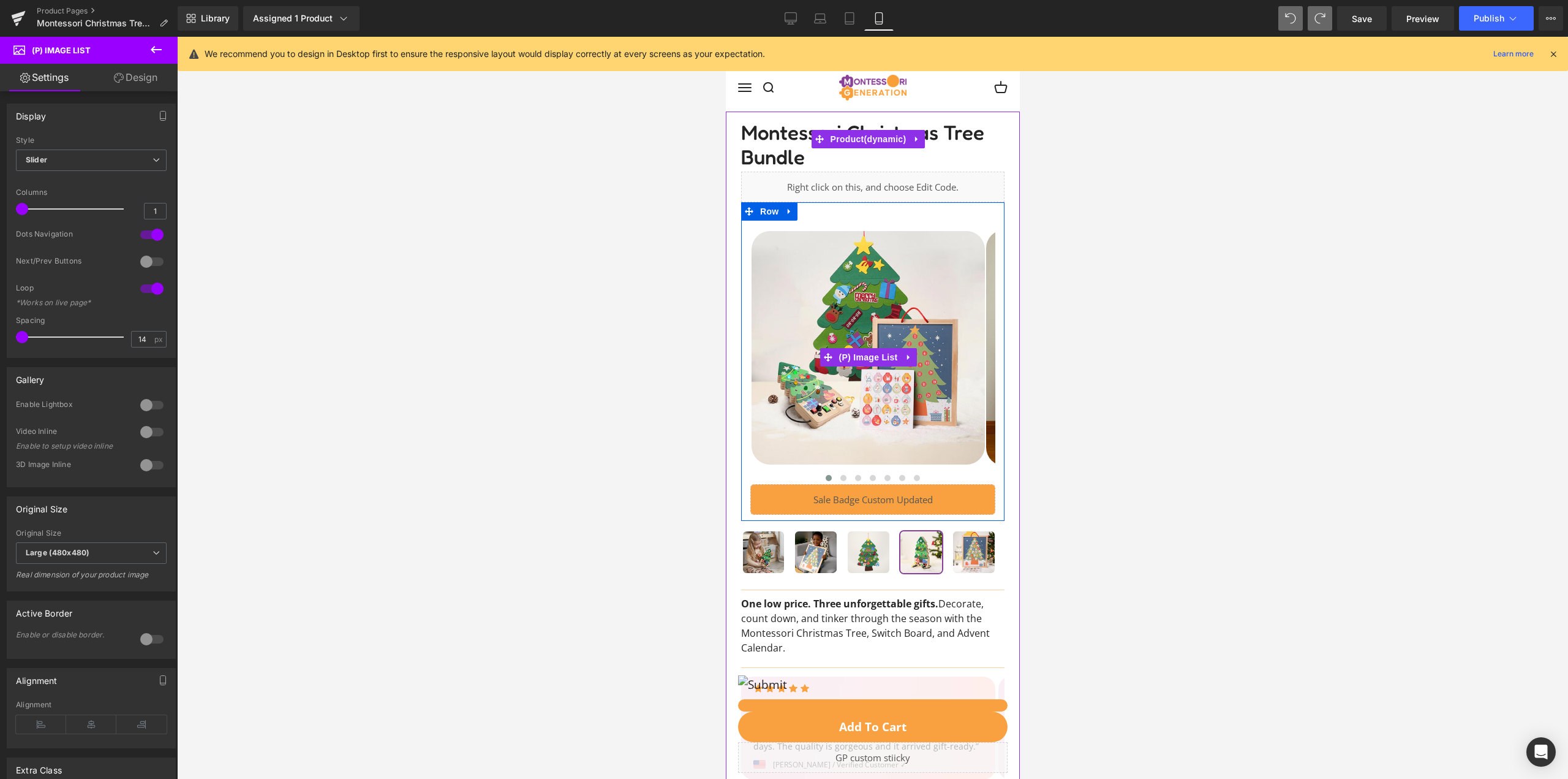
click at [806, 397] on img at bounding box center [867, 347] width 233 height 233
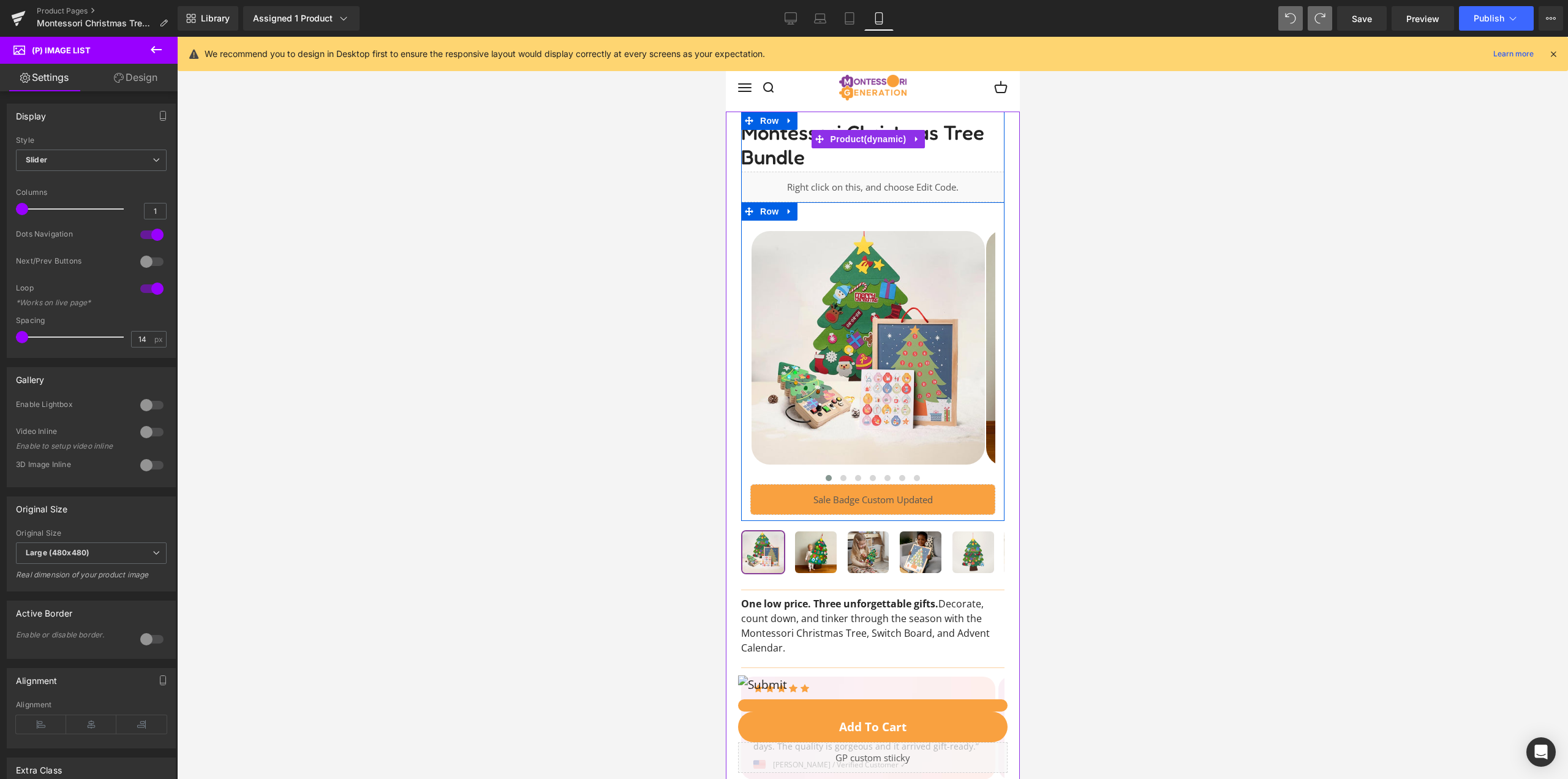
click at [749, 468] on div at bounding box center [872, 367] width 263 height 294
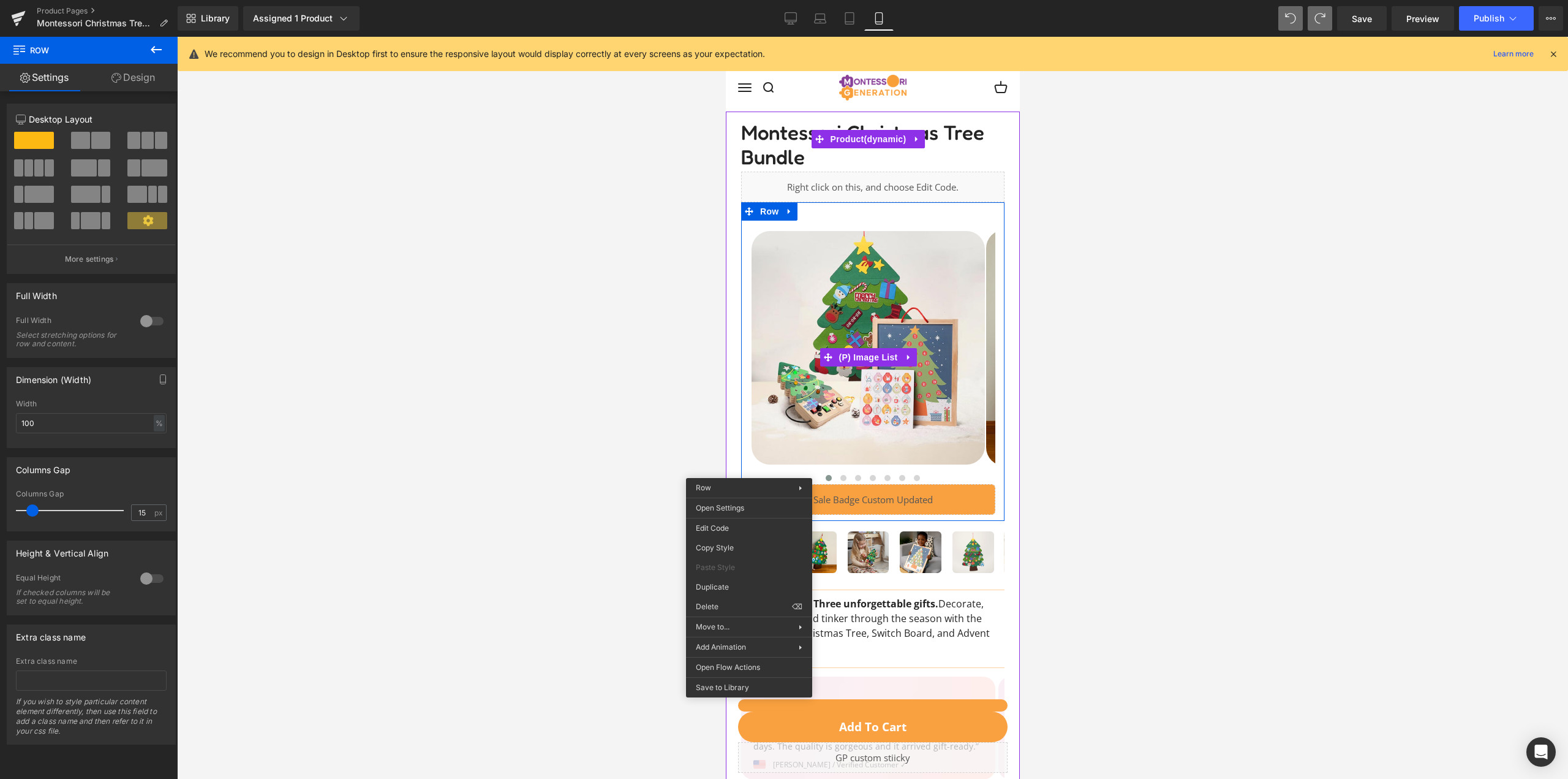
scroll to position [123, 0]
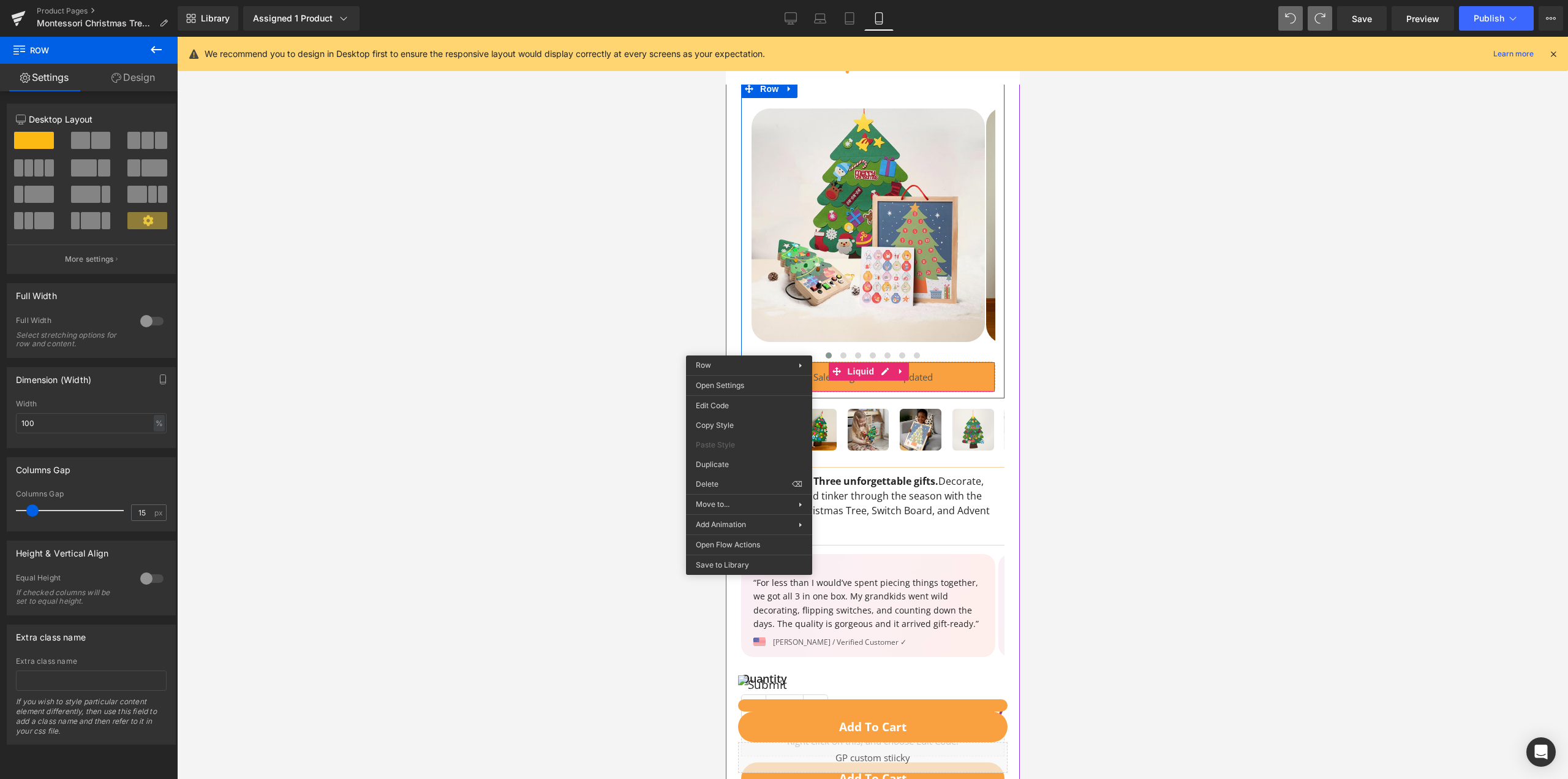
drag, startPoint x: 976, startPoint y: 373, endPoint x: 969, endPoint y: 373, distance: 7.0
click at [976, 373] on div "Liquid" at bounding box center [872, 377] width 245 height 31
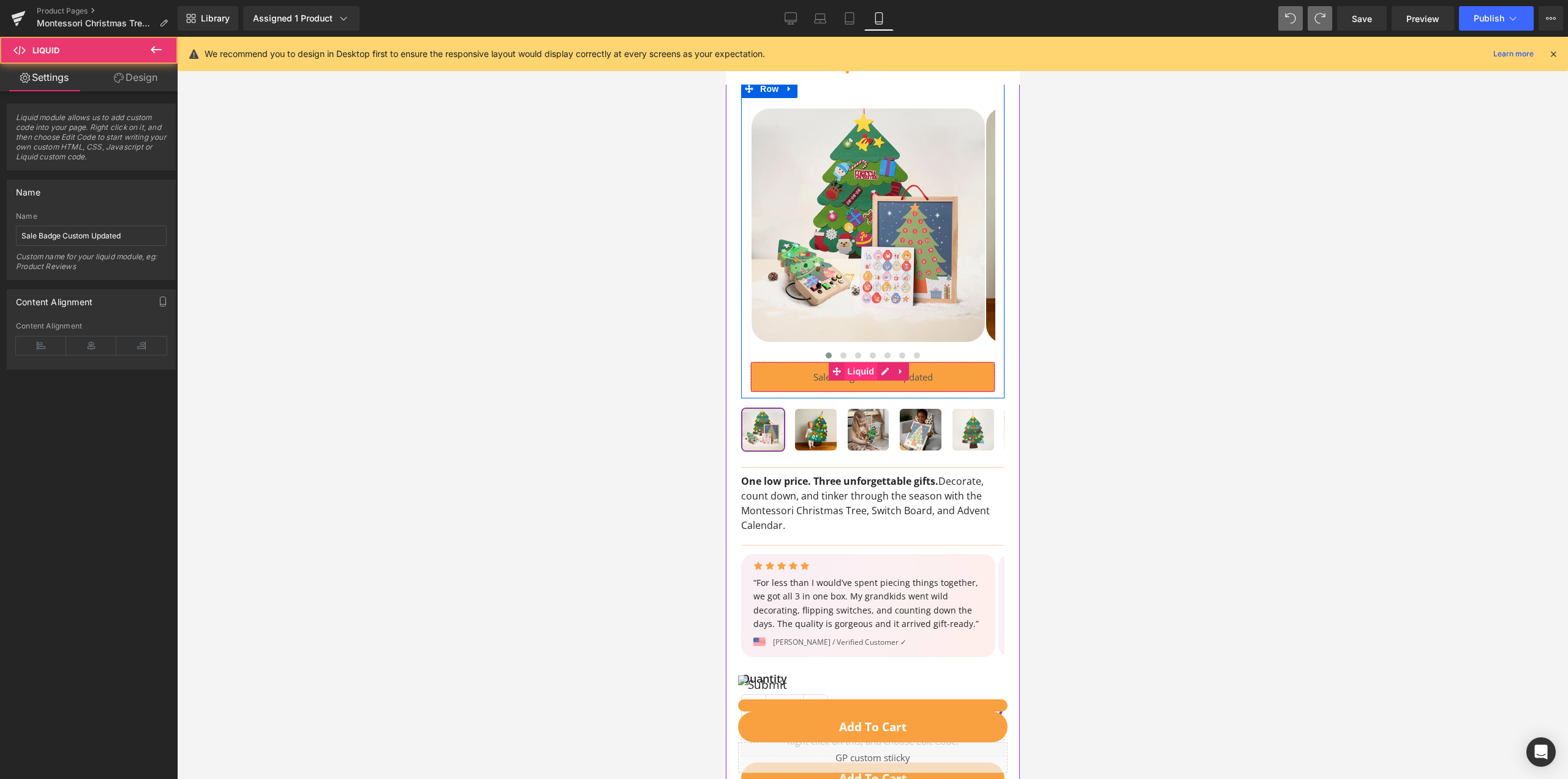
click at [865, 370] on span "Liquid" at bounding box center [861, 371] width 33 height 19
click at [879, 374] on div "Liquid" at bounding box center [872, 377] width 245 height 31
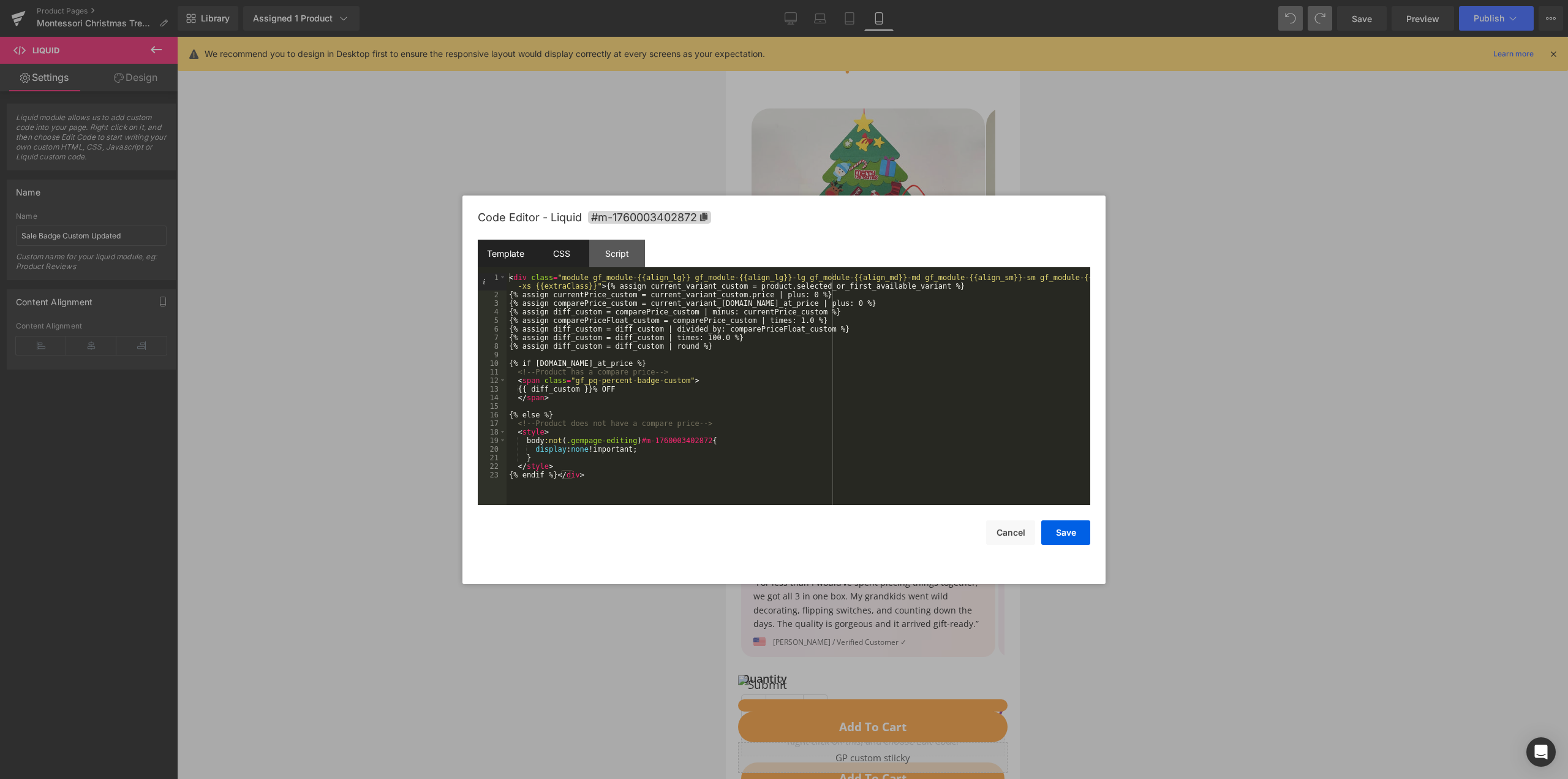
click at [564, 259] on div "CSS" at bounding box center [561, 253] width 56 height 27
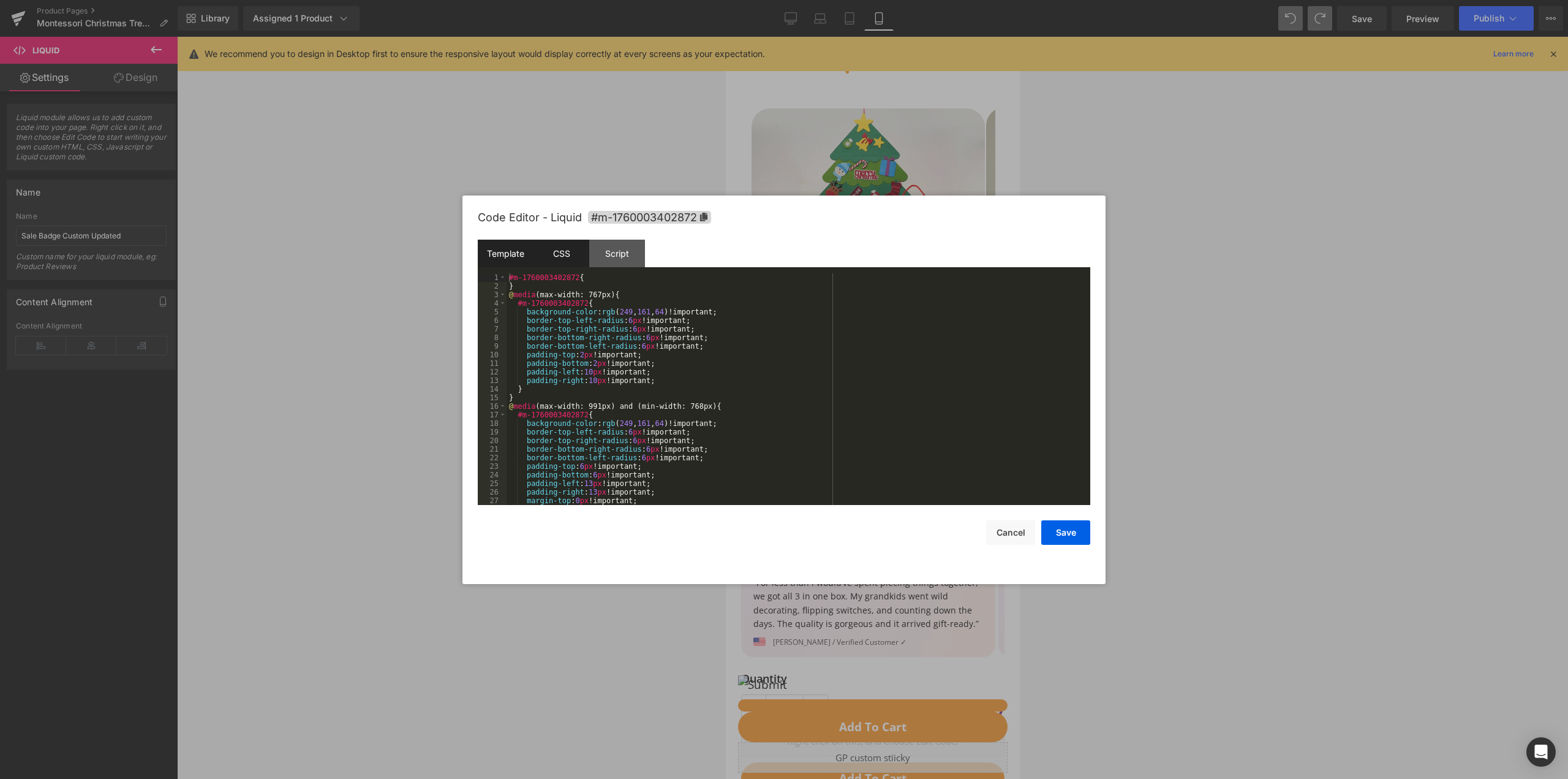
click at [497, 250] on div "Template" at bounding box center [505, 253] width 56 height 27
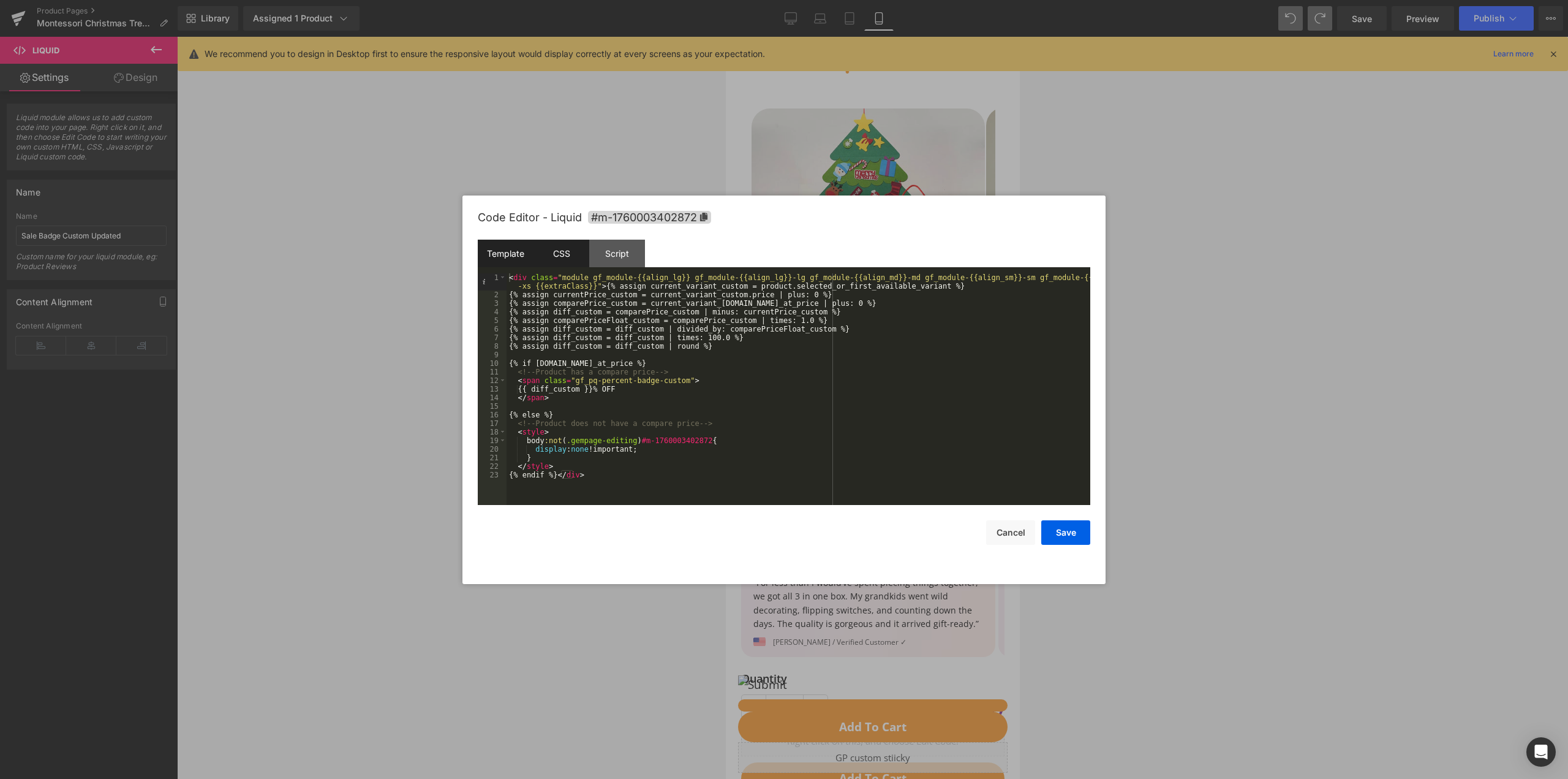
click at [555, 250] on div "CSS" at bounding box center [561, 253] width 56 height 27
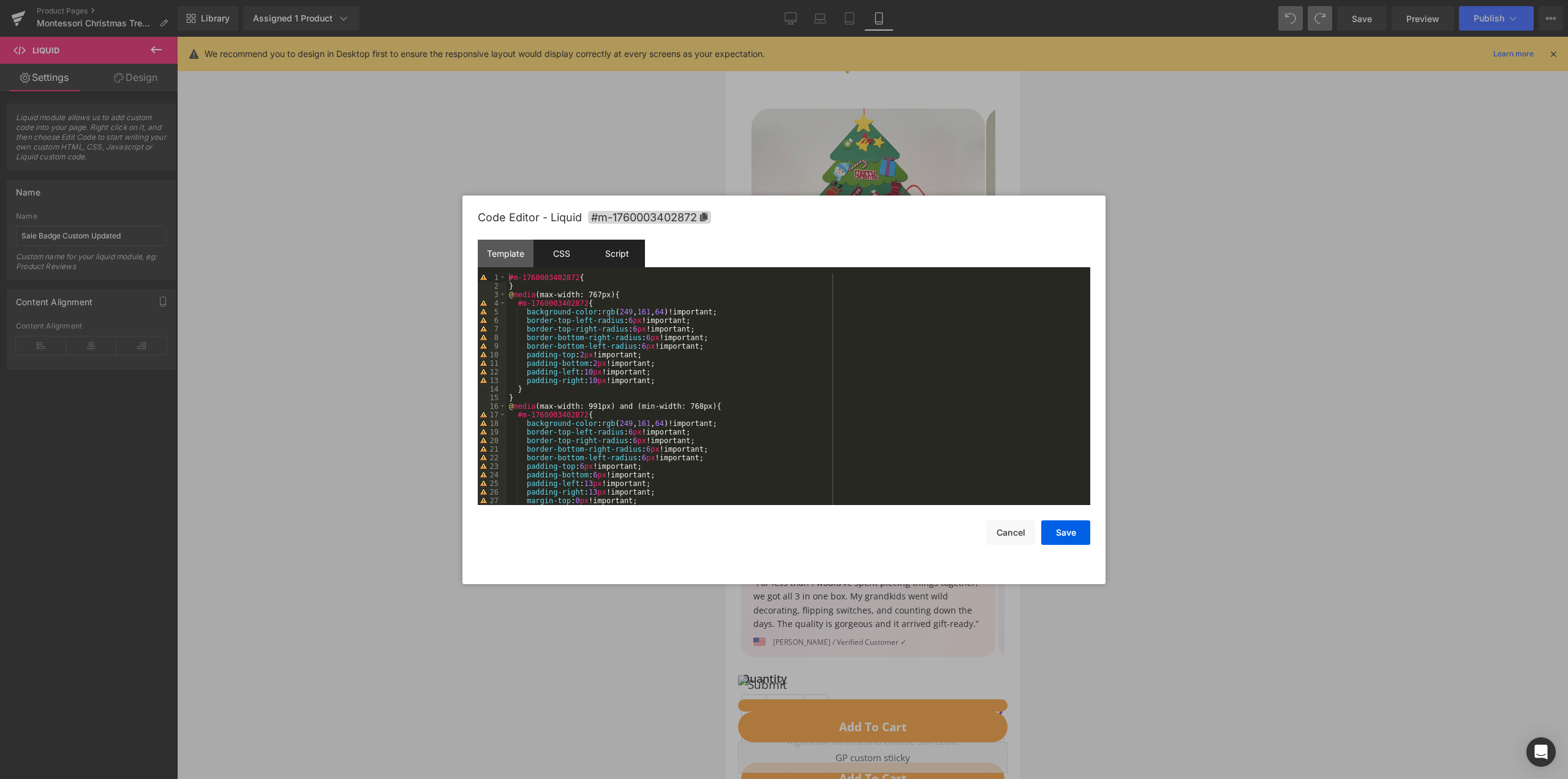
click at [620, 259] on div "Script" at bounding box center [617, 253] width 56 height 27
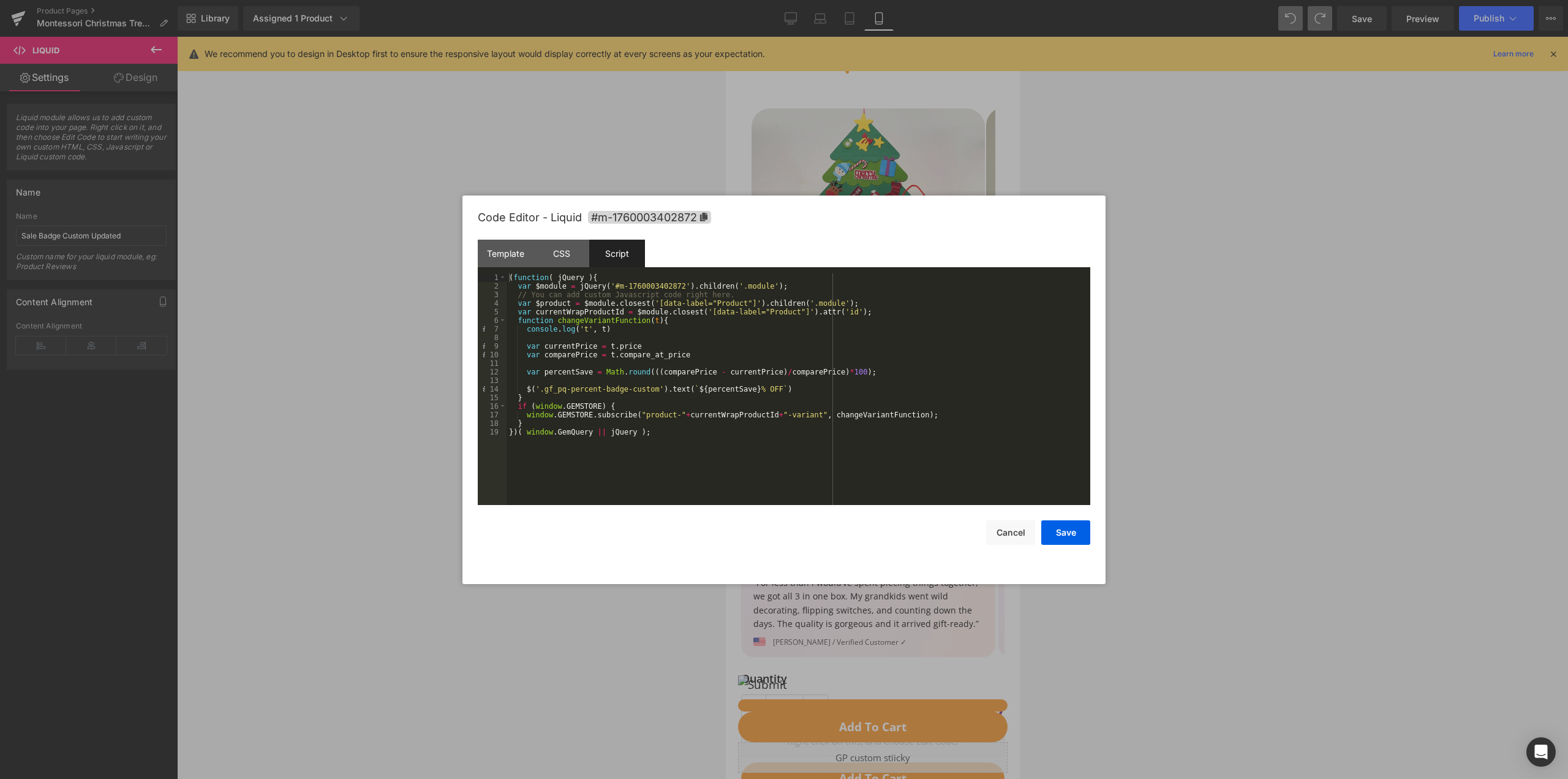
click at [634, 435] on div "( function ( jQuery ) { var $module = jQuery ( '#m-1760003402872' ) . children …" at bounding box center [799, 397] width 584 height 249
click at [666, 441] on div "( function ( jQuery ) { var $module = jQuery ( '#m-1760003402872' ) . children …" at bounding box center [799, 397] width 584 height 249
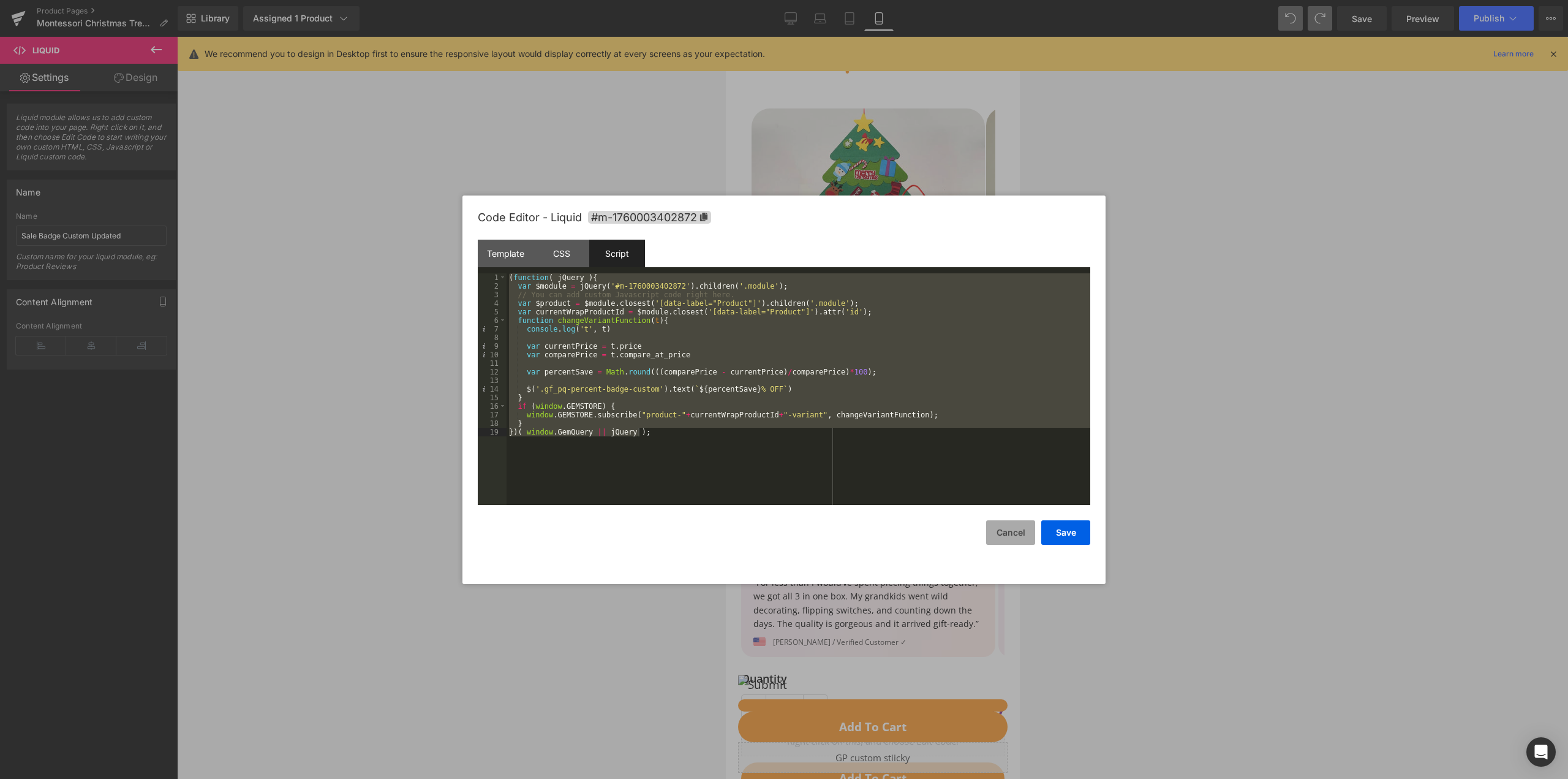
click at [1009, 523] on button "Cancel" at bounding box center [1011, 532] width 49 height 24
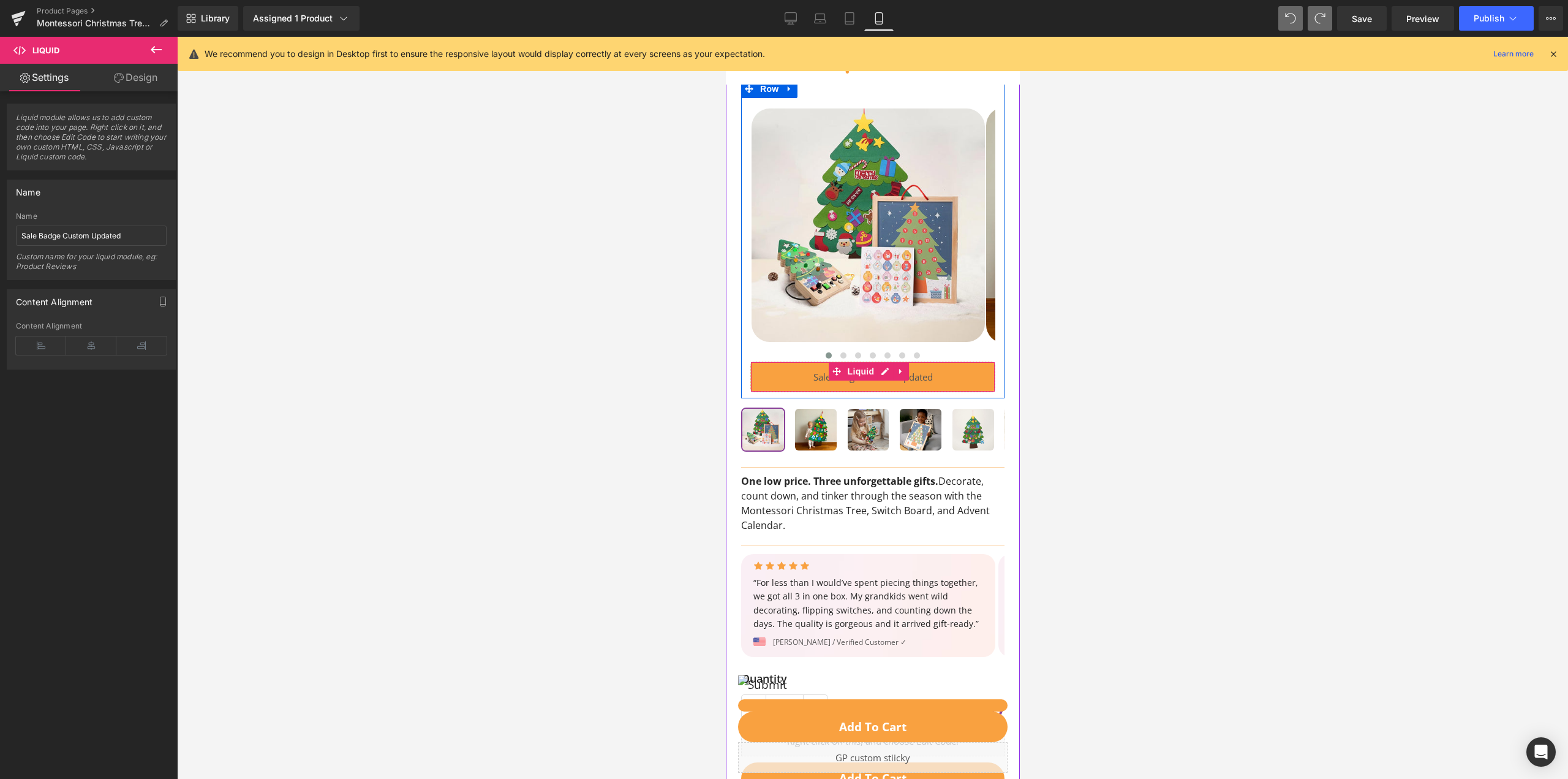
click at [939, 370] on div "Liquid" at bounding box center [872, 377] width 245 height 31
click at [137, 77] on link "Design" at bounding box center [135, 77] width 89 height 27
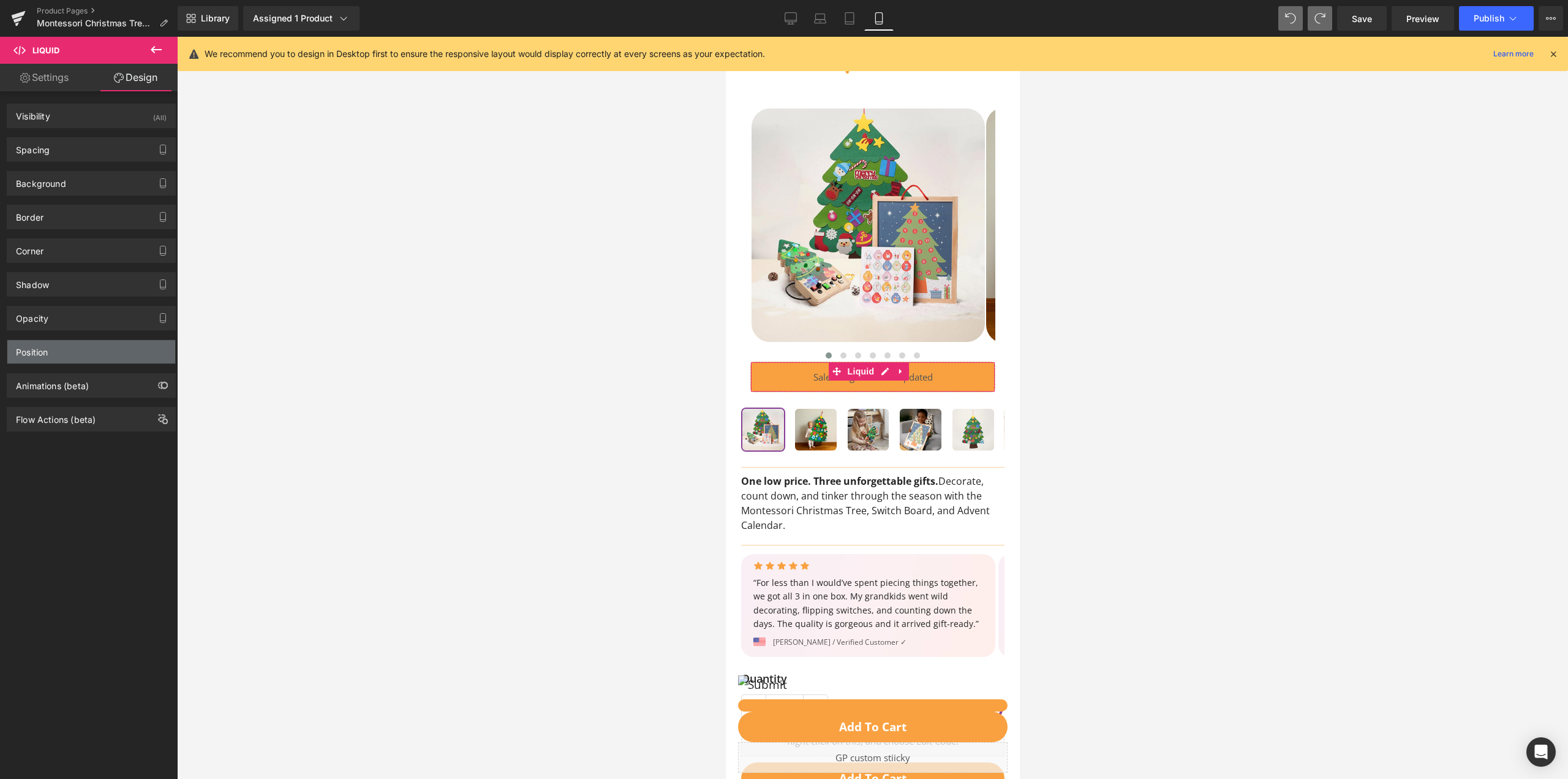
click at [109, 356] on div "Position" at bounding box center [91, 351] width 168 height 23
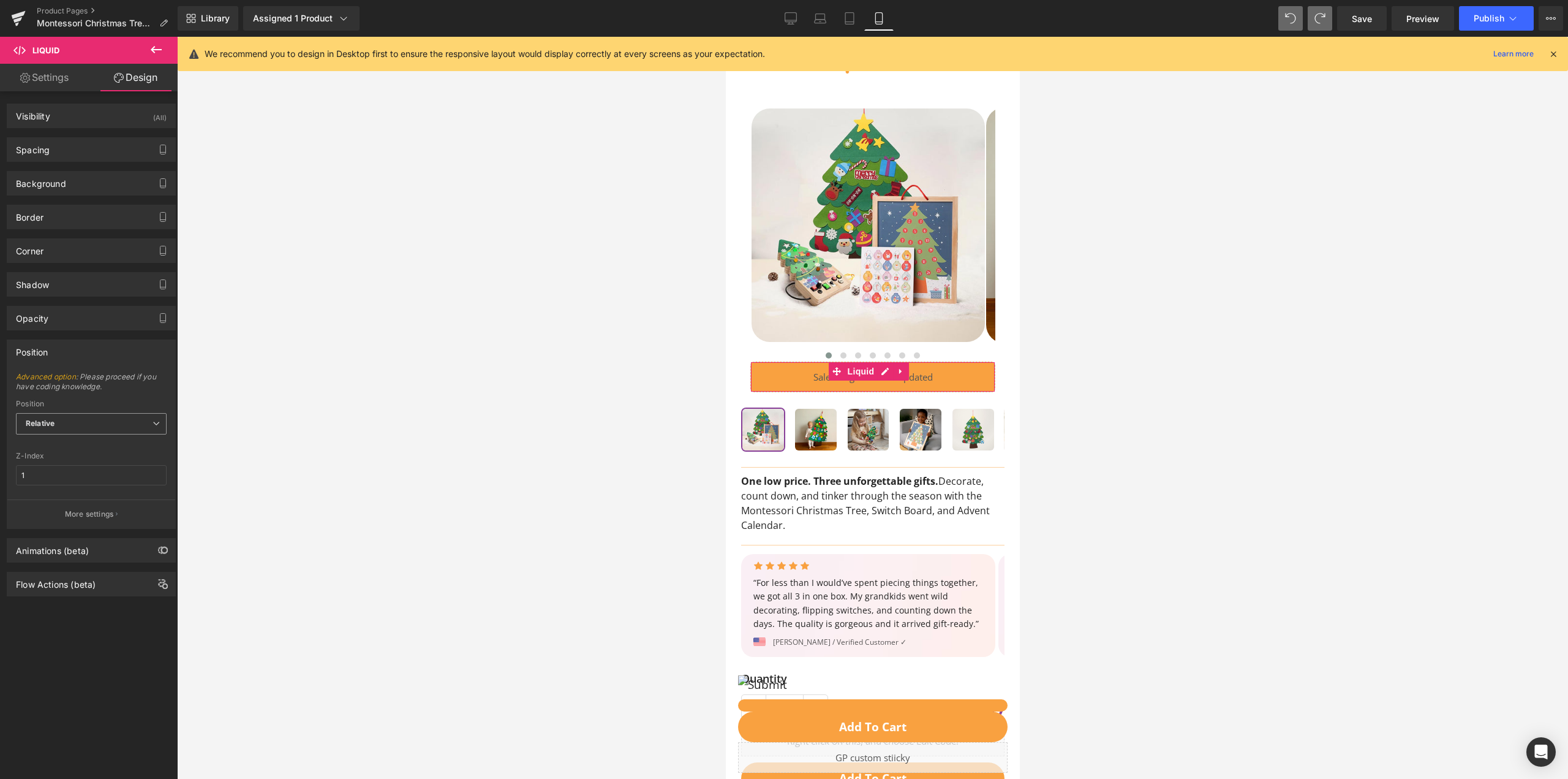
click at [127, 426] on span "Relative" at bounding box center [91, 424] width 151 height 22
click at [137, 413] on span "Relative" at bounding box center [91, 424] width 151 height 22
click at [129, 374] on span "Advanced option : Please proceed if you have coding knowledge." at bounding box center [91, 385] width 151 height 27
click at [71, 522] on button "More settings" at bounding box center [91, 513] width 168 height 29
click at [450, 366] on div at bounding box center [872, 408] width 1391 height 742
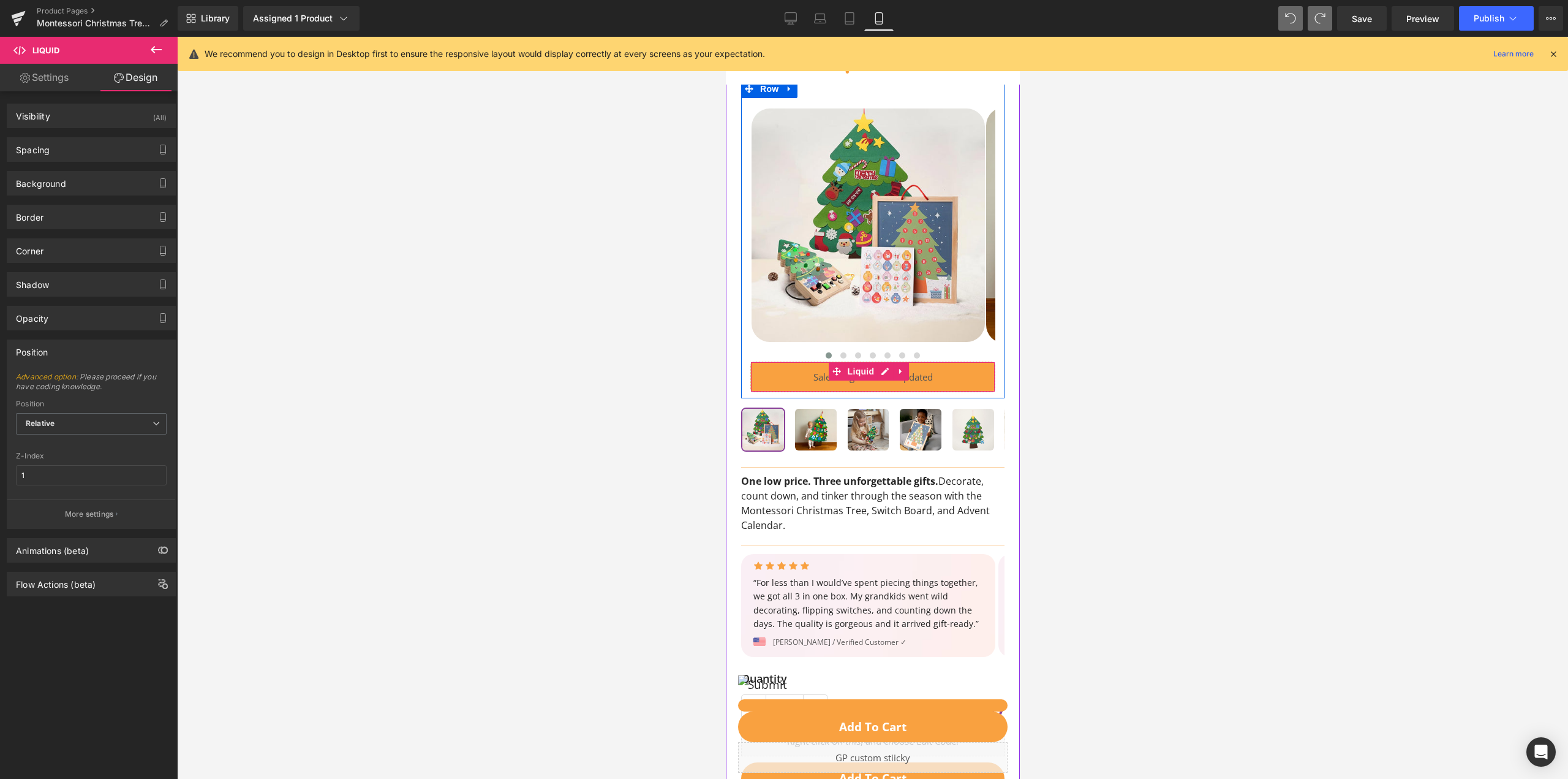
click at [941, 369] on div "Liquid" at bounding box center [872, 377] width 245 height 31
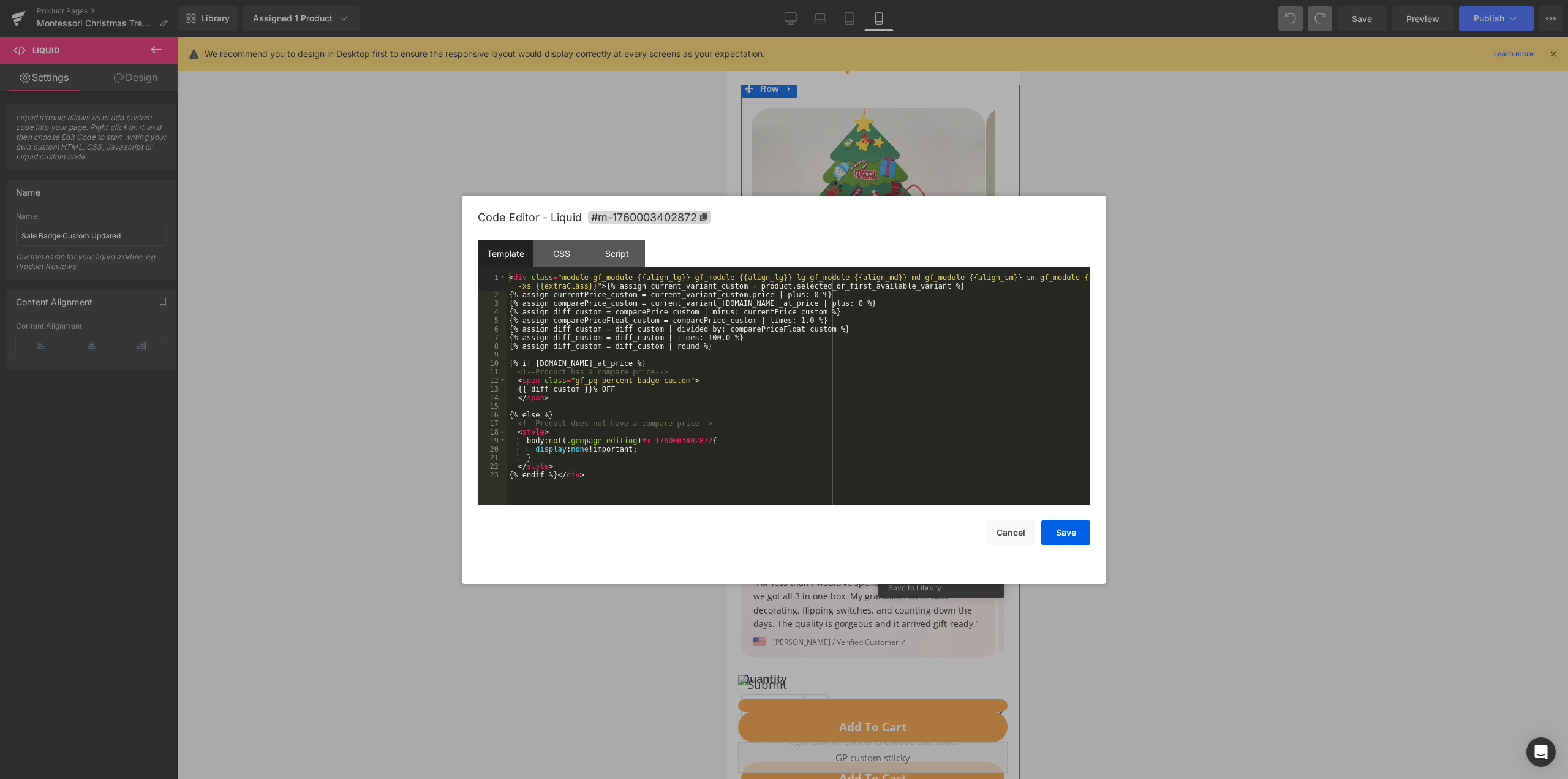
click at [884, 368] on icon at bounding box center [884, 371] width 8 height 9
click at [627, 258] on div "Script" at bounding box center [617, 253] width 56 height 27
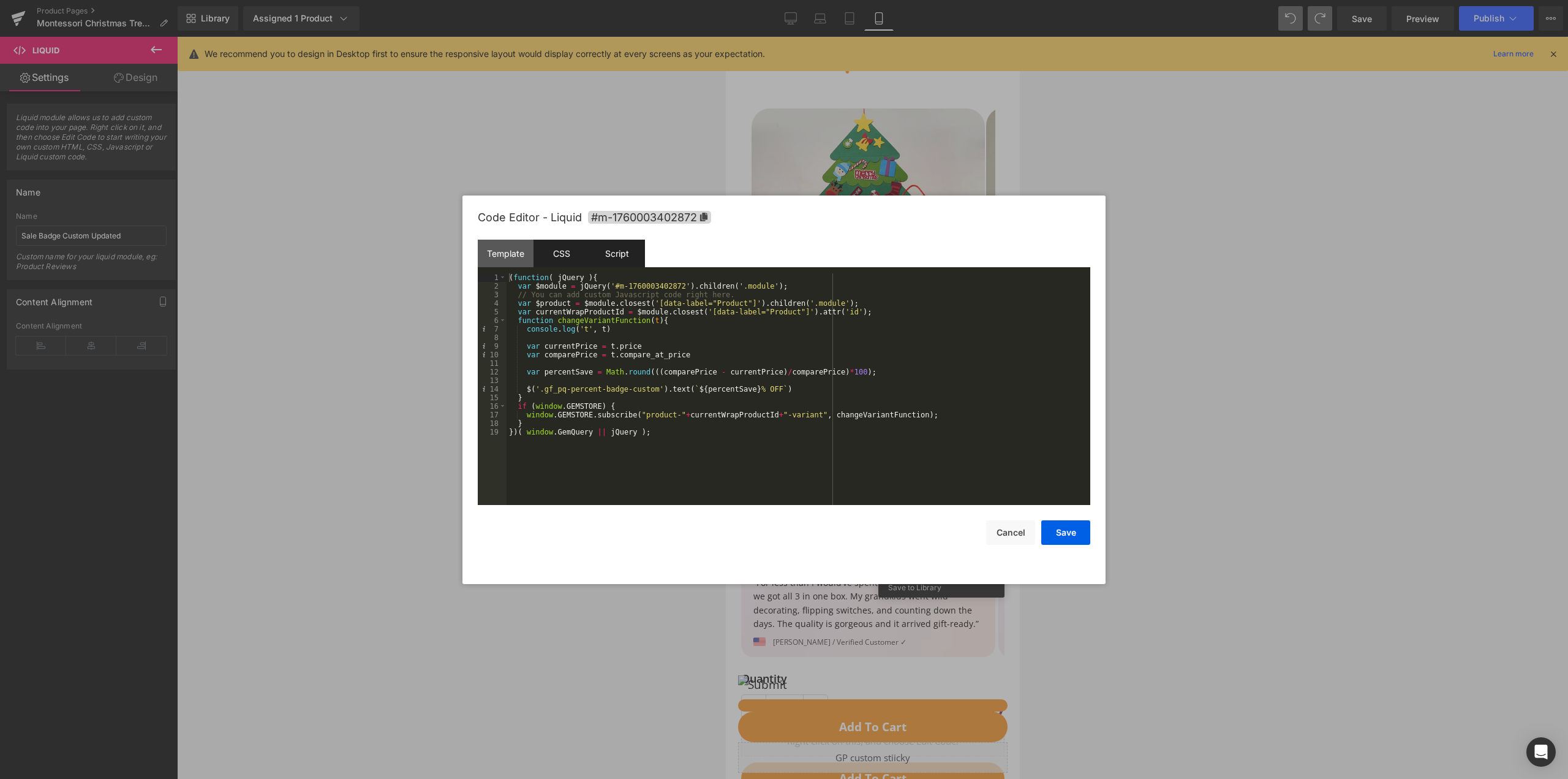
click at [563, 256] on div "CSS" at bounding box center [561, 253] width 56 height 27
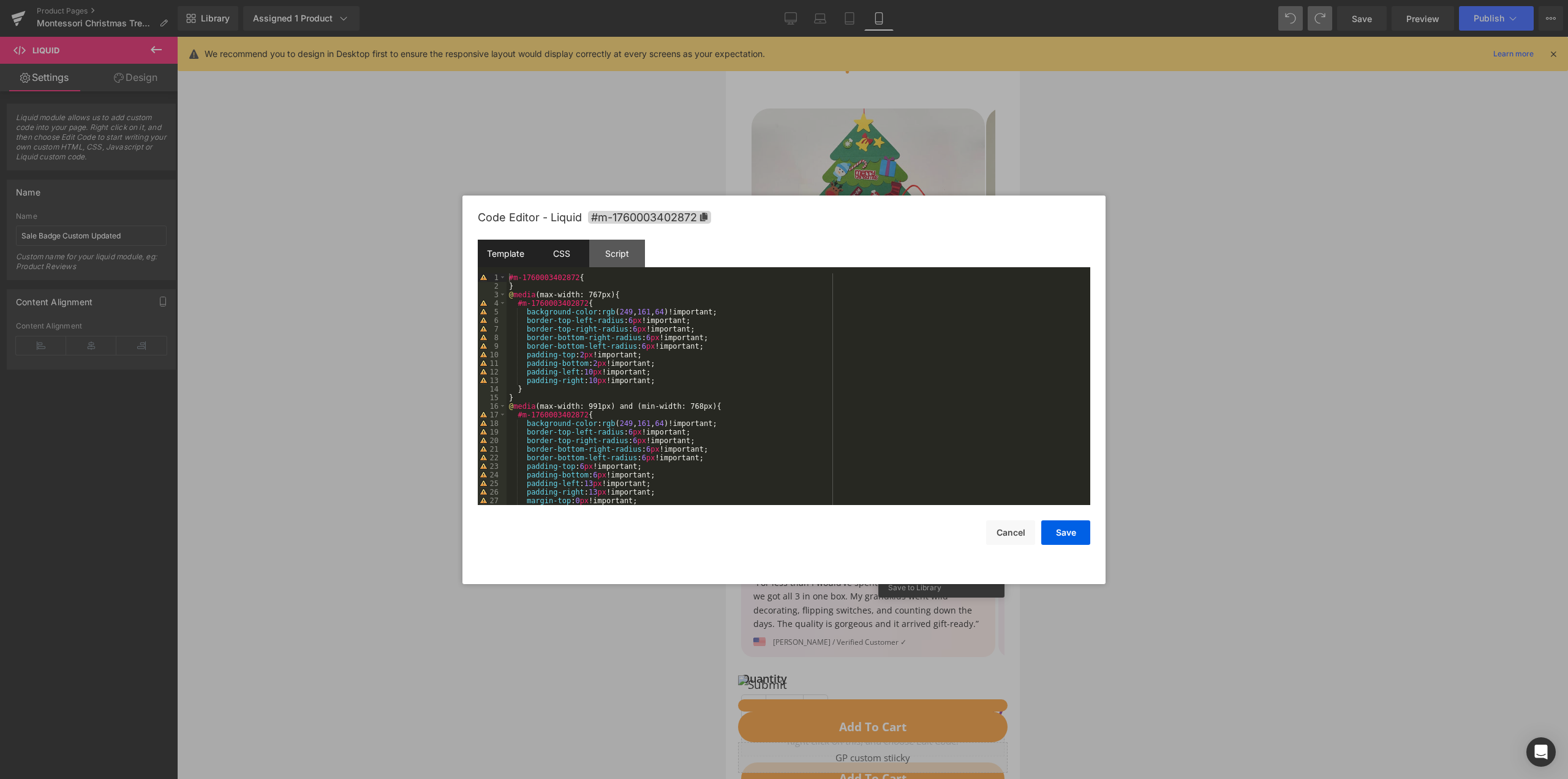
click at [508, 260] on div "Template" at bounding box center [505, 253] width 56 height 27
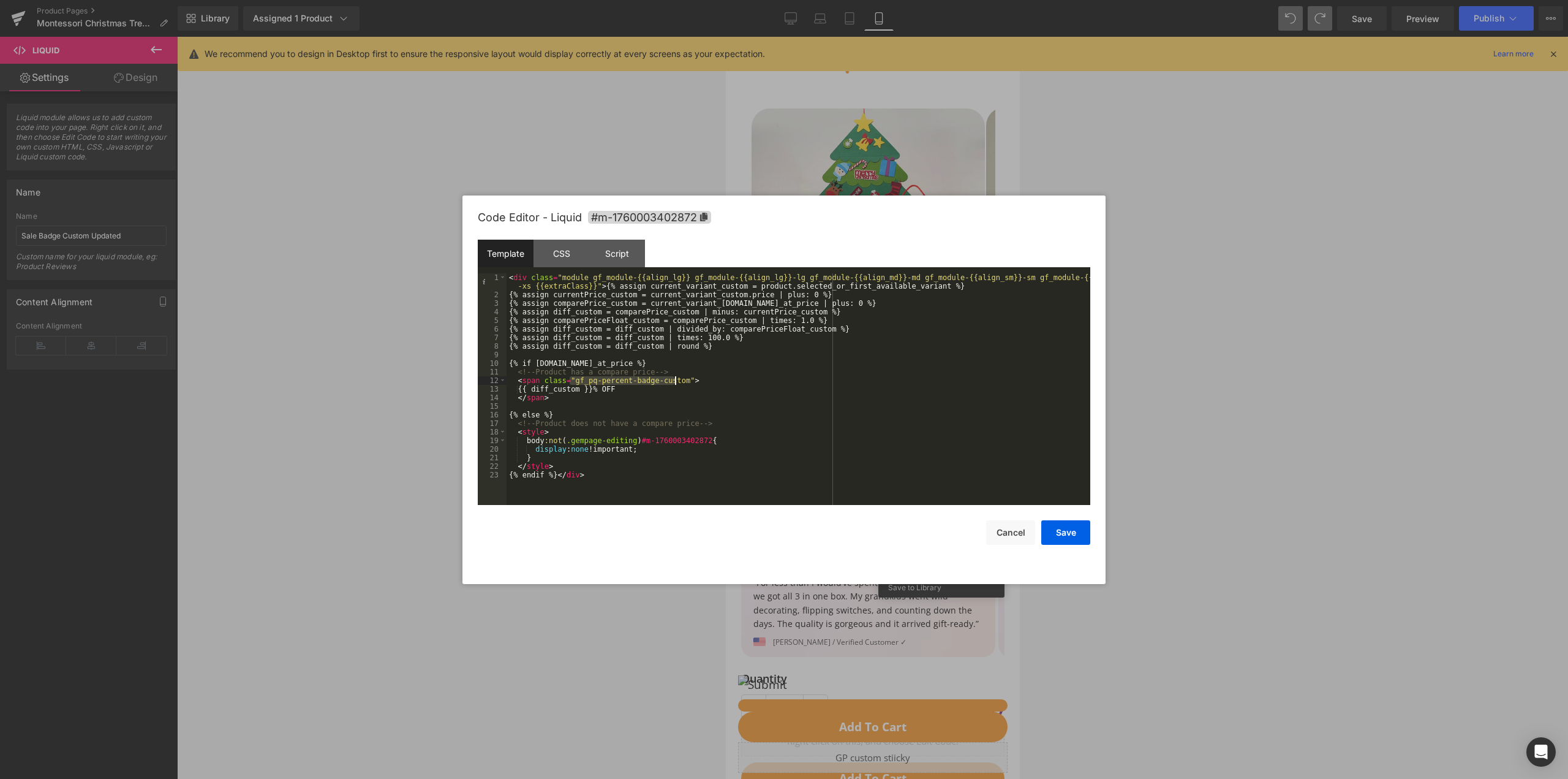
drag, startPoint x: 570, startPoint y: 378, endPoint x: 675, endPoint y: 381, distance: 105.0
click at [675, 381] on div "< div class = "module gf_module-{{align_lg}} gf_module-{{align_lg}}-lg gf_modul…" at bounding box center [799, 402] width 584 height 258
click at [571, 252] on div "CSS" at bounding box center [561, 253] width 56 height 27
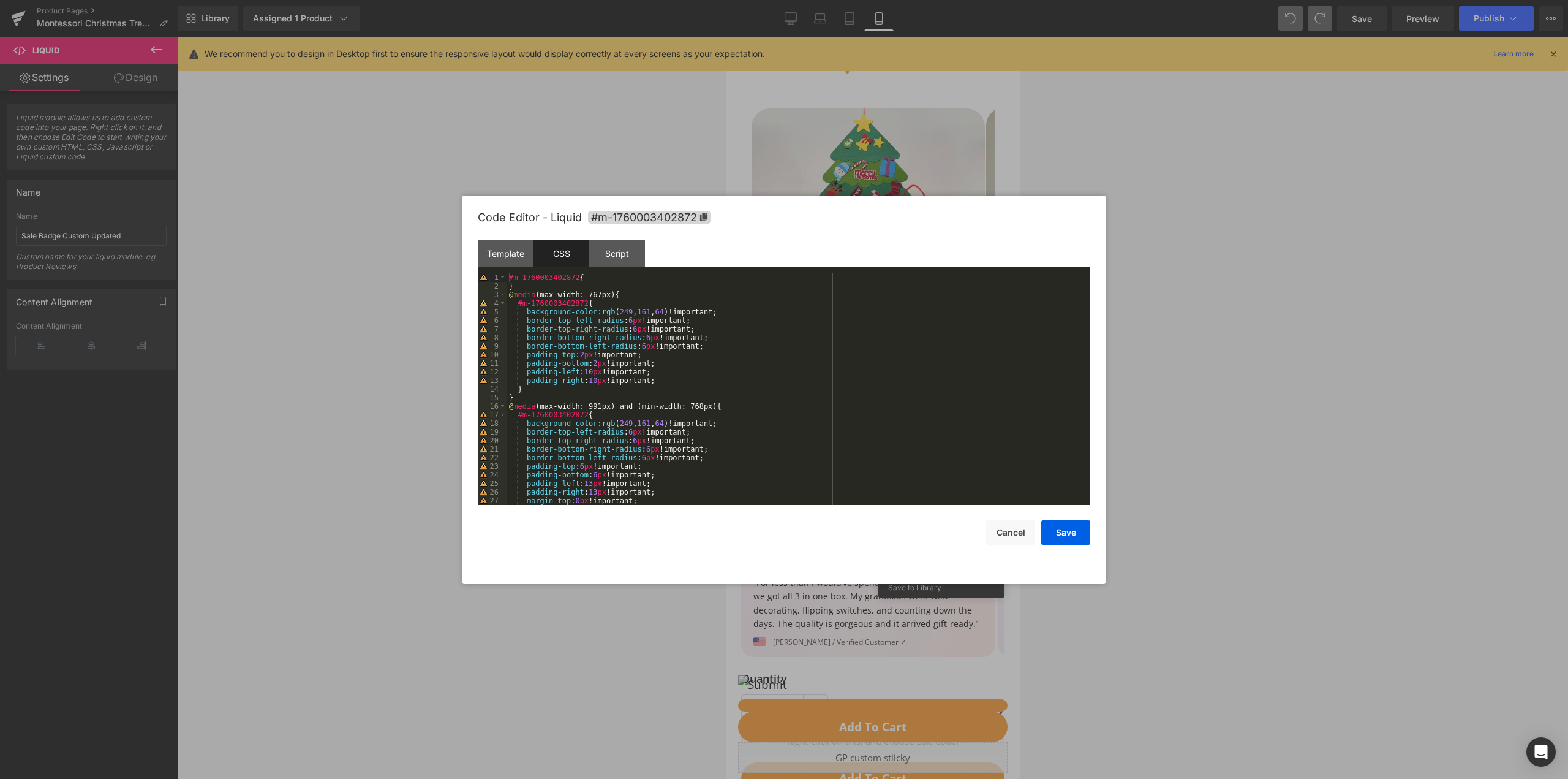
click at [793, 347] on div "#m-1760003402872 { } @ media (max-width: 767px) { #m-1760003402872 { background…" at bounding box center [796, 397] width 579 height 249
drag, startPoint x: 691, startPoint y: 346, endPoint x: 819, endPoint y: 344, distance: 128.0
click at [819, 344] on div "#m-1760003402872 { } @ media (max-width: 767px) { #m-1760003402872 { background…" at bounding box center [796, 397] width 579 height 249
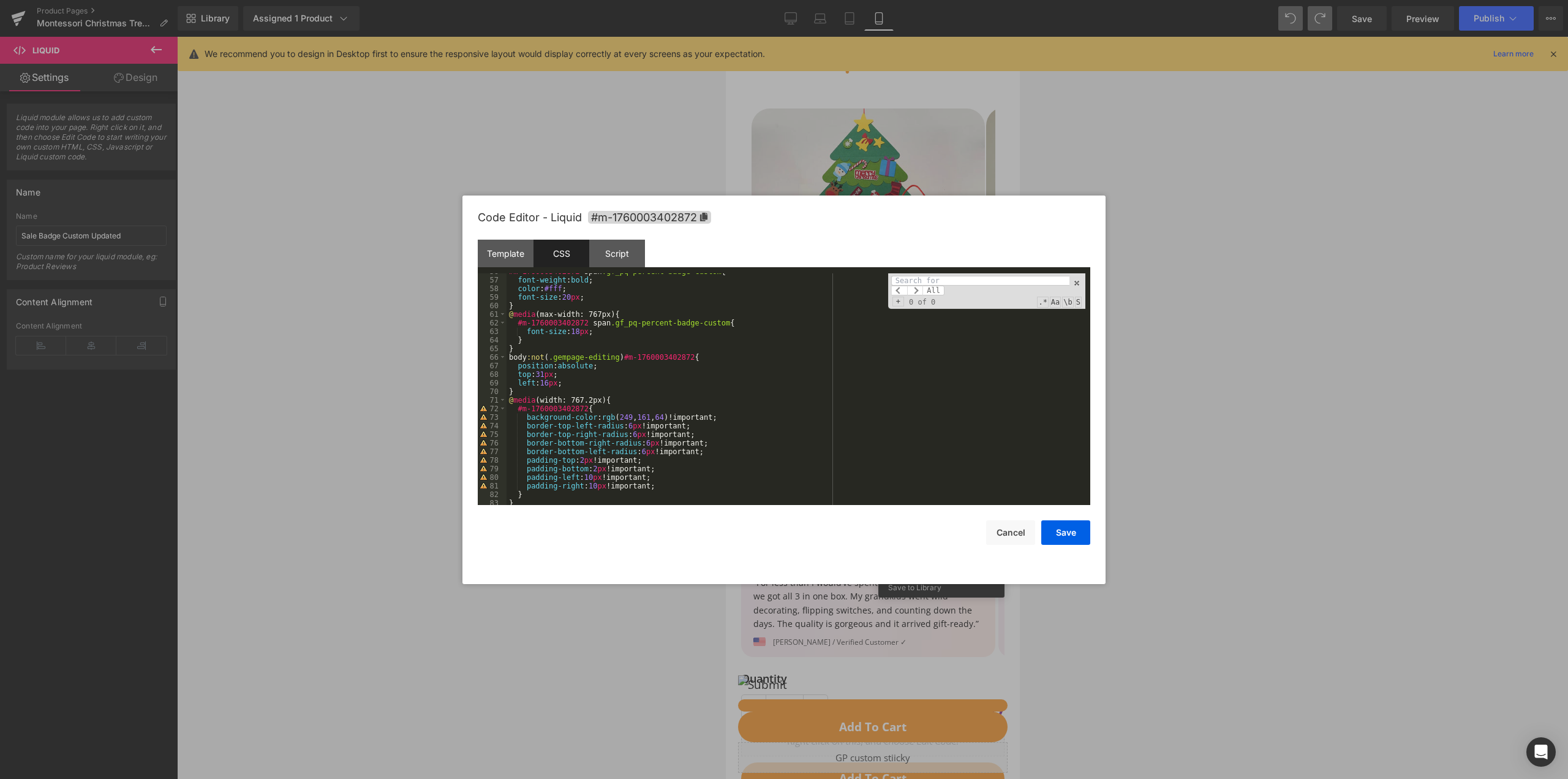
scroll to position [489, 0]
click at [924, 286] on span "All" at bounding box center [934, 290] width 22 height 10
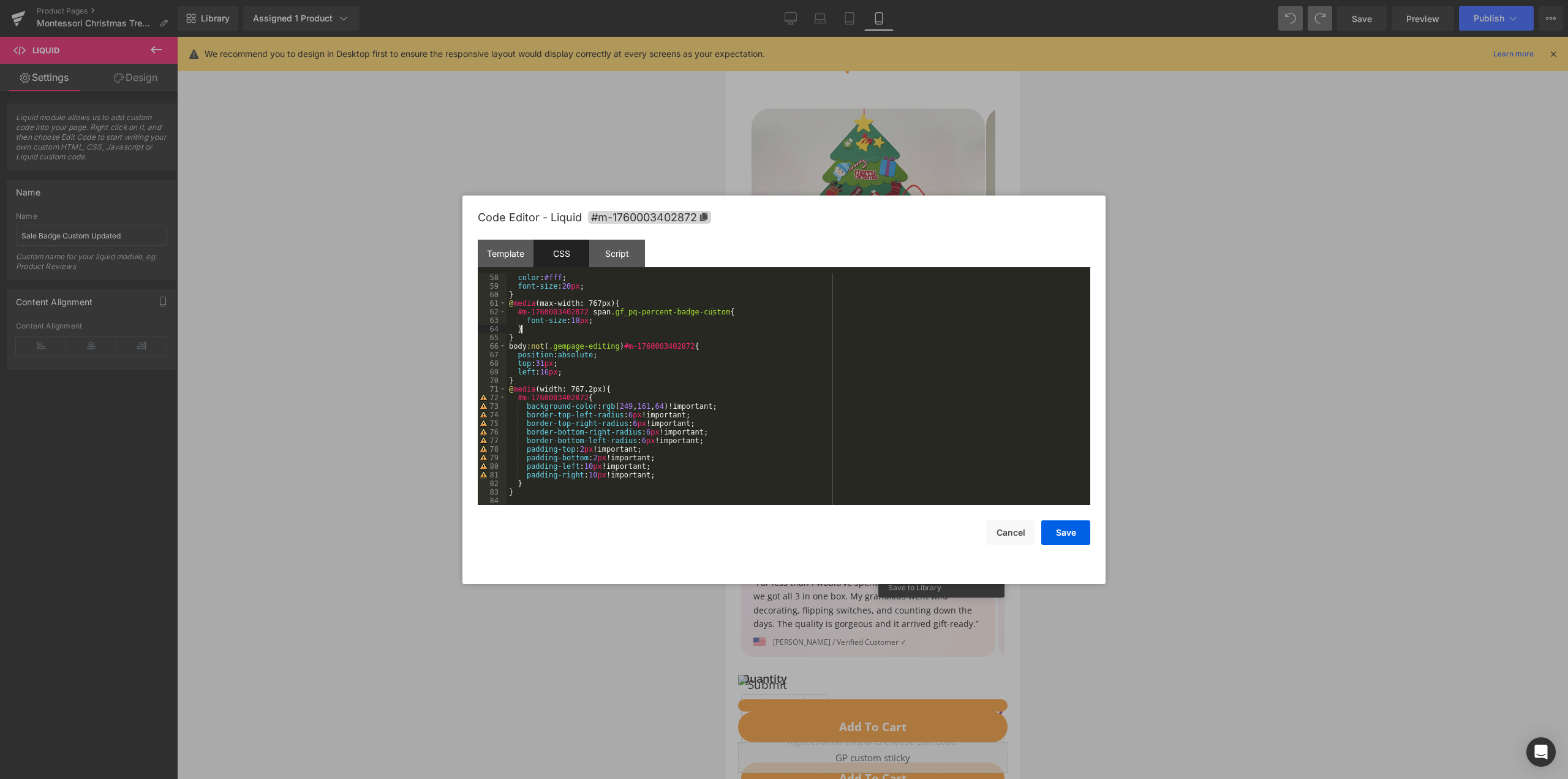
click at [725, 327] on div "color : #fff ; font-size : 20 px ; } @ media (max-width: 767px) { #m-1760003402…" at bounding box center [796, 397] width 579 height 249
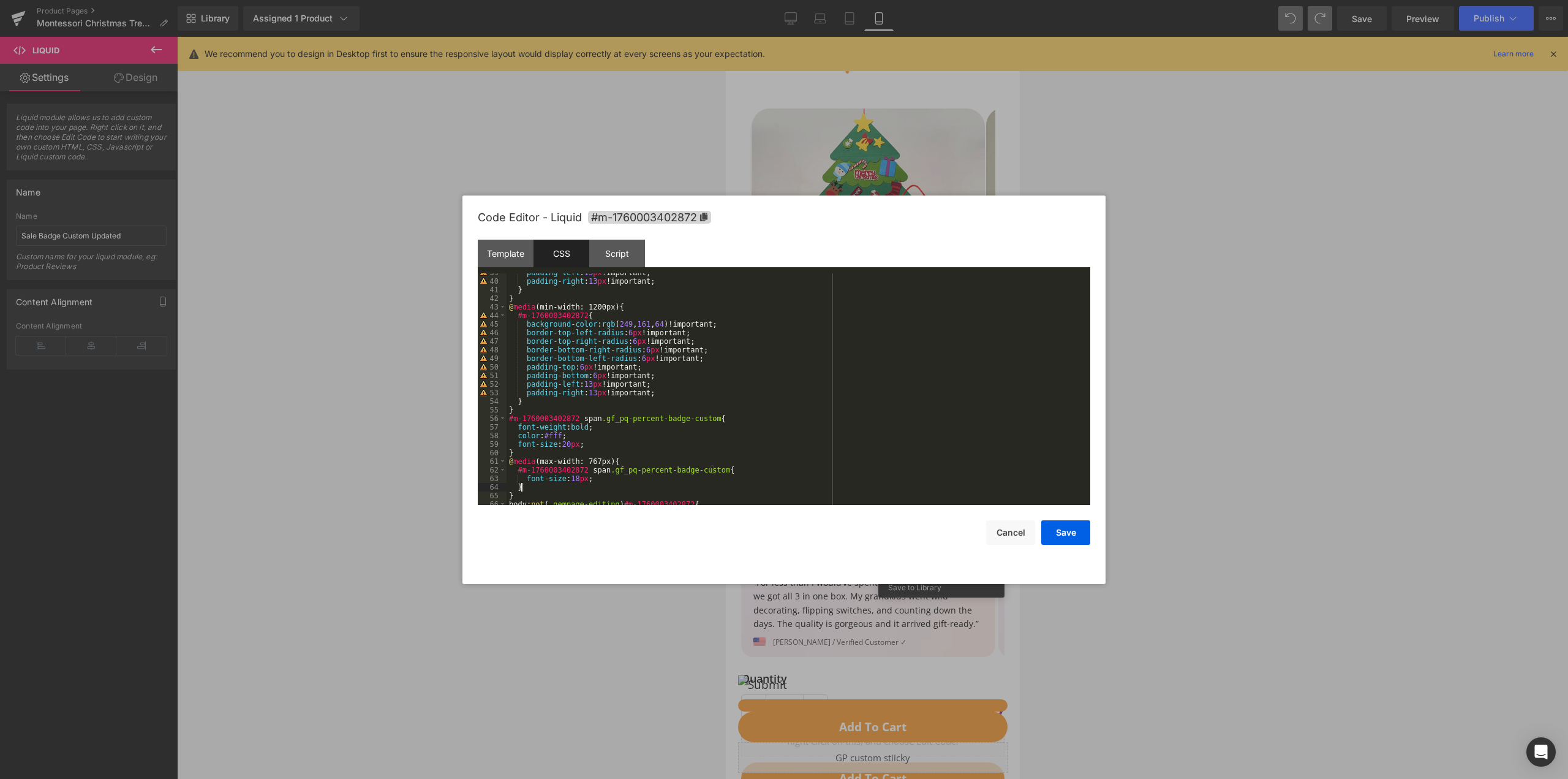
scroll to position [367, 0]
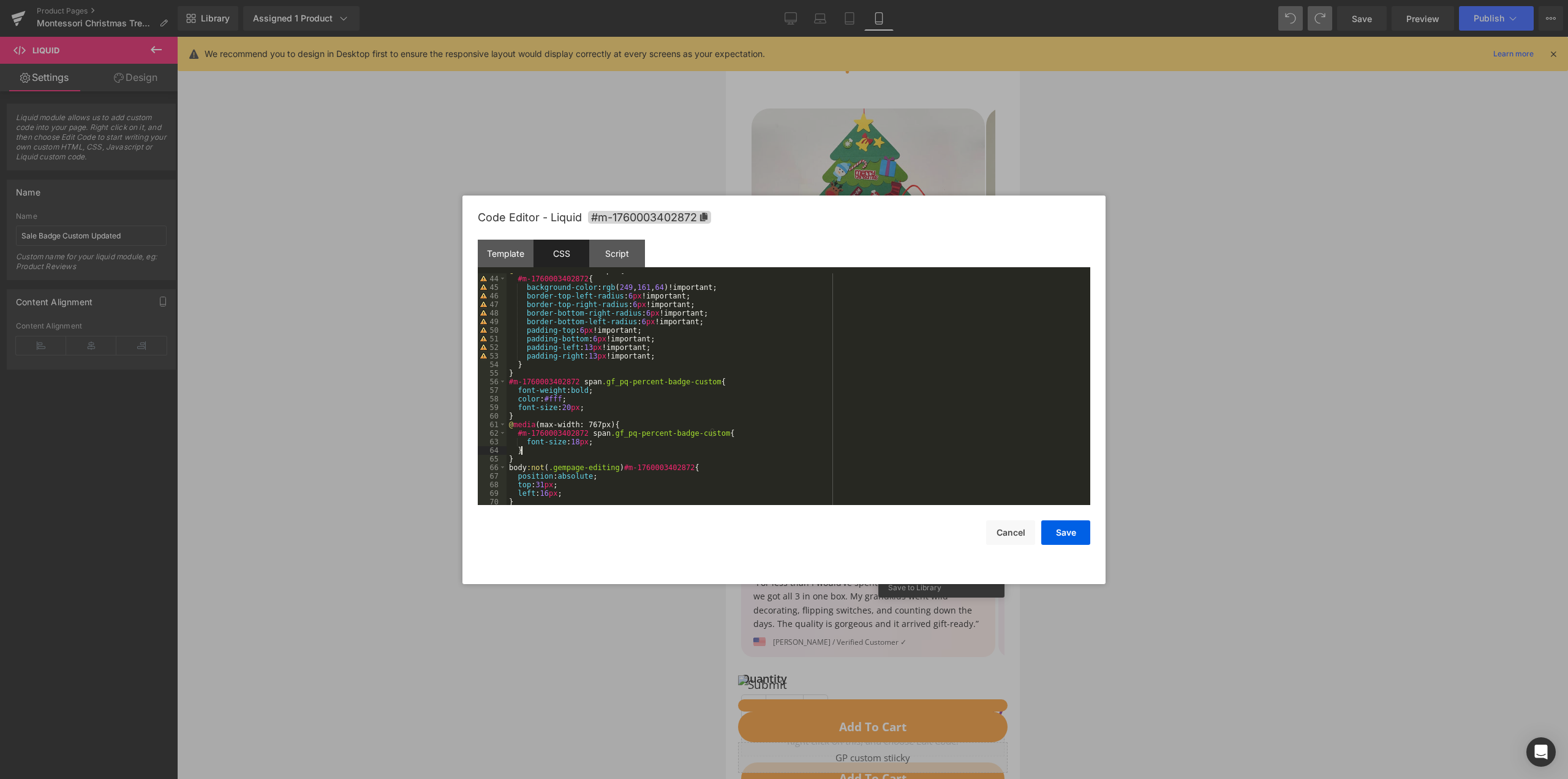
click at [670, 443] on div "@ media (min-width: 1200px) { #m-1760003402872 { background-color : rgb ( 249 ,…" at bounding box center [796, 390] width 579 height 249
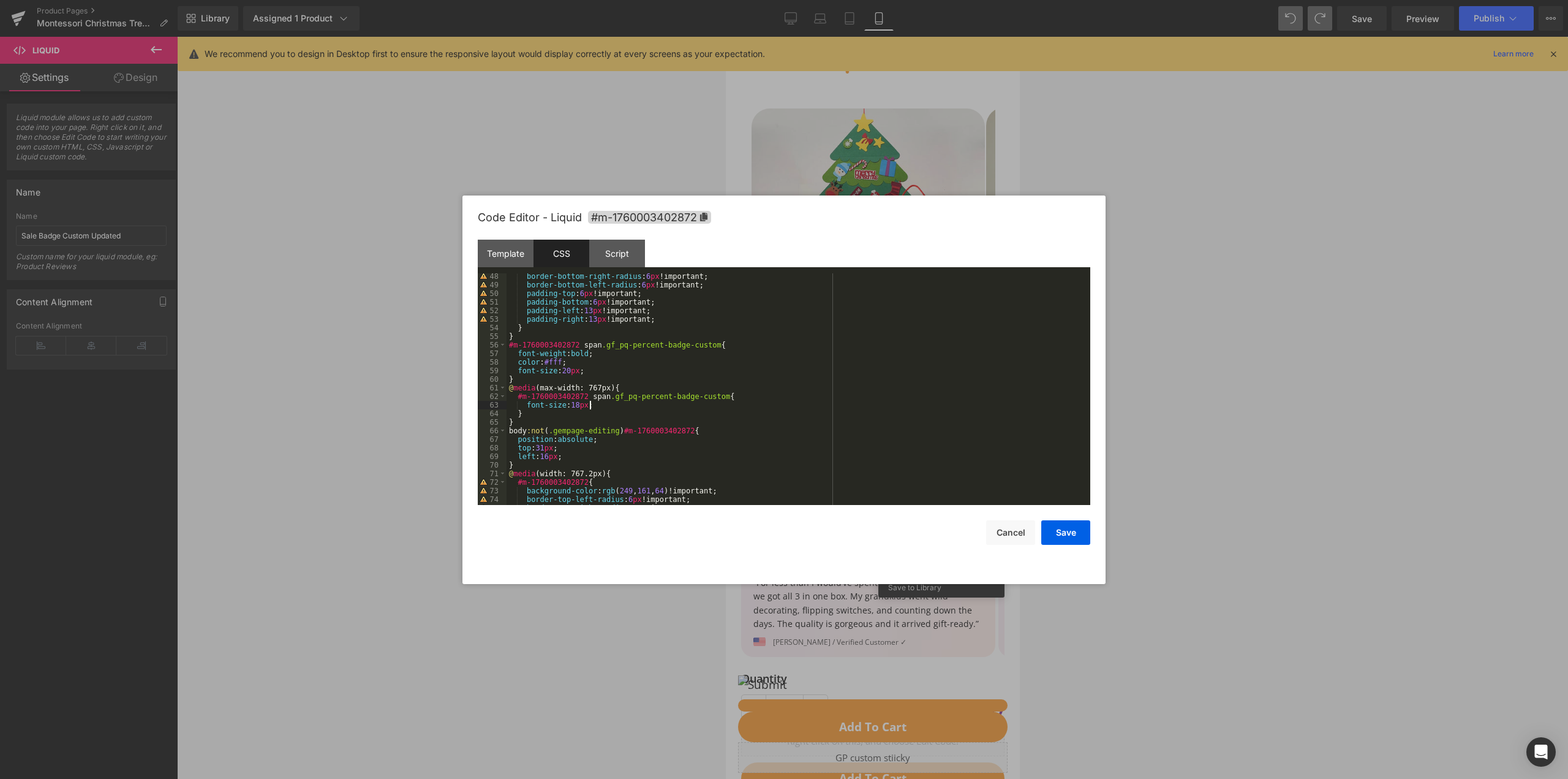
click at [664, 438] on div "border-bottom-right-radius : 6 px !important; border-bottom-left-radius : 6 px …" at bounding box center [796, 396] width 579 height 249
click at [1065, 530] on button "Save" at bounding box center [1066, 532] width 49 height 24
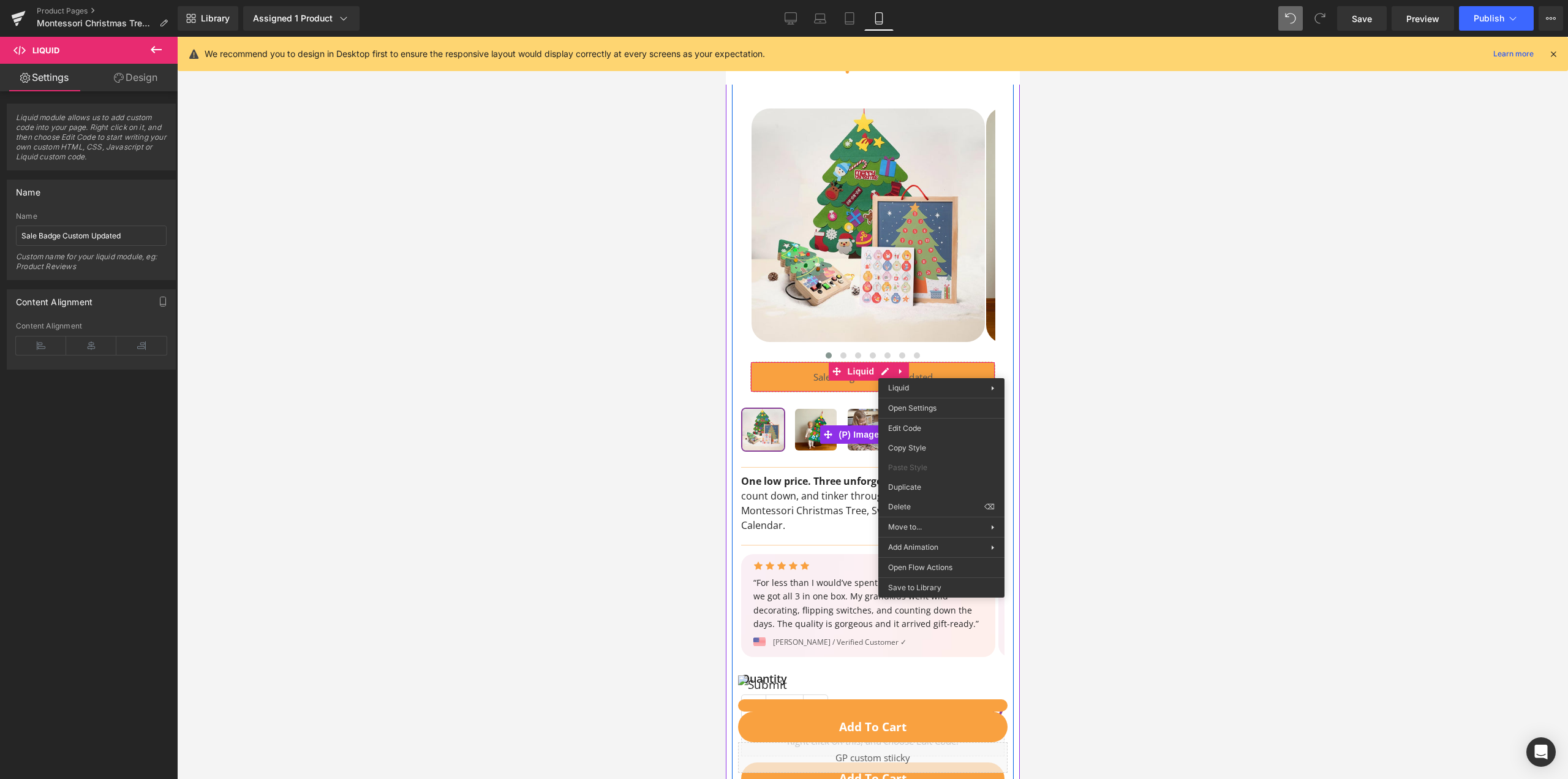
scroll to position [0, 0]
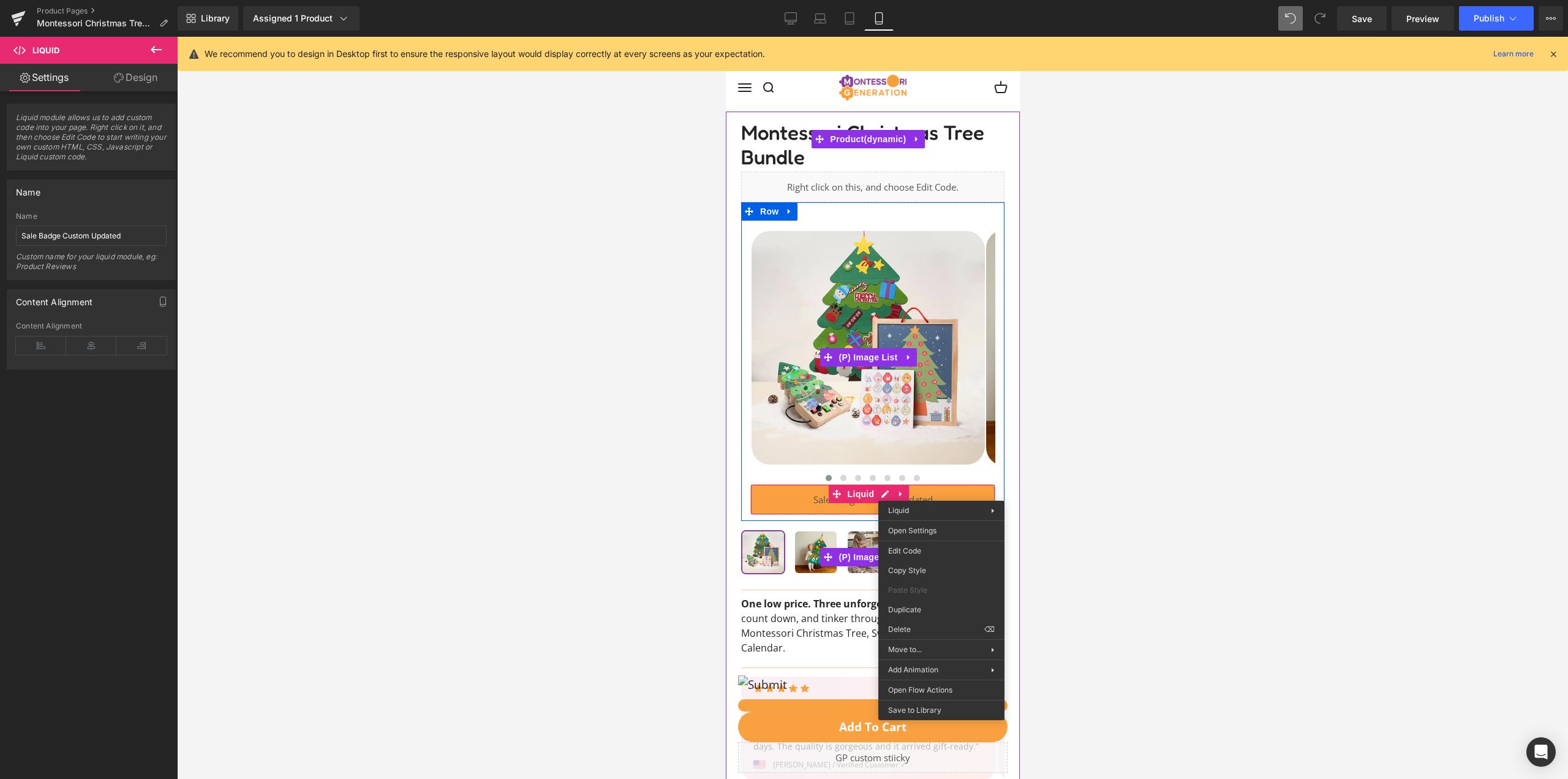
click at [847, 233] on img at bounding box center [867, 347] width 233 height 233
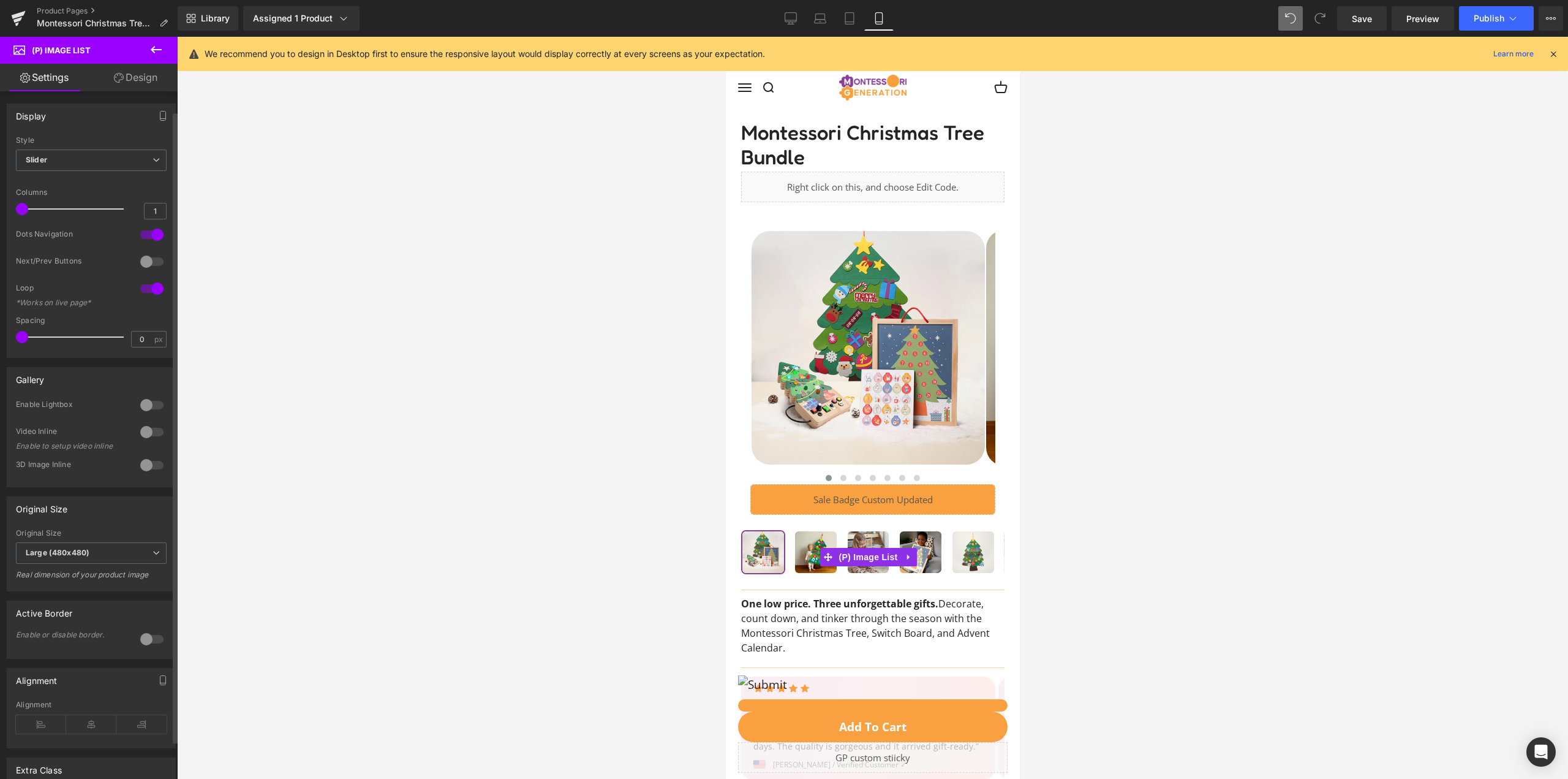
scroll to position [133, 0]
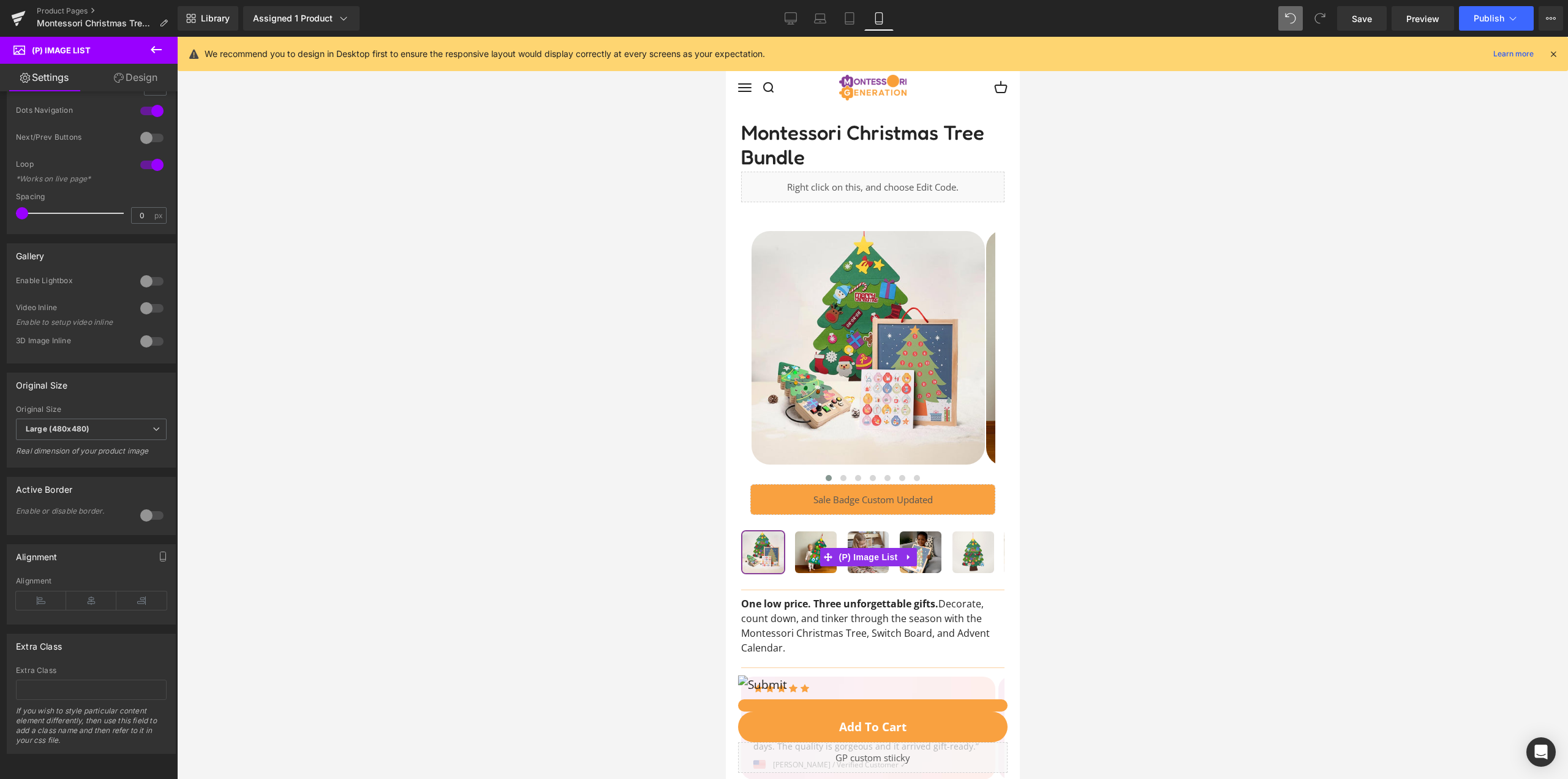
click at [114, 72] on link "Design" at bounding box center [135, 77] width 89 height 27
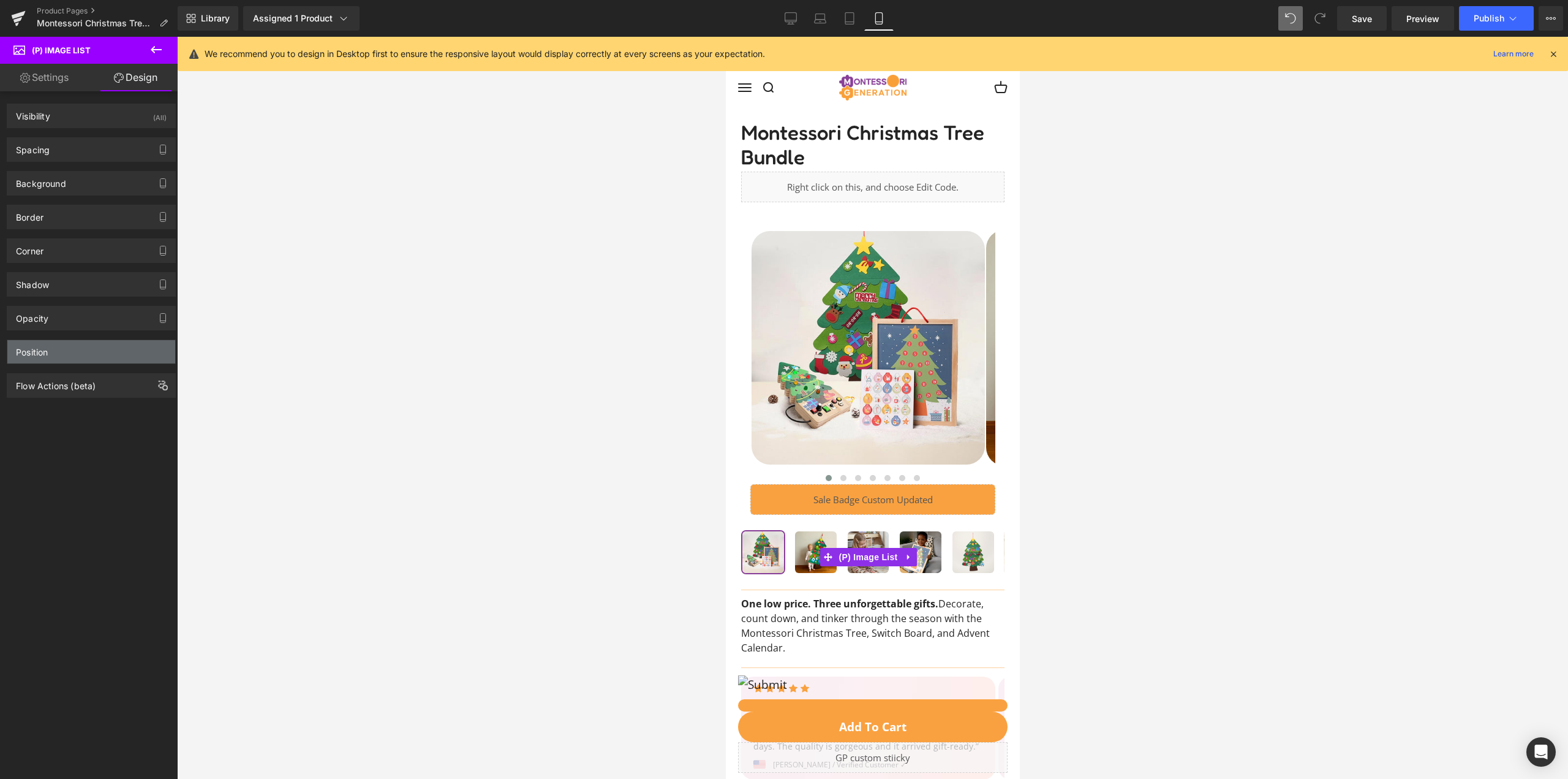
click at [50, 350] on div "Position" at bounding box center [91, 351] width 168 height 23
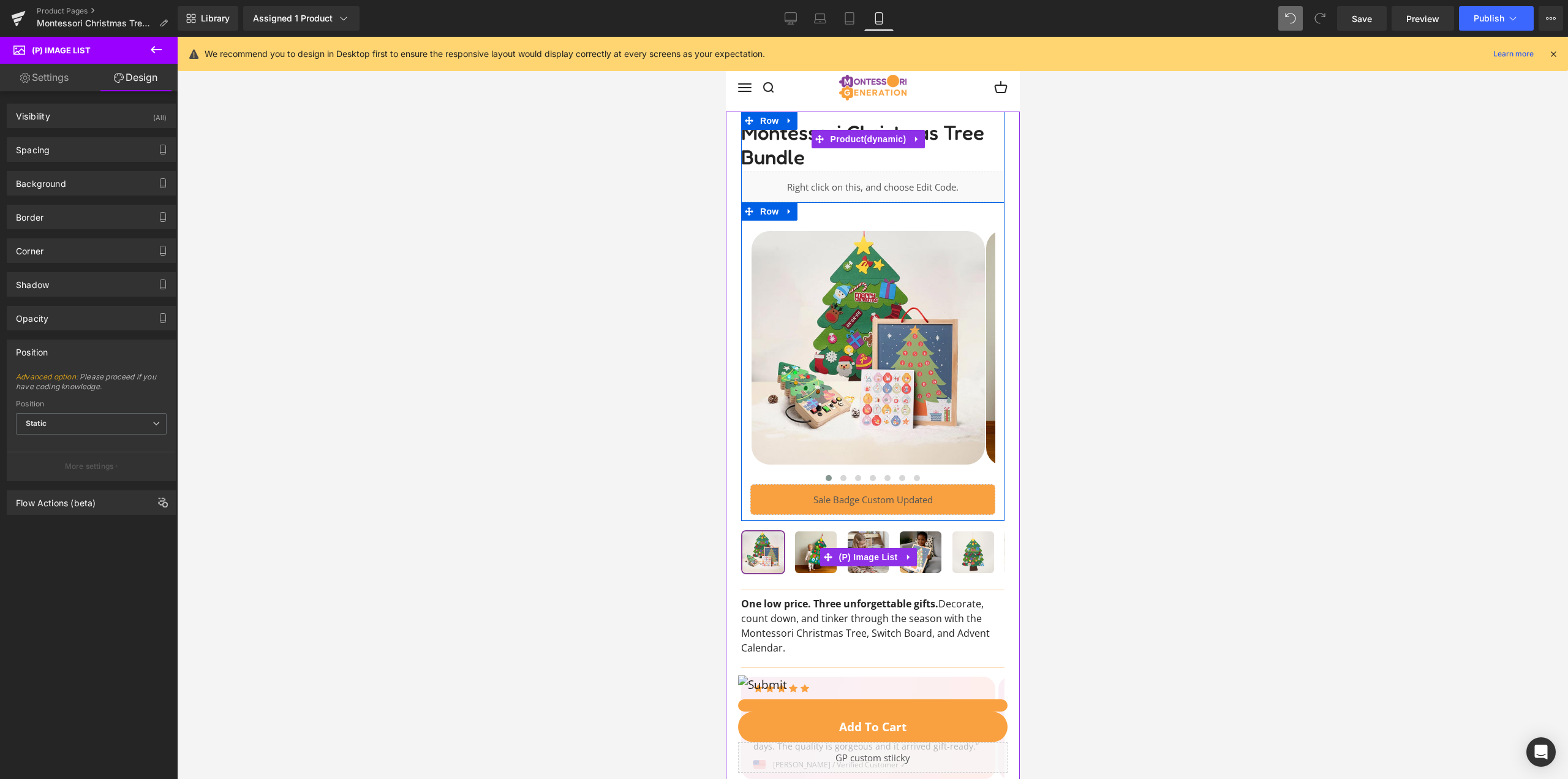
click at [779, 227] on div at bounding box center [872, 367] width 263 height 294
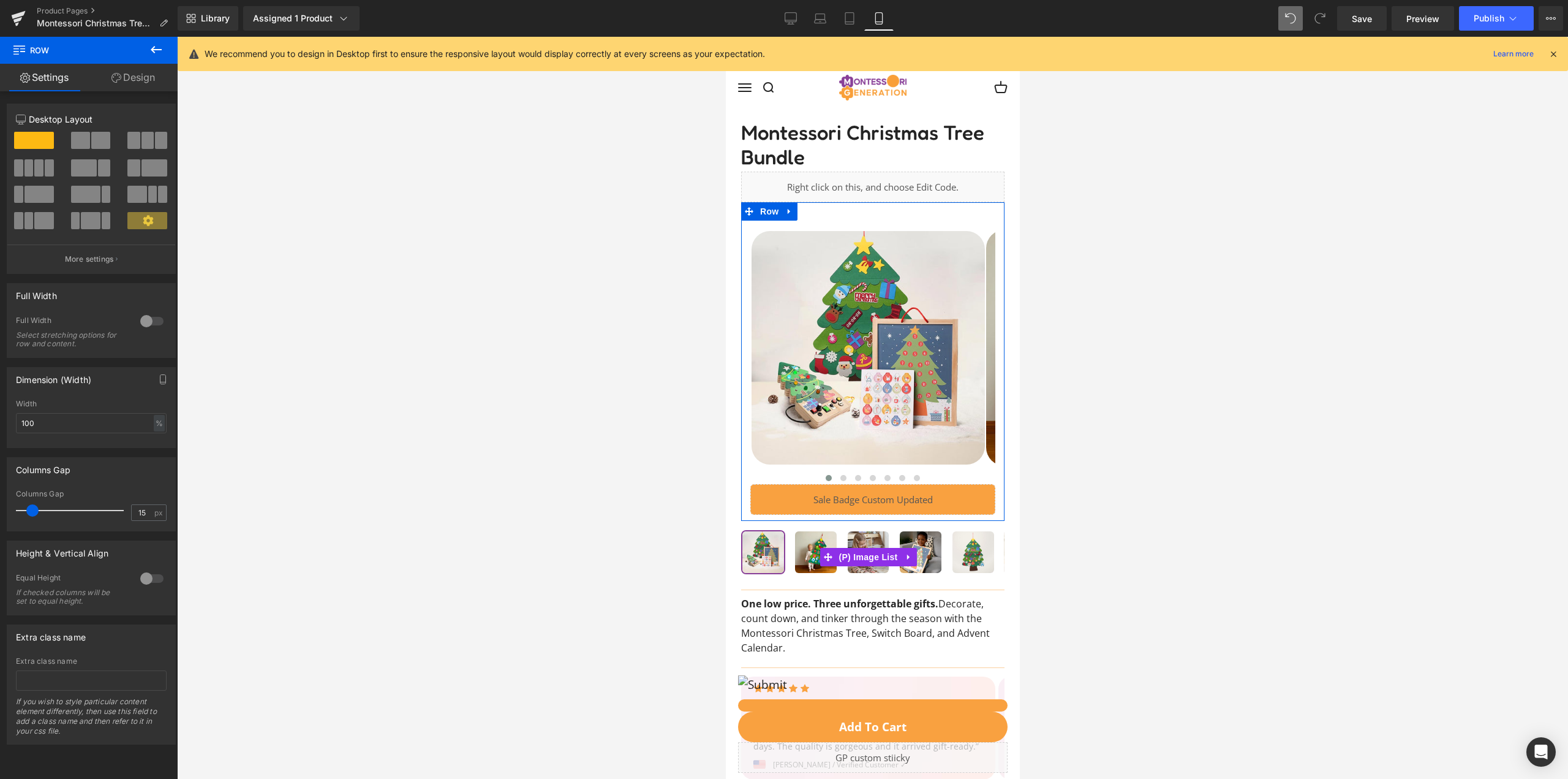
click at [107, 69] on link "Design" at bounding box center [133, 77] width 89 height 27
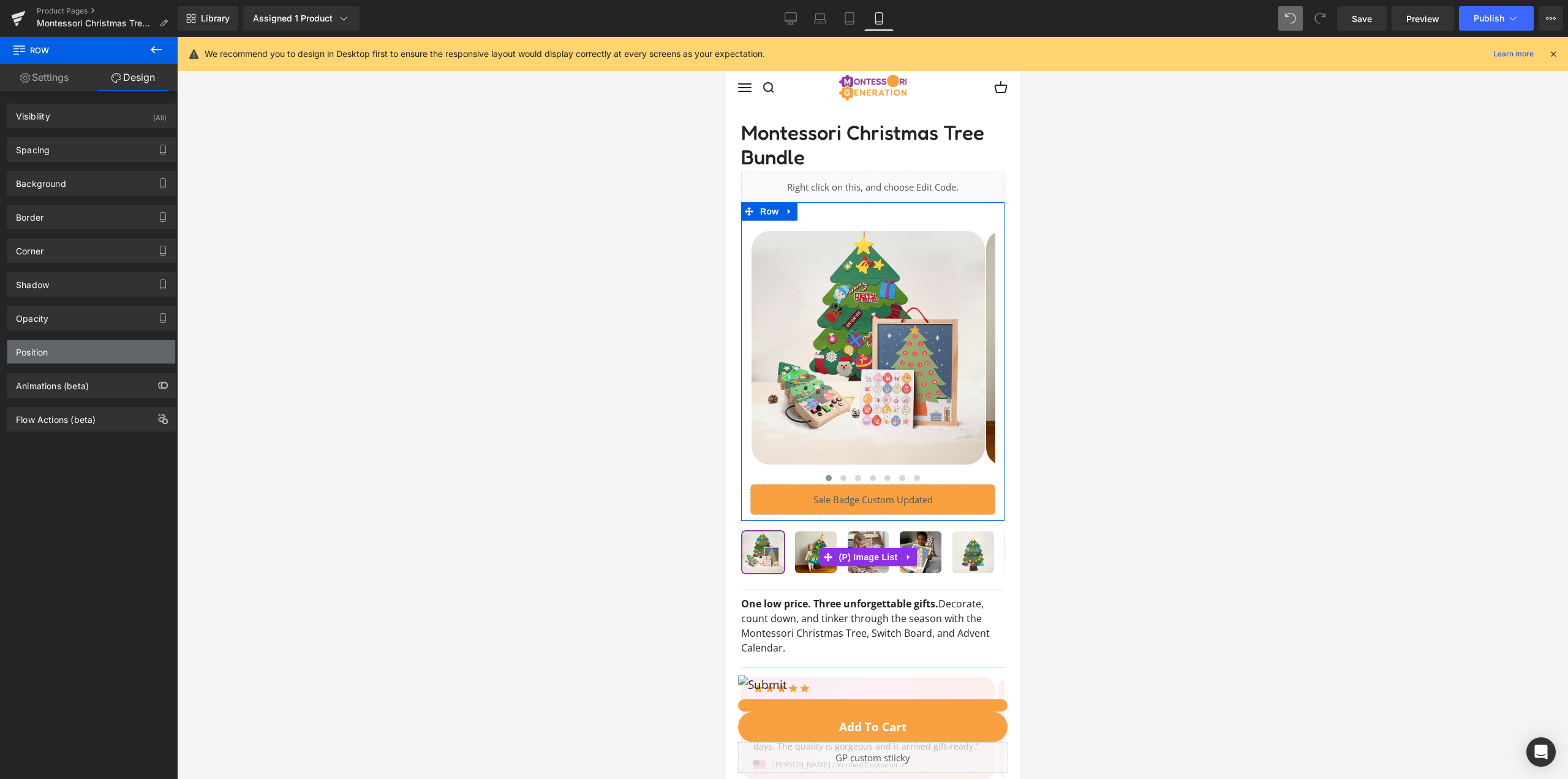
click at [107, 344] on div "Position" at bounding box center [91, 351] width 168 height 23
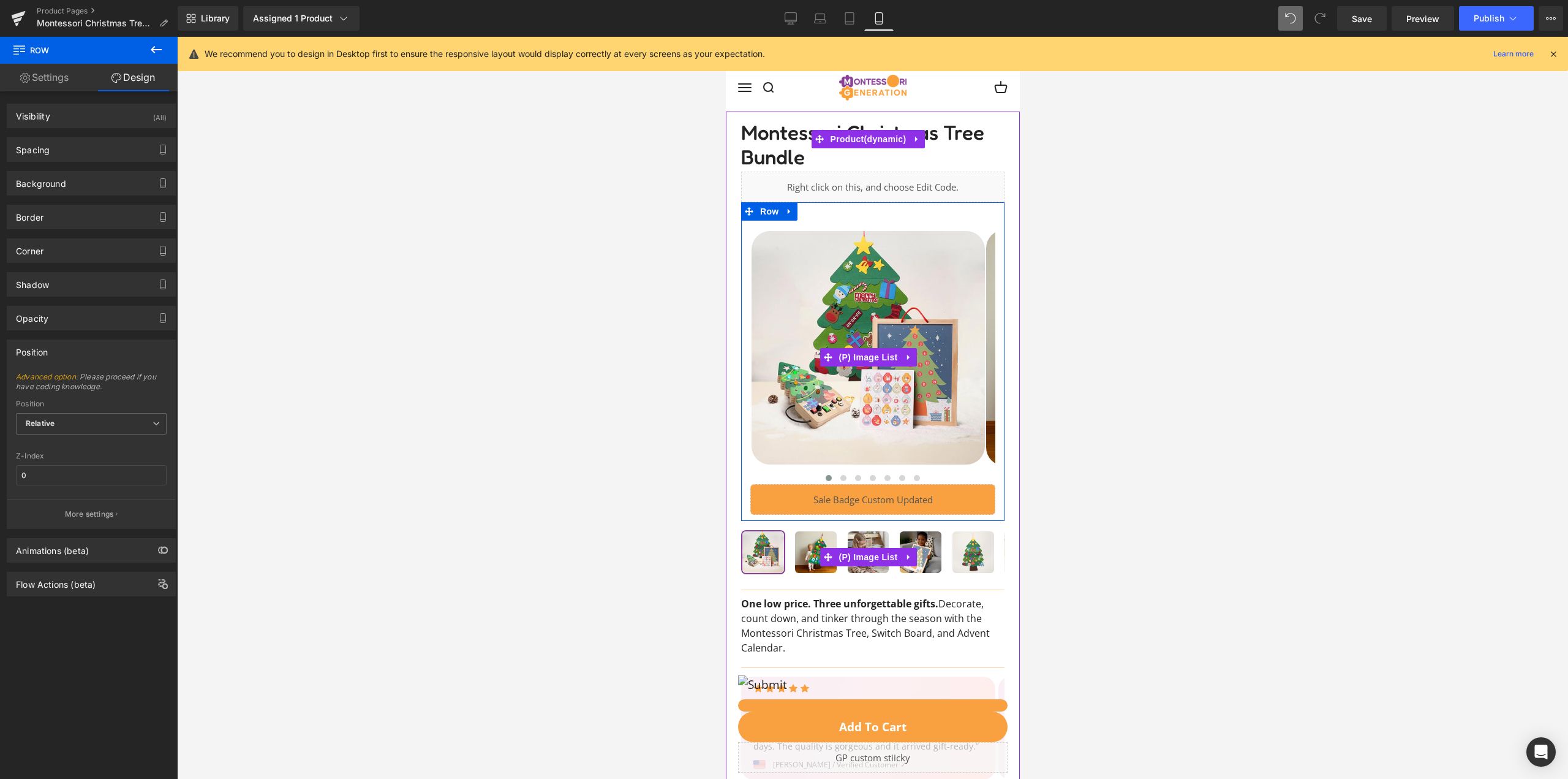
click at [840, 250] on img at bounding box center [867, 347] width 233 height 233
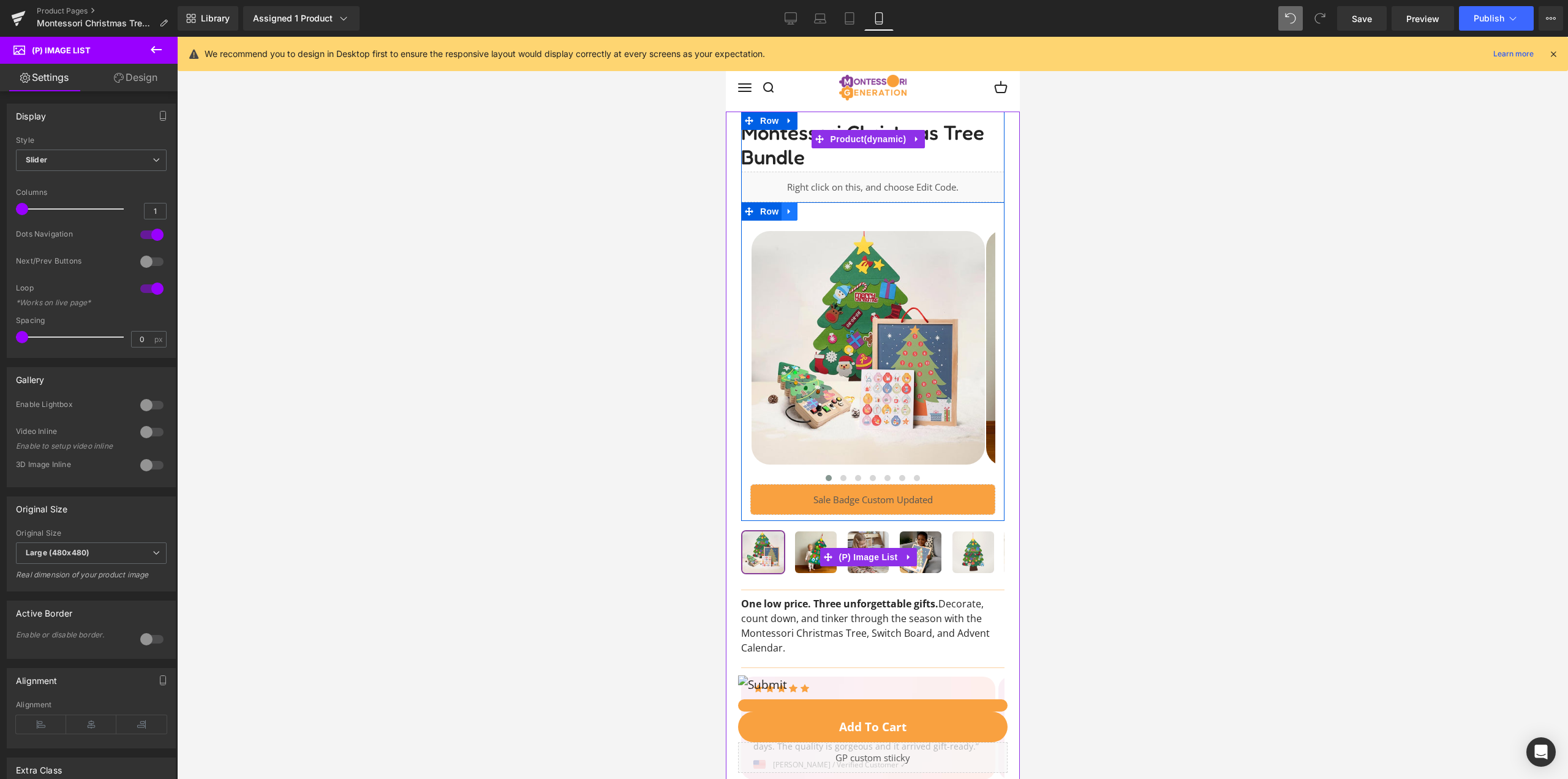
click at [783, 212] on link at bounding box center [788, 211] width 16 height 19
click at [771, 210] on span "Row" at bounding box center [769, 211] width 24 height 19
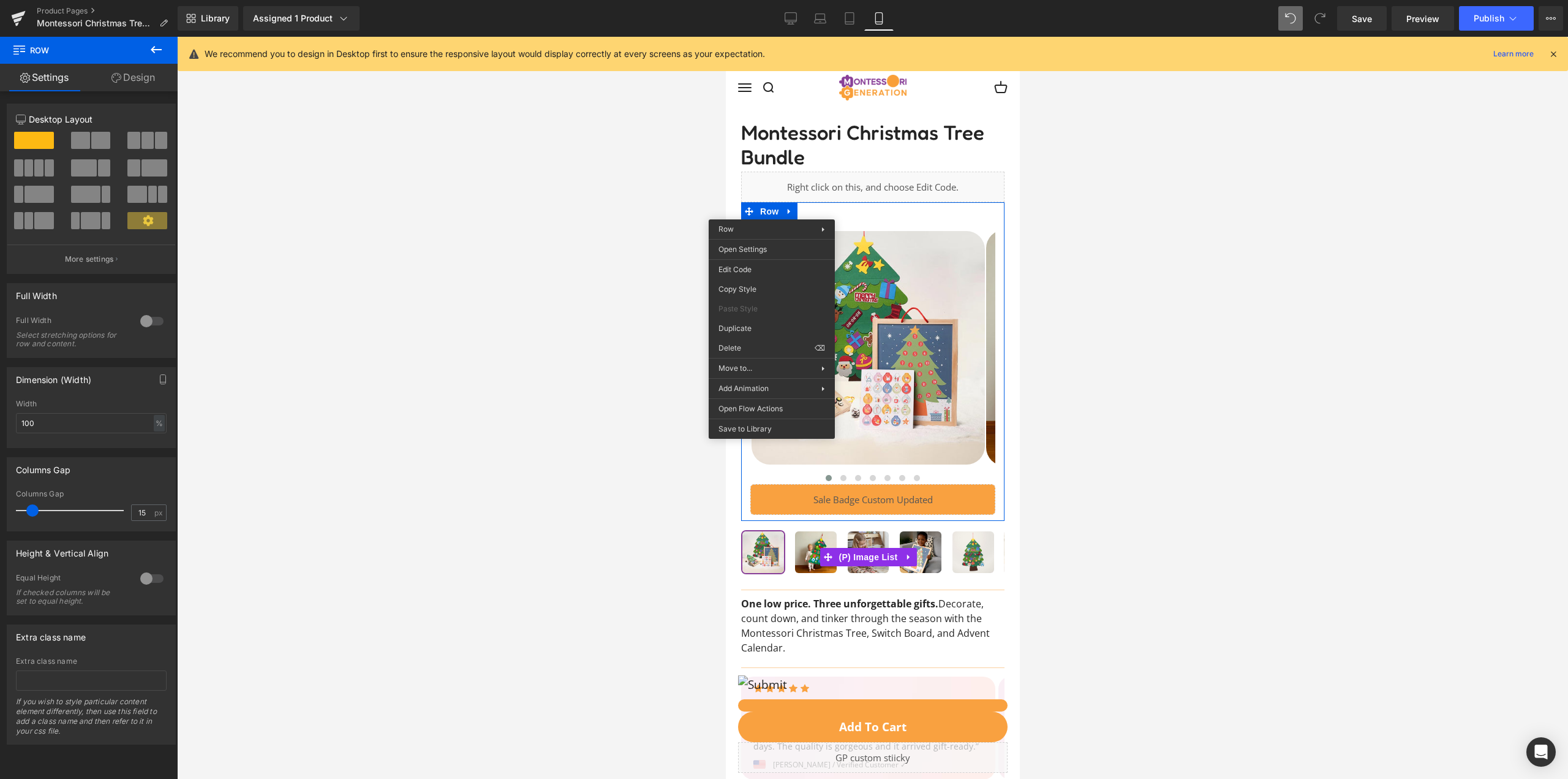
drag, startPoint x: 1498, startPoint y: 284, endPoint x: 772, endPoint y: 247, distance: 726.9
click at [776, 0] on div "Row You are previewing how the will restyle your page. You can not edit Element…" at bounding box center [784, 0] width 1568 height 0
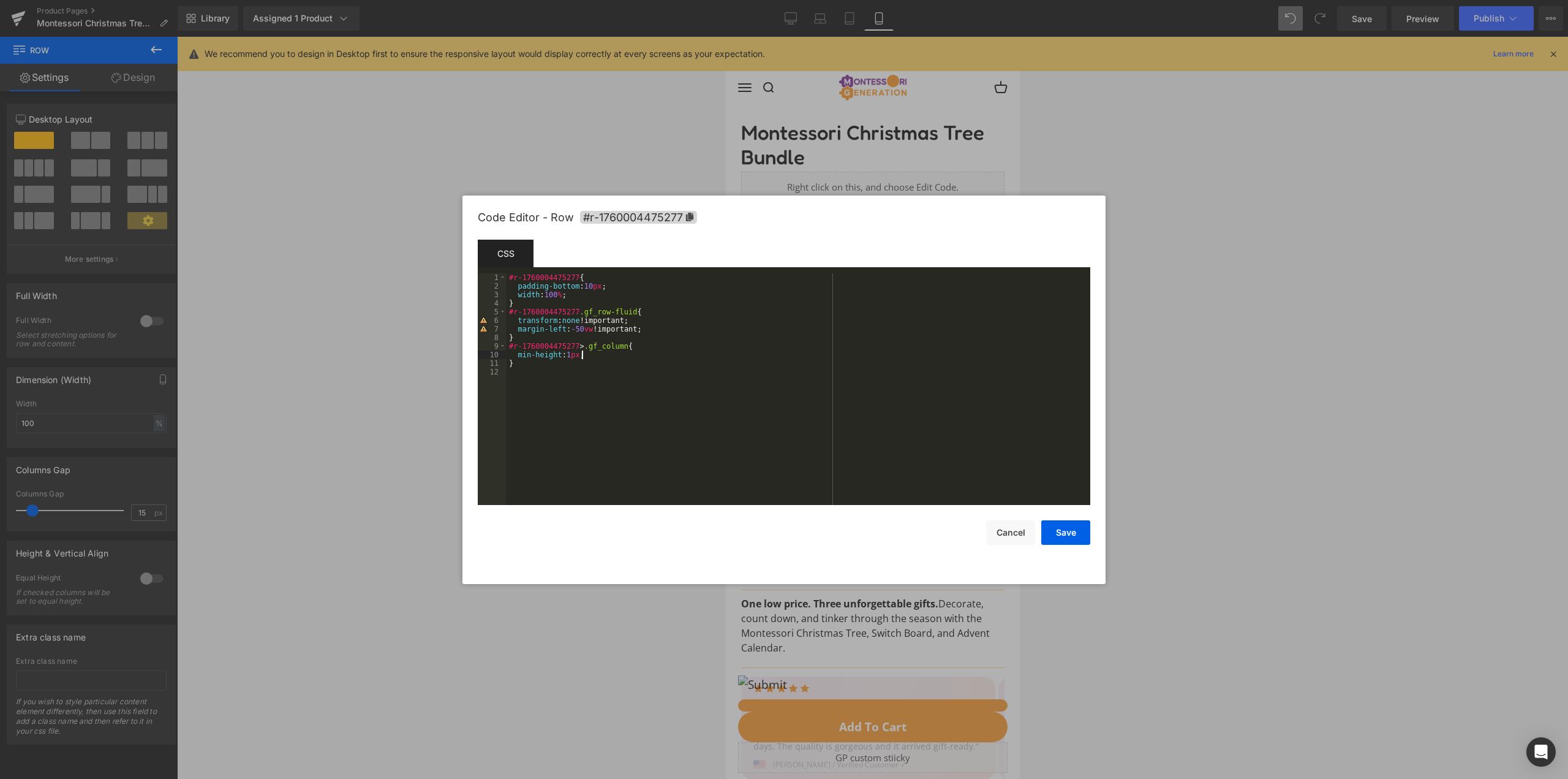
click at [624, 355] on div "#r-1760004475277 { padding-bottom : 10 px ; width : 100 % ; } #r-1760004475277 …" at bounding box center [799, 397] width 584 height 249
click at [622, 285] on div "#r-1760004475277 { padding-bottom : 10 px ; width : 100 % ; } #r-1760004475277 …" at bounding box center [799, 397] width 584 height 249
click at [690, 221] on span "#r-1760004475277" at bounding box center [638, 217] width 117 height 13
drag, startPoint x: 1027, startPoint y: 540, endPoint x: 288, endPoint y: 514, distance: 739.5
click at [1027, 540] on button "Cancel" at bounding box center [1011, 533] width 49 height 24
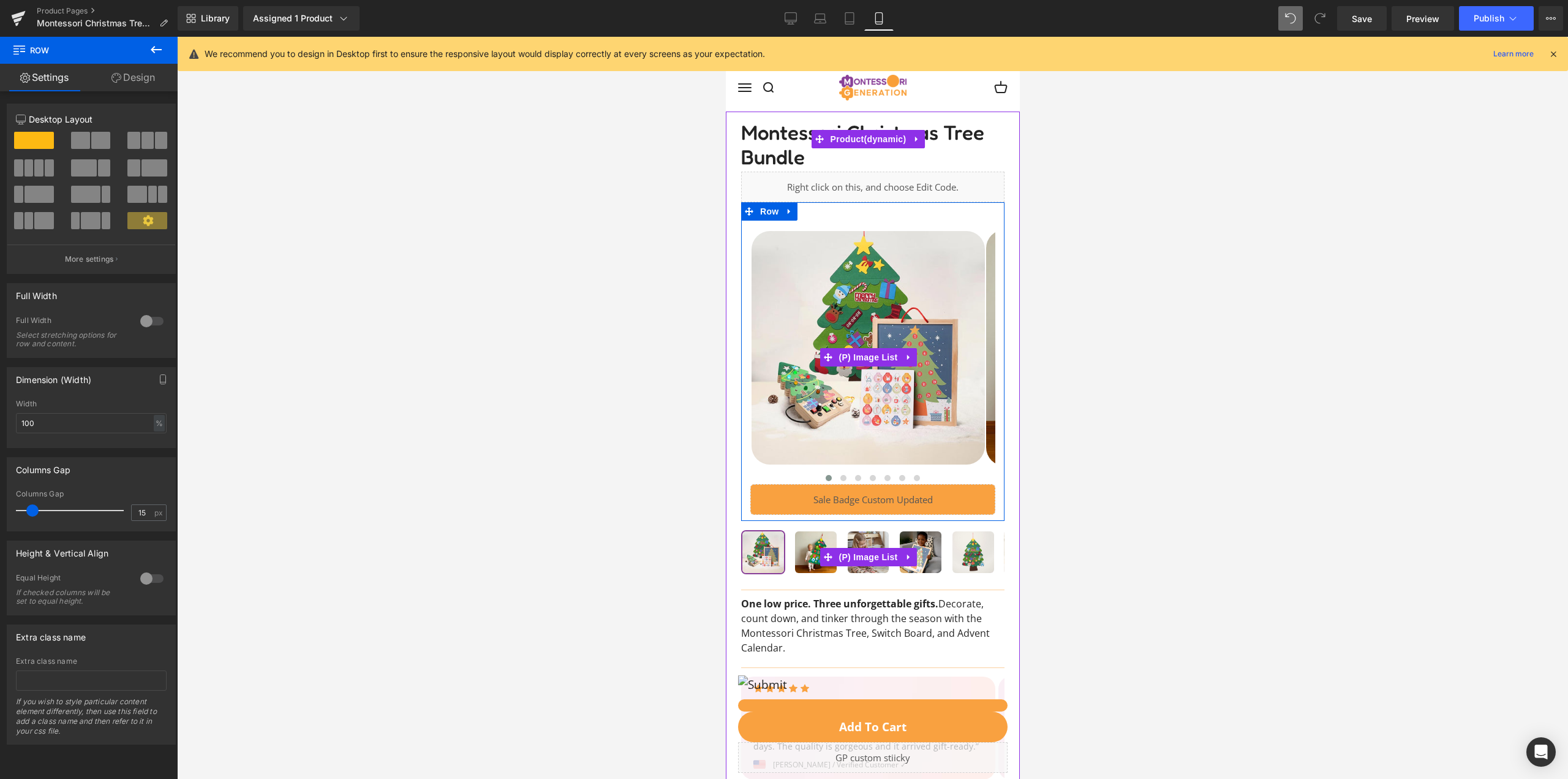
click at [962, 468] on div "‹" at bounding box center [872, 357] width 245 height 254
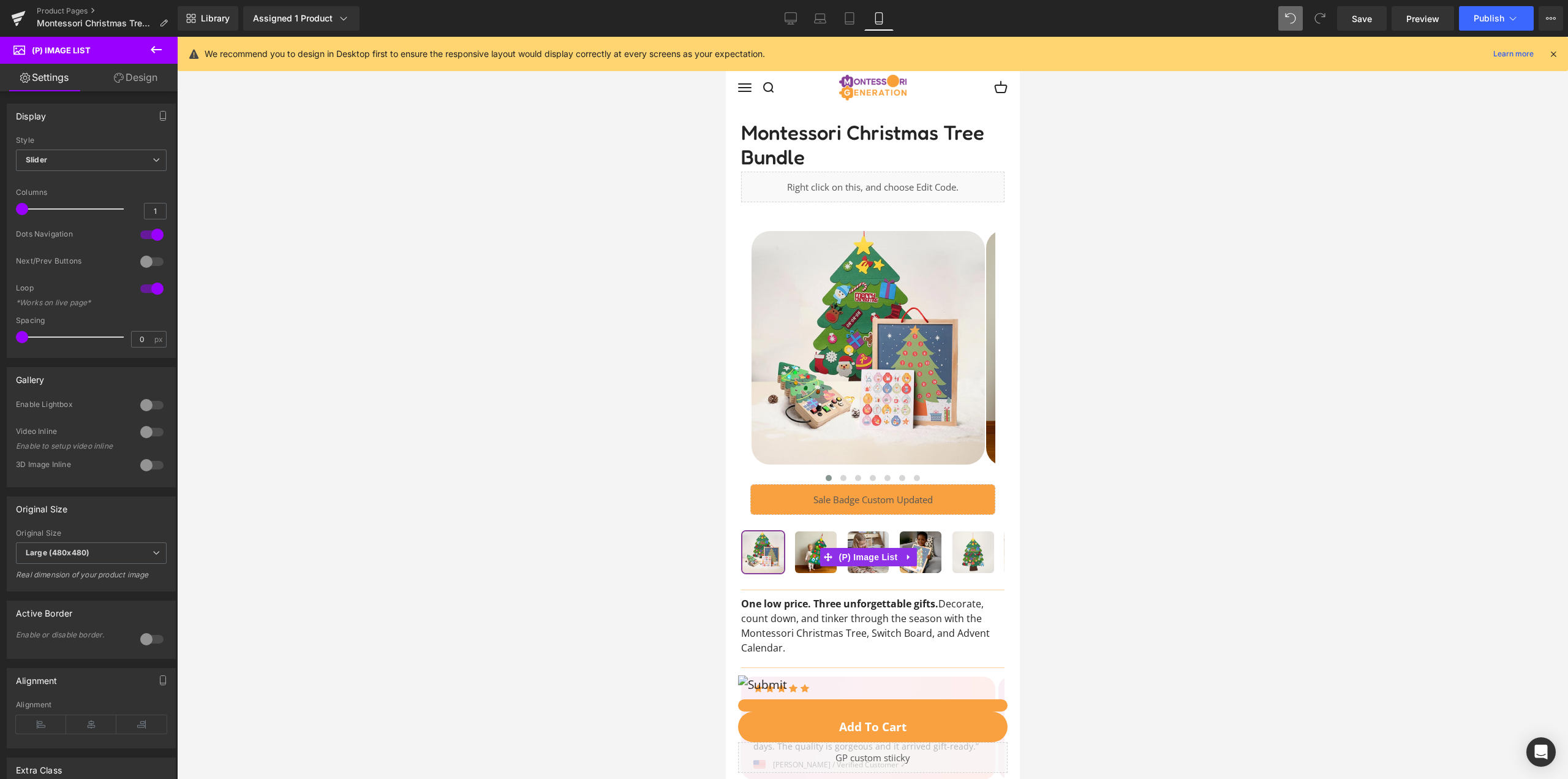
click at [106, 81] on link "Design" at bounding box center [135, 77] width 89 height 27
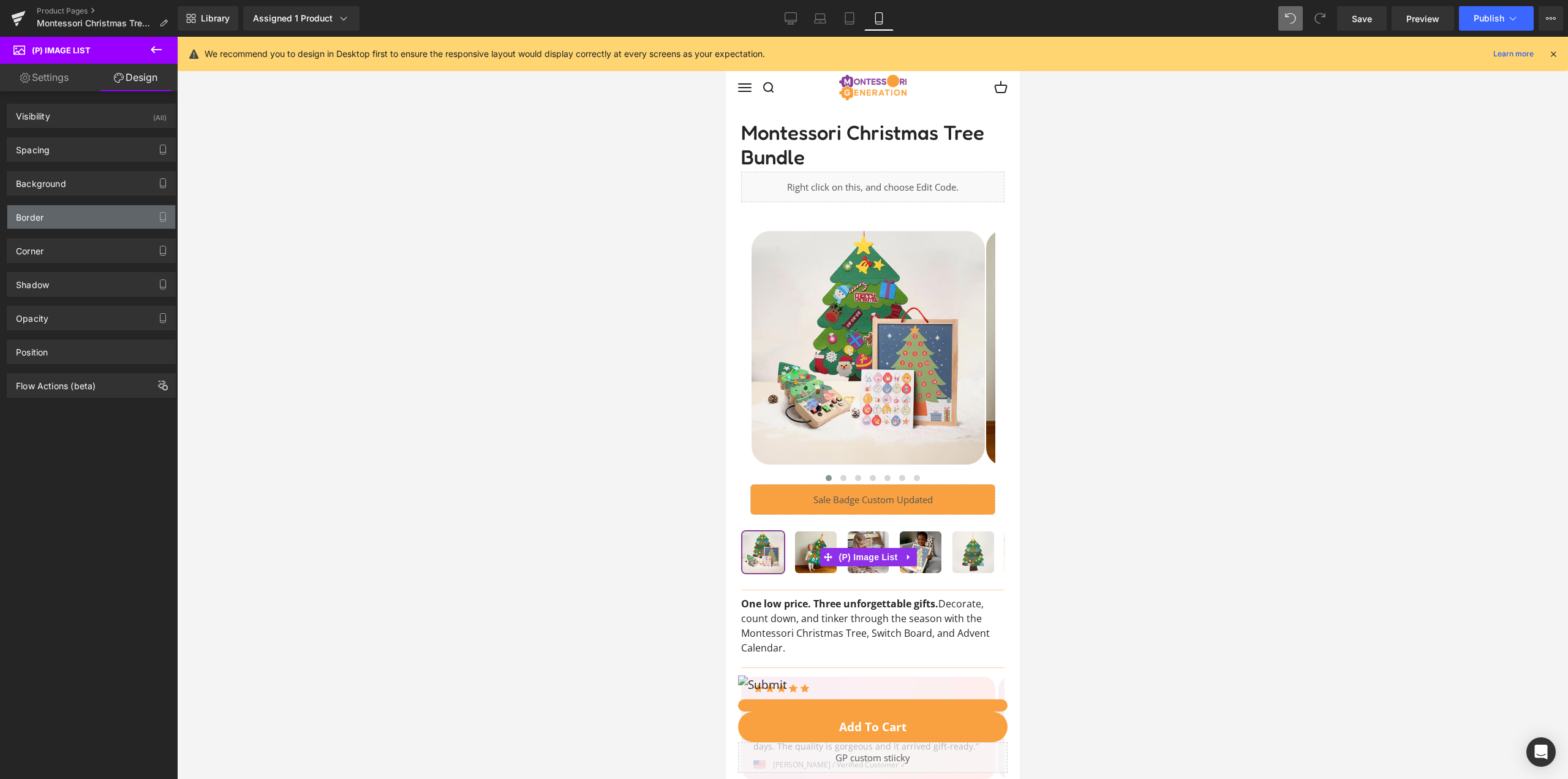
click at [98, 207] on div "Border" at bounding box center [91, 217] width 168 height 23
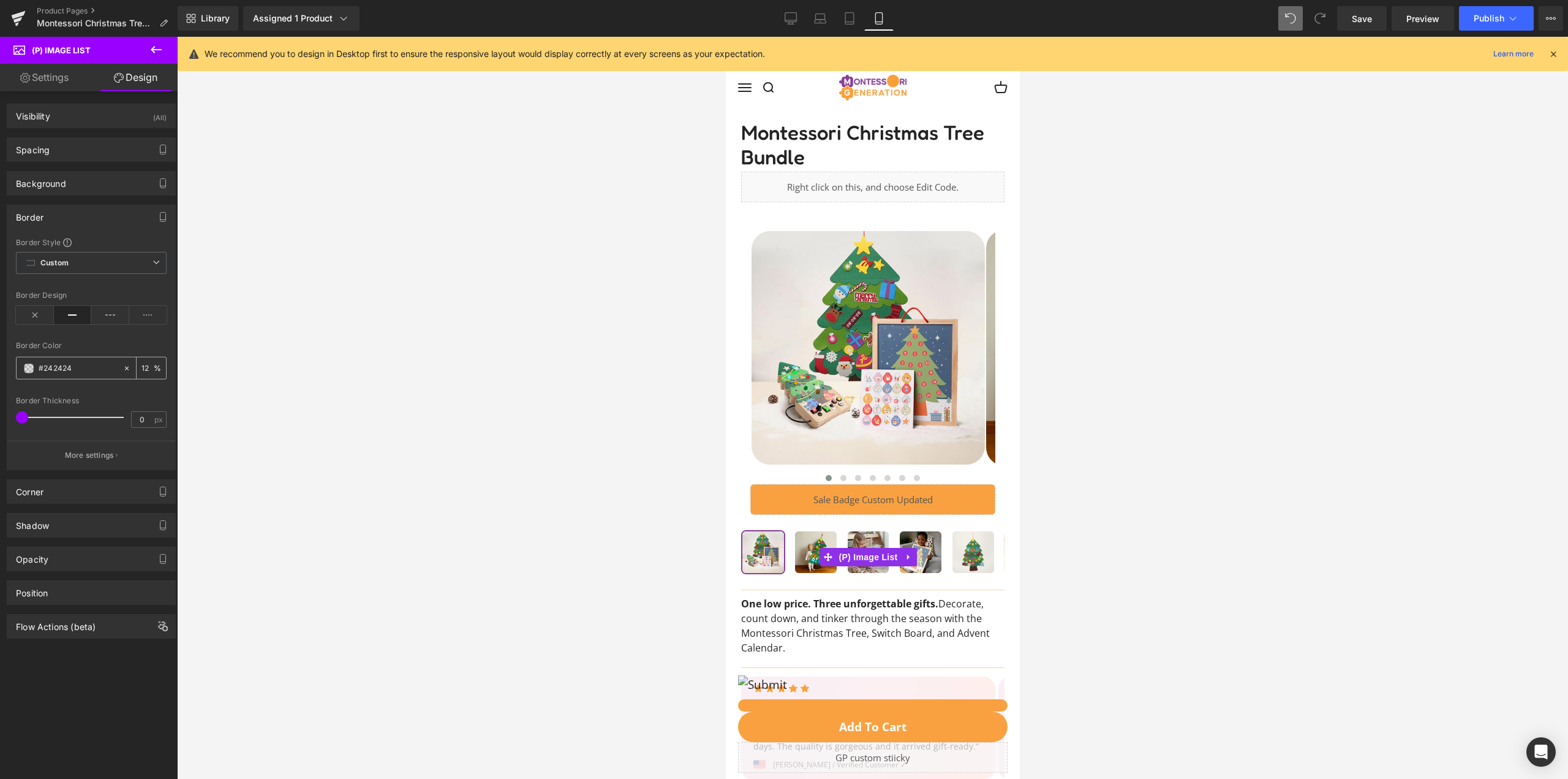
click at [58, 370] on input "#242424" at bounding box center [77, 368] width 79 height 13
click at [29, 370] on span at bounding box center [28, 368] width 10 height 10
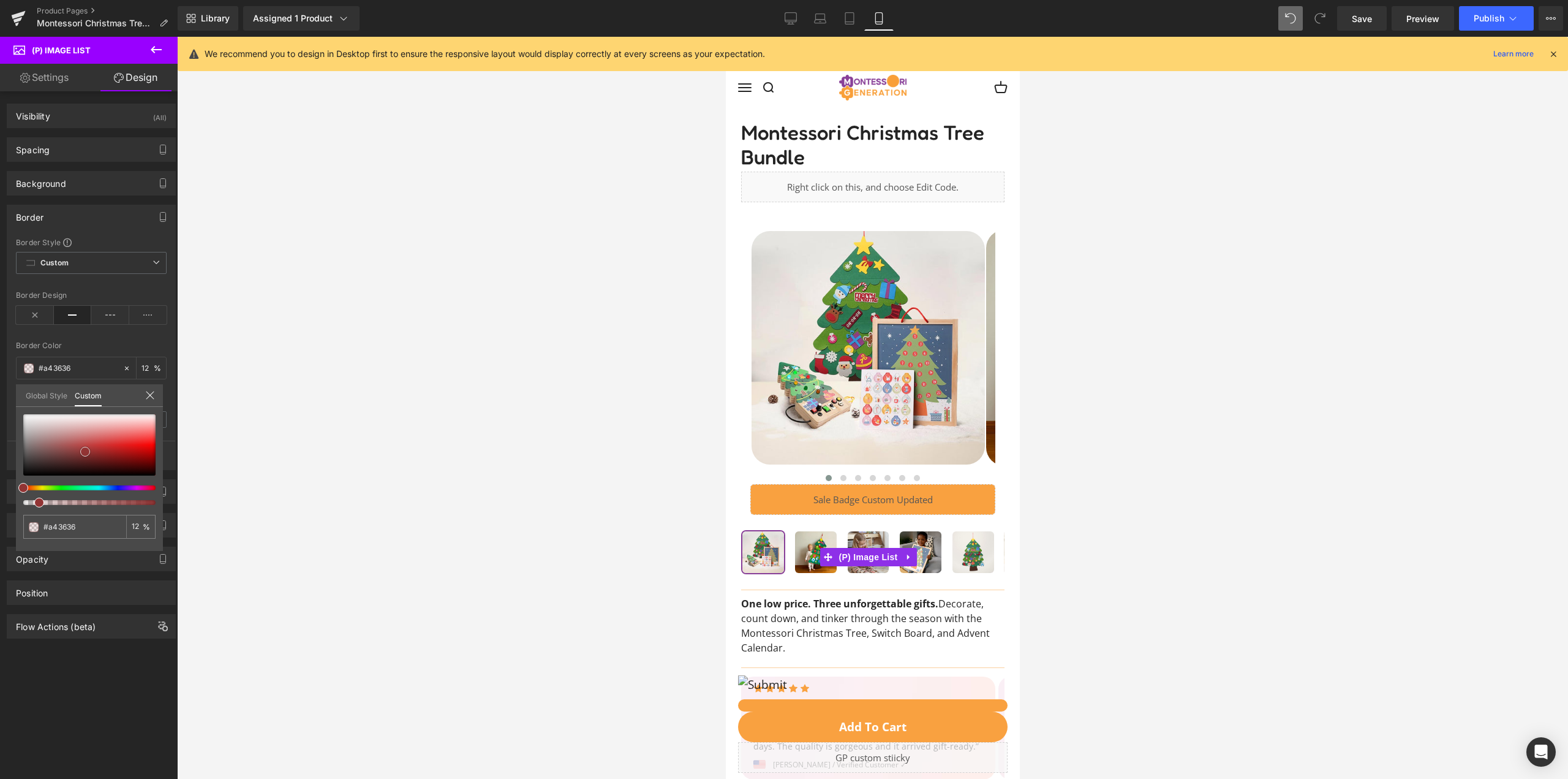
drag, startPoint x: 91, startPoint y: 446, endPoint x: 85, endPoint y: 452, distance: 8.5
click at [85, 452] on div at bounding box center [89, 445] width 132 height 61
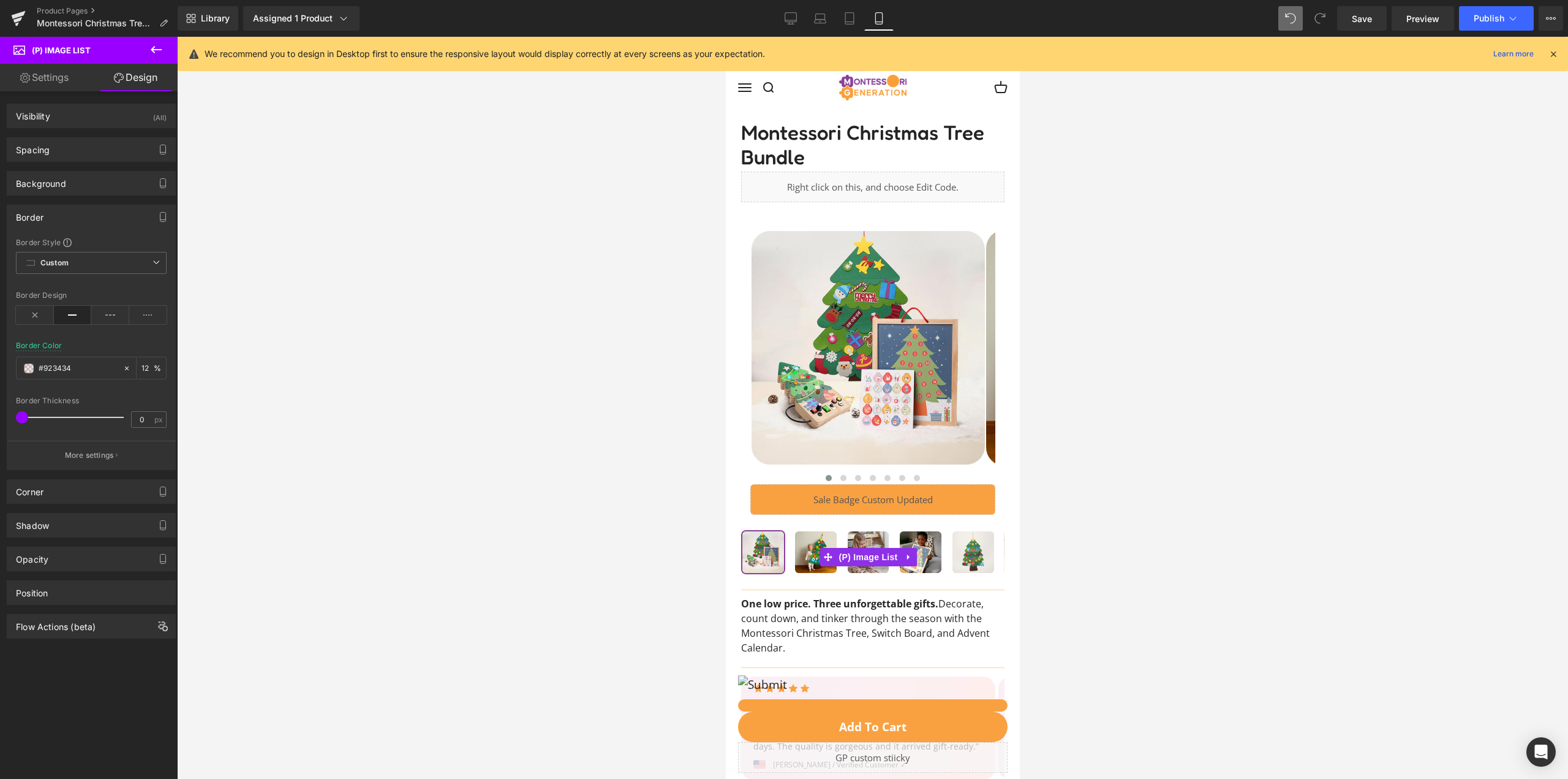
click at [26, 419] on span at bounding box center [22, 417] width 12 height 12
click at [28, 419] on div at bounding box center [73, 417] width 102 height 24
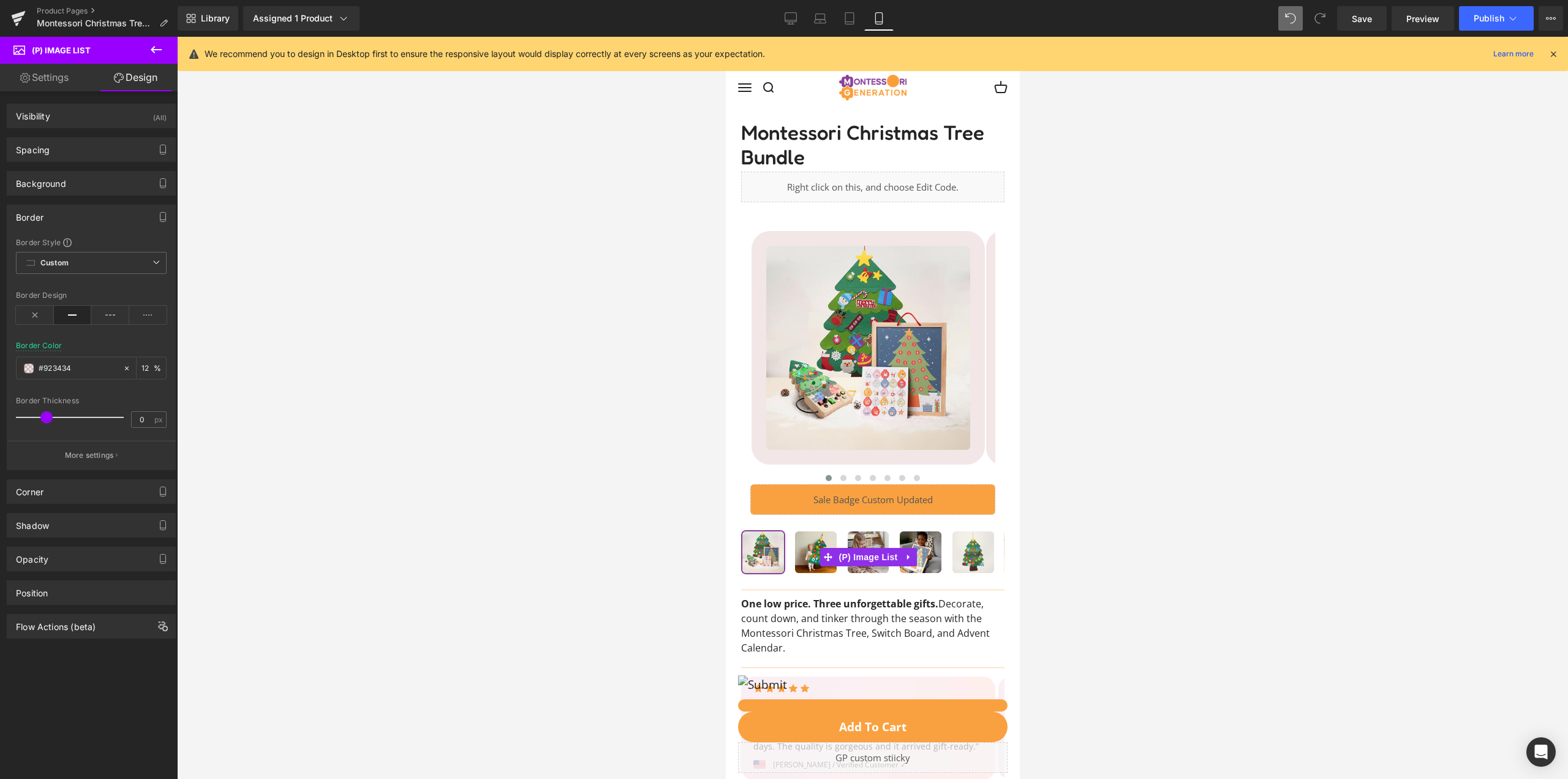
drag, startPoint x: 30, startPoint y: 418, endPoint x: 47, endPoint y: 414, distance: 17.5
click at [47, 414] on span at bounding box center [46, 417] width 12 height 12
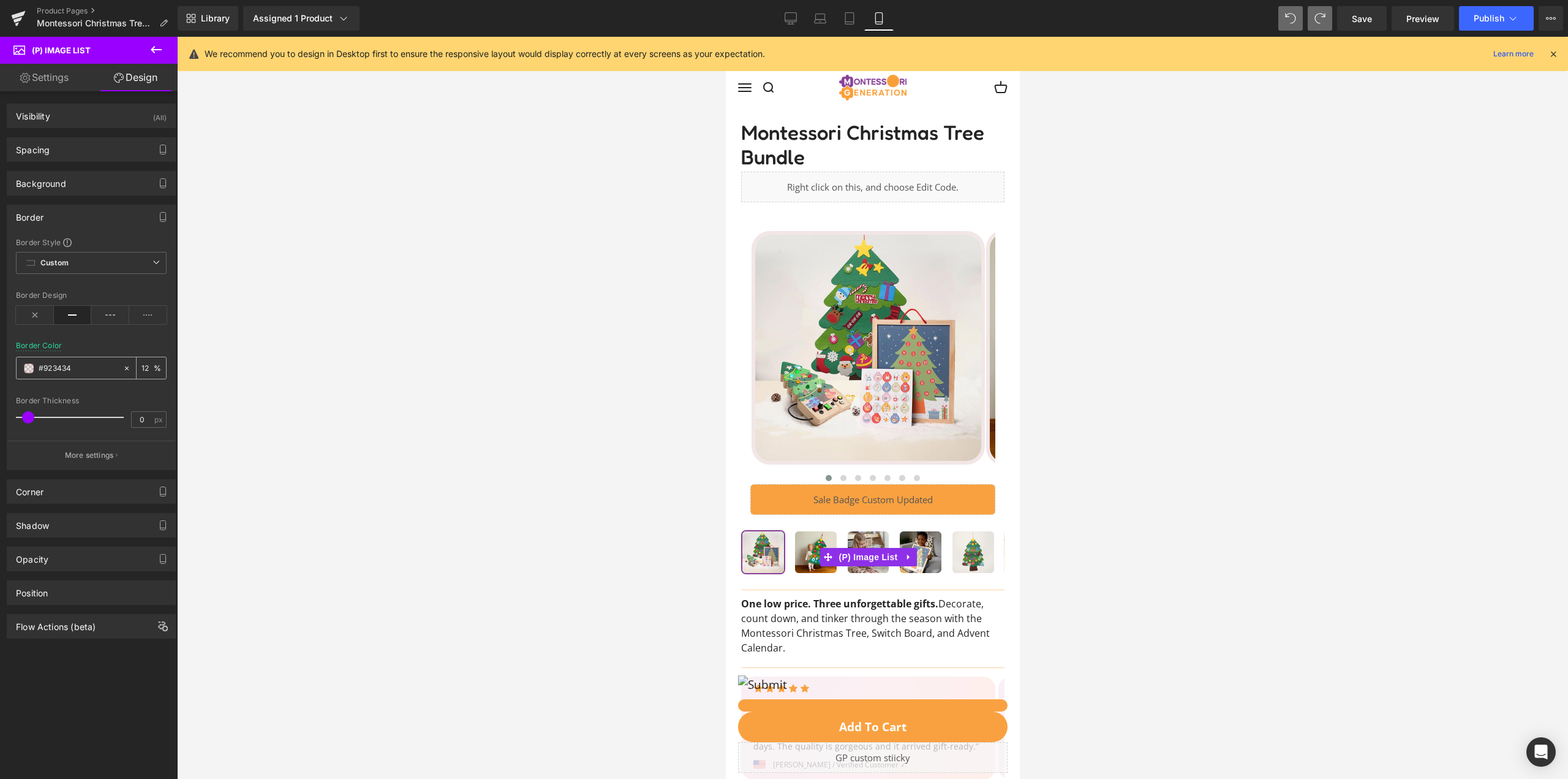
click at [123, 366] on icon at bounding box center [127, 367] width 8 height 8
click at [22, 413] on div "Border Thickness 0 px" at bounding box center [91, 417] width 151 height 41
drag, startPoint x: 25, startPoint y: 415, endPoint x: -99, endPoint y: 399, distance: 125.0
click at [0, 399] on html "Row You are previewing how the will restyle your page. You can not edit Element…" at bounding box center [784, 389] width 1568 height 779
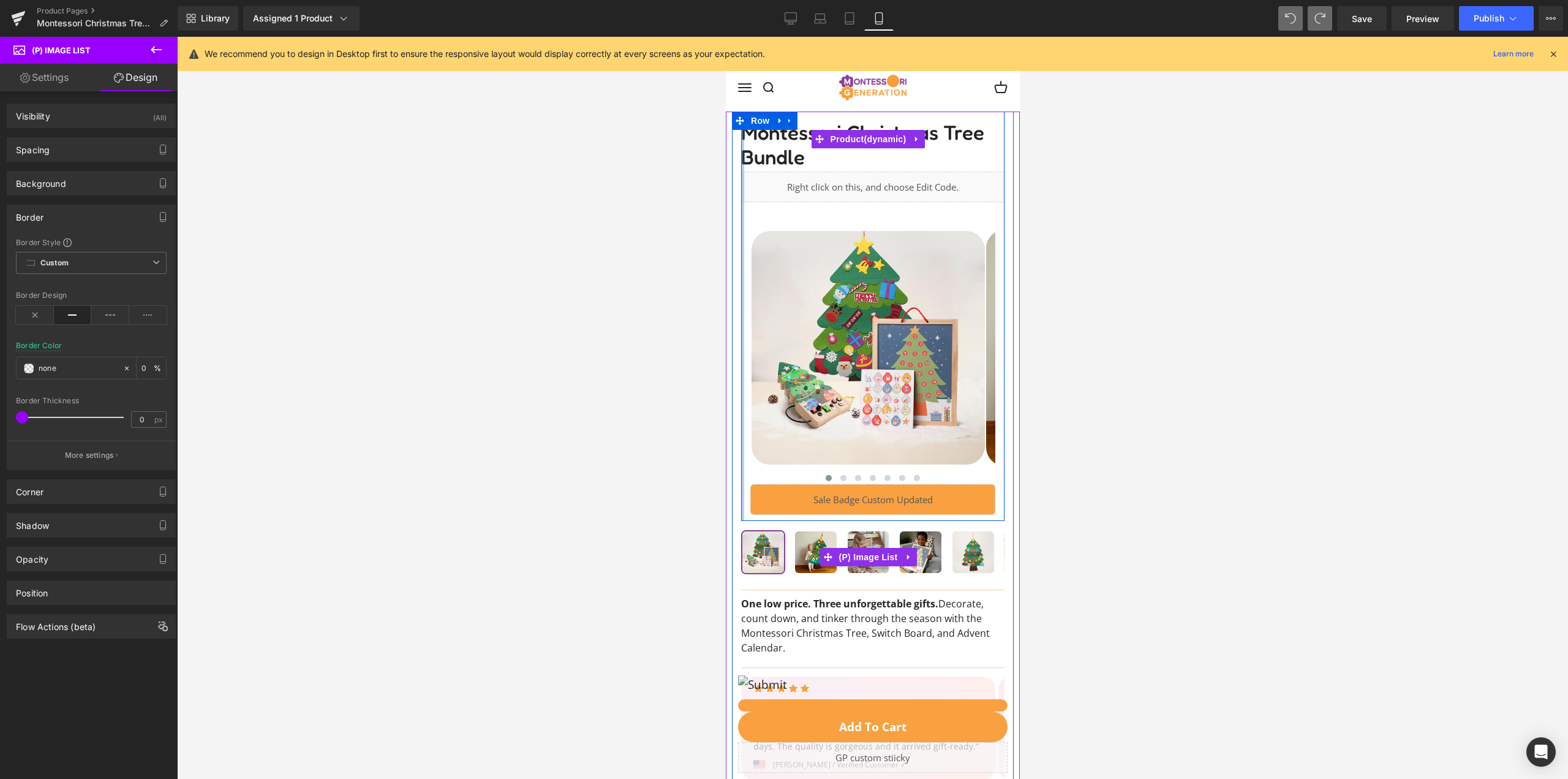
click at [742, 372] on div at bounding box center [742, 316] width 3 height 409
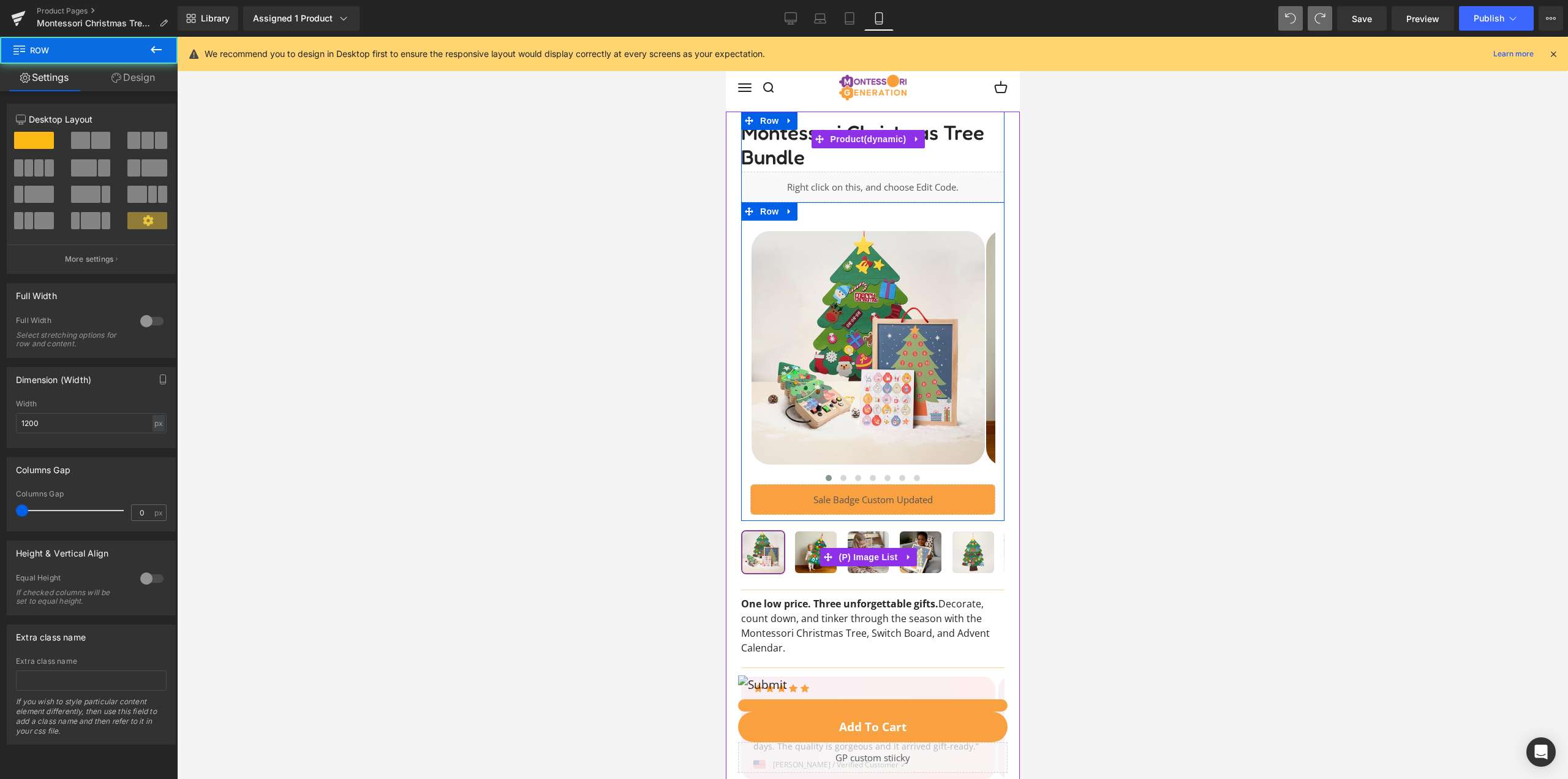
click at [748, 385] on div at bounding box center [872, 367] width 263 height 294
click at [764, 213] on span "Row" at bounding box center [769, 212] width 24 height 19
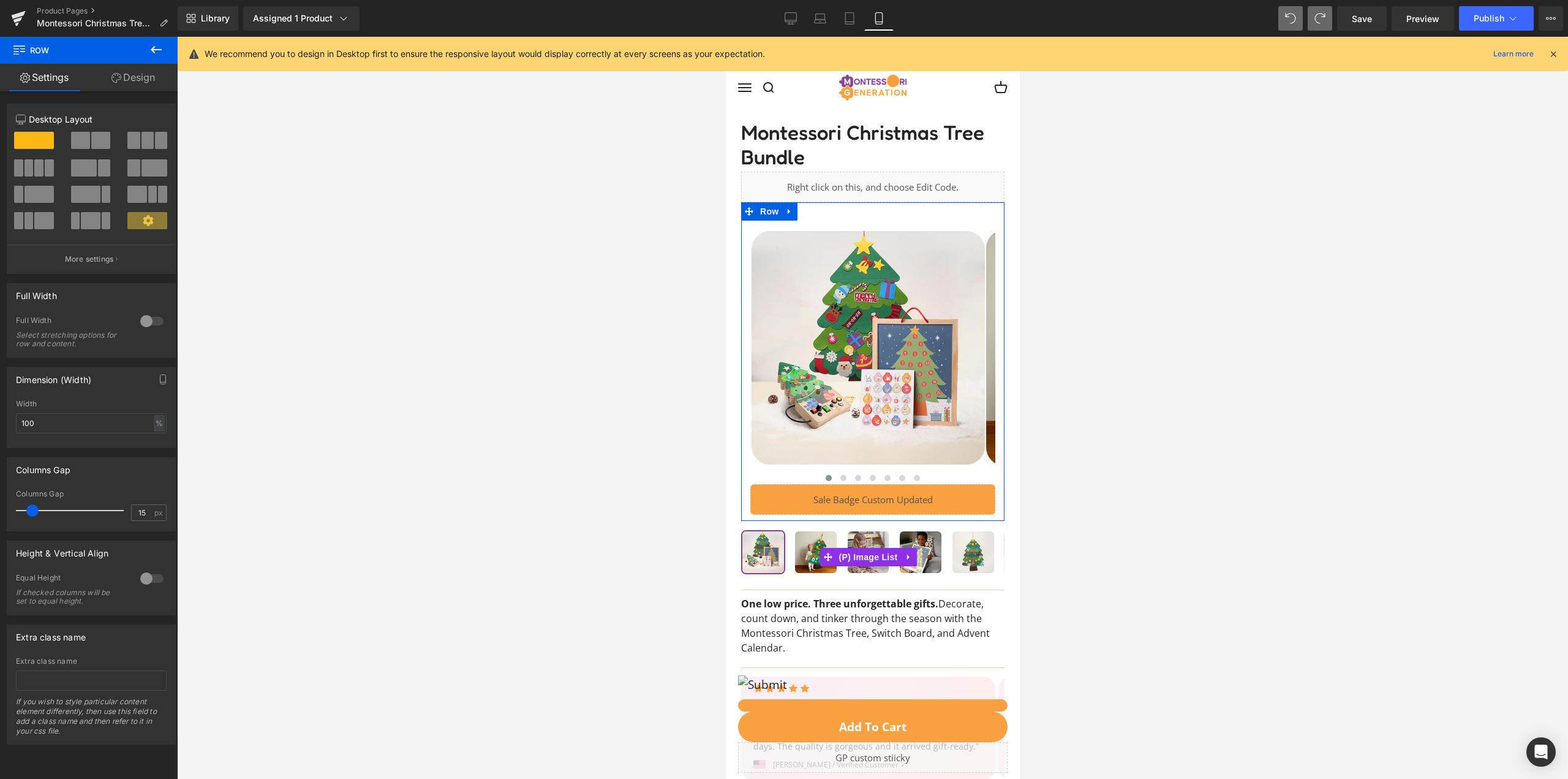
click at [114, 79] on icon at bounding box center [116, 77] width 10 height 10
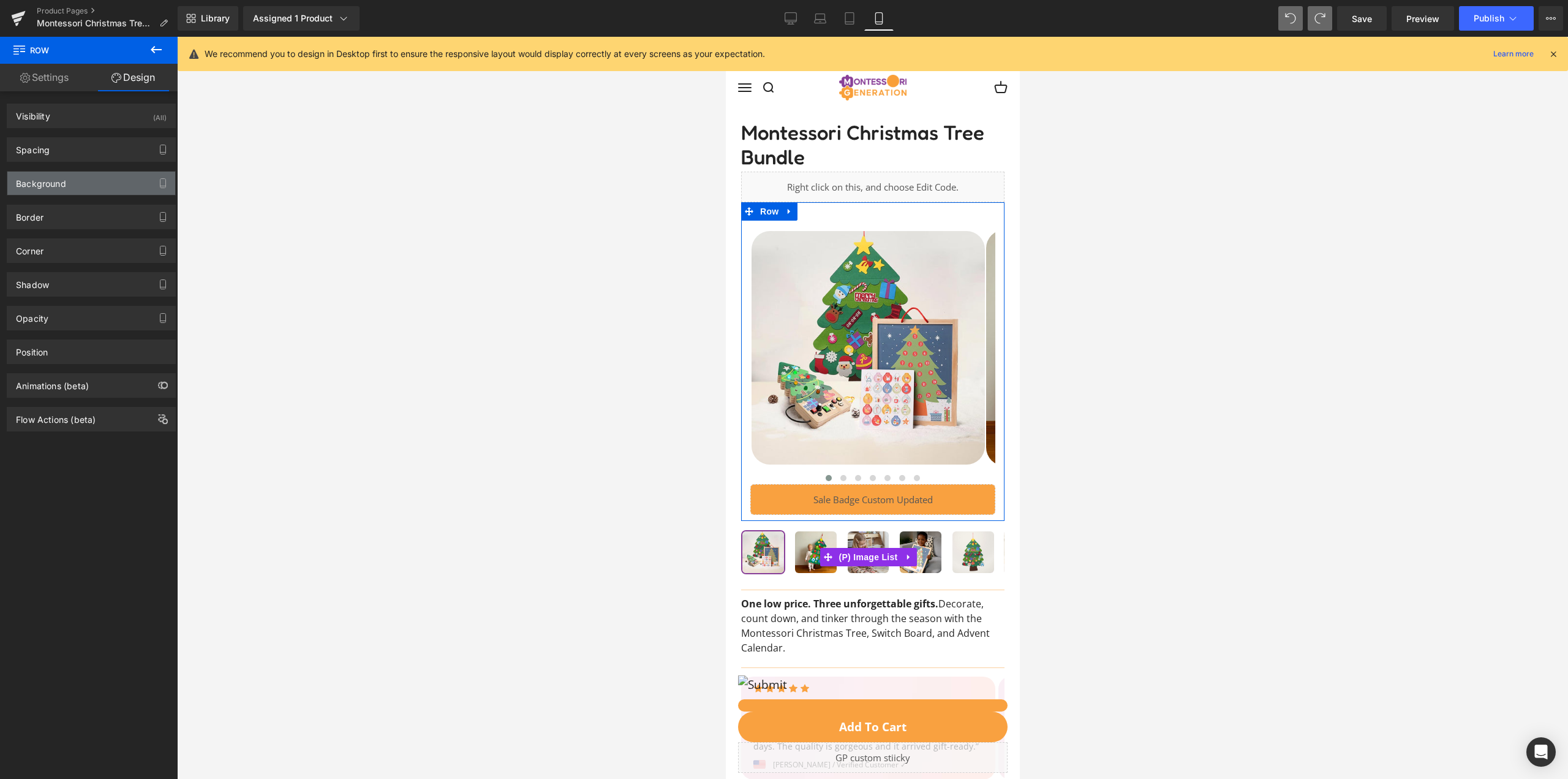
click at [132, 180] on div "Background" at bounding box center [91, 183] width 168 height 23
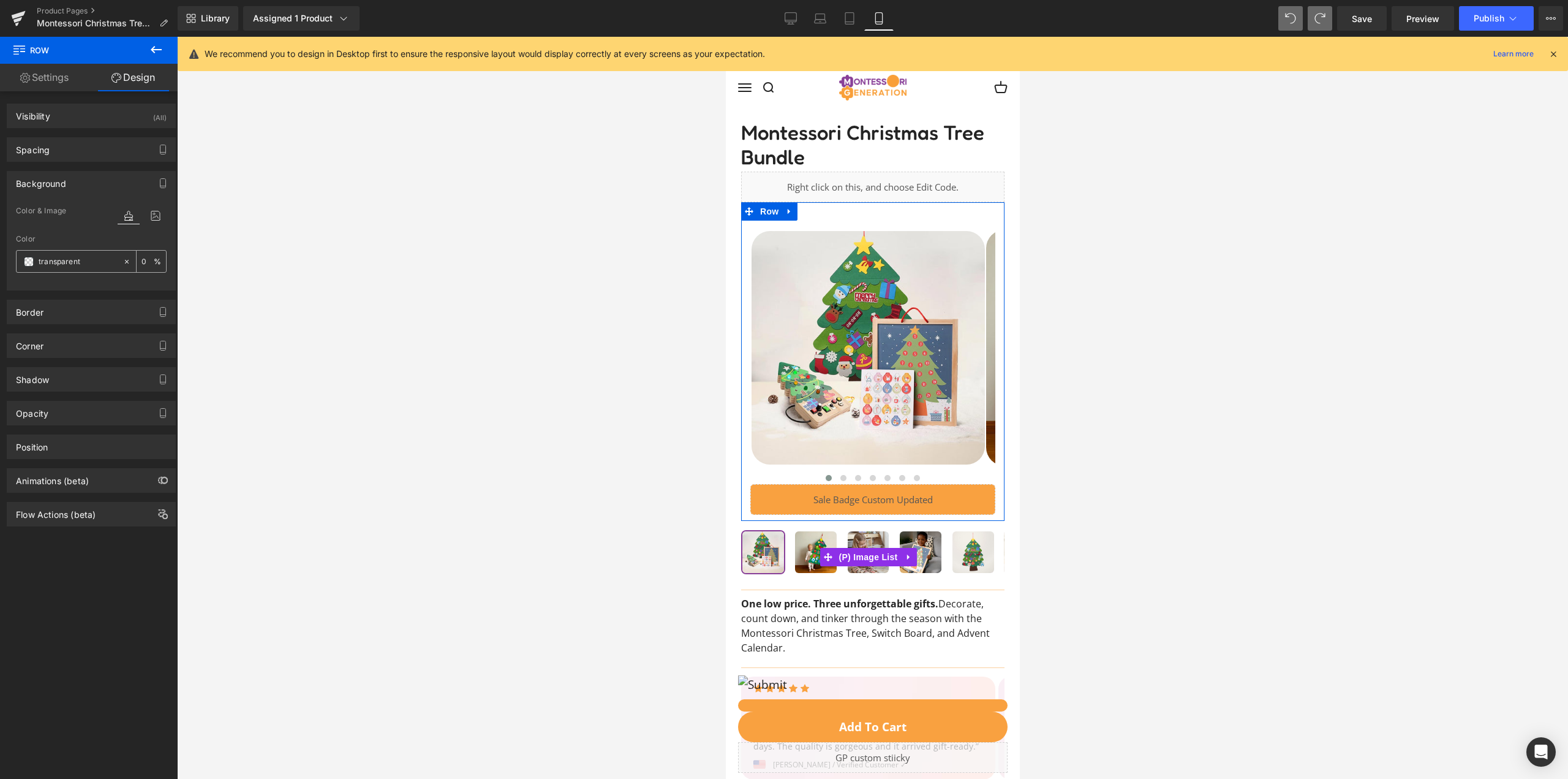
click at [28, 263] on span at bounding box center [28, 261] width 10 height 10
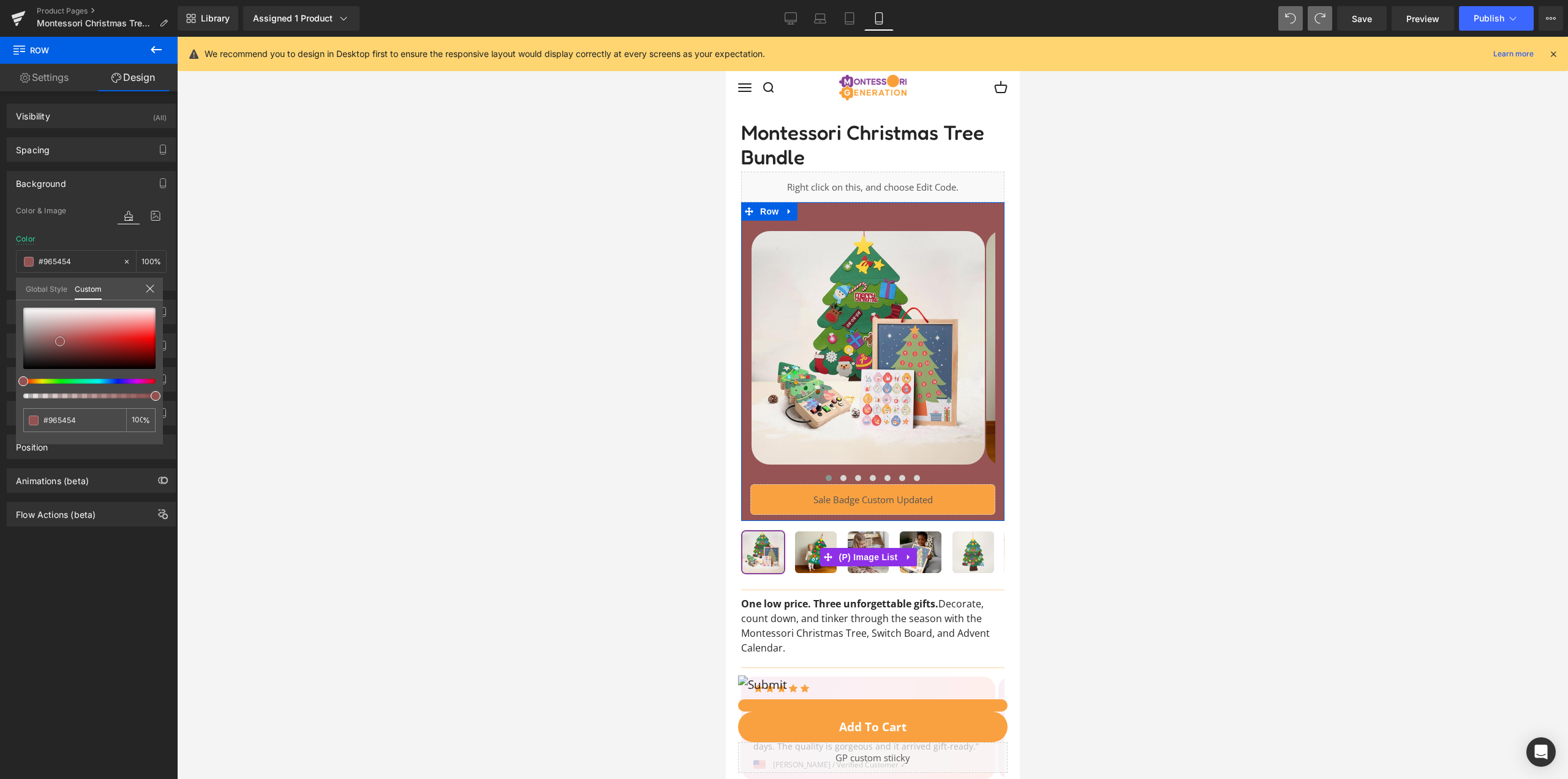
click at [60, 341] on div at bounding box center [89, 338] width 132 height 61
click at [1431, 24] on span "Preview" at bounding box center [1423, 19] width 33 height 13
click at [1473, 19] on button "Publish" at bounding box center [1496, 19] width 75 height 24
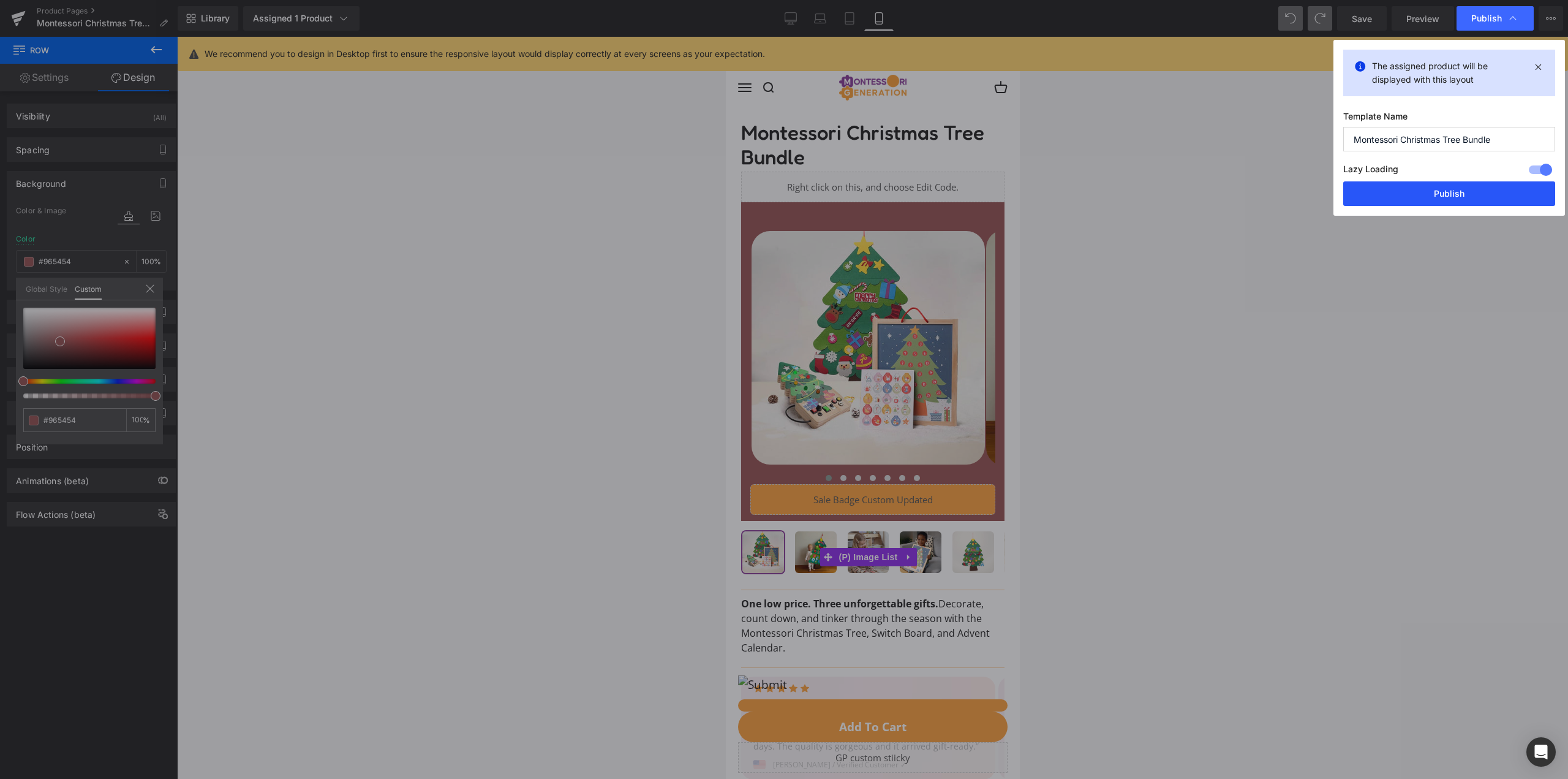
click at [1468, 196] on button "Publish" at bounding box center [1450, 194] width 212 height 24
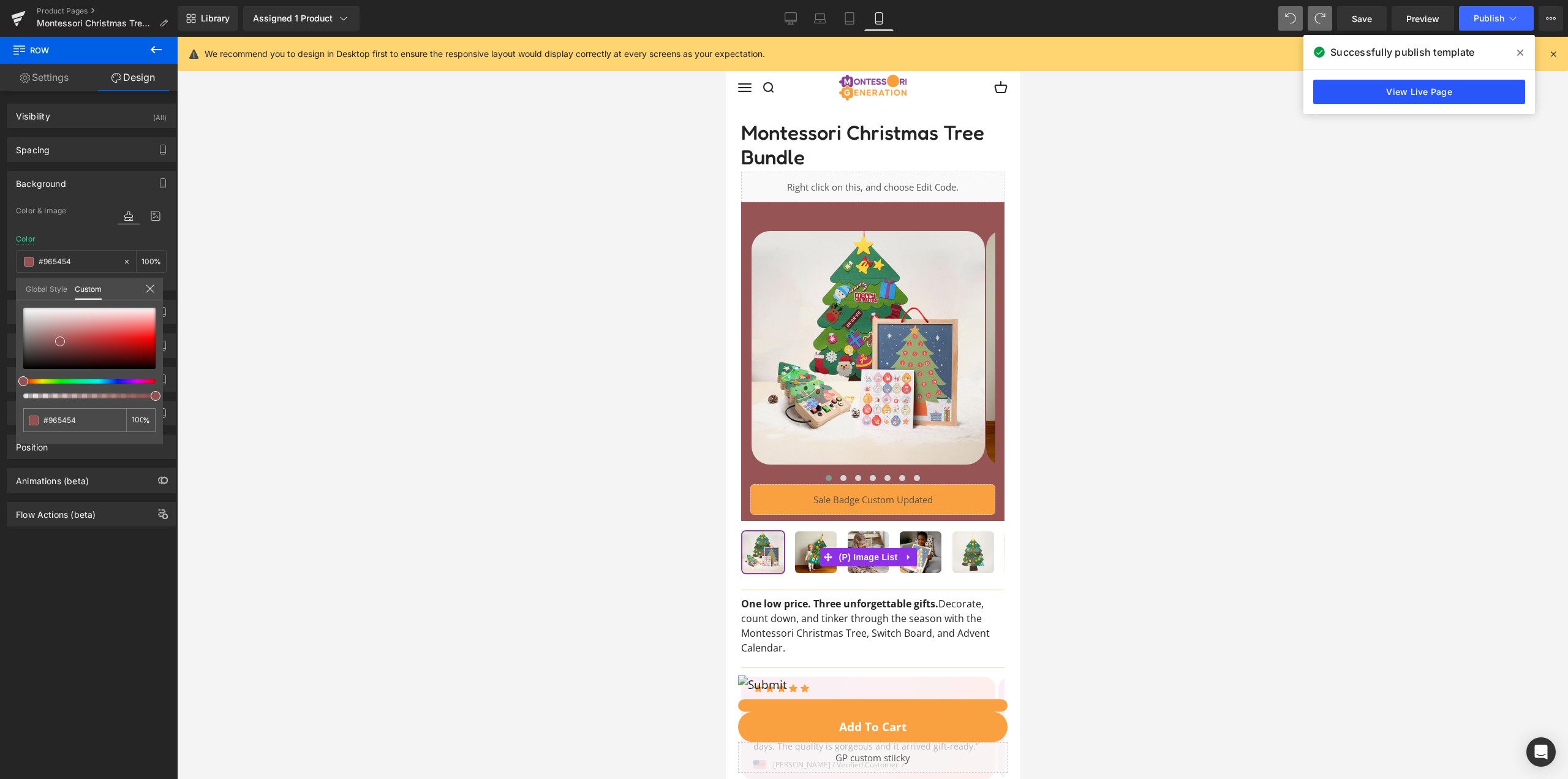
click at [1450, 88] on link "View Live Page" at bounding box center [1420, 92] width 212 height 24
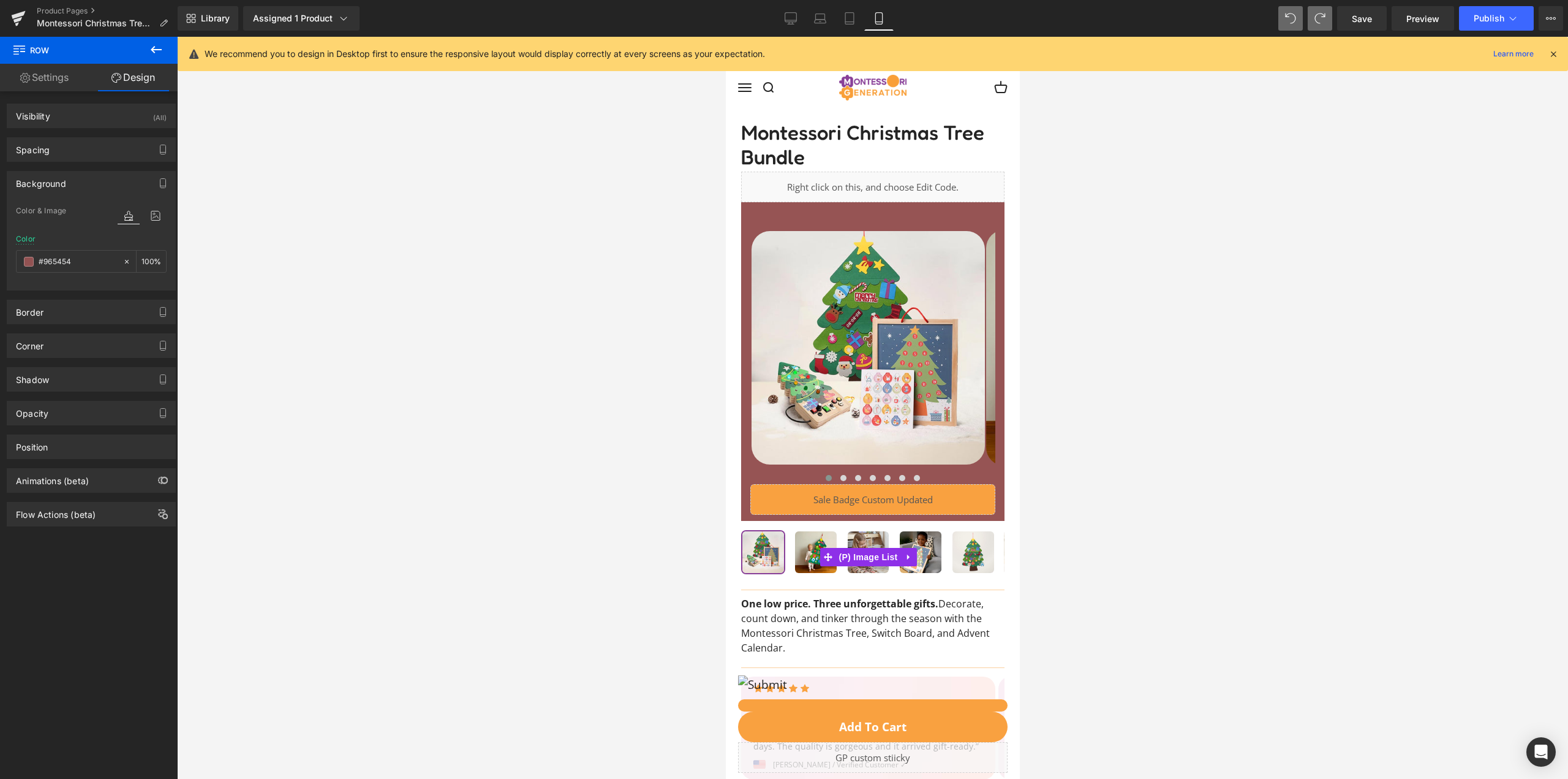
click at [52, 152] on div "Spacing" at bounding box center [91, 150] width 168 height 23
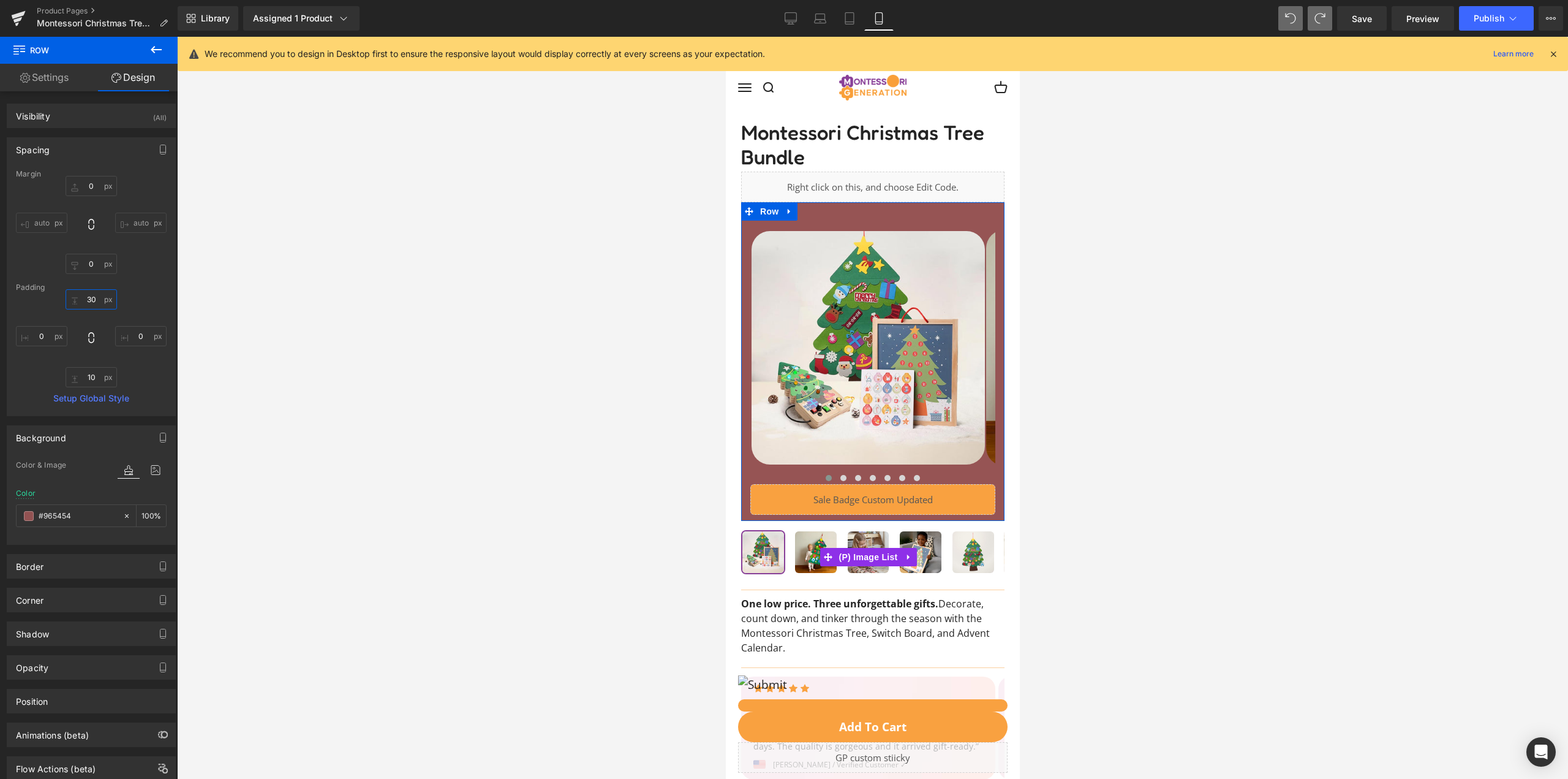
click at [96, 296] on input "30" at bounding box center [91, 300] width 52 height 20
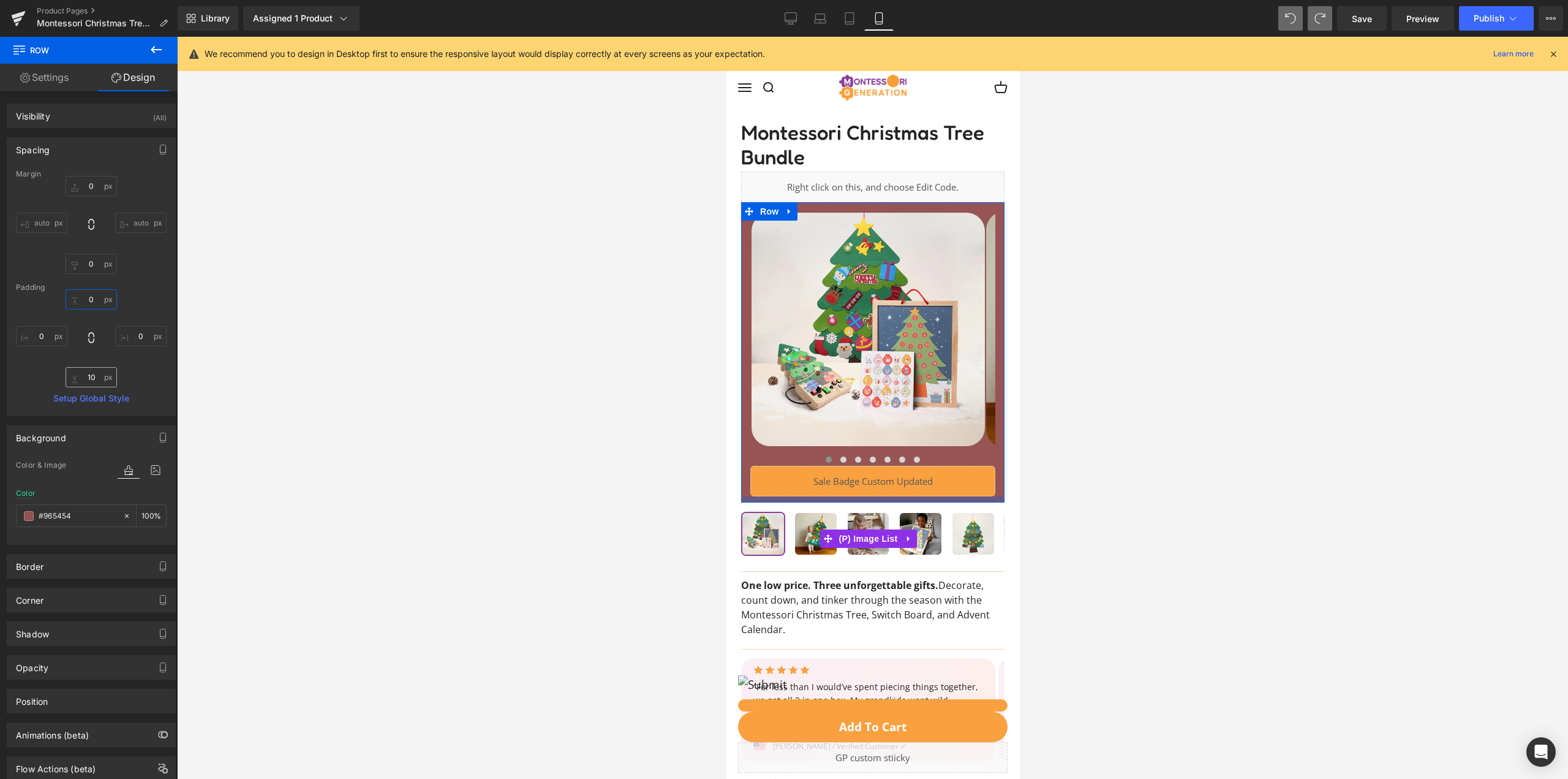
type input "0"
click at [91, 381] on input "10" at bounding box center [91, 377] width 52 height 20
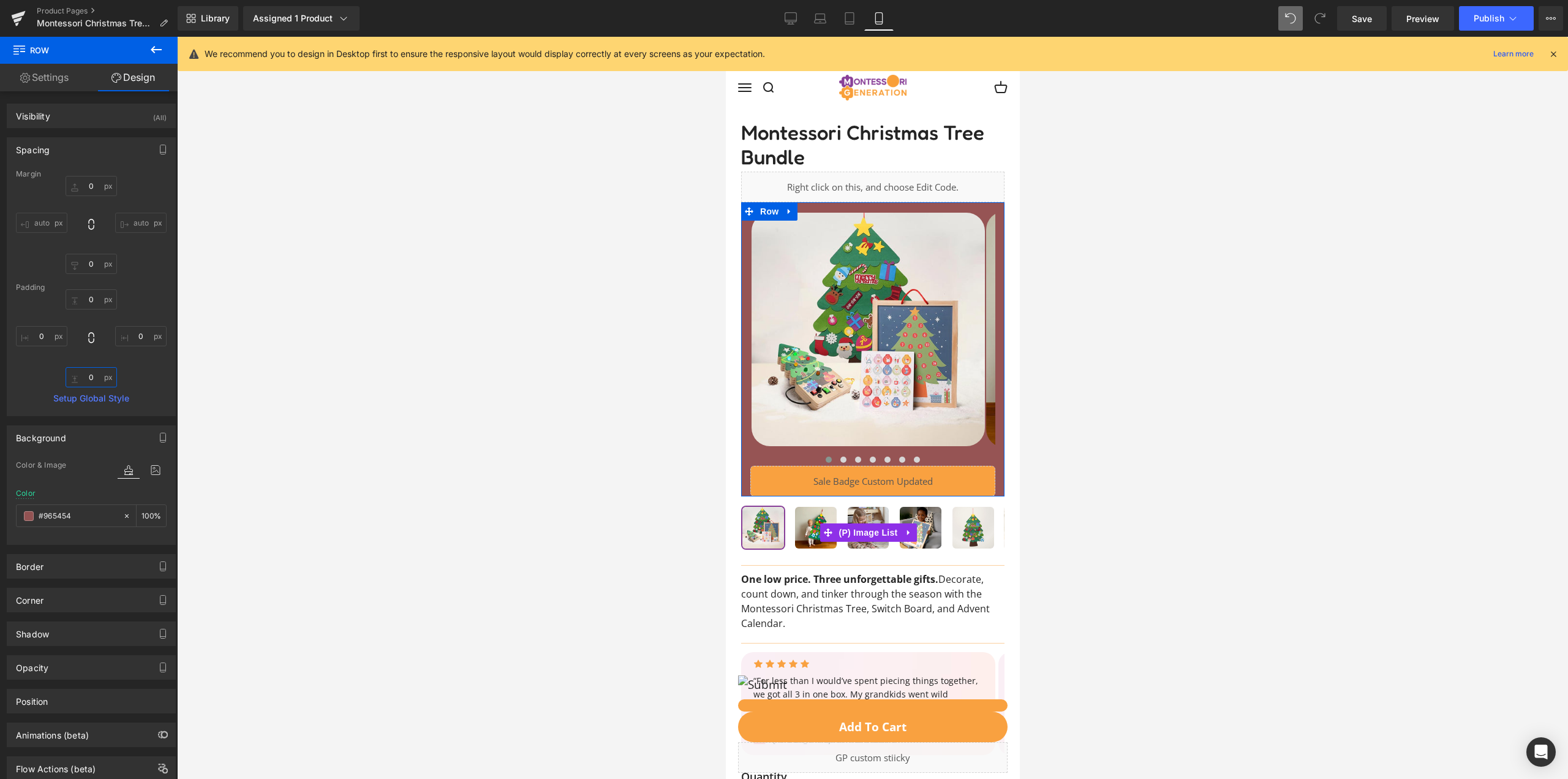
type input "10"
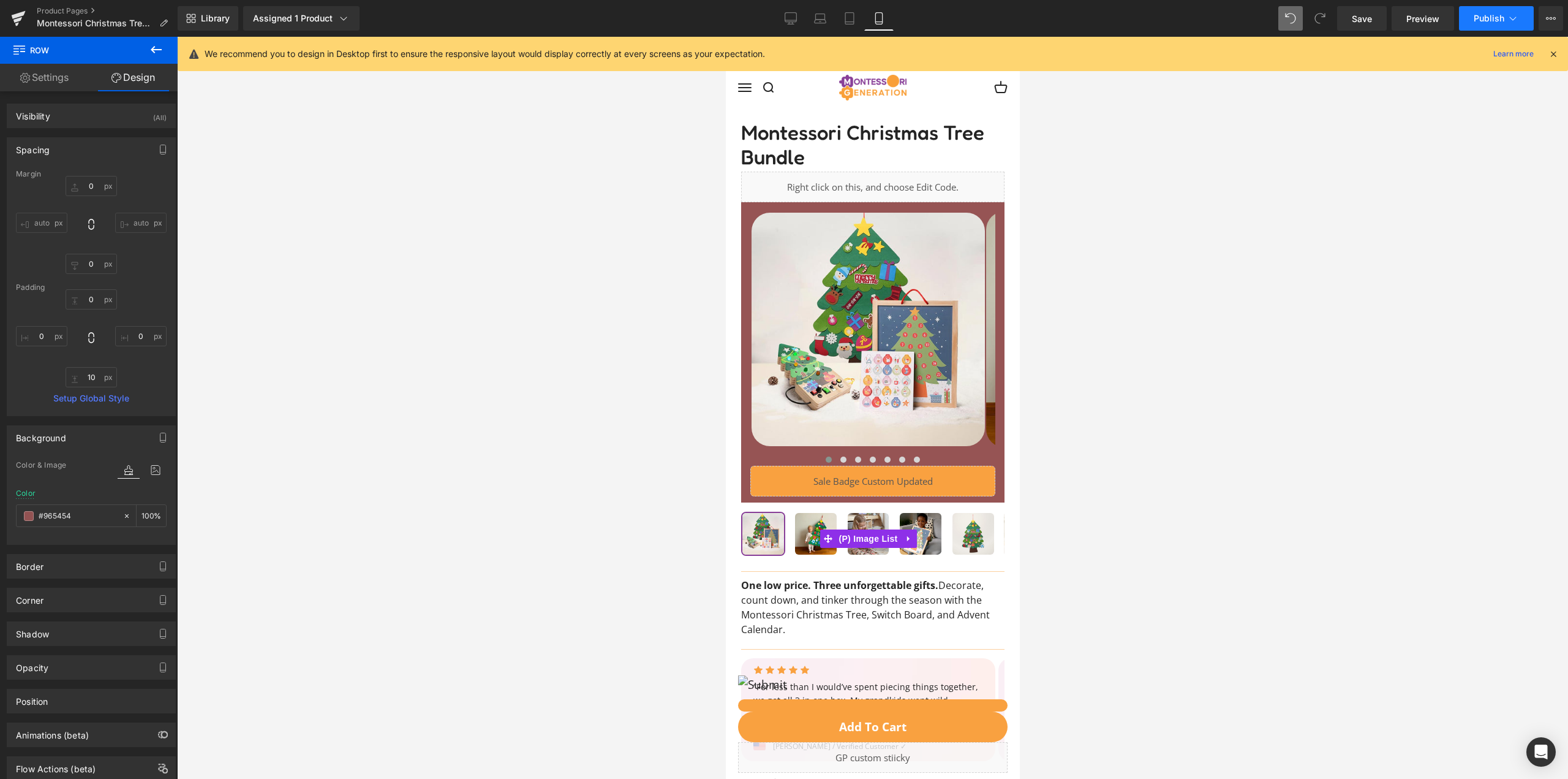
click at [1484, 21] on span "Publish" at bounding box center [1489, 18] width 31 height 10
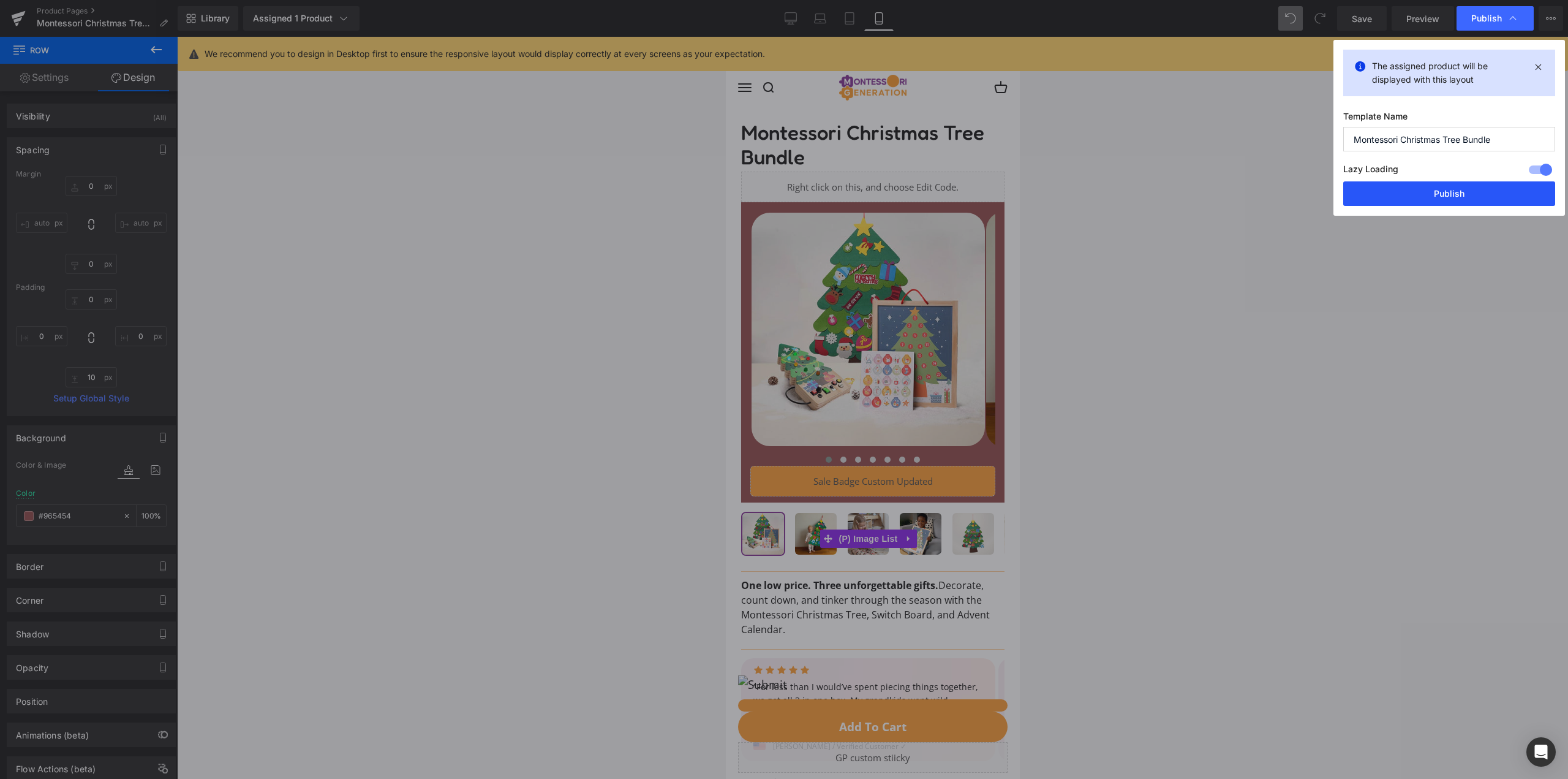
click at [1461, 197] on button "Publish" at bounding box center [1450, 194] width 212 height 24
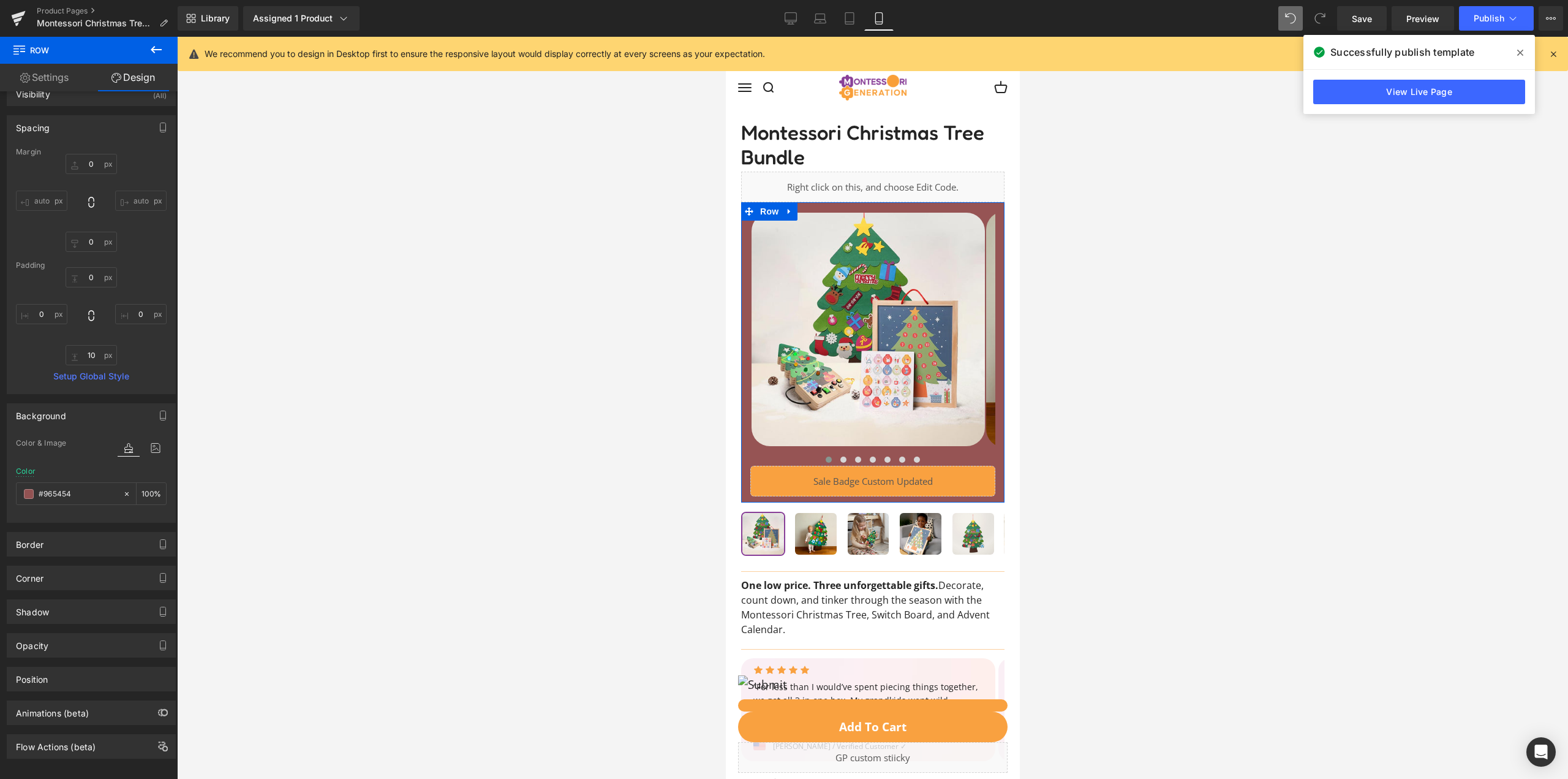
scroll to position [36, 0]
click at [983, 215] on link at bounding box center [867, 329] width 233 height 233
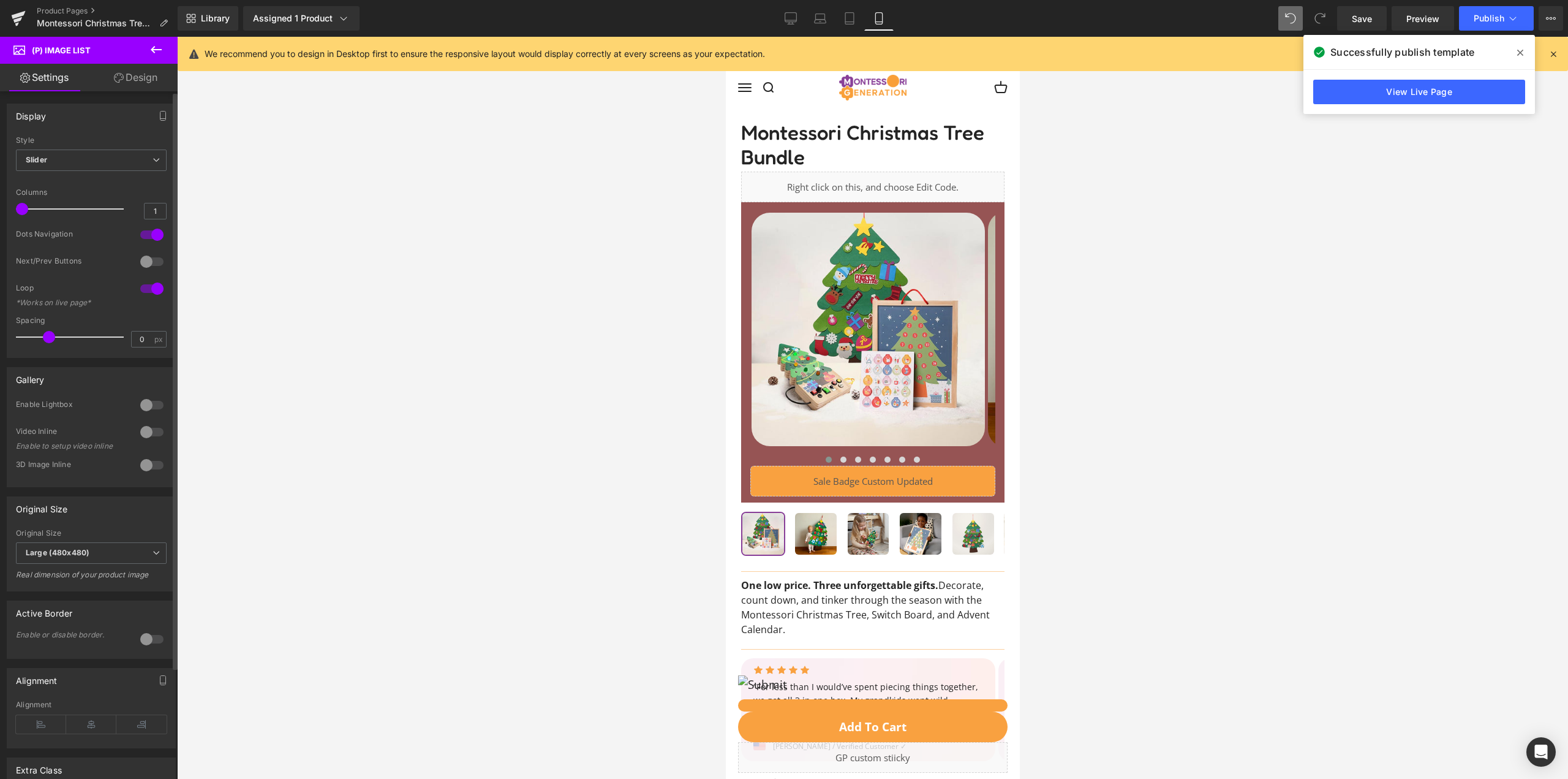
drag, startPoint x: 26, startPoint y: 337, endPoint x: 50, endPoint y: 337, distance: 24.0
click at [50, 337] on span at bounding box center [49, 337] width 12 height 12
drag, startPoint x: 50, startPoint y: 336, endPoint x: -35, endPoint y: 340, distance: 85.1
click at [0, 340] on html "Row You are previewing how the will restyle your page. You can not edit Element…" at bounding box center [784, 389] width 1568 height 779
click at [758, 236] on img at bounding box center [867, 329] width 233 height 233
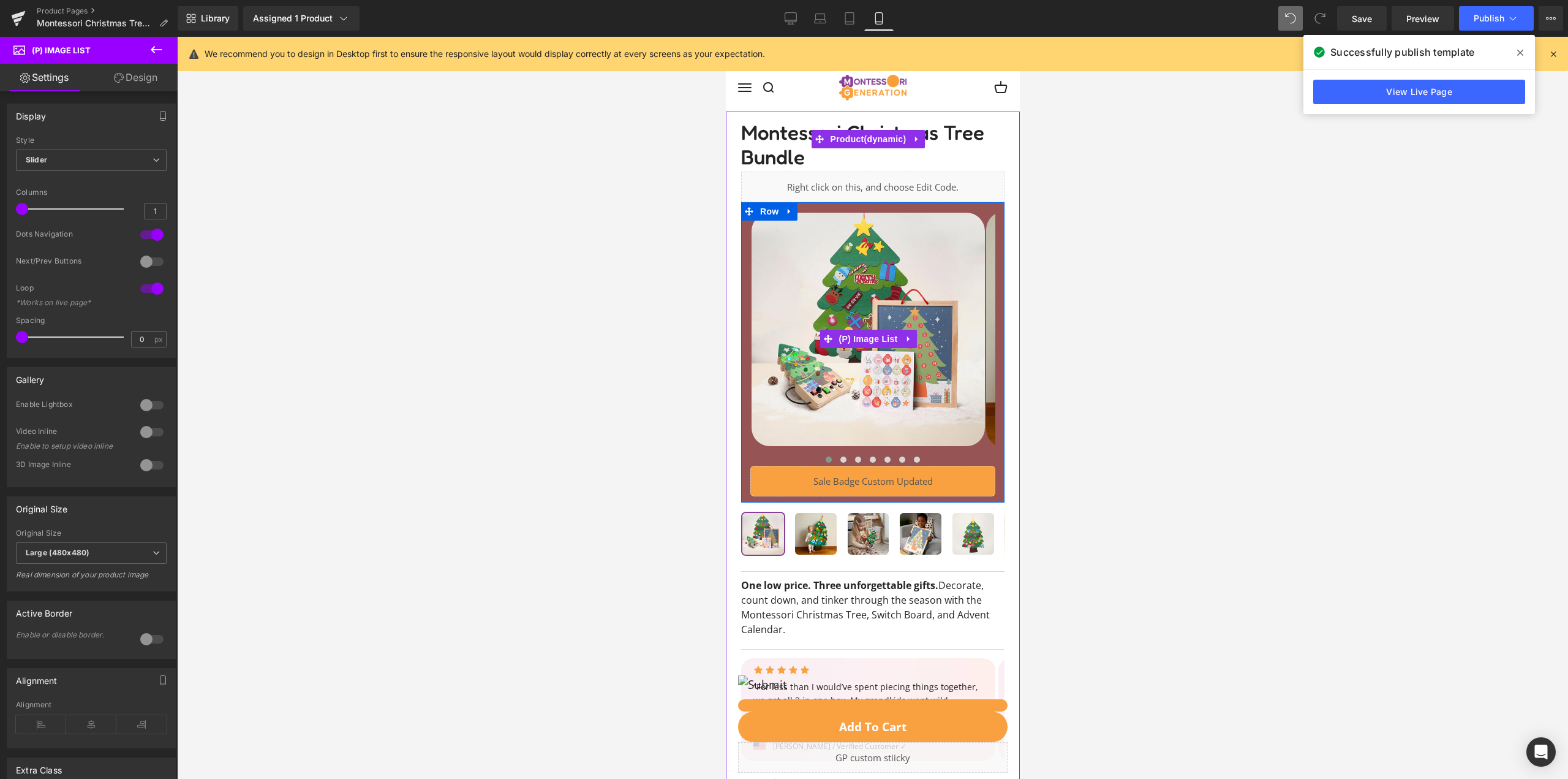
click at [766, 294] on img at bounding box center [867, 329] width 233 height 233
click at [766, 211] on span "Row" at bounding box center [769, 211] width 24 height 19
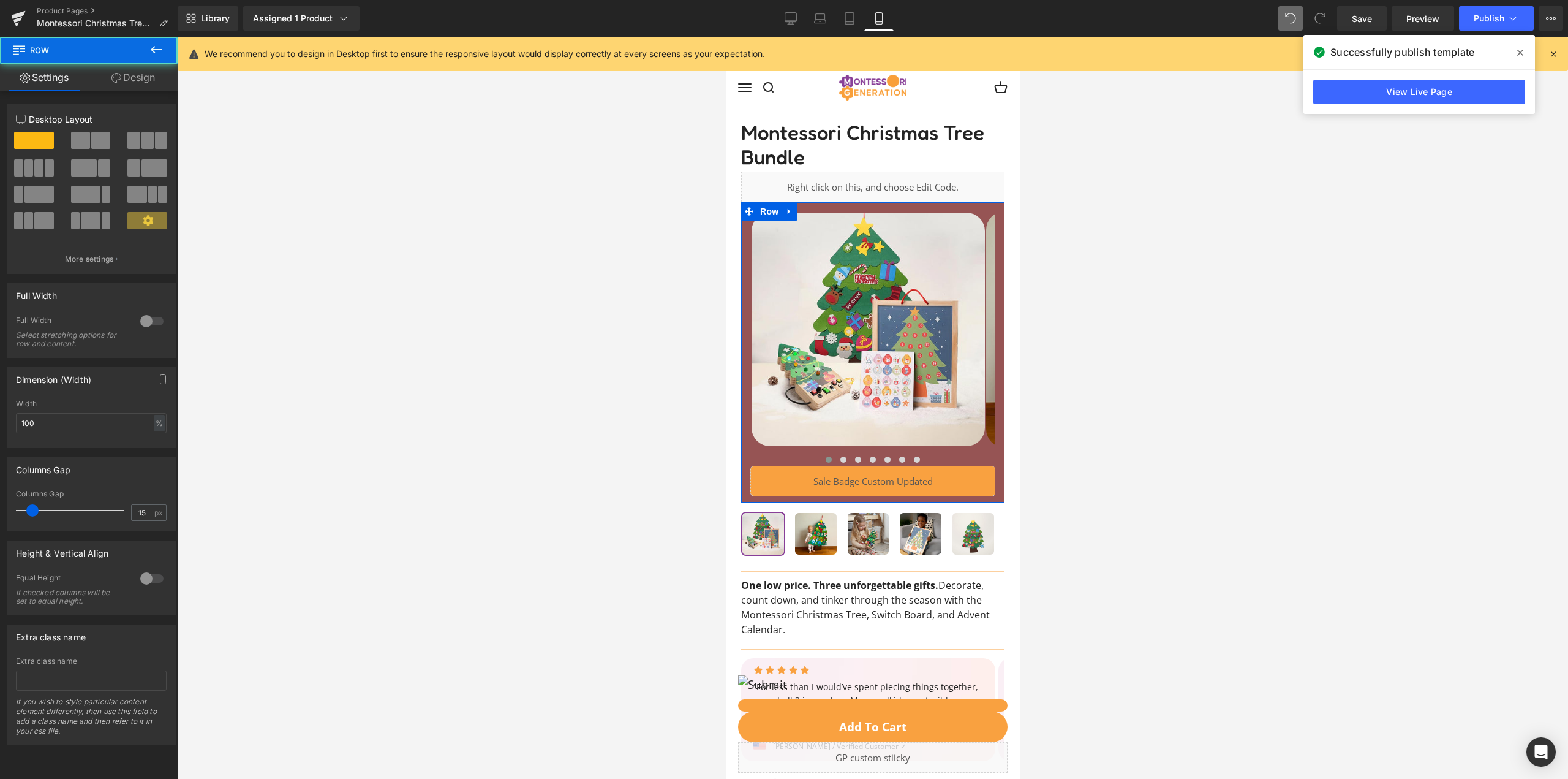
click at [105, 73] on link "Design" at bounding box center [133, 77] width 89 height 27
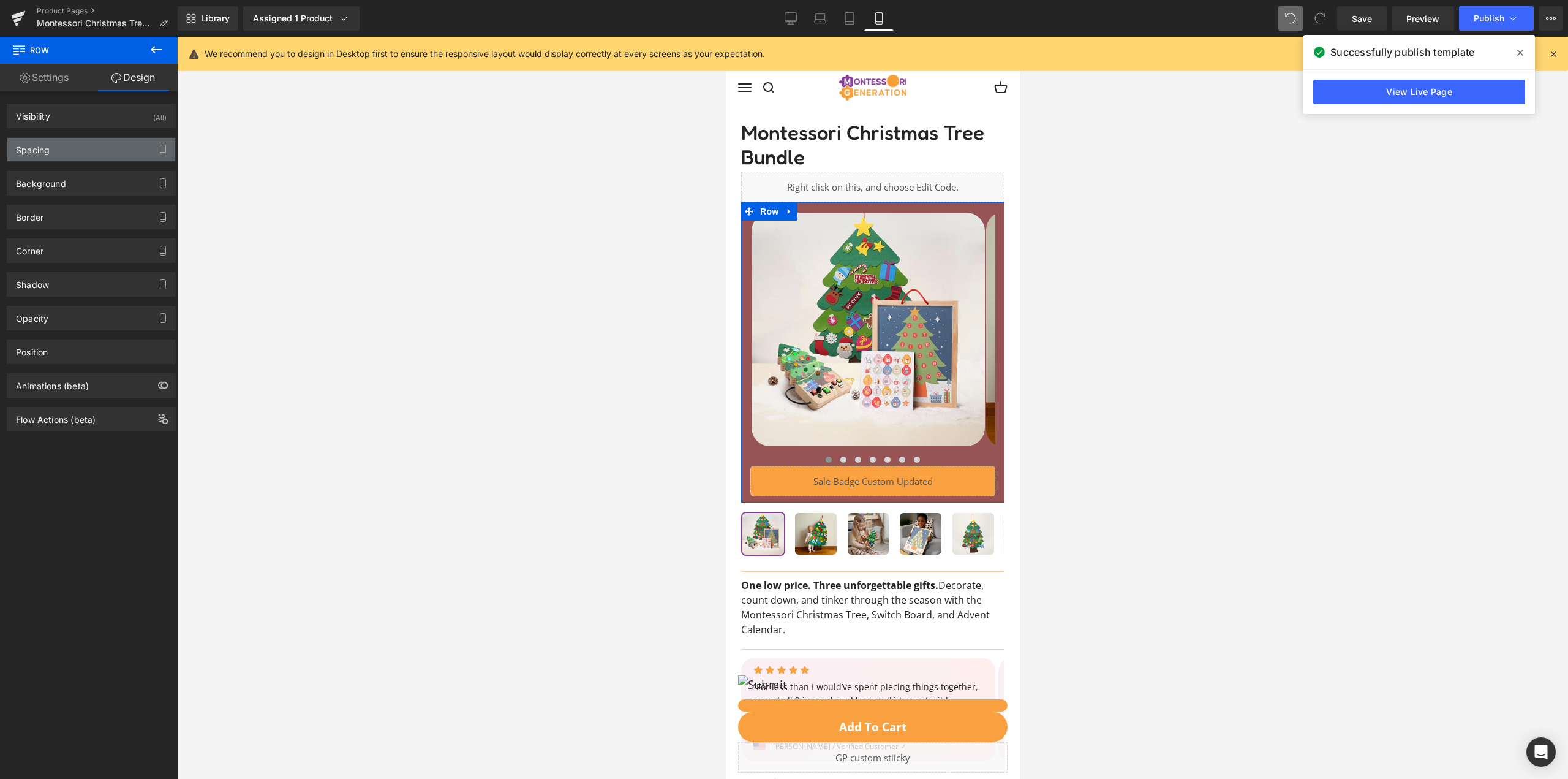
click at [103, 145] on div "Spacing" at bounding box center [91, 150] width 168 height 23
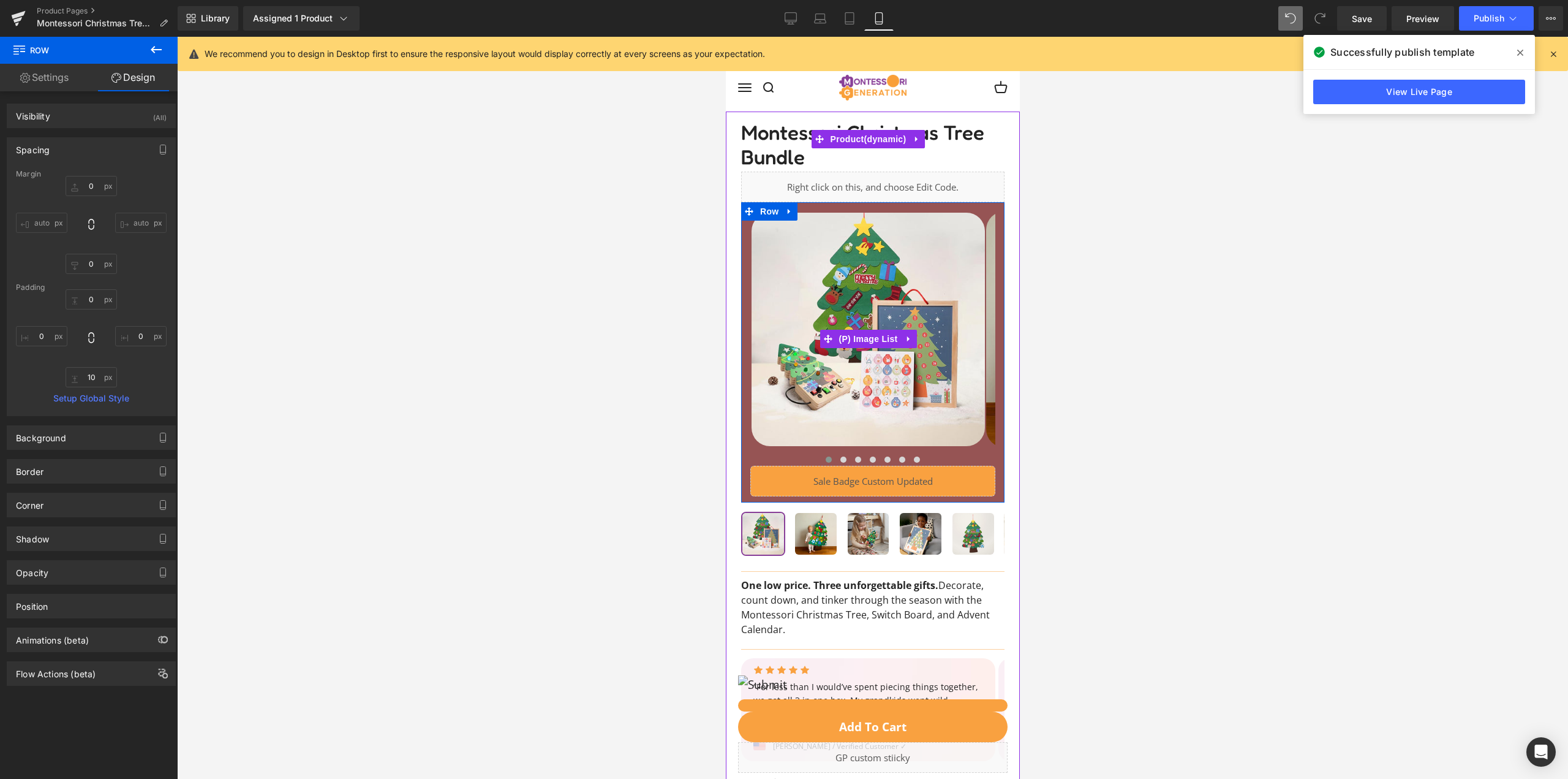
click at [785, 264] on img at bounding box center [867, 329] width 233 height 233
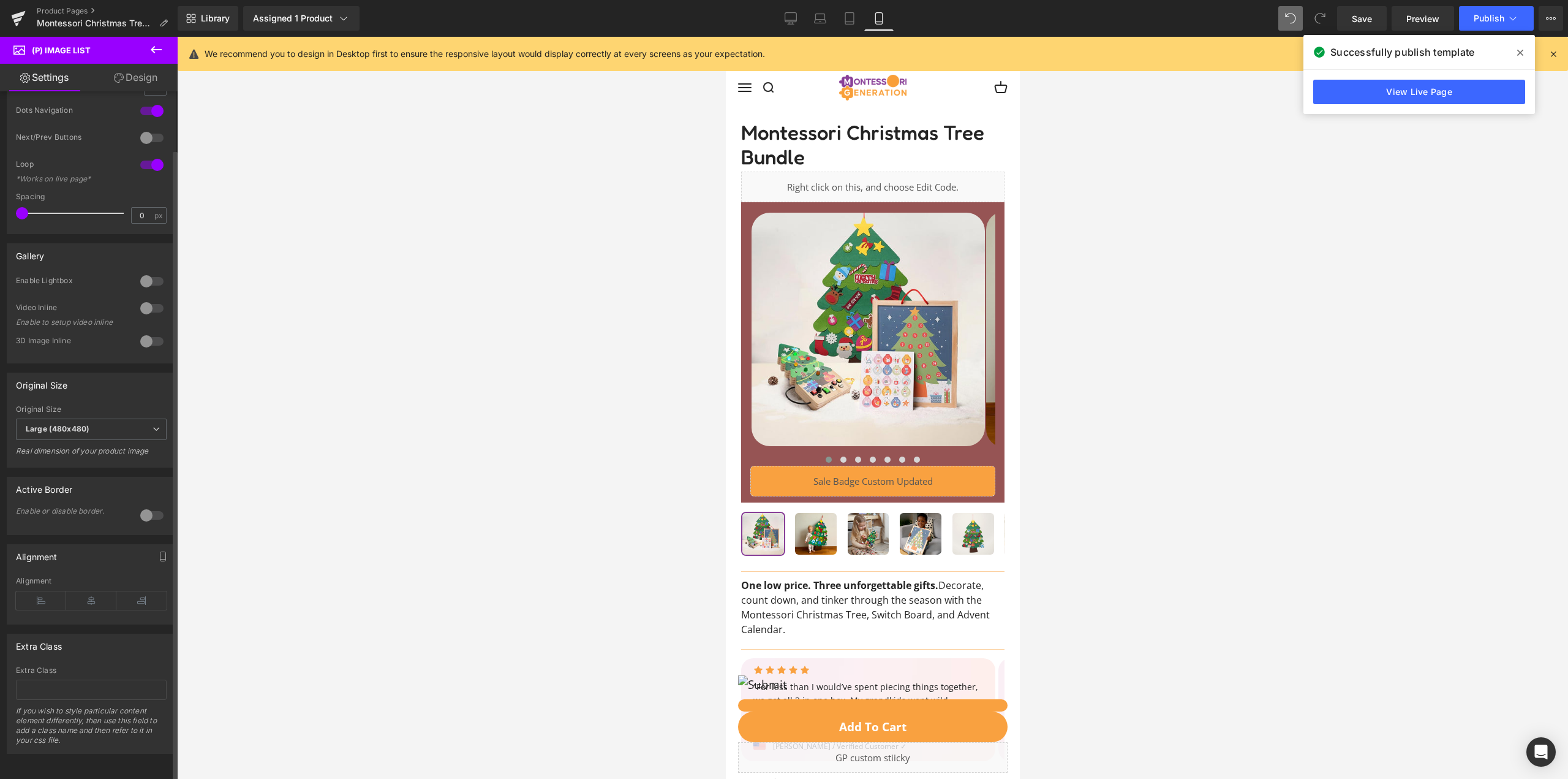
scroll to position [0, 0]
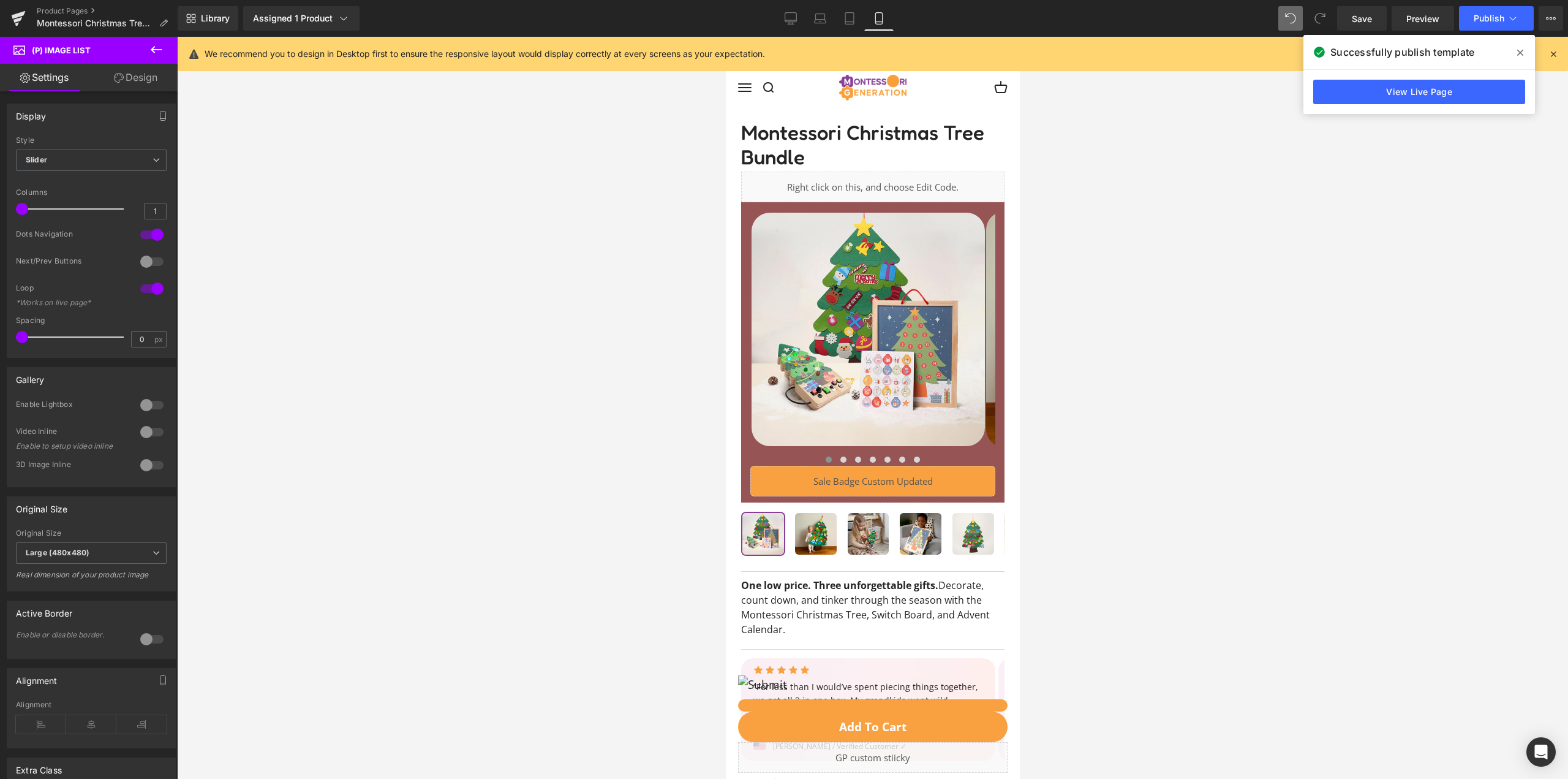
click at [134, 78] on link "Design" at bounding box center [135, 77] width 89 height 27
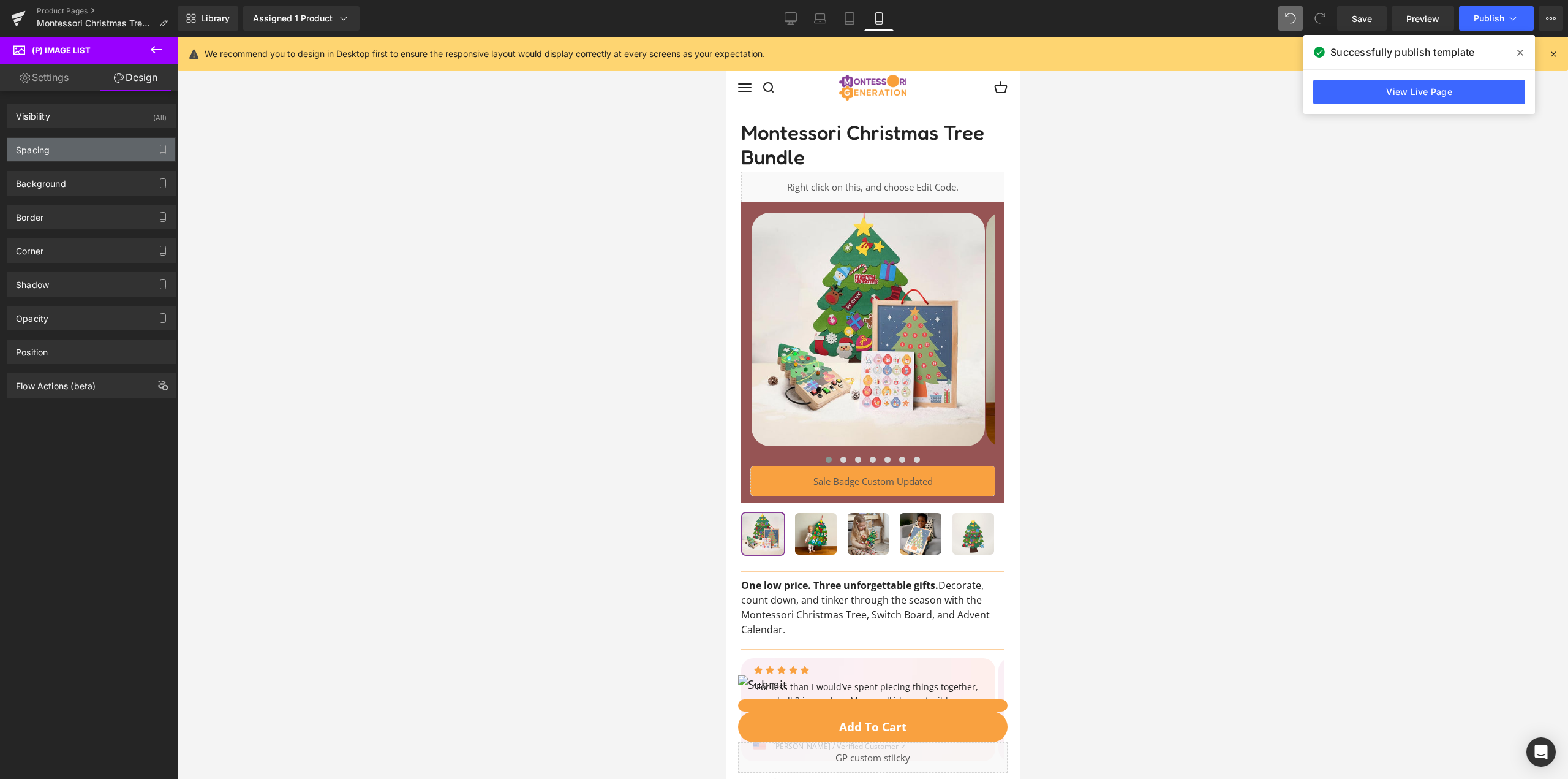
click at [90, 146] on div "Spacing" at bounding box center [91, 150] width 168 height 23
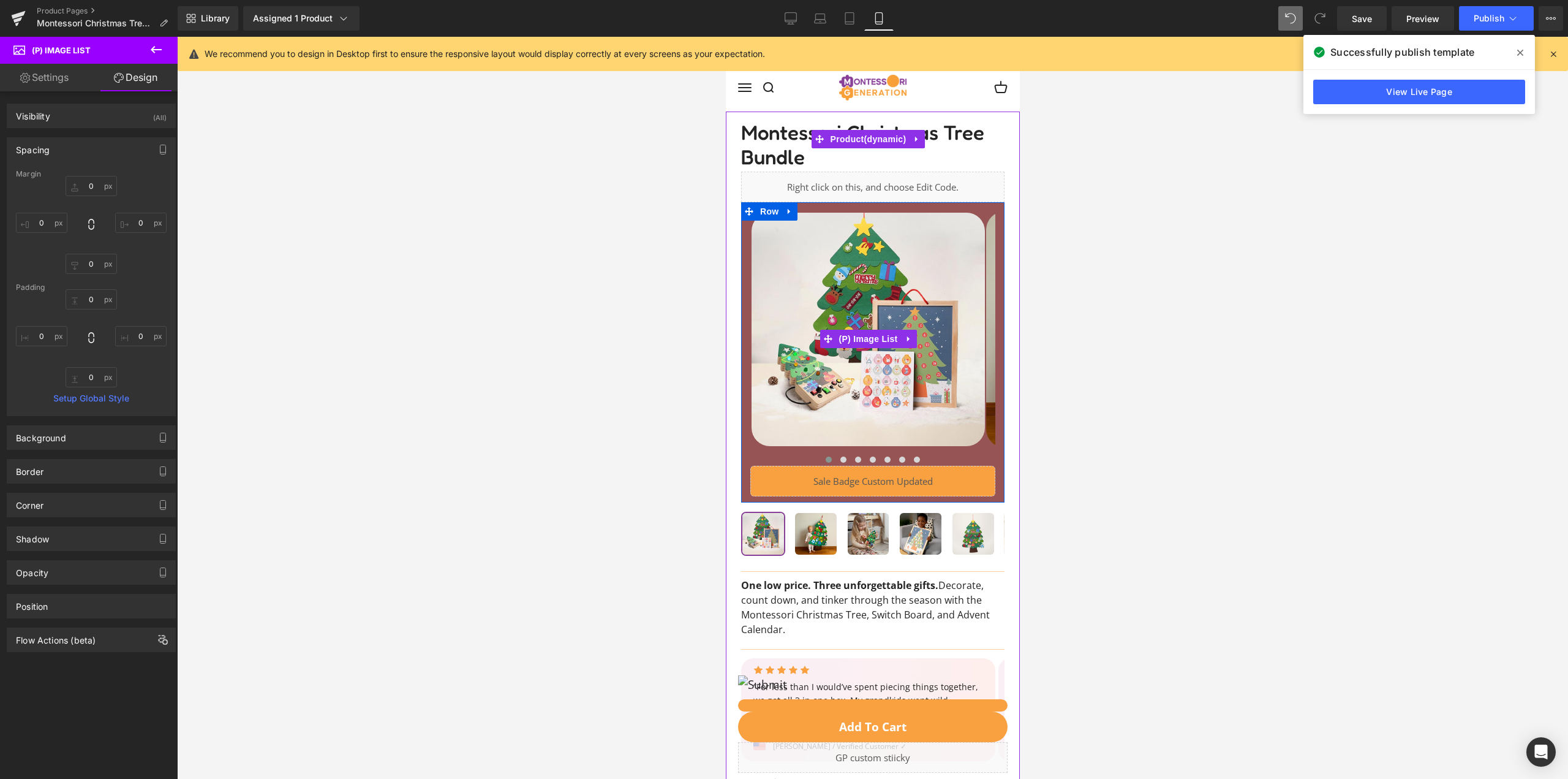
click at [980, 219] on img at bounding box center [867, 329] width 233 height 233
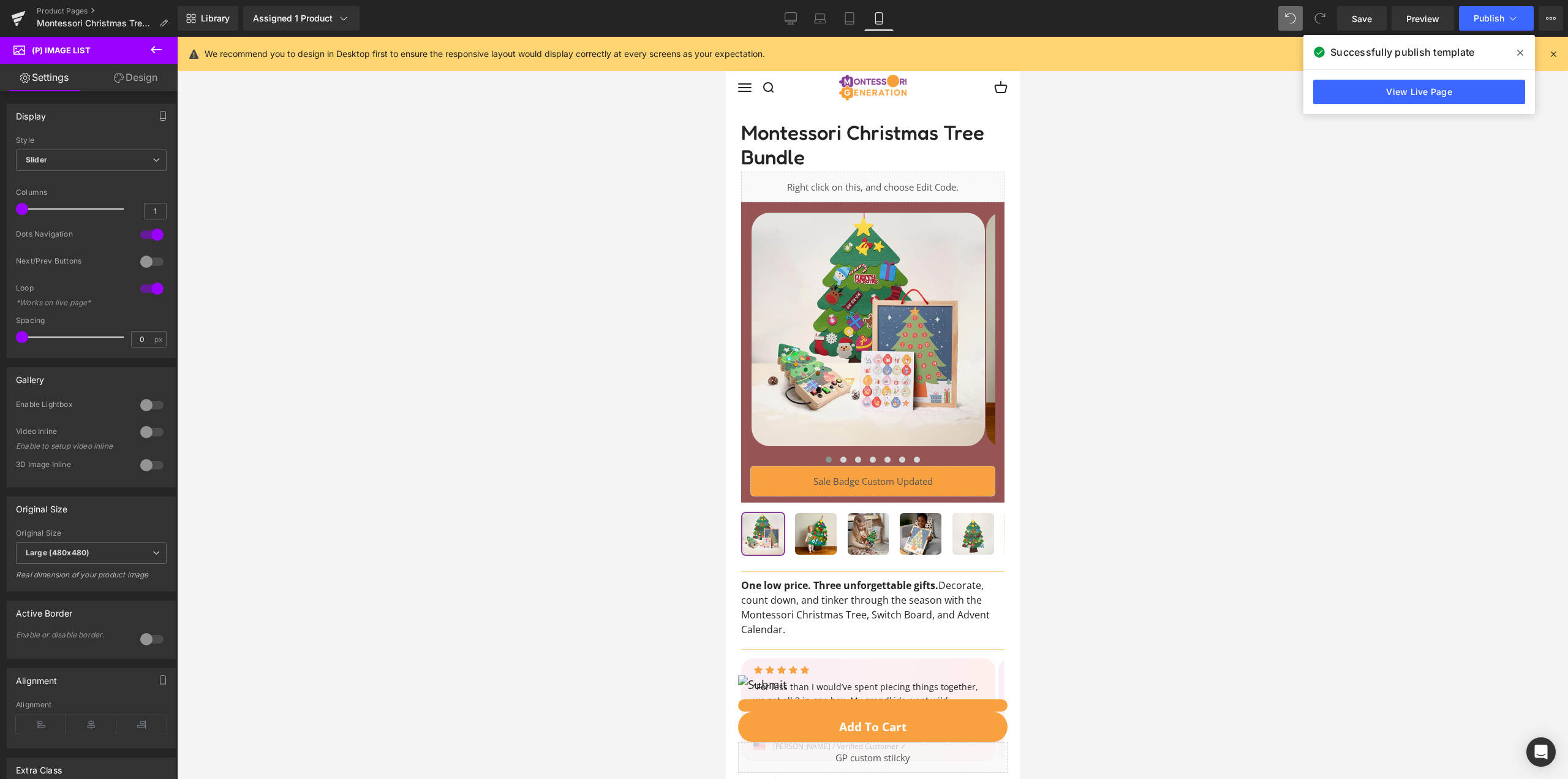
click at [125, 73] on link "Design" at bounding box center [135, 77] width 89 height 27
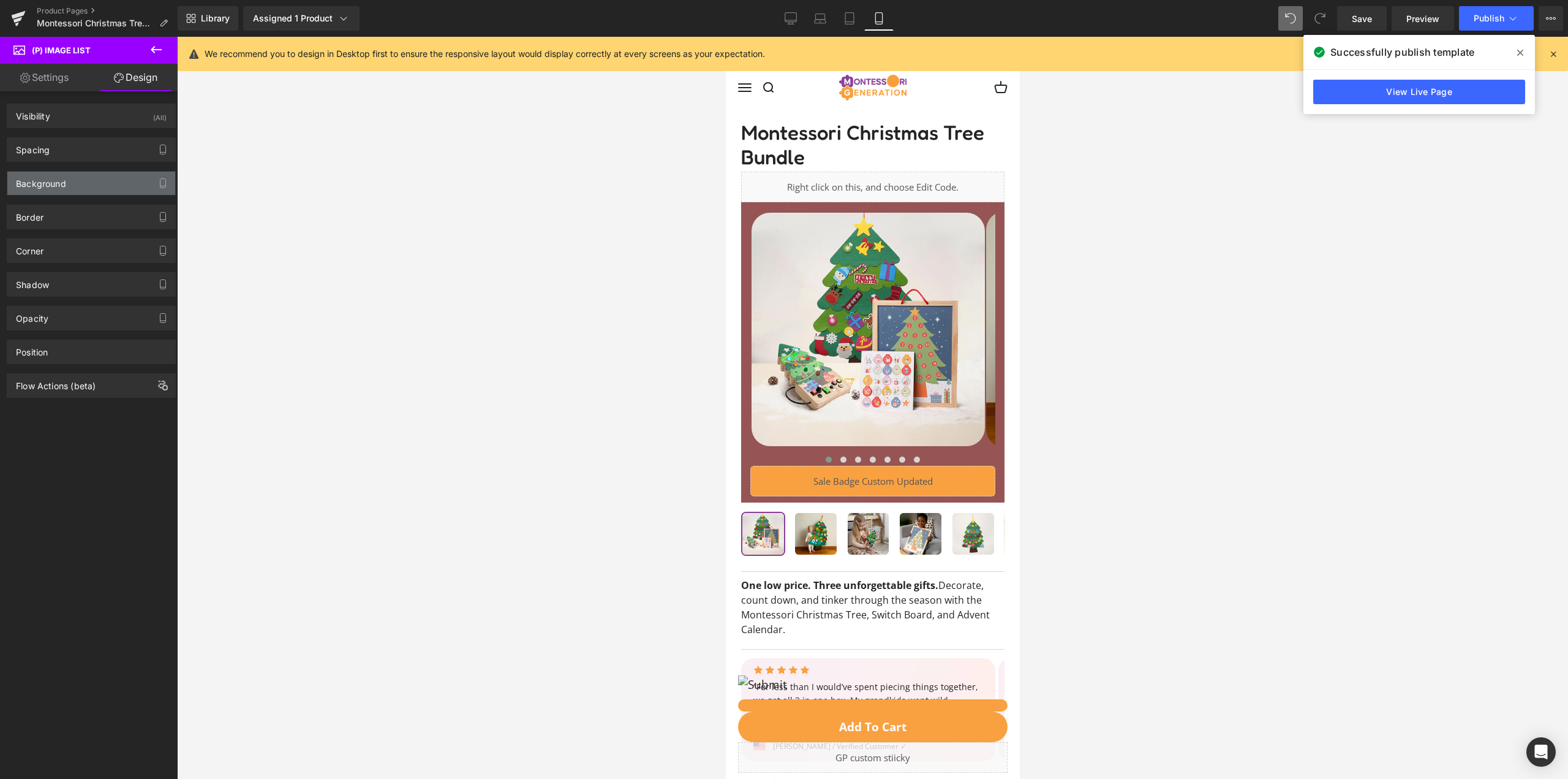
click at [96, 193] on div "Background" at bounding box center [91, 183] width 168 height 23
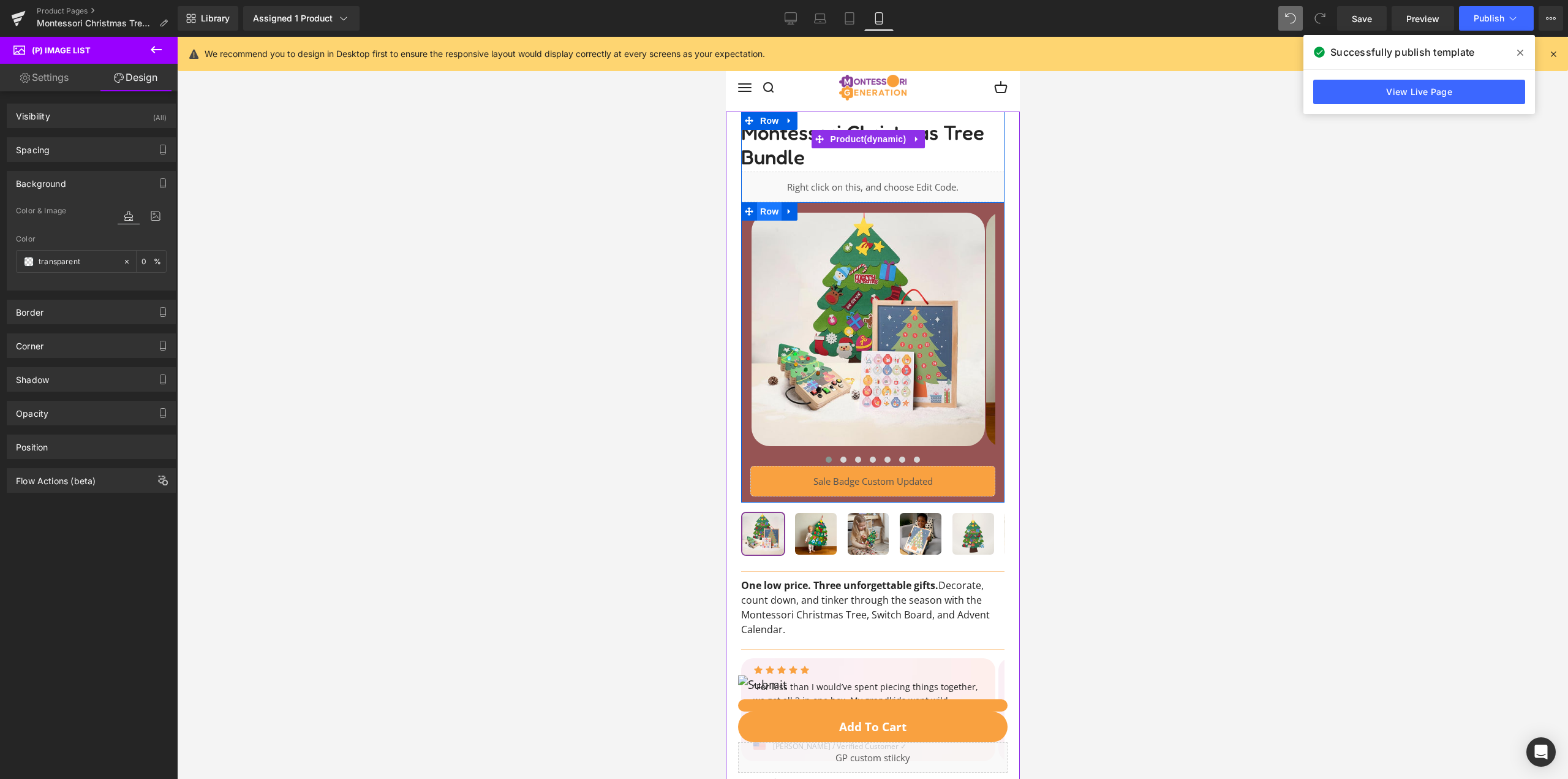
click at [765, 211] on span "Row" at bounding box center [769, 211] width 24 height 19
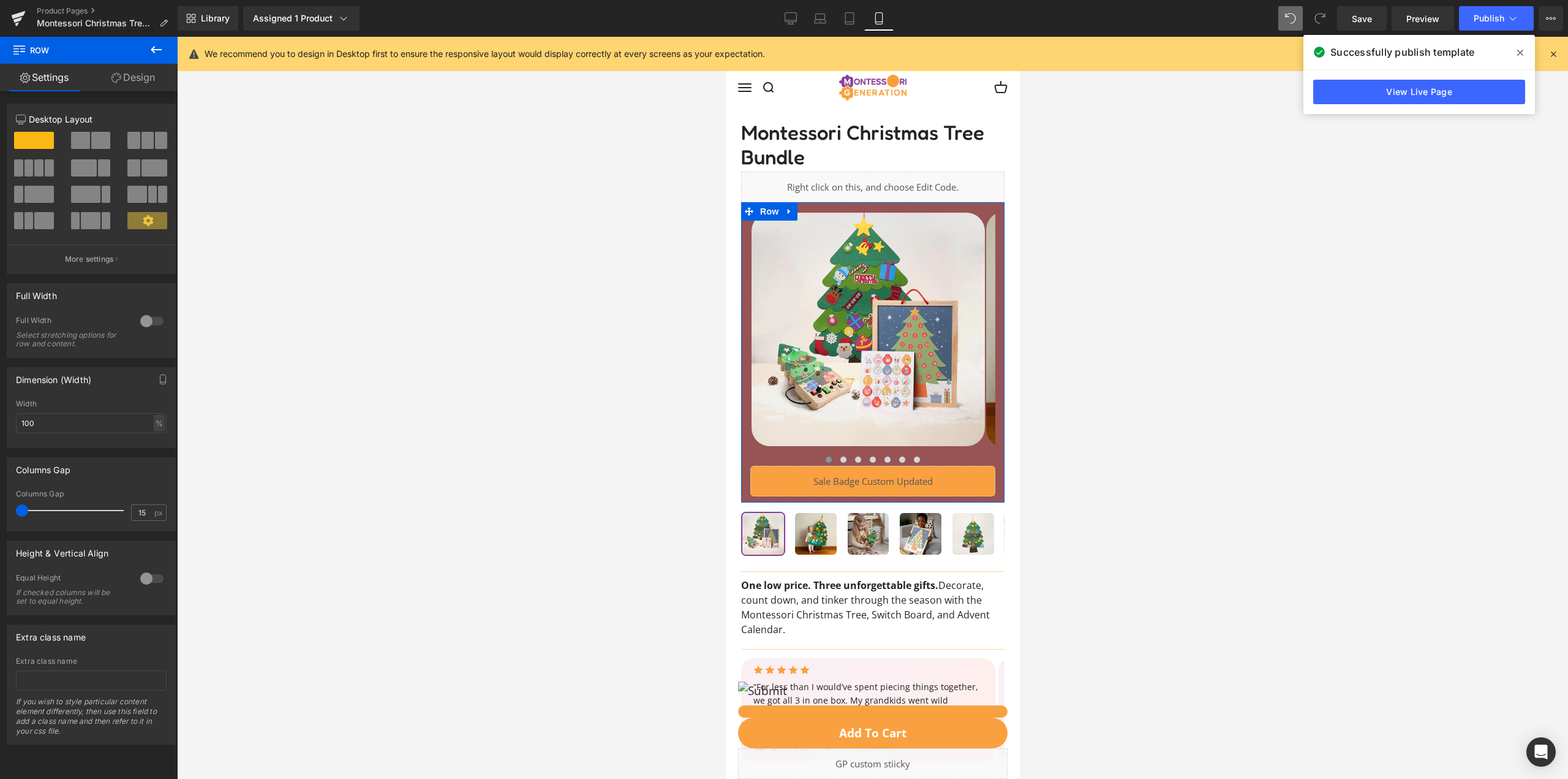
drag, startPoint x: 29, startPoint y: 513, endPoint x: -6, endPoint y: 518, distance: 35.4
click at [0, 518] on html "Row You are previewing how the will restyle your page. You can not edit Element…" at bounding box center [784, 389] width 1568 height 779
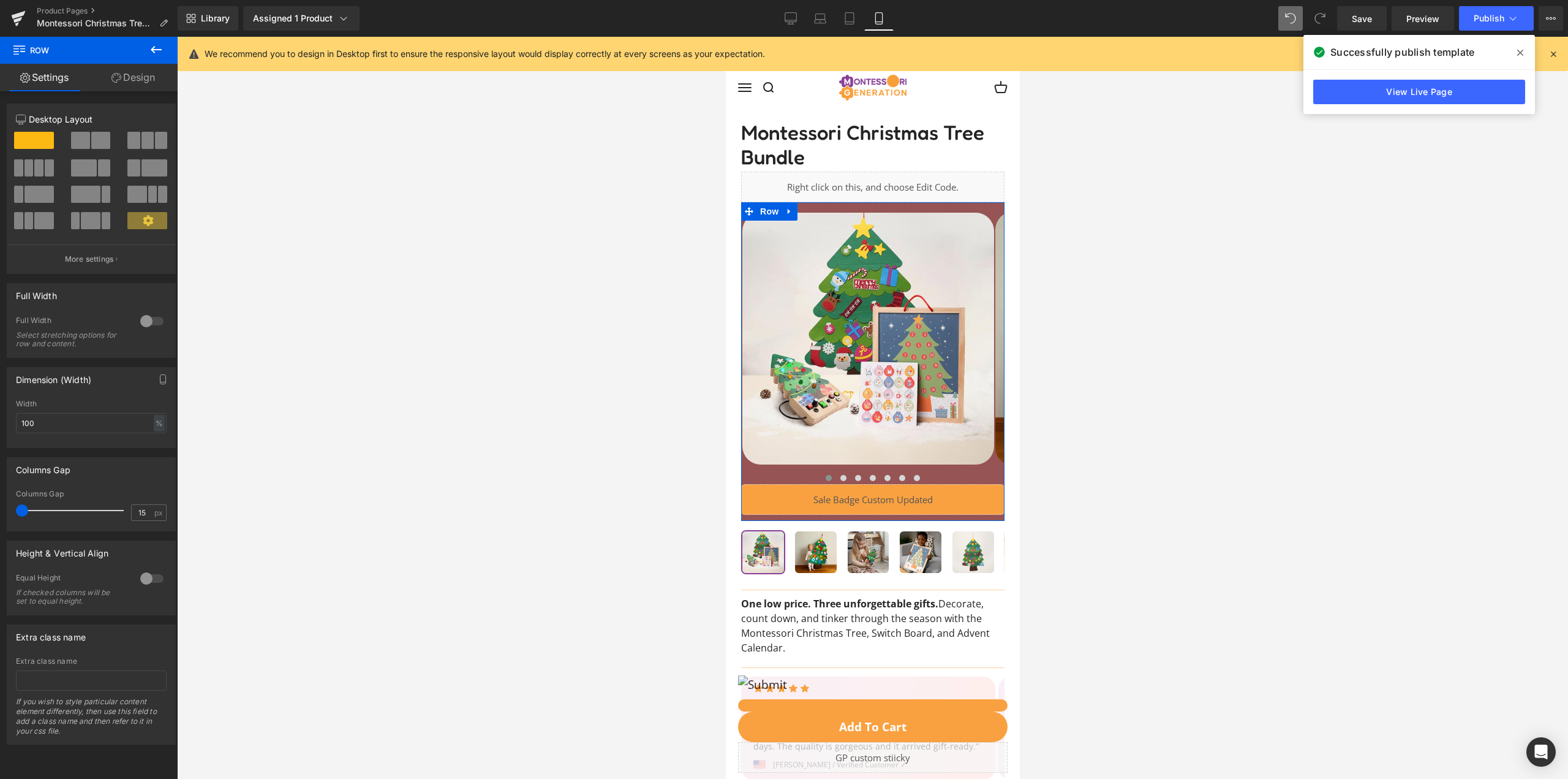
click at [128, 82] on link "Design" at bounding box center [133, 77] width 89 height 27
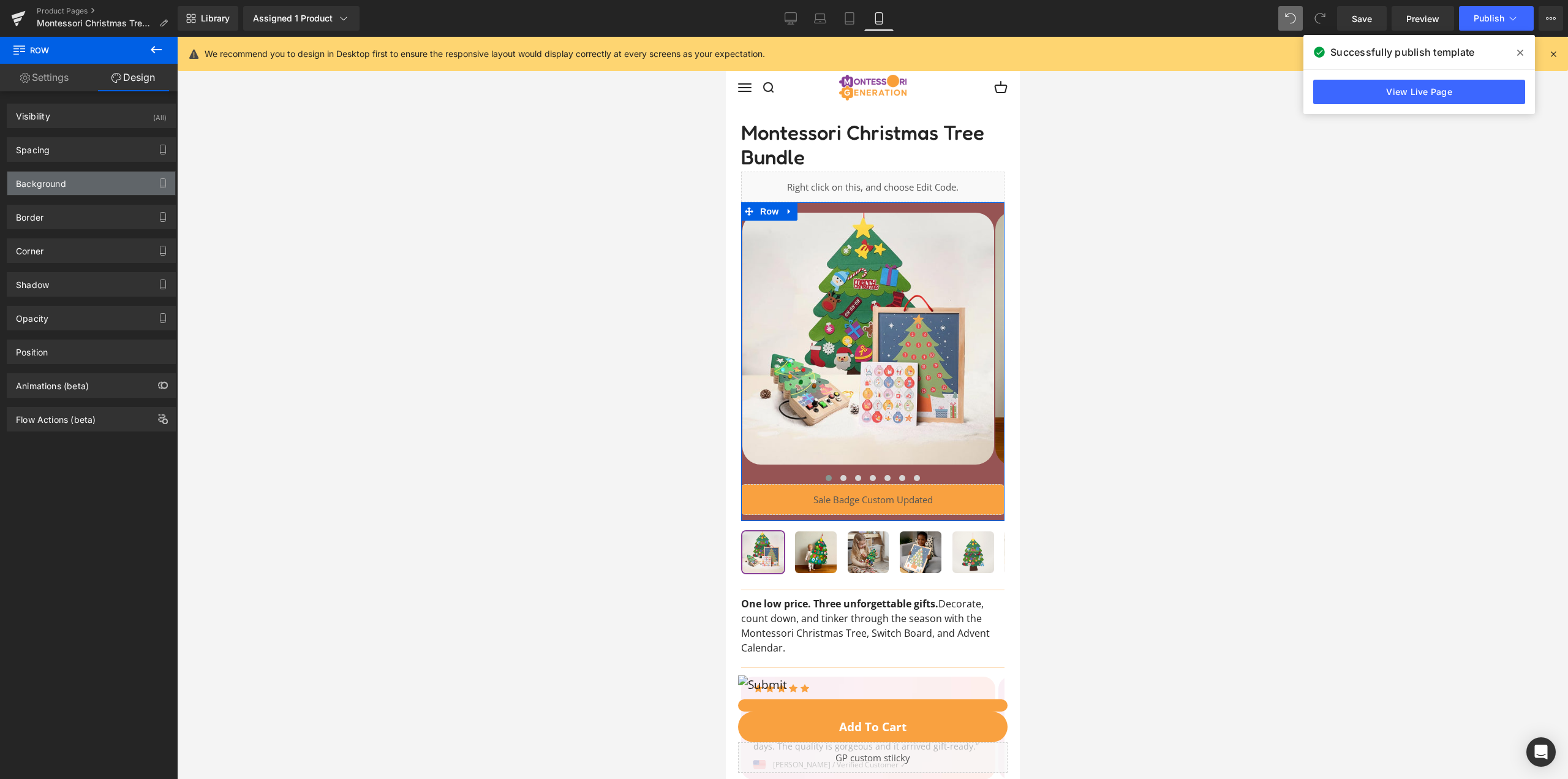
click at [109, 188] on div "Background" at bounding box center [91, 183] width 168 height 23
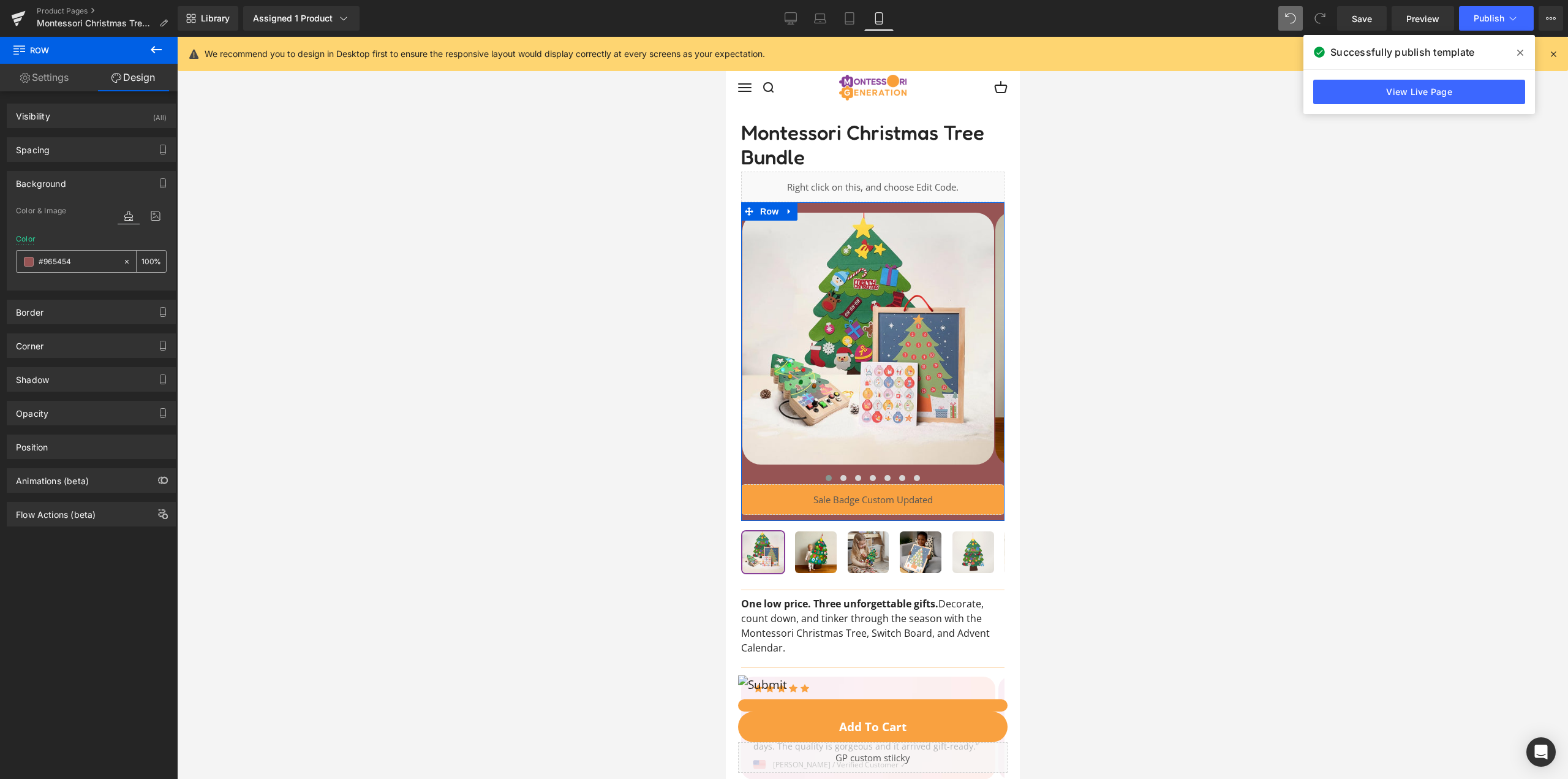
click at [124, 262] on icon at bounding box center [127, 261] width 8 height 8
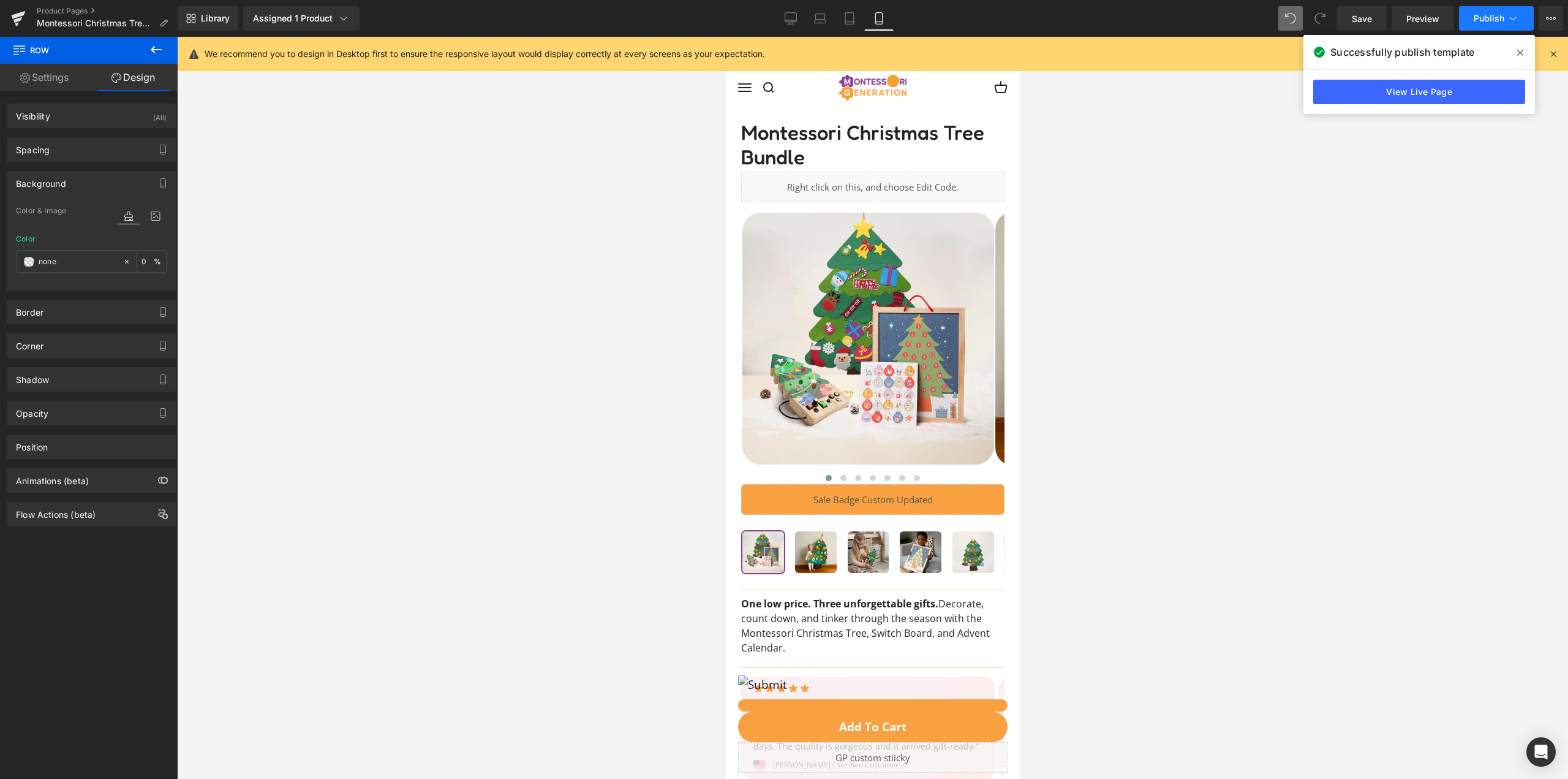
click at [1480, 27] on button "Publish" at bounding box center [1496, 19] width 75 height 24
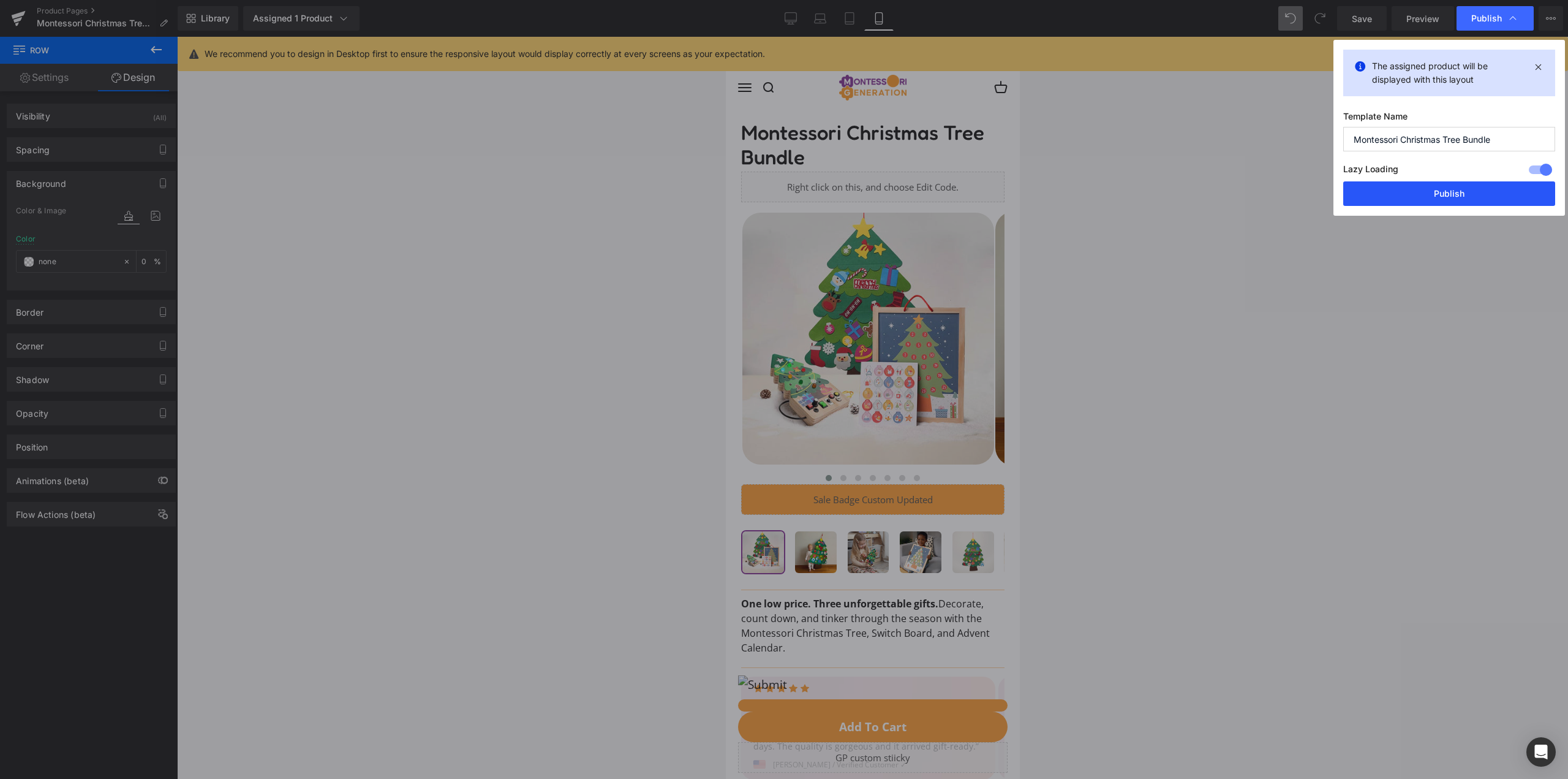
click at [1450, 196] on button "Publish" at bounding box center [1450, 194] width 212 height 24
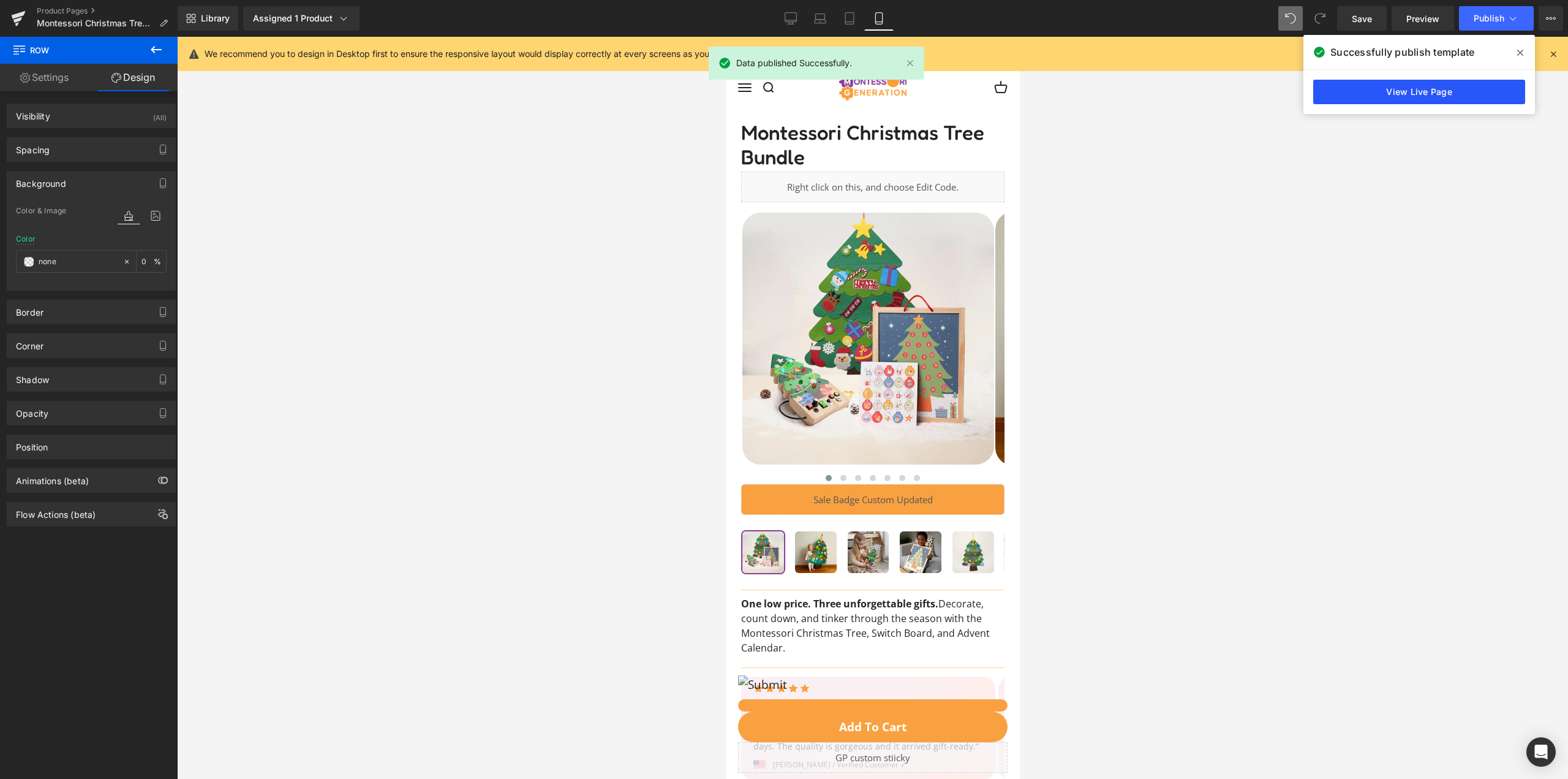
click at [1379, 82] on link "View Live Page" at bounding box center [1420, 92] width 212 height 24
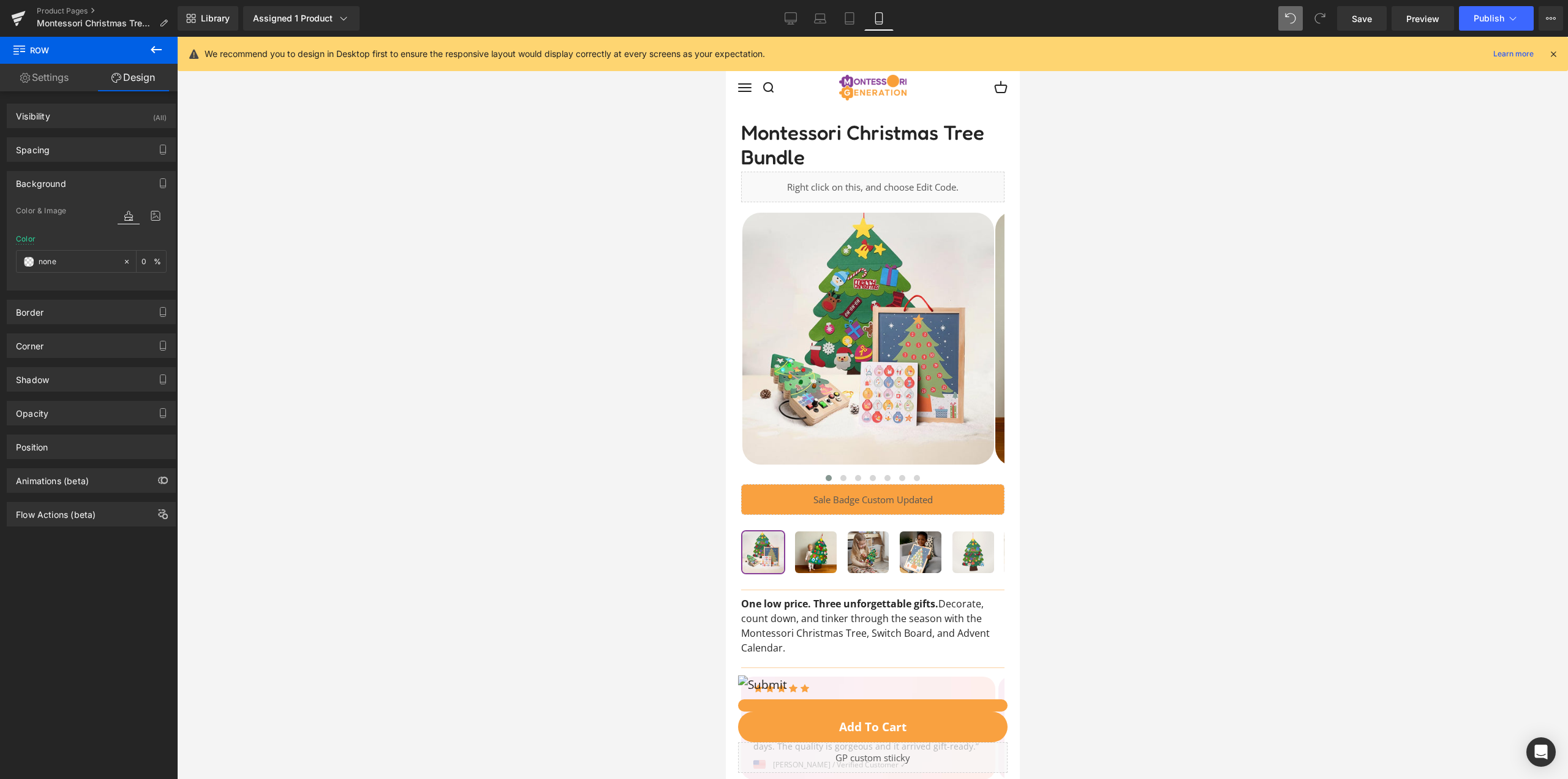
click at [1262, 384] on div at bounding box center [872, 408] width 1391 height 742
